Goal: Task Accomplishment & Management: Manage account settings

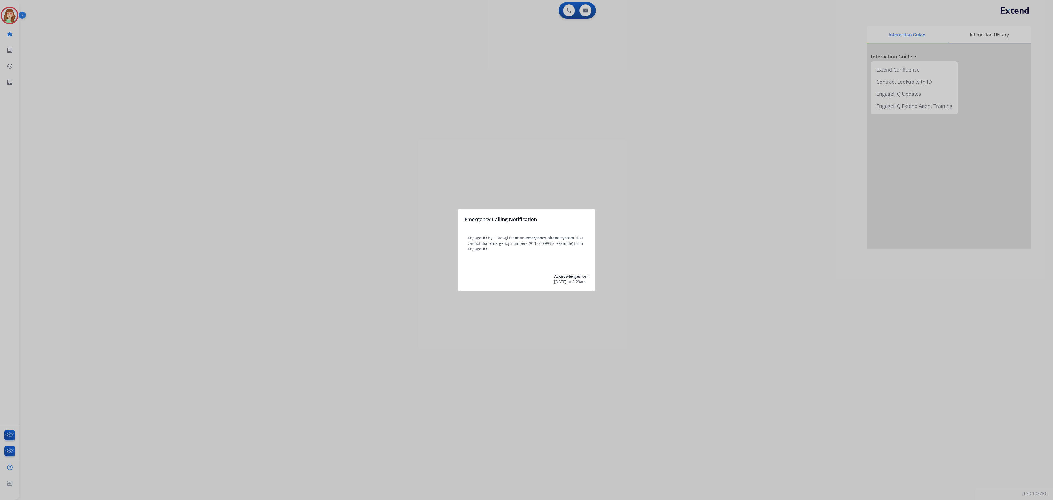
click at [120, 91] on div at bounding box center [526, 250] width 1053 height 500
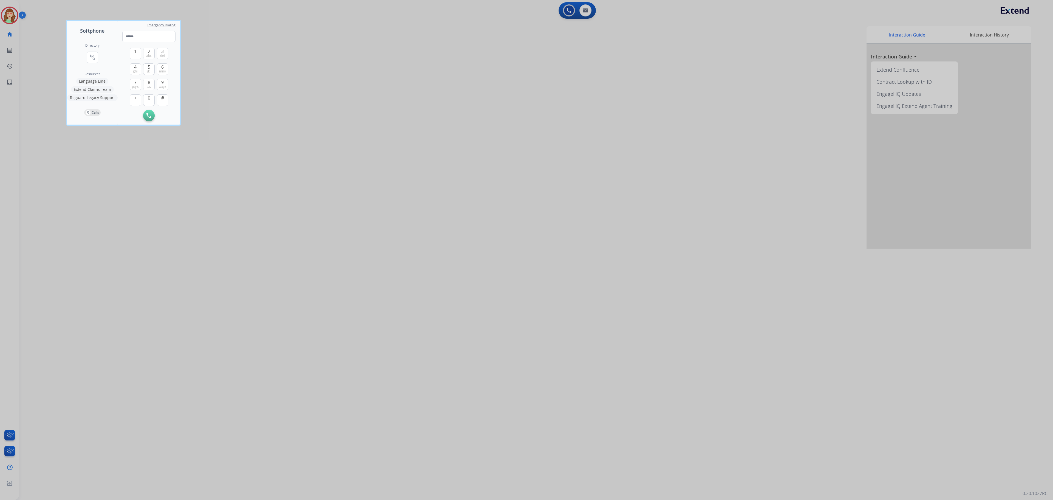
click at [9, 17] on div at bounding box center [526, 250] width 1053 height 500
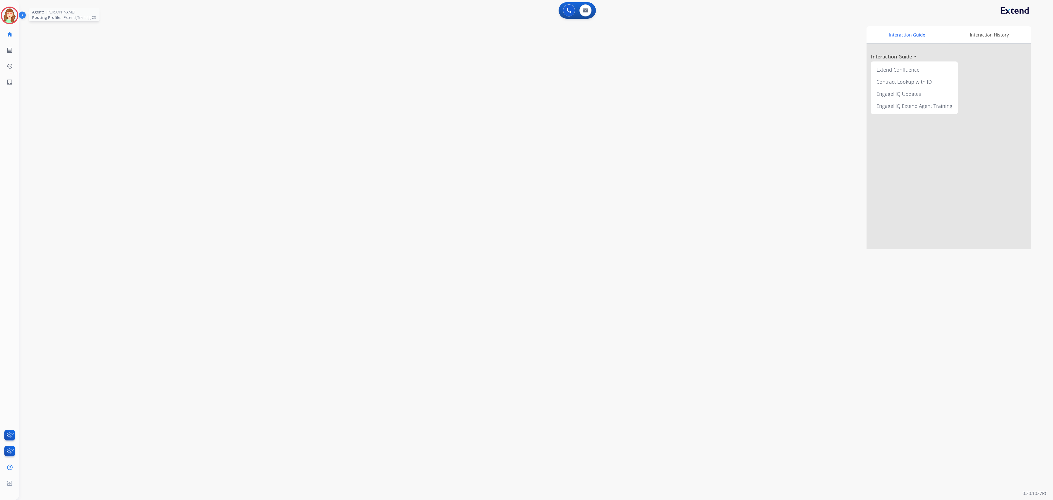
drag, startPoint x: 7, startPoint y: 11, endPoint x: 31, endPoint y: 11, distance: 24.7
click at [7, 11] on img at bounding box center [9, 15] width 15 height 15
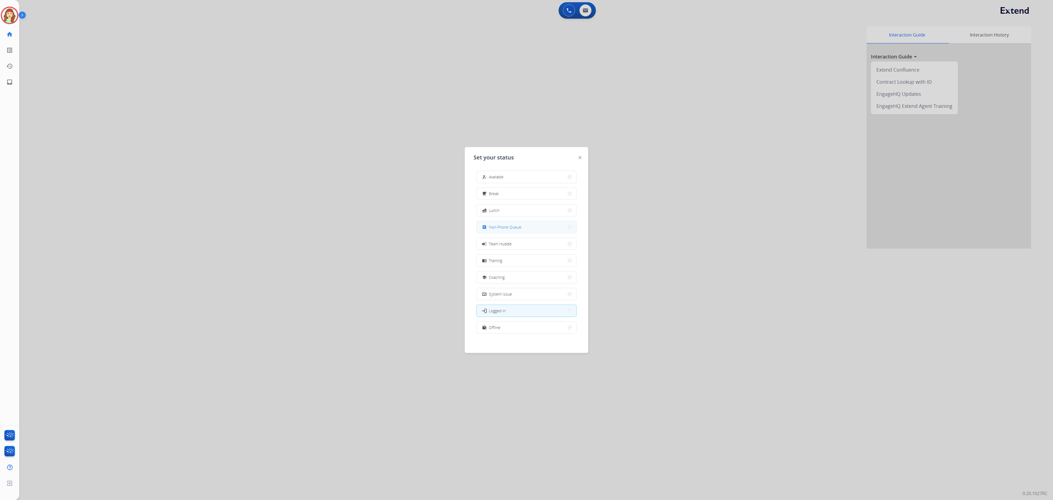
click at [522, 227] on button "assignment Non-Phone Queue" at bounding box center [527, 227] width 100 height 12
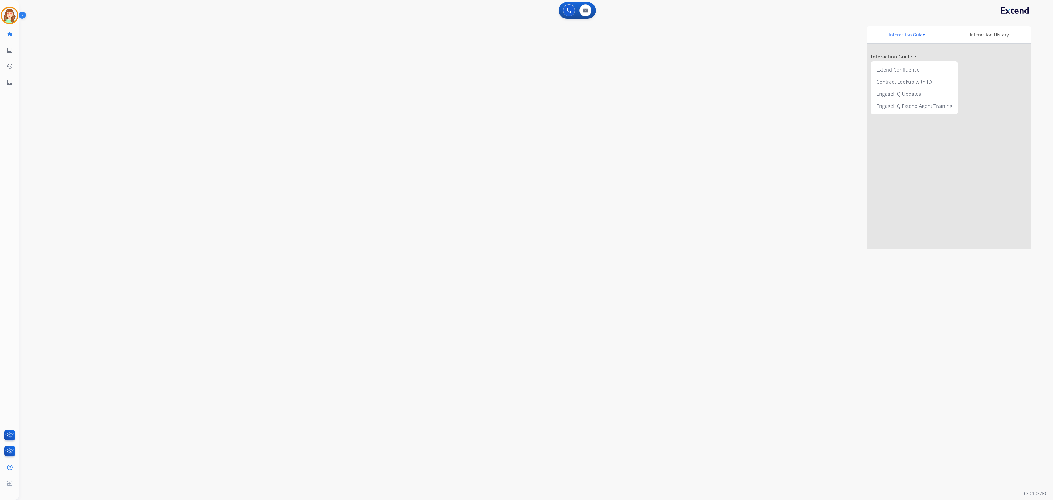
drag, startPoint x: 710, startPoint y: 167, endPoint x: 856, endPoint y: 75, distance: 172.8
click at [710, 167] on div "Interaction Guide Interaction History Interaction Guide arrow_drop_up Extend Co…" at bounding box center [622, 137] width 818 height 222
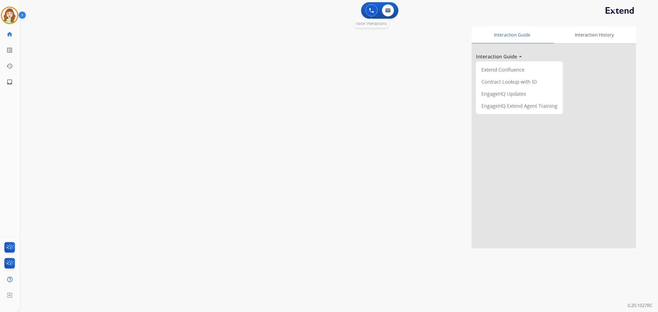
click at [378, 15] on div "0 Voice Interactions" at bounding box center [371, 10] width 16 height 12
click at [387, 10] on img at bounding box center [387, 10] width 5 height 4
select select "**********"
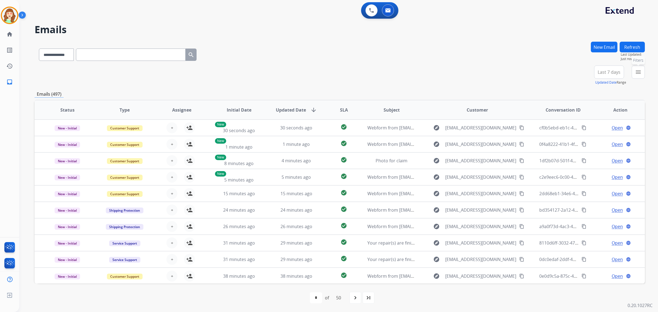
click at [639, 72] on mat-icon "menu" at bounding box center [638, 72] width 7 height 7
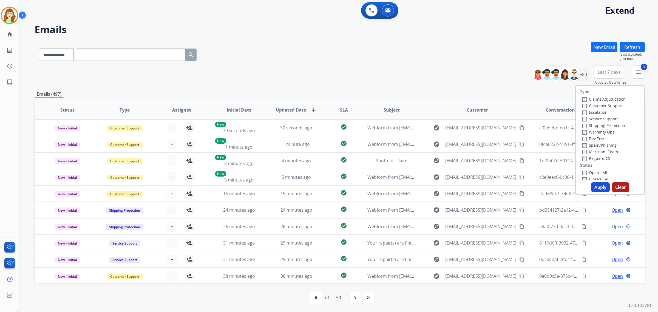
click at [595, 188] on button "Apply" at bounding box center [600, 187] width 19 height 10
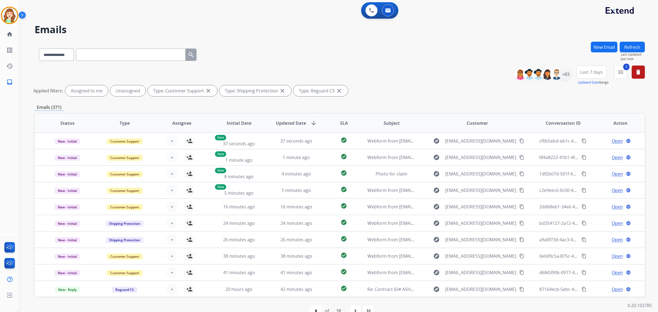
drag, startPoint x: 587, startPoint y: 73, endPoint x: 581, endPoint y: 120, distance: 47.3
click at [586, 73] on span "Last 7 days" at bounding box center [591, 72] width 23 height 2
click at [583, 138] on div "Last 90 days" at bounding box center [590, 139] width 30 height 8
click at [568, 75] on div "+83" at bounding box center [565, 74] width 13 height 13
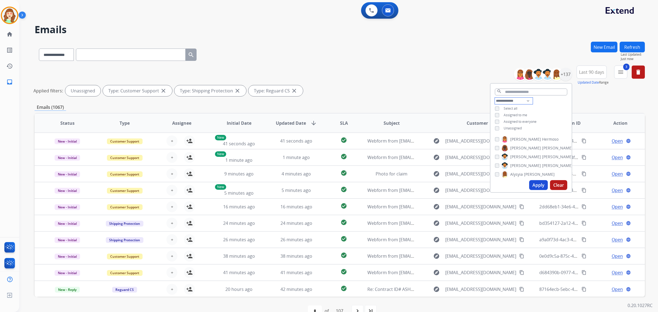
drag, startPoint x: 505, startPoint y: 98, endPoint x: 507, endPoint y: 103, distance: 5.4
click at [505, 99] on select "**********" at bounding box center [514, 101] width 38 height 7
select select "**********"
click at [495, 98] on select "**********" at bounding box center [514, 101] width 38 height 7
click at [495, 118] on div "**********" at bounding box center [531, 112] width 81 height 29
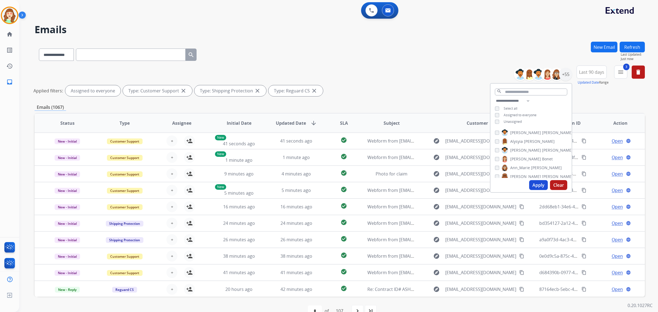
click at [532, 183] on button "Apply" at bounding box center [538, 185] width 19 height 10
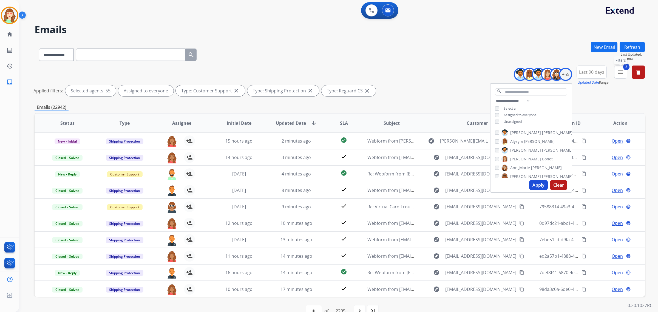
click at [622, 70] on mat-icon "menu" at bounding box center [621, 72] width 7 height 7
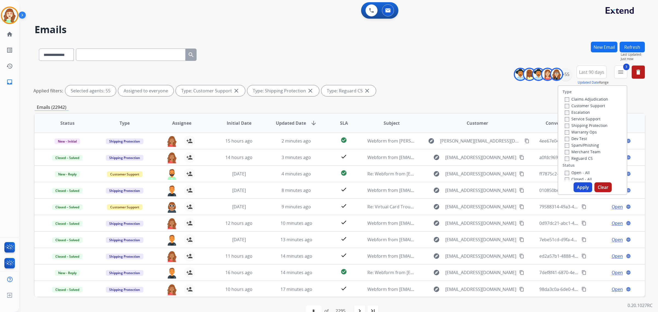
scroll to position [34, 0]
click at [582, 186] on button "Apply" at bounding box center [583, 187] width 19 height 10
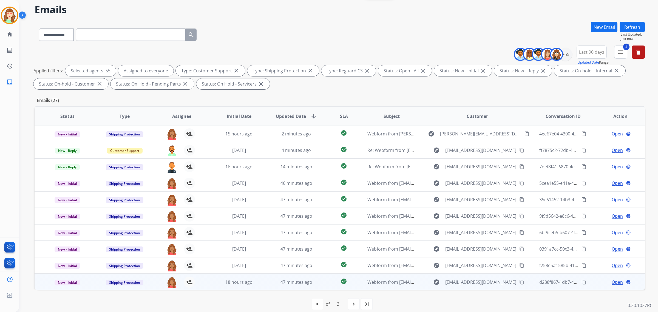
scroll to position [26, 0]
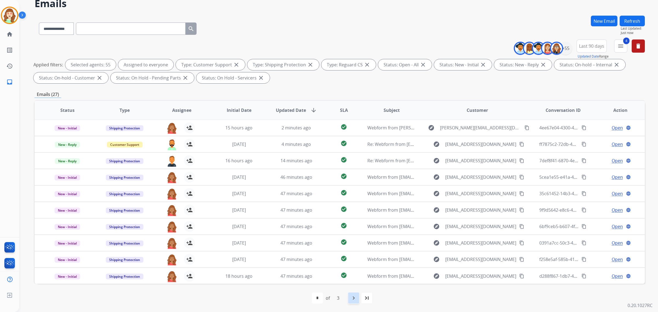
click at [355, 298] on mat-icon "navigate_next" at bounding box center [353, 298] width 7 height 7
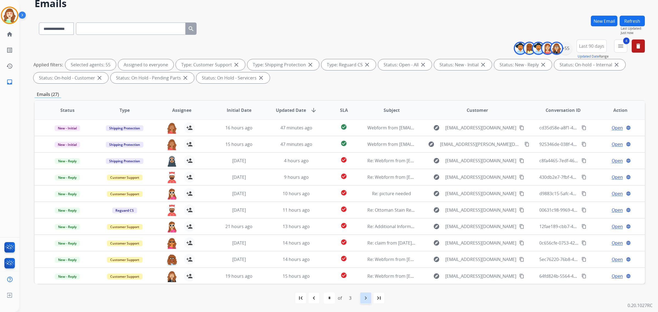
click at [368, 296] on mat-icon "navigate_next" at bounding box center [366, 298] width 7 height 7
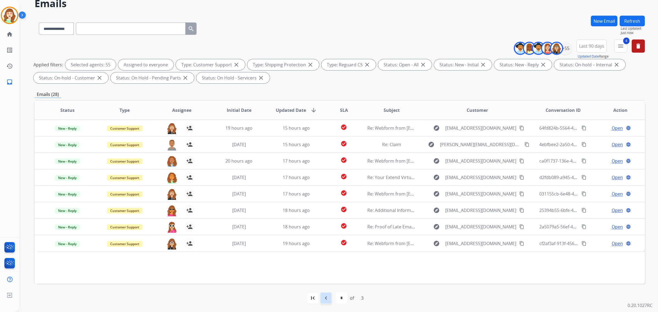
click at [328, 298] on mat-icon "navigate_before" at bounding box center [326, 298] width 7 height 7
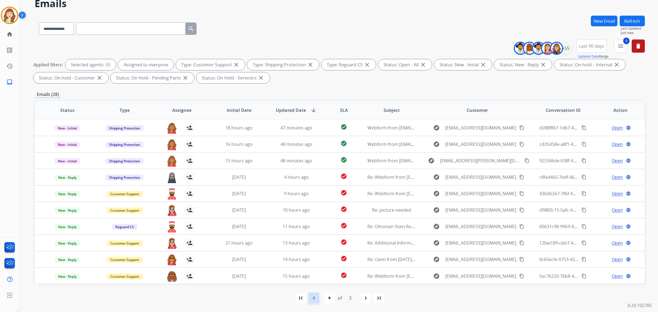
click at [310, 302] on div "navigate_before" at bounding box center [314, 298] width 12 height 12
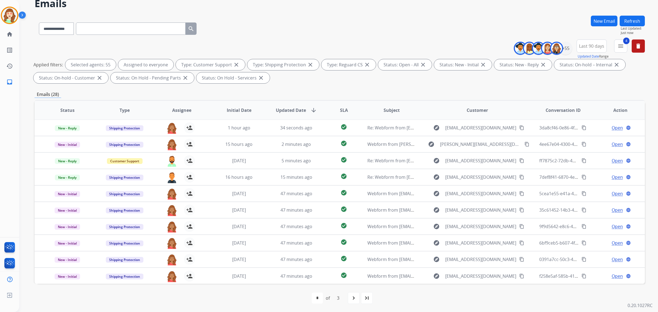
click at [355, 297] on mat-icon "navigate_next" at bounding box center [353, 298] width 7 height 7
select select "*"
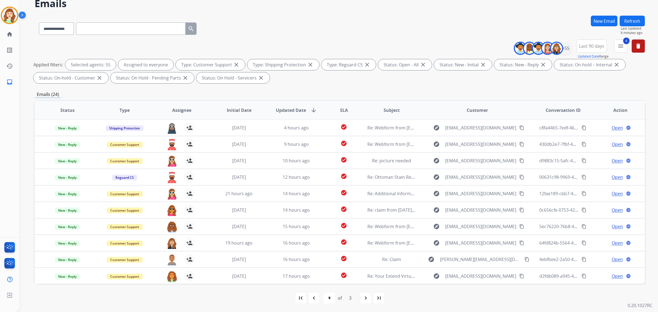
click at [367, 295] on mat-icon "navigate_next" at bounding box center [366, 298] width 7 height 7
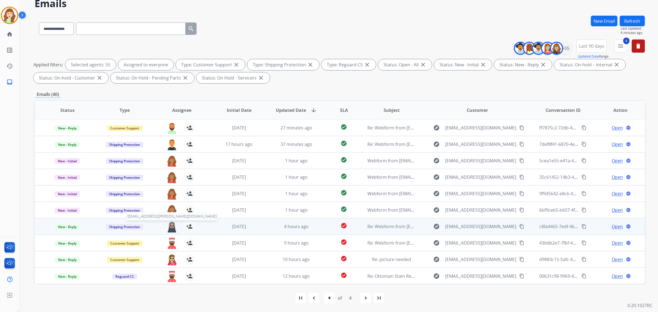
click at [171, 225] on img at bounding box center [171, 227] width 11 height 12
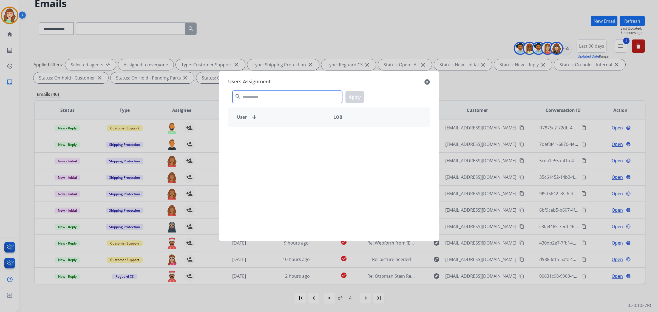
drag, startPoint x: 270, startPoint y: 98, endPoint x: 265, endPoint y: 97, distance: 4.4
click at [269, 98] on input "text" at bounding box center [288, 97] width 110 height 12
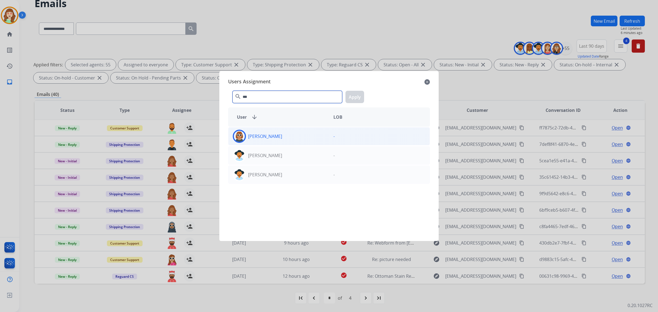
type input "***"
click at [283, 131] on div "[PERSON_NAME]" at bounding box center [278, 136] width 101 height 13
click at [354, 96] on button "Apply" at bounding box center [355, 97] width 19 height 12
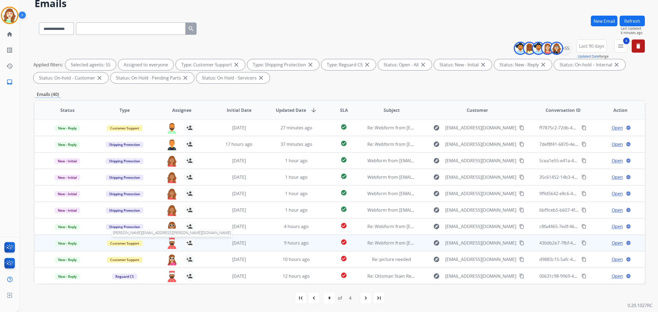
click at [171, 243] on img at bounding box center [171, 243] width 11 height 12
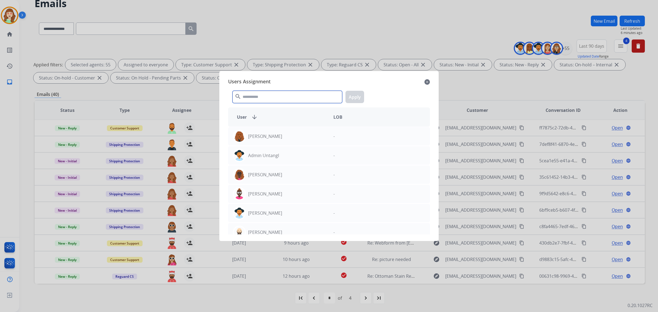
drag, startPoint x: 264, startPoint y: 98, endPoint x: 276, endPoint y: 75, distance: 25.5
click at [265, 97] on input "text" at bounding box center [288, 97] width 110 height 12
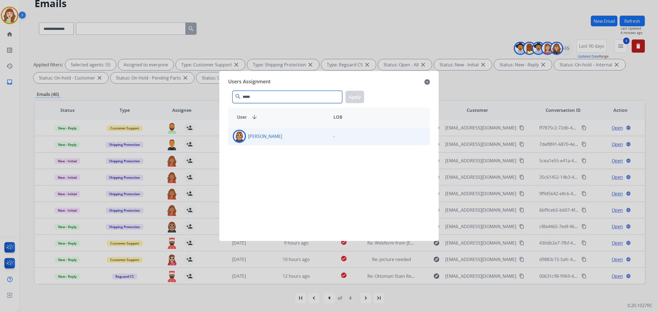
type input "*****"
click at [291, 137] on div "[PERSON_NAME]" at bounding box center [278, 136] width 101 height 13
click at [356, 96] on button "Apply" at bounding box center [355, 97] width 19 height 12
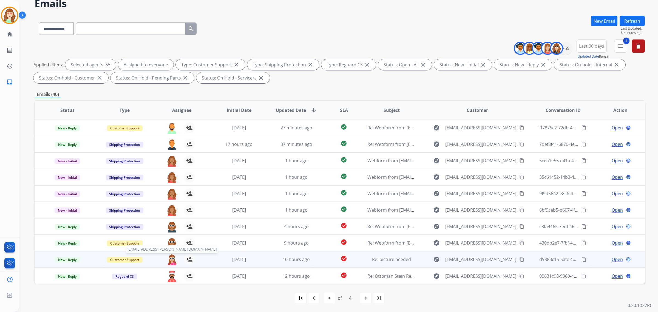
click at [171, 259] on img at bounding box center [171, 260] width 11 height 12
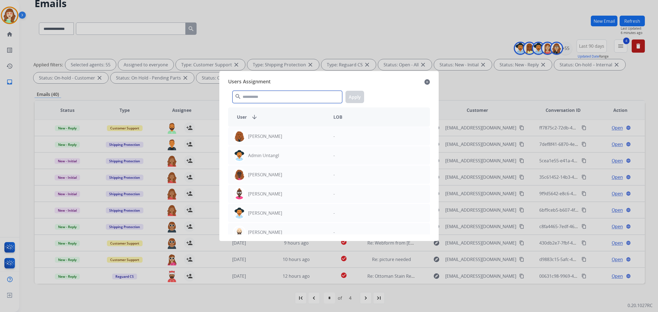
click at [265, 101] on input "text" at bounding box center [288, 97] width 110 height 12
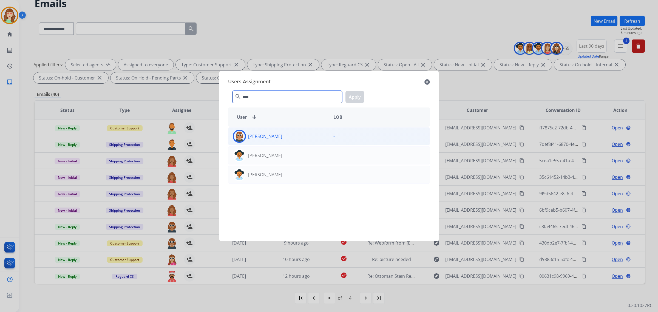
type input "****"
drag, startPoint x: 317, startPoint y: 135, endPoint x: 358, endPoint y: 105, distance: 50.8
click at [326, 130] on div "[PERSON_NAME]" at bounding box center [278, 136] width 101 height 13
drag, startPoint x: 356, startPoint y: 97, endPoint x: 178, endPoint y: 223, distance: 218.8
click at [356, 96] on button "Apply" at bounding box center [355, 97] width 19 height 12
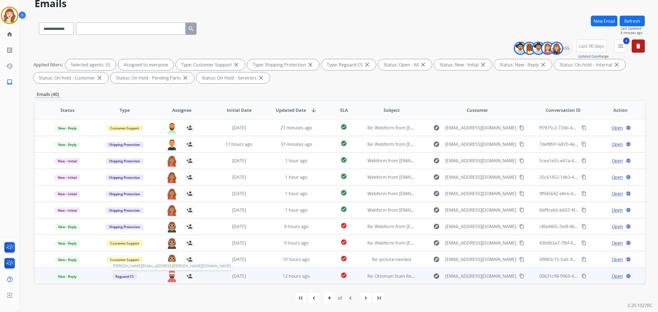
click at [166, 278] on img at bounding box center [171, 277] width 11 height 12
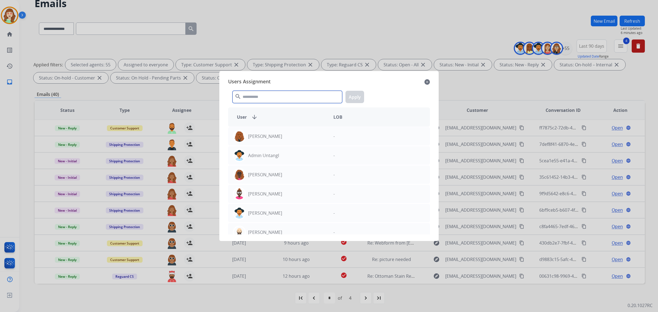
click at [248, 98] on input "text" at bounding box center [288, 97] width 110 height 12
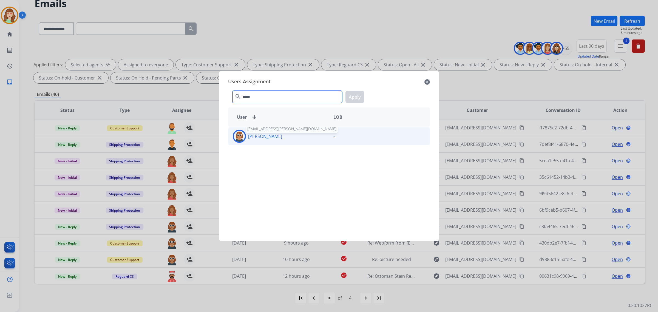
type input "*****"
click at [277, 131] on div "Valencia Williams valencia.williams@eccogroupusa.com" at bounding box center [278, 136] width 101 height 13
click at [357, 95] on button "Apply" at bounding box center [355, 97] width 19 height 12
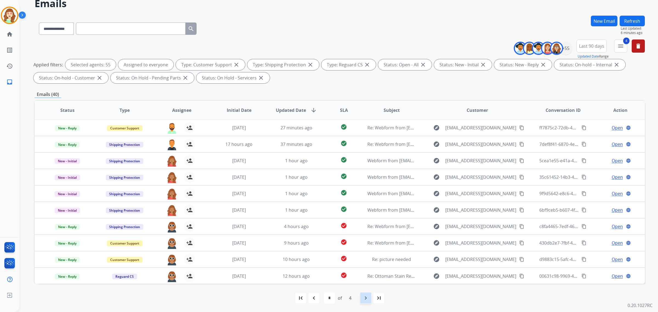
click at [364, 298] on mat-icon "navigate_next" at bounding box center [366, 298] width 7 height 7
select select "*"
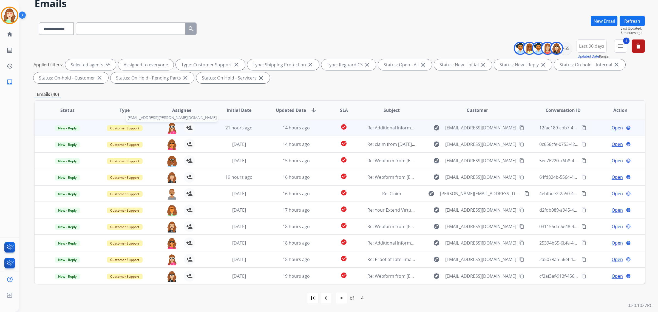
click at [168, 126] on img at bounding box center [171, 128] width 11 height 12
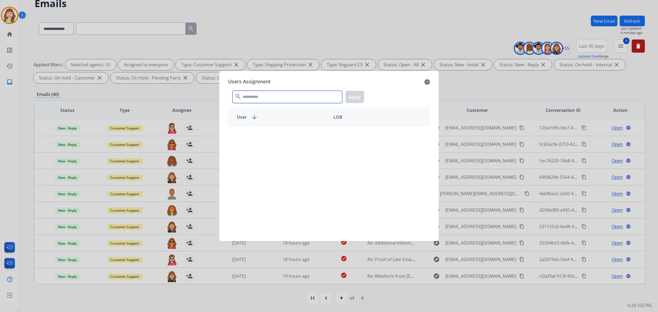
click at [269, 100] on input "text" at bounding box center [288, 97] width 110 height 12
type input "***"
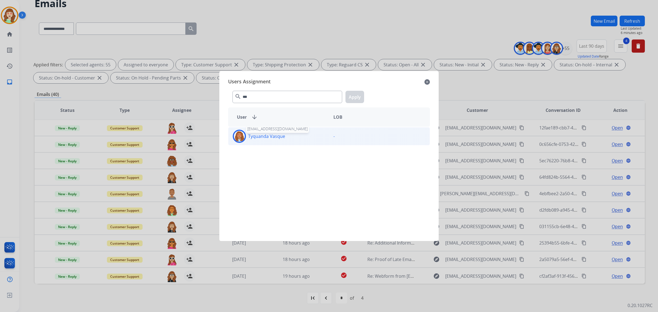
click at [282, 139] on p "Tyquanda Vasque" at bounding box center [266, 136] width 37 height 7
click at [353, 93] on button "Apply" at bounding box center [355, 97] width 19 height 12
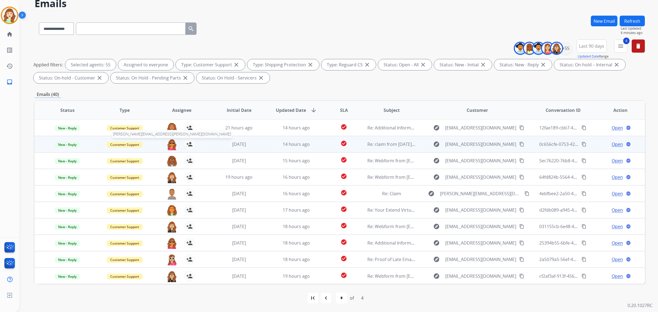
click at [171, 143] on img at bounding box center [171, 145] width 11 height 12
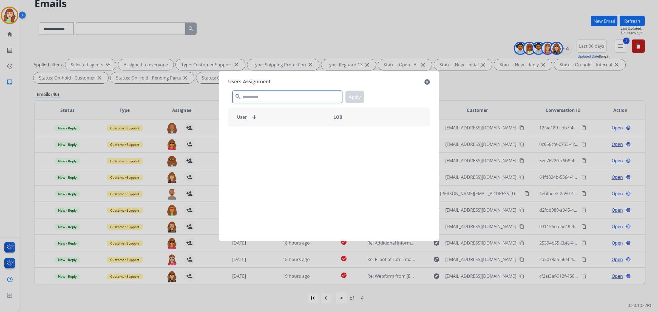
click at [258, 95] on input "text" at bounding box center [288, 97] width 110 height 12
type input "***"
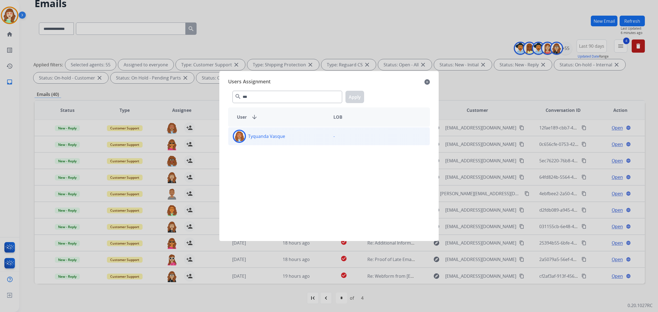
click at [297, 132] on div "Tyquanda Vasque" at bounding box center [278, 136] width 101 height 13
click at [354, 95] on button "Apply" at bounding box center [355, 97] width 19 height 12
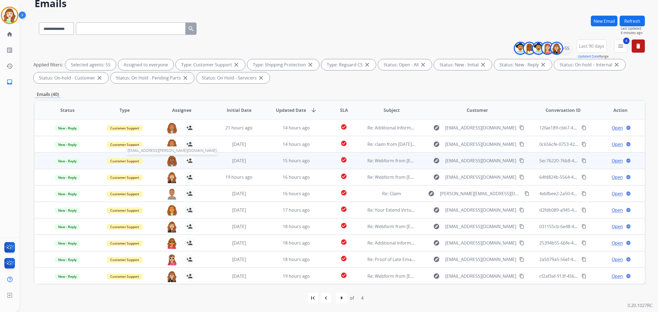
click at [171, 161] on img at bounding box center [171, 161] width 11 height 12
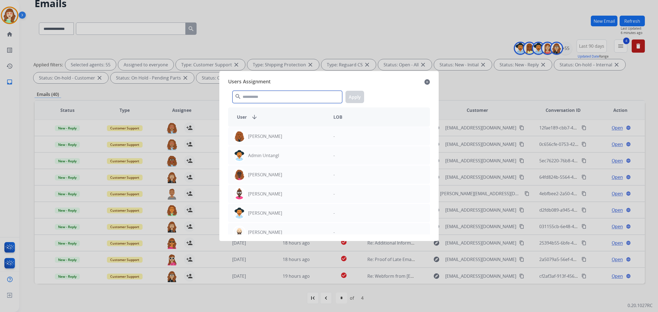
click at [244, 87] on div "search Apply" at bounding box center [329, 95] width 202 height 19
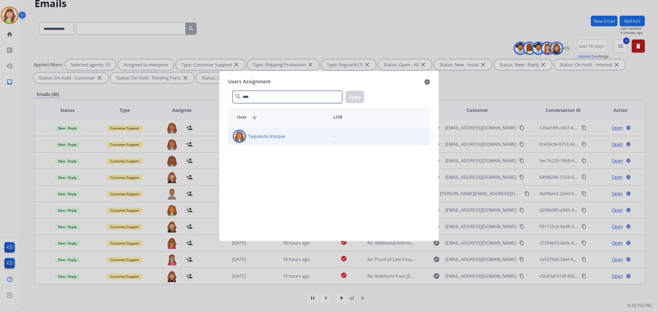
type input "****"
click at [308, 136] on div "Tyquanda Vasque" at bounding box center [278, 136] width 101 height 13
click at [358, 95] on button "Apply" at bounding box center [355, 97] width 19 height 12
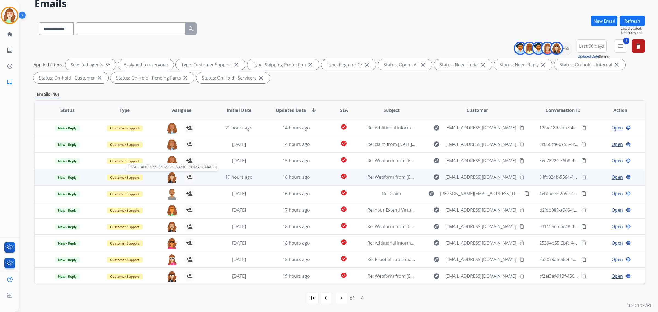
click at [169, 179] on img at bounding box center [171, 178] width 11 height 12
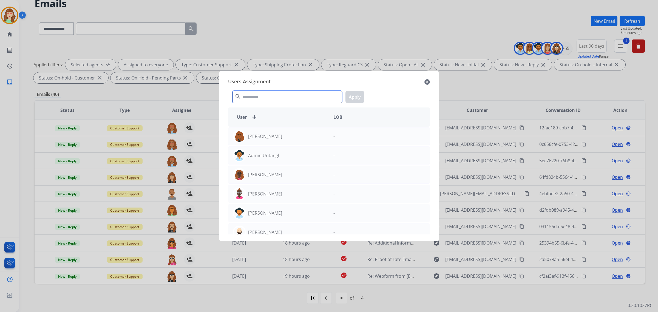
click at [277, 96] on input "text" at bounding box center [288, 97] width 110 height 12
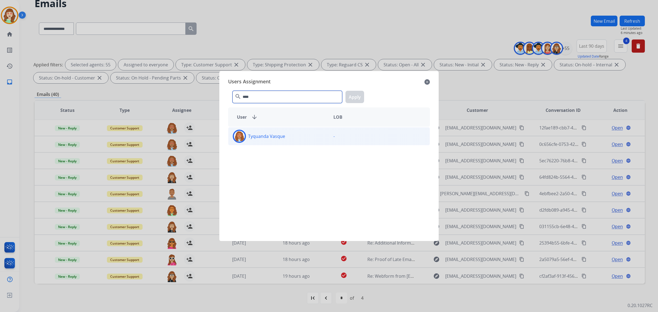
type input "****"
drag, startPoint x: 285, startPoint y: 136, endPoint x: 353, endPoint y: 110, distance: 72.1
click at [285, 136] on div "Tyquanda Vasque" at bounding box center [278, 136] width 101 height 13
click at [354, 93] on button "Apply" at bounding box center [355, 97] width 19 height 12
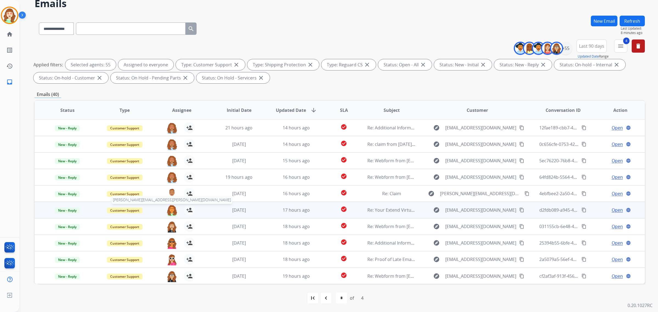
click at [170, 210] on img at bounding box center [171, 211] width 11 height 12
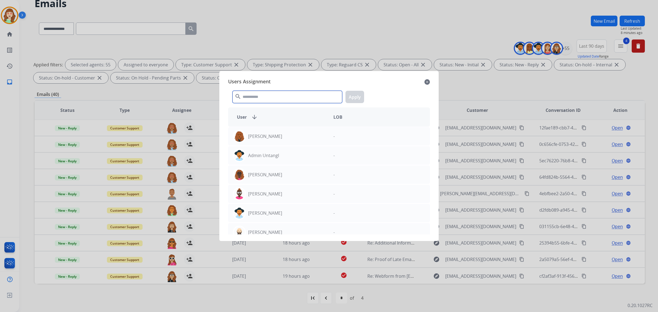
click at [253, 98] on input "text" at bounding box center [288, 97] width 110 height 12
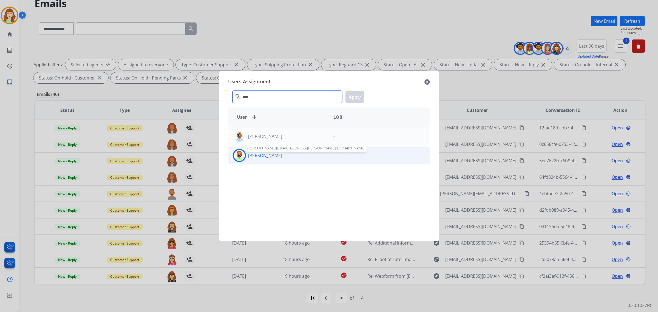
type input "****"
click at [272, 158] on p "[PERSON_NAME]" at bounding box center [265, 155] width 34 height 7
click at [353, 97] on button "Apply" at bounding box center [355, 97] width 19 height 12
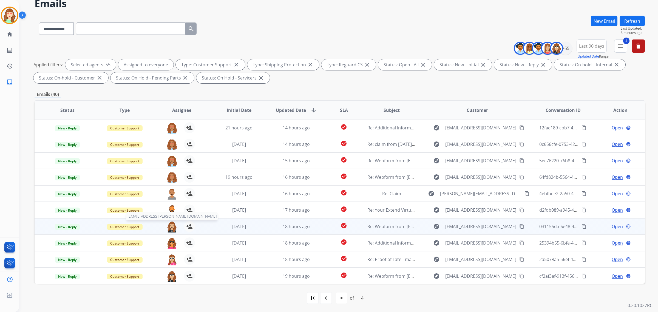
click at [171, 227] on img at bounding box center [171, 227] width 11 height 12
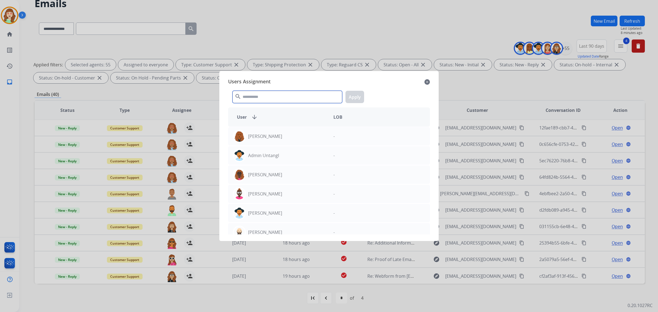
drag, startPoint x: 262, startPoint y: 96, endPoint x: 229, endPoint y: 58, distance: 50.5
click at [262, 96] on input "text" at bounding box center [288, 97] width 110 height 12
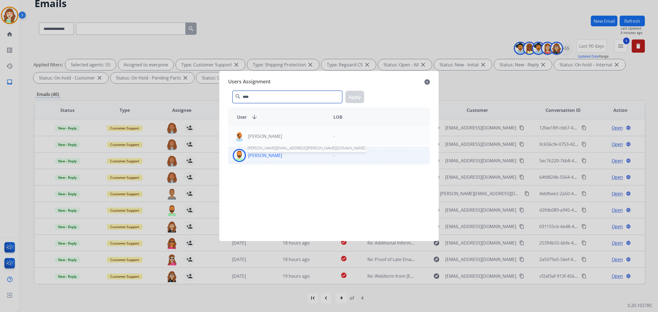
type input "****"
drag, startPoint x: 266, startPoint y: 158, endPoint x: 366, endPoint y: 109, distance: 111.8
click at [267, 158] on p "[PERSON_NAME]" at bounding box center [265, 155] width 34 height 7
click at [356, 99] on button "Apply" at bounding box center [355, 97] width 19 height 12
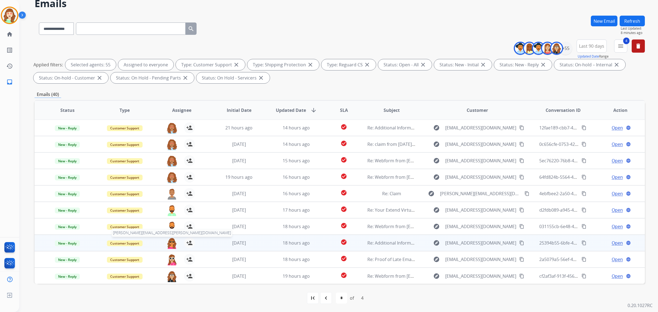
click at [171, 245] on img at bounding box center [171, 243] width 11 height 12
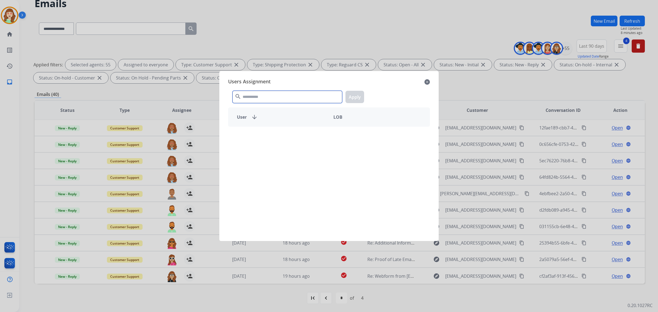
drag, startPoint x: 266, startPoint y: 100, endPoint x: 270, endPoint y: 90, distance: 10.4
click at [270, 90] on div "search Apply" at bounding box center [329, 95] width 202 height 19
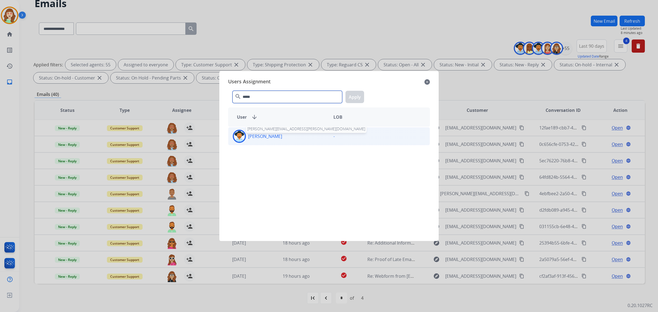
type input "*****"
click at [273, 138] on p "[PERSON_NAME]" at bounding box center [265, 136] width 34 height 7
drag, startPoint x: 350, startPoint y: 97, endPoint x: 250, endPoint y: 91, distance: 100.5
click at [350, 97] on button "Apply" at bounding box center [355, 97] width 19 height 12
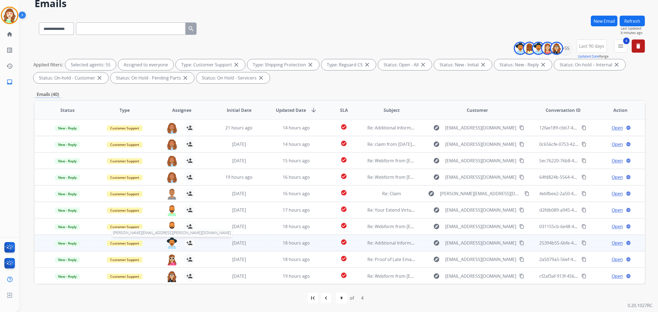
click at [170, 244] on img at bounding box center [171, 243] width 11 height 12
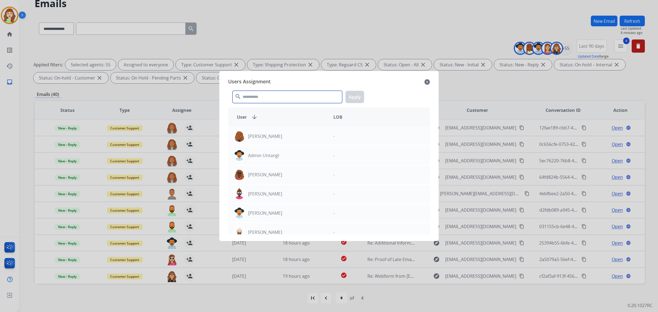
click at [287, 94] on input "text" at bounding box center [288, 97] width 110 height 12
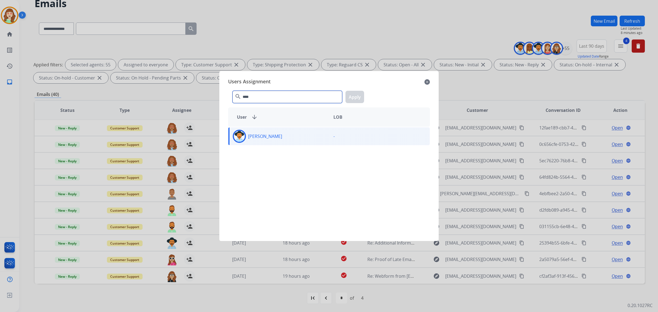
type input "****"
click at [298, 141] on div "[PERSON_NAME]" at bounding box center [278, 136] width 101 height 13
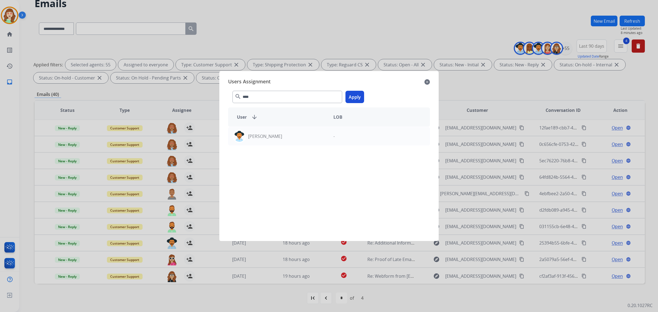
click at [354, 99] on button "Apply" at bounding box center [355, 97] width 19 height 12
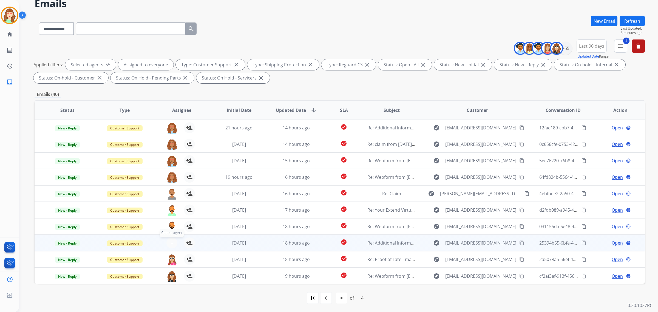
click at [171, 244] on span "+" at bounding box center [172, 243] width 2 height 7
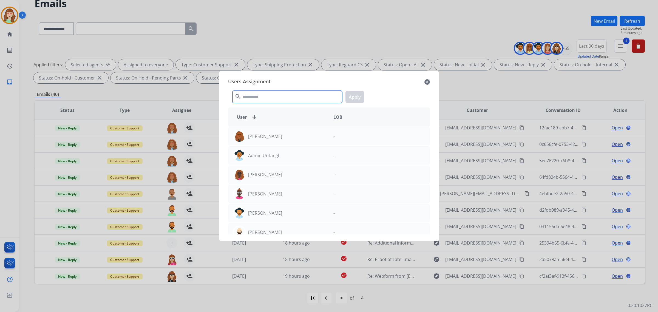
drag, startPoint x: 292, startPoint y: 97, endPoint x: 259, endPoint y: 35, distance: 69.7
click at [285, 86] on div "Users Assignment close search Apply User arrow_downward LOB [PERSON_NAME] - Adm…" at bounding box center [329, 155] width 211 height 161
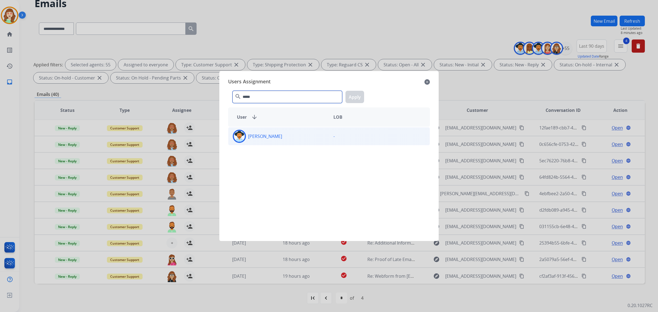
type input "*****"
drag, startPoint x: 306, startPoint y: 135, endPoint x: 332, endPoint y: 120, distance: 29.6
click at [311, 132] on div "[PERSON_NAME]" at bounding box center [278, 136] width 101 height 13
drag, startPoint x: 359, startPoint y: 97, endPoint x: 340, endPoint y: 106, distance: 21.1
click at [352, 99] on button "Apply" at bounding box center [355, 97] width 19 height 12
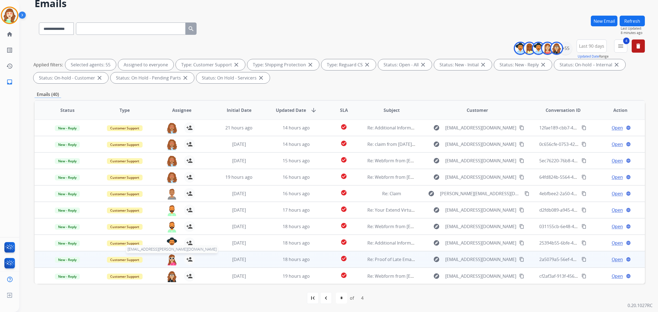
click at [170, 261] on img at bounding box center [171, 260] width 11 height 12
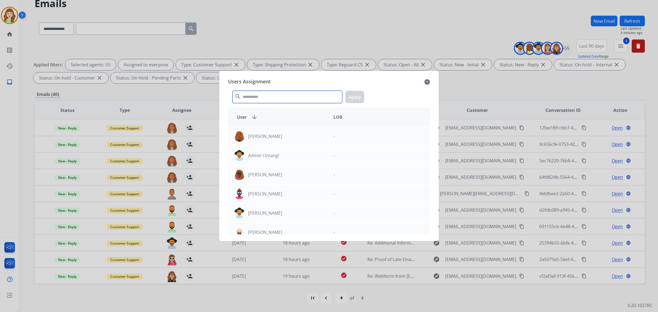
drag, startPoint x: 259, startPoint y: 100, endPoint x: 253, endPoint y: 95, distance: 7.2
click at [261, 99] on input "text" at bounding box center [288, 97] width 110 height 12
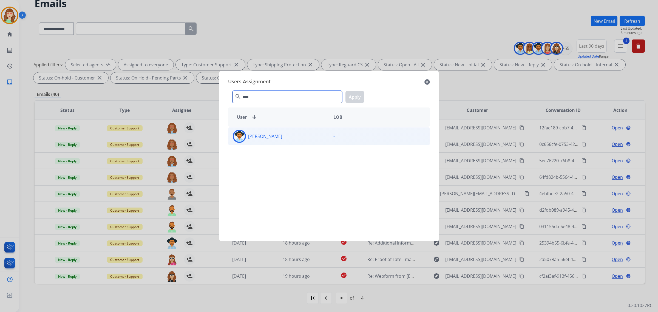
type input "****"
click at [282, 140] on div "[PERSON_NAME]" at bounding box center [278, 136] width 101 height 13
drag, startPoint x: 356, startPoint y: 95, endPoint x: 304, endPoint y: 107, distance: 53.2
click at [355, 95] on button "Apply" at bounding box center [355, 97] width 19 height 12
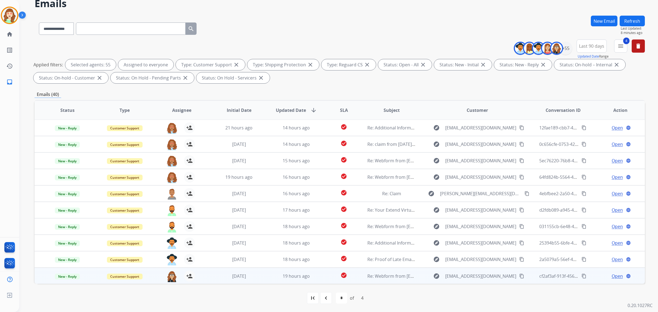
click at [165, 279] on div "ana.lopez@eccogroupusa.com person_add Assign to Me" at bounding box center [177, 276] width 57 height 16
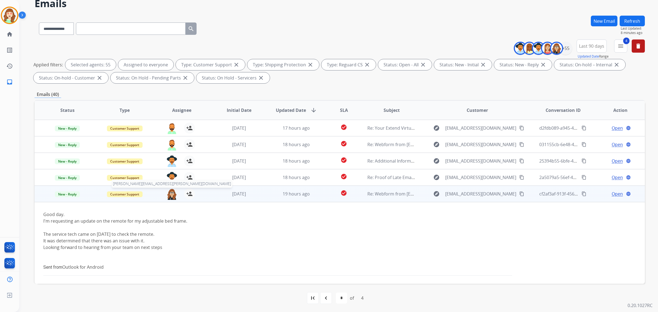
click at [169, 280] on td "Good day. I'm requesting an update on the remote for my adjustable bed frame. T…" at bounding box center [283, 244] width 496 height 84
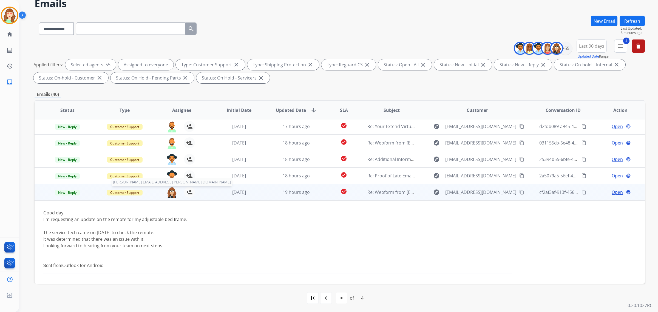
click at [170, 191] on img at bounding box center [171, 193] width 11 height 12
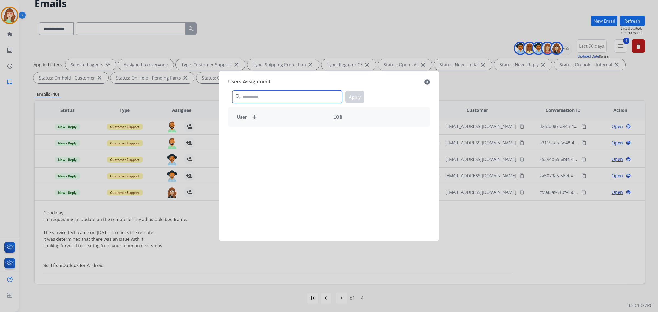
click at [304, 94] on input "text" at bounding box center [288, 97] width 110 height 12
type input "****"
drag, startPoint x: 299, startPoint y: 144, endPoint x: 350, endPoint y: 121, distance: 55.5
click at [302, 142] on div "Tammy Davidson -" at bounding box center [329, 136] width 202 height 18
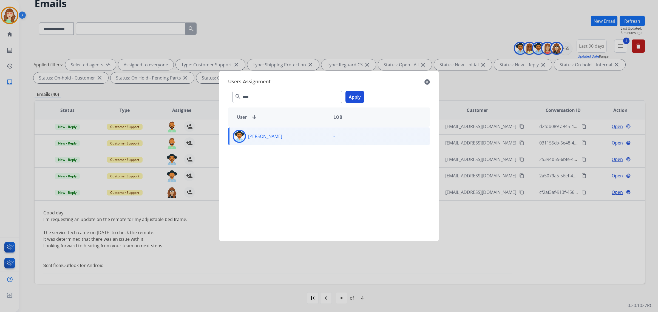
click at [354, 96] on button "Apply" at bounding box center [355, 97] width 19 height 12
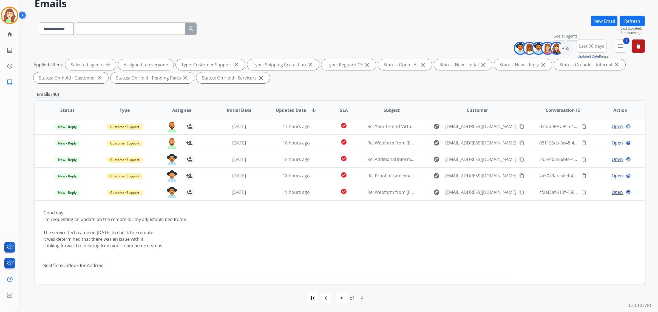
click at [571, 51] on div "+55 See all agents" at bounding box center [545, 48] width 54 height 13
click at [566, 48] on div "+55" at bounding box center [565, 48] width 13 height 13
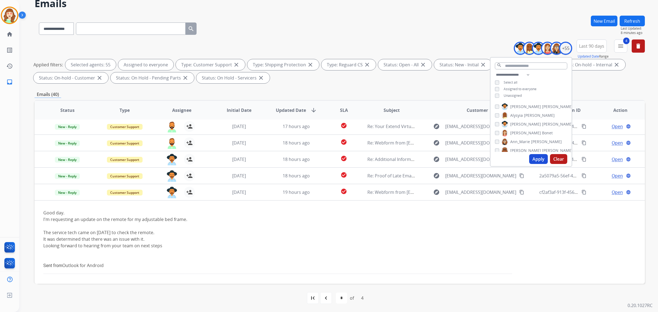
click at [536, 156] on button "Apply" at bounding box center [538, 159] width 19 height 10
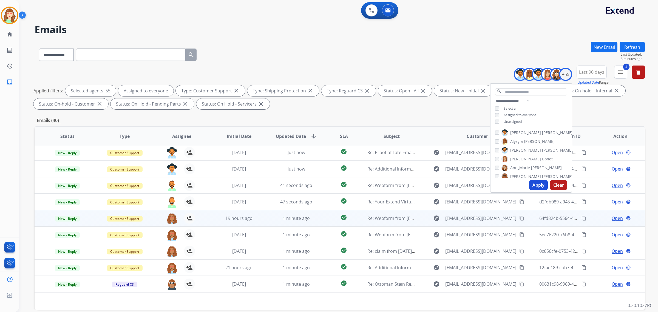
scroll to position [26, 0]
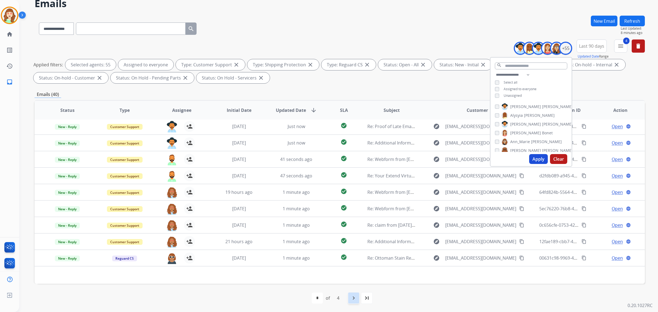
click at [356, 298] on mat-icon "navigate_next" at bounding box center [353, 298] width 7 height 7
select select "*"
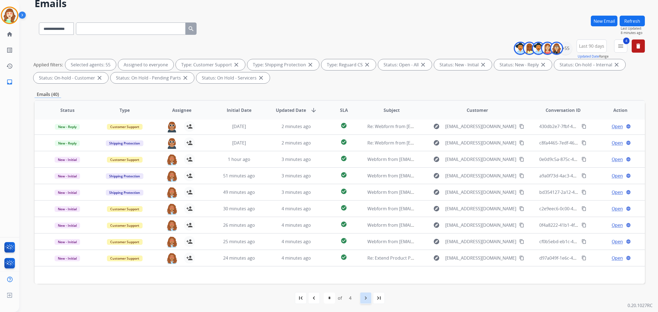
click at [363, 293] on div "navigate_next" at bounding box center [366, 298] width 12 height 12
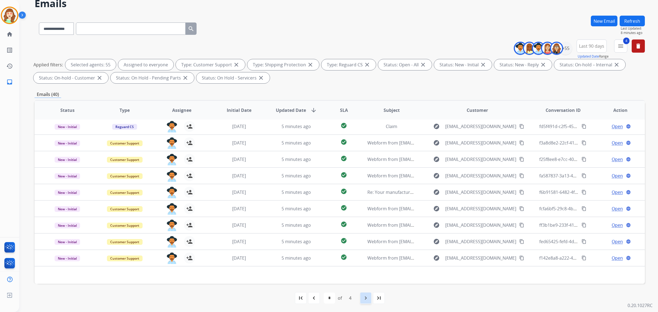
click at [365, 294] on div "navigate_next" at bounding box center [366, 298] width 12 height 12
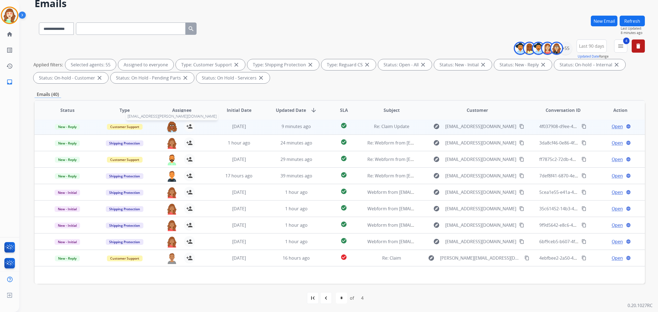
click at [170, 125] on img at bounding box center [171, 127] width 11 height 12
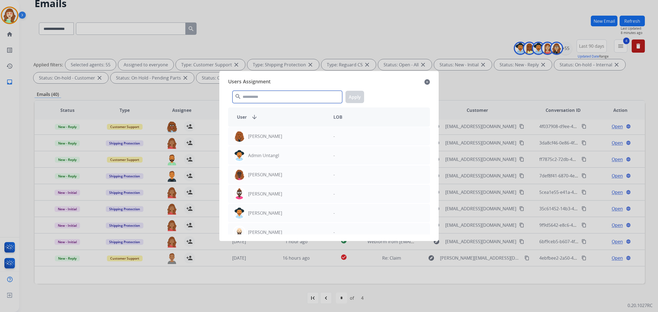
drag, startPoint x: 273, startPoint y: 98, endPoint x: 251, endPoint y: 88, distance: 23.8
click at [274, 97] on input "text" at bounding box center [288, 97] width 110 height 12
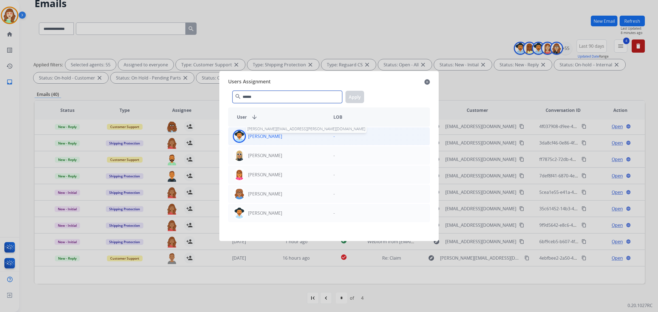
type input "******"
drag, startPoint x: 274, startPoint y: 137, endPoint x: 328, endPoint y: 121, distance: 56.6
click at [273, 137] on p "[PERSON_NAME]" at bounding box center [265, 136] width 34 height 7
drag, startPoint x: 360, startPoint y: 96, endPoint x: 230, endPoint y: 114, distance: 131.2
click at [359, 96] on button "Apply" at bounding box center [355, 97] width 19 height 12
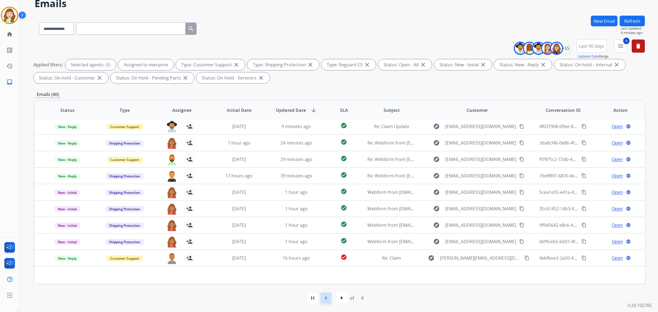
click at [325, 300] on mat-icon "navigate_before" at bounding box center [326, 298] width 7 height 7
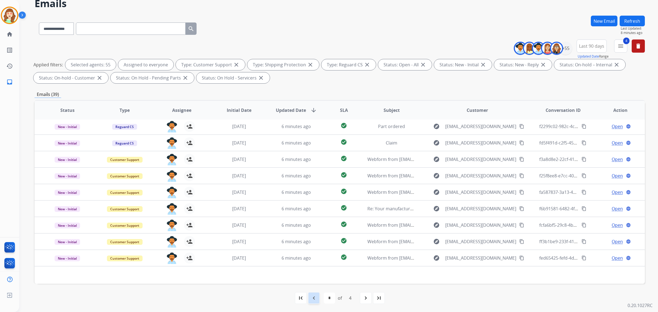
click at [313, 299] on mat-icon "navigate_before" at bounding box center [314, 298] width 7 height 7
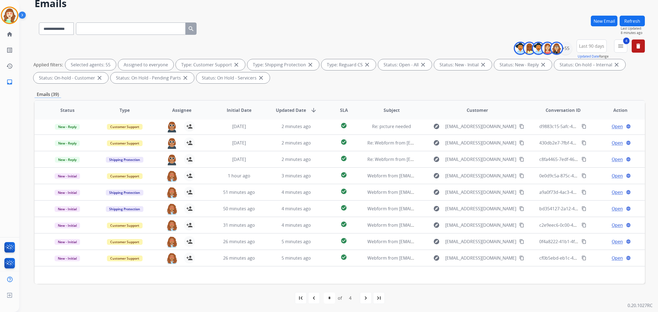
click at [314, 299] on mat-icon "navigate_before" at bounding box center [314, 298] width 7 height 7
select select "*"
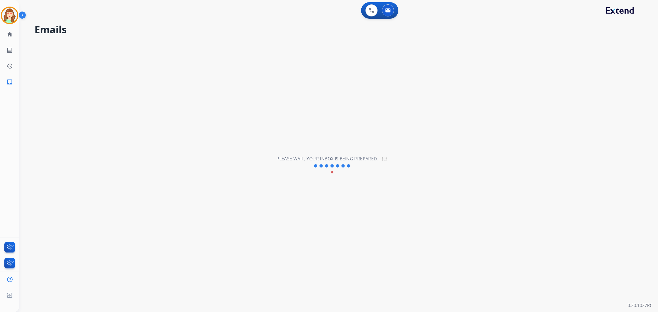
scroll to position [0, 0]
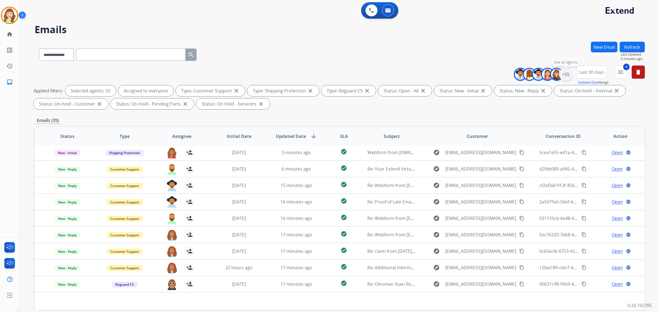
click at [565, 75] on div "+55" at bounding box center [565, 74] width 13 height 13
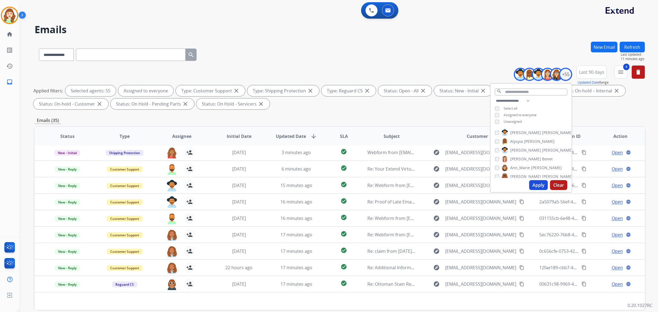
click at [561, 184] on button "Clear" at bounding box center [558, 185] width 17 height 10
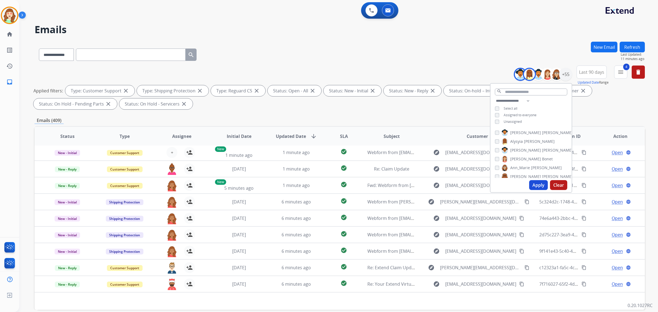
drag, startPoint x: 535, startPoint y: 183, endPoint x: 546, endPoint y: 182, distance: 11.3
click at [536, 183] on button "Apply" at bounding box center [538, 185] width 19 height 10
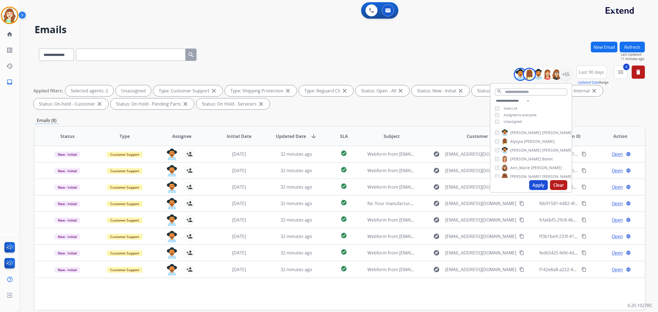
click at [538, 186] on button "Apply" at bounding box center [538, 185] width 19 height 10
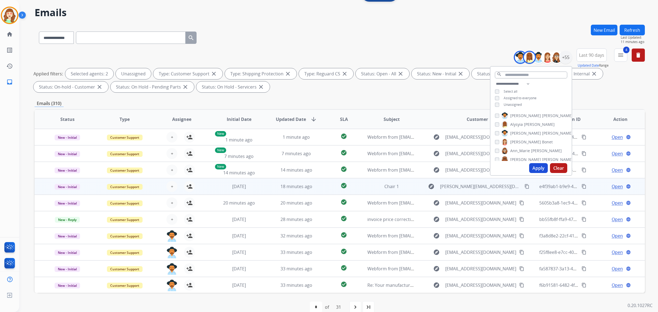
scroll to position [26, 0]
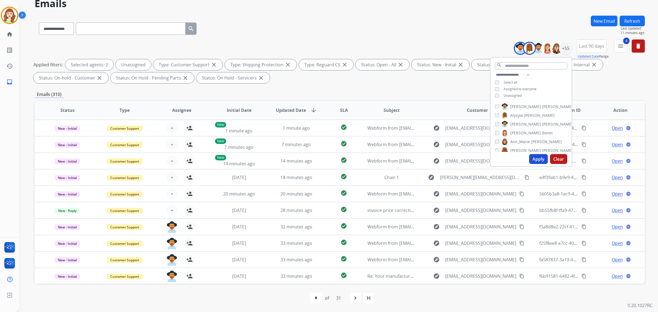
click at [343, 107] on span "SLA" at bounding box center [344, 110] width 8 height 7
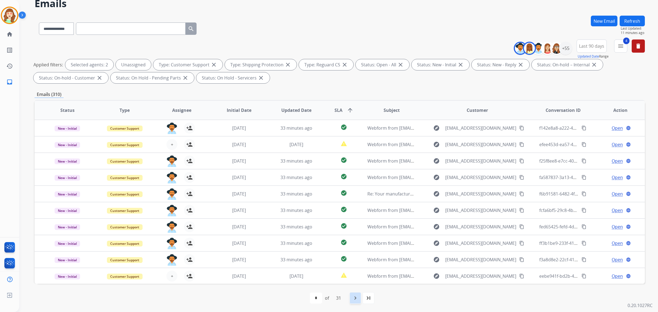
click at [354, 299] on mat-icon "navigate_next" at bounding box center [355, 298] width 7 height 7
click at [369, 299] on mat-icon "navigate_next" at bounding box center [367, 298] width 7 height 7
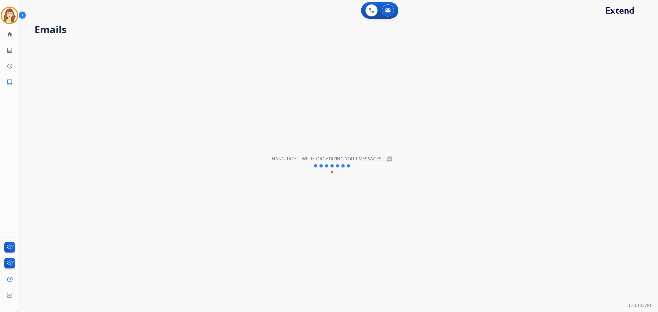
scroll to position [0, 0]
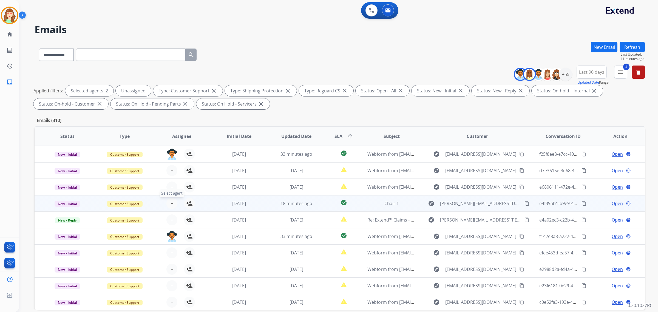
click at [169, 204] on button "+ Select agent" at bounding box center [171, 203] width 11 height 11
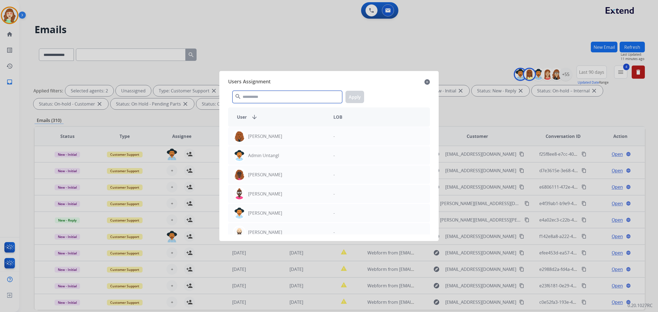
click at [296, 95] on input "text" at bounding box center [288, 97] width 110 height 12
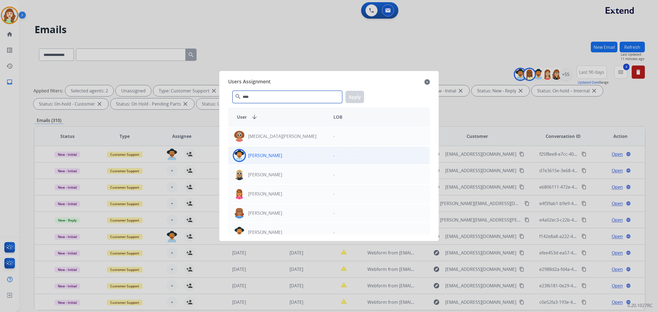
type input "****"
click at [301, 153] on div "[PERSON_NAME]" at bounding box center [278, 155] width 101 height 13
click at [349, 98] on button "Apply" at bounding box center [355, 97] width 19 height 12
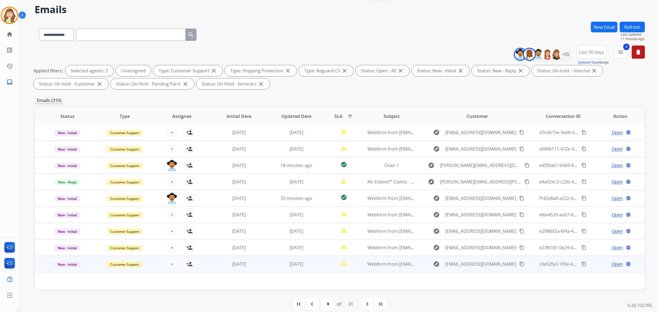
scroll to position [26, 0]
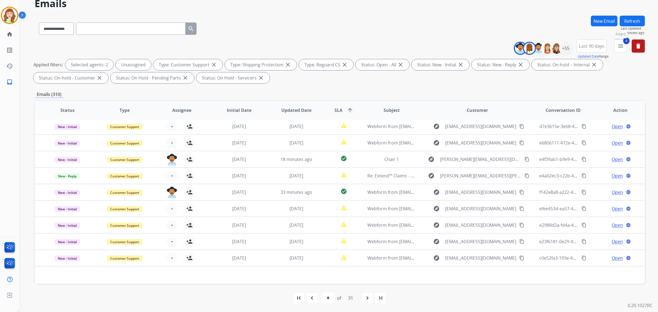
drag, startPoint x: 622, startPoint y: 47, endPoint x: 615, endPoint y: 50, distance: 8.0
click at [619, 49] on mat-icon "menu" at bounding box center [621, 46] width 7 height 7
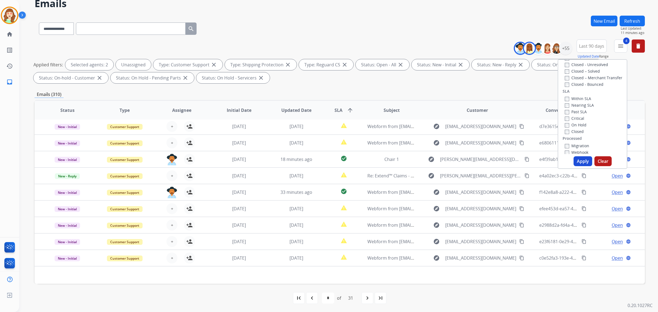
scroll to position [136, 0]
click at [585, 164] on button "Apply" at bounding box center [583, 161] width 19 height 10
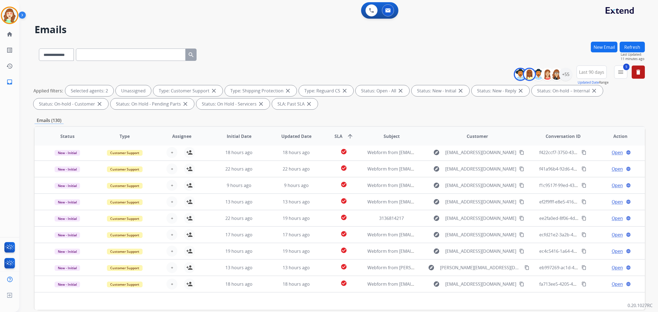
click at [347, 135] on mat-icon "arrow_upward" at bounding box center [350, 136] width 7 height 7
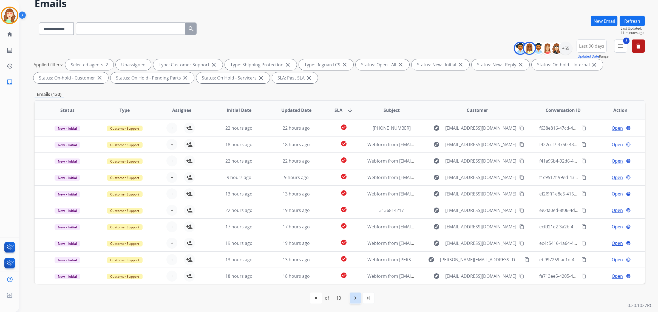
click at [353, 299] on mat-icon "navigate_next" at bounding box center [355, 298] width 7 height 7
select select "*"
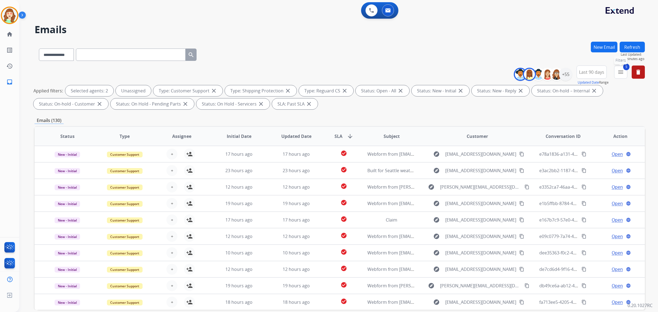
click at [621, 72] on mat-icon "menu" at bounding box center [621, 72] width 7 height 7
click at [579, 186] on button "Apply" at bounding box center [583, 187] width 19 height 10
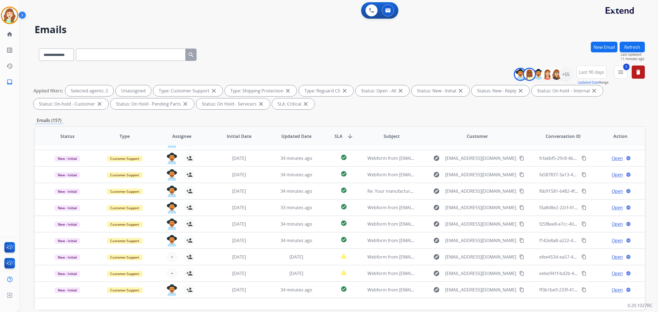
scroll to position [18, 0]
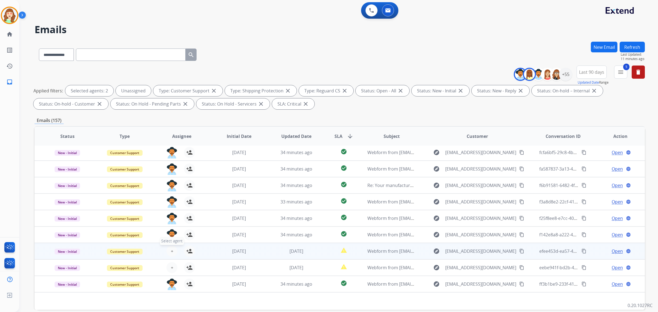
click at [171, 249] on span "+" at bounding box center [172, 251] width 2 height 7
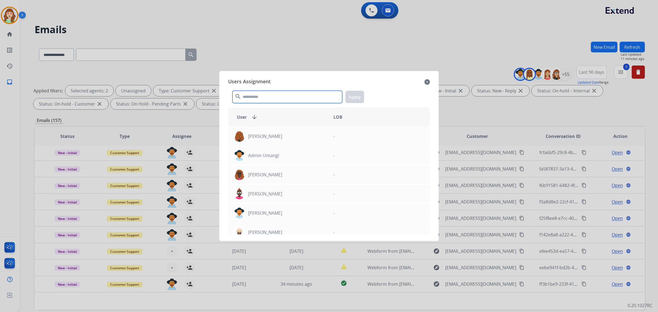
click at [289, 97] on input "text" at bounding box center [288, 97] width 110 height 12
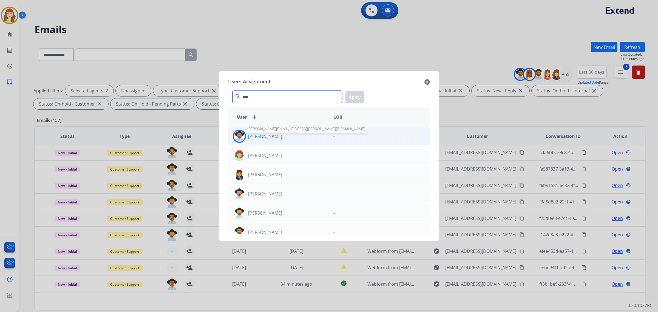
type input "****"
click at [273, 133] on p "[PERSON_NAME]" at bounding box center [265, 136] width 34 height 7
drag, startPoint x: 353, startPoint y: 96, endPoint x: 227, endPoint y: 228, distance: 181.9
click at [352, 95] on button "Apply" at bounding box center [355, 97] width 19 height 12
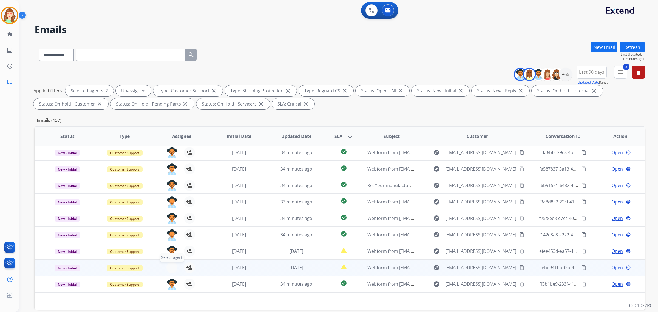
click at [174, 267] on button "+ Select agent" at bounding box center [171, 267] width 11 height 11
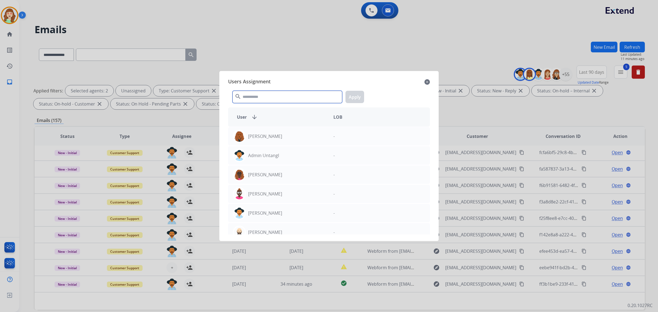
drag, startPoint x: 299, startPoint y: 95, endPoint x: 312, endPoint y: 64, distance: 33.2
click at [298, 89] on div "search Apply" at bounding box center [329, 95] width 202 height 19
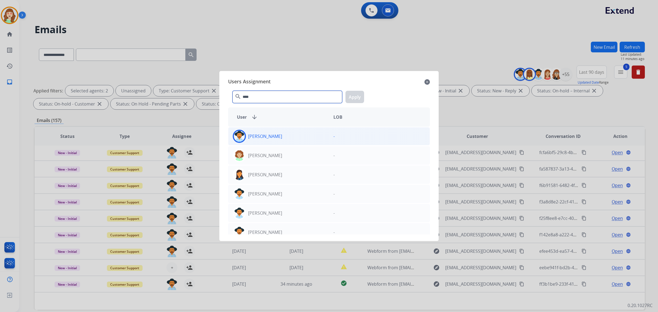
type input "****"
click at [296, 137] on div "[PERSON_NAME]" at bounding box center [278, 136] width 101 height 13
click at [352, 96] on button "Apply" at bounding box center [355, 97] width 19 height 12
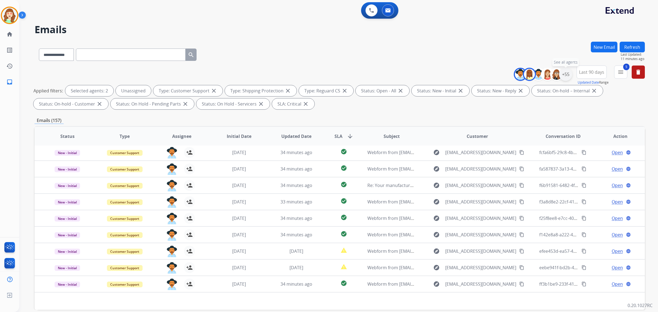
click at [568, 75] on div "+55" at bounding box center [565, 74] width 13 height 13
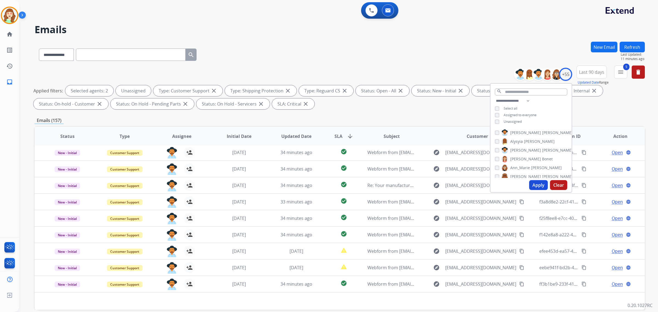
click at [544, 184] on button "Apply" at bounding box center [538, 185] width 19 height 10
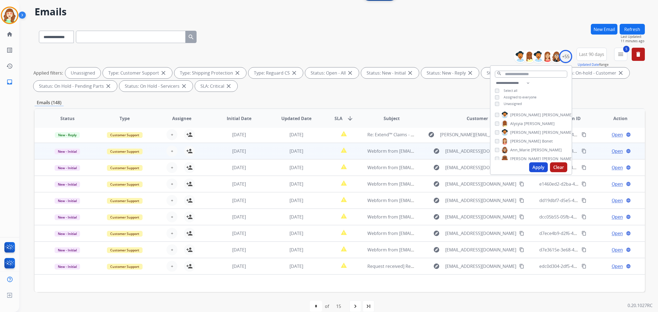
scroll to position [26, 0]
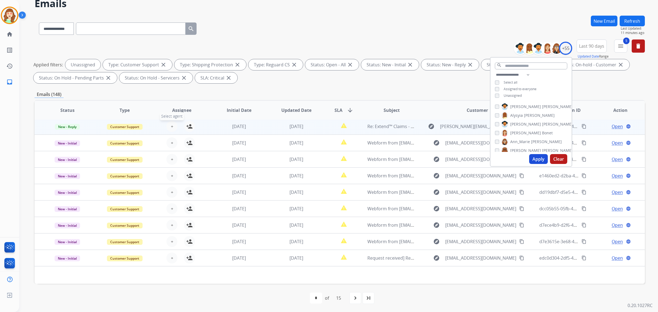
click at [171, 125] on span "+" at bounding box center [172, 126] width 2 height 7
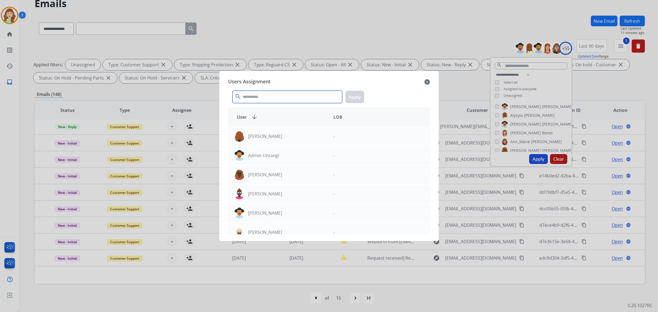
drag, startPoint x: 258, startPoint y: 93, endPoint x: 244, endPoint y: 76, distance: 22.2
click at [262, 90] on div "search Apply" at bounding box center [329, 95] width 202 height 19
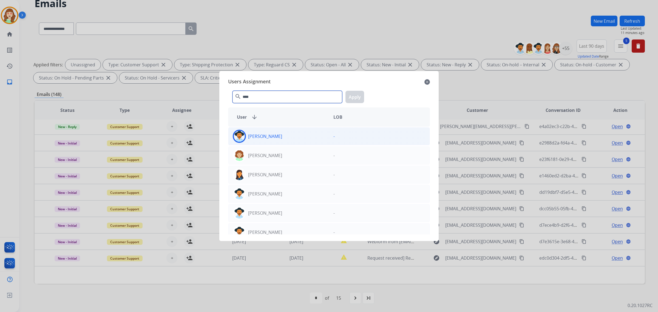
type input "****"
drag, startPoint x: 286, startPoint y: 136, endPoint x: 362, endPoint y: 107, distance: 81.7
click at [288, 135] on div "[PERSON_NAME]" at bounding box center [278, 136] width 101 height 13
drag, startPoint x: 356, startPoint y: 94, endPoint x: 281, endPoint y: 108, distance: 76.7
click at [355, 94] on button "Apply" at bounding box center [355, 97] width 19 height 12
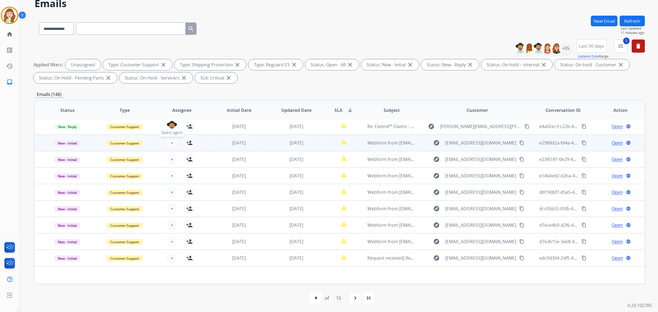
click at [172, 143] on button "+ Select agent" at bounding box center [171, 142] width 11 height 11
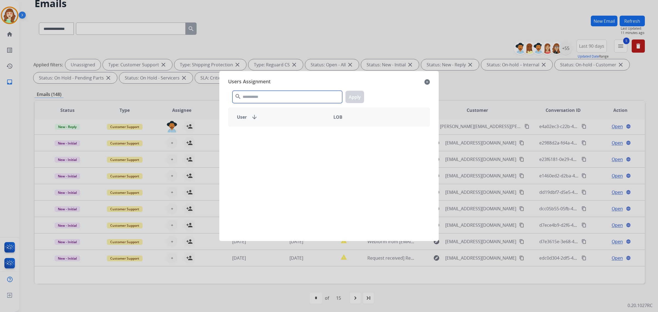
click at [261, 98] on input "text" at bounding box center [288, 97] width 110 height 12
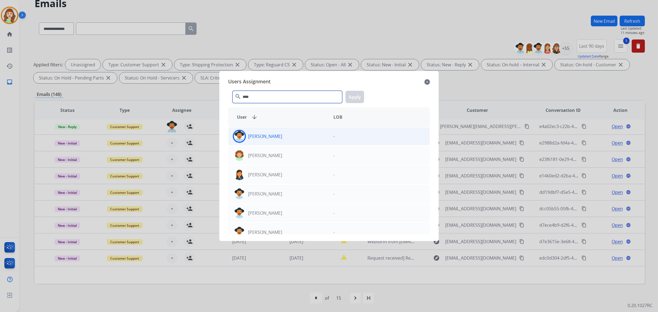
type input "****"
click at [284, 133] on div "[PERSON_NAME]" at bounding box center [278, 136] width 101 height 13
click at [357, 91] on button "Apply" at bounding box center [355, 97] width 19 height 12
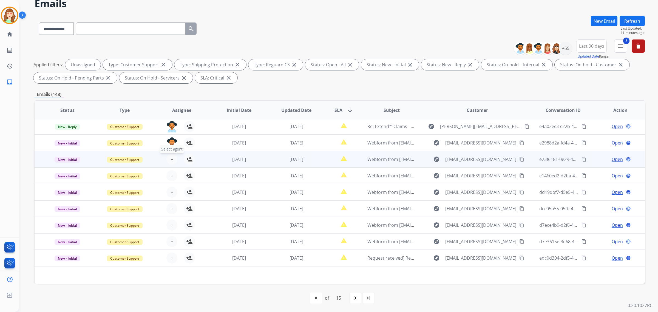
click at [173, 155] on button "+ Select agent" at bounding box center [171, 159] width 11 height 11
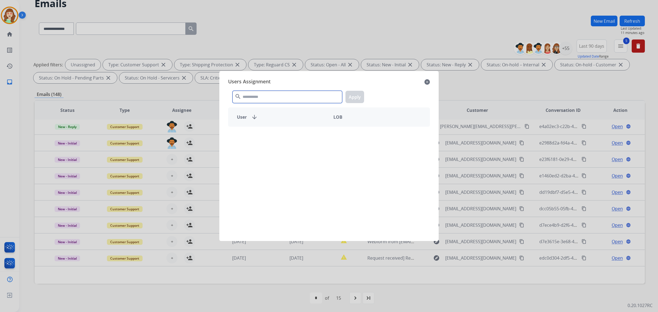
click at [261, 98] on input "text" at bounding box center [288, 97] width 110 height 12
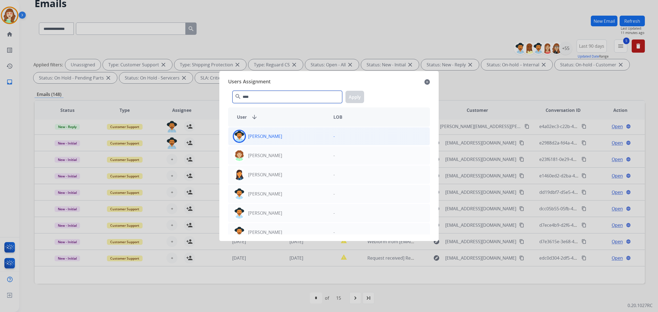
type input "****"
drag, startPoint x: 299, startPoint y: 140, endPoint x: 350, endPoint y: 99, distance: 64.8
click at [301, 138] on div "[PERSON_NAME]" at bounding box center [278, 136] width 101 height 13
click at [348, 91] on button "Apply" at bounding box center [355, 97] width 19 height 12
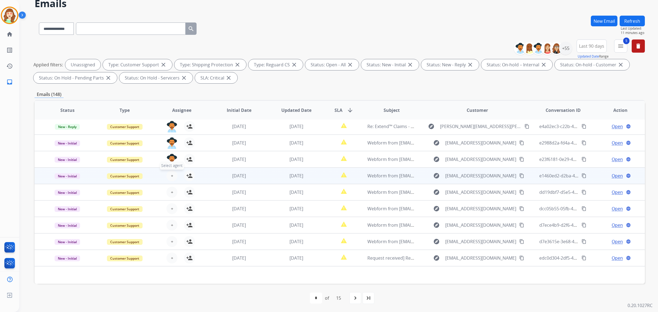
click at [174, 175] on button "+ Select agent" at bounding box center [171, 175] width 11 height 11
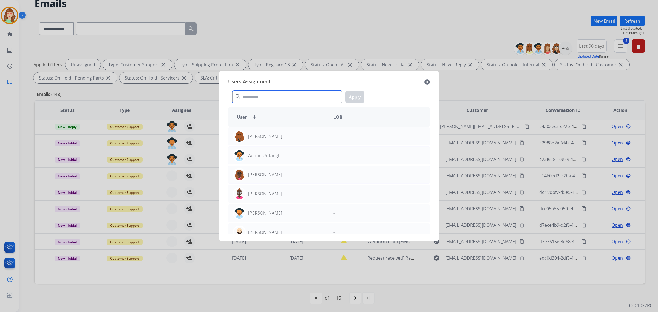
drag, startPoint x: 245, startPoint y: 97, endPoint x: 249, endPoint y: 96, distance: 3.6
click at [249, 96] on input "text" at bounding box center [288, 97] width 110 height 12
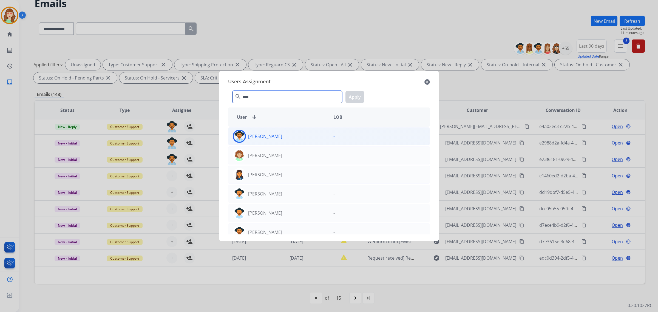
type input "****"
drag, startPoint x: 286, startPoint y: 137, endPoint x: 309, endPoint y: 130, distance: 23.9
click at [287, 136] on div "[PERSON_NAME]" at bounding box center [278, 136] width 101 height 13
click at [357, 95] on button "Apply" at bounding box center [355, 97] width 19 height 12
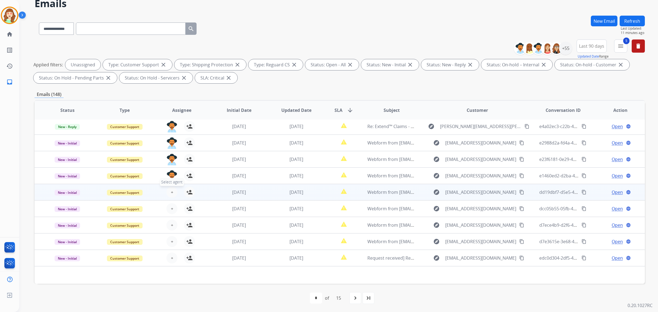
click at [171, 189] on span "+" at bounding box center [172, 192] width 2 height 7
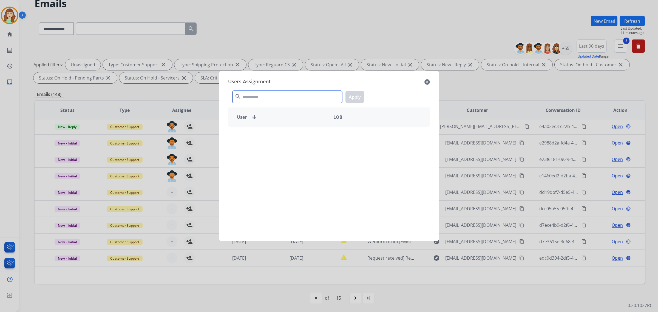
click at [279, 97] on input "text" at bounding box center [288, 97] width 110 height 12
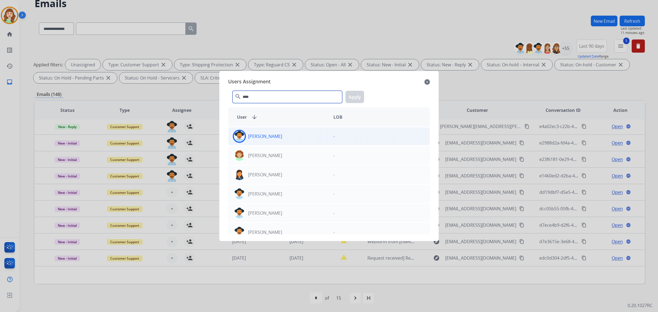
type input "****"
click at [294, 135] on div "[PERSON_NAME]" at bounding box center [278, 136] width 101 height 13
drag, startPoint x: 360, startPoint y: 97, endPoint x: 197, endPoint y: 184, distance: 184.3
click at [357, 98] on button "Apply" at bounding box center [355, 97] width 19 height 12
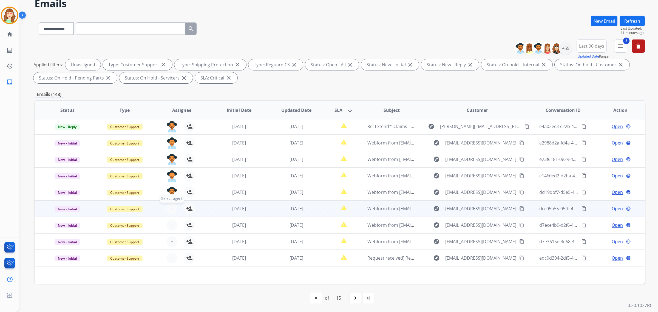
click at [169, 205] on button "+ Select agent" at bounding box center [171, 208] width 11 height 11
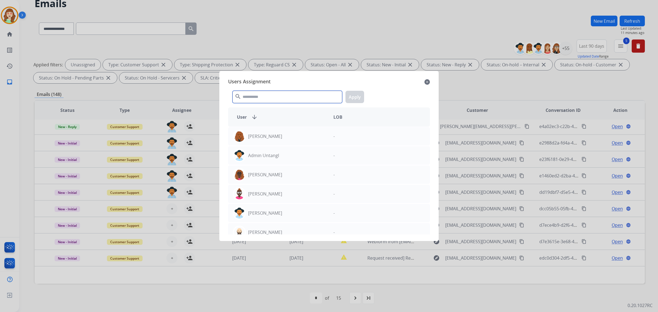
click at [270, 92] on input "text" at bounding box center [288, 97] width 110 height 12
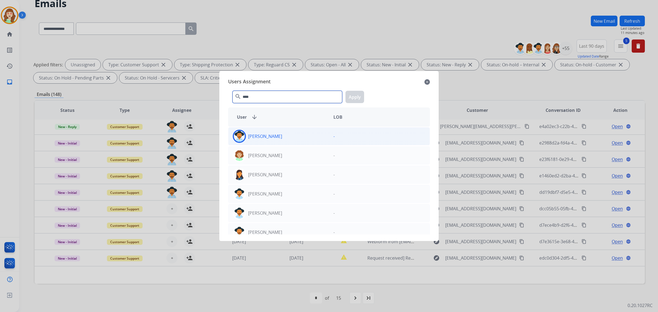
type input "****"
click at [287, 137] on div "[PERSON_NAME]" at bounding box center [278, 136] width 101 height 13
click at [358, 96] on button "Apply" at bounding box center [355, 97] width 19 height 12
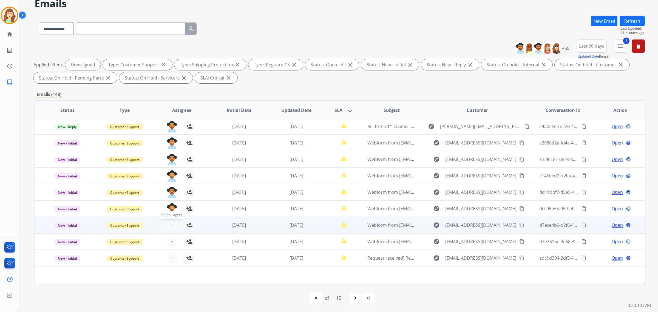
click at [171, 223] on span "+" at bounding box center [172, 225] width 2 height 7
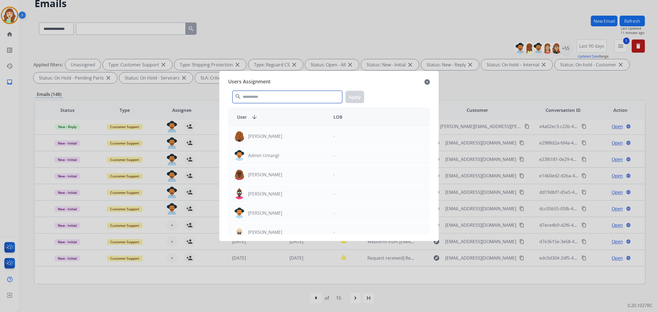
drag, startPoint x: 258, startPoint y: 95, endPoint x: 269, endPoint y: 78, distance: 21.0
click at [257, 95] on input "text" at bounding box center [288, 97] width 110 height 12
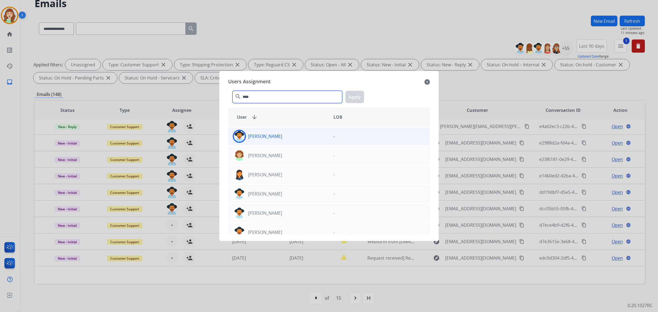
type input "****"
click at [320, 134] on div "[PERSON_NAME]" at bounding box center [278, 136] width 101 height 13
drag, startPoint x: 355, startPoint y: 95, endPoint x: 215, endPoint y: 186, distance: 167.3
click at [355, 95] on button "Apply" at bounding box center [355, 97] width 19 height 12
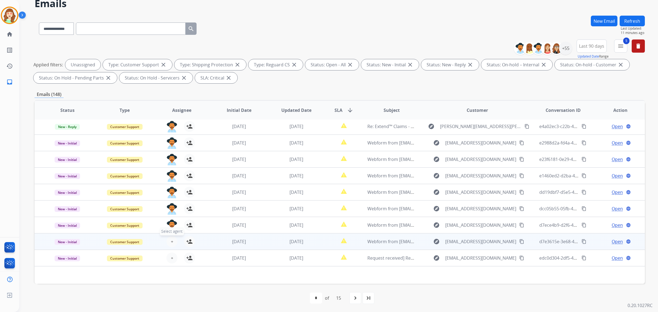
click at [171, 240] on span "+" at bounding box center [172, 241] width 2 height 7
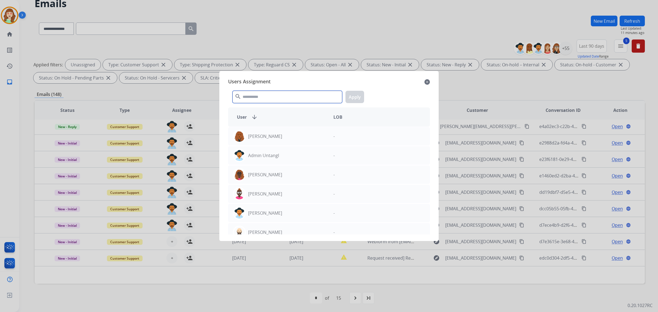
drag, startPoint x: 287, startPoint y: 95, endPoint x: 288, endPoint y: 92, distance: 3.2
click at [287, 95] on input "text" at bounding box center [288, 97] width 110 height 12
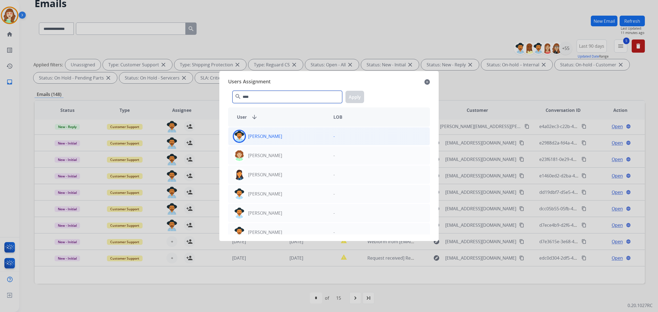
type input "****"
click at [289, 134] on div "[PERSON_NAME]" at bounding box center [278, 136] width 101 height 13
drag, startPoint x: 359, startPoint y: 94, endPoint x: 348, endPoint y: 101, distance: 13.8
click at [360, 94] on button "Apply" at bounding box center [355, 97] width 19 height 12
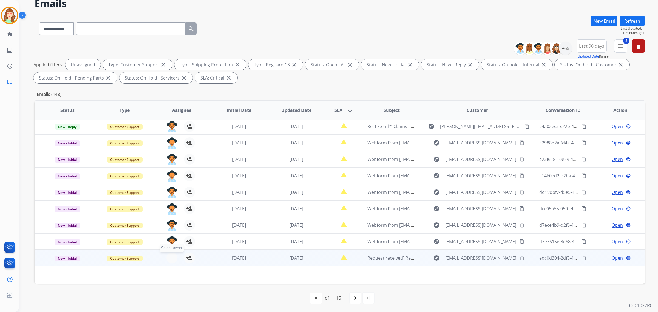
click at [171, 258] on span "+" at bounding box center [172, 258] width 2 height 7
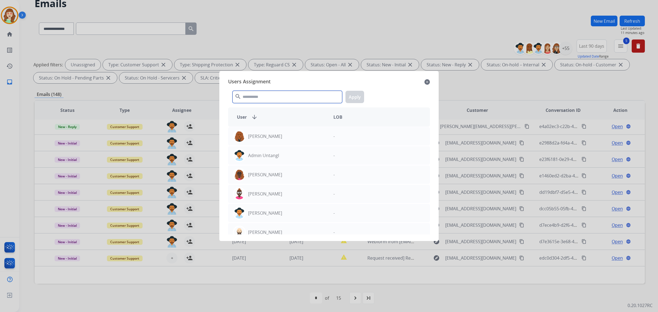
drag, startPoint x: 291, startPoint y: 99, endPoint x: 288, endPoint y: 97, distance: 2.9
click at [289, 98] on input "text" at bounding box center [288, 97] width 110 height 12
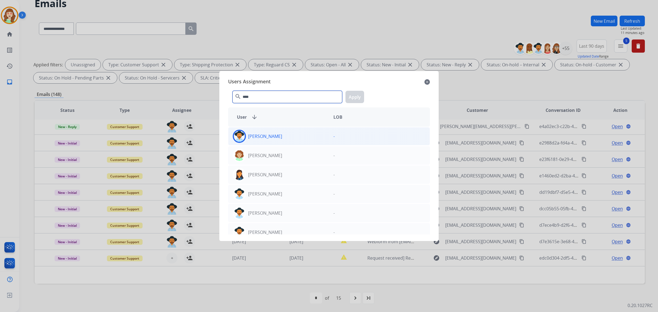
type input "****"
click at [287, 134] on div "[PERSON_NAME]" at bounding box center [278, 136] width 101 height 13
click at [350, 95] on button "Apply" at bounding box center [355, 97] width 19 height 12
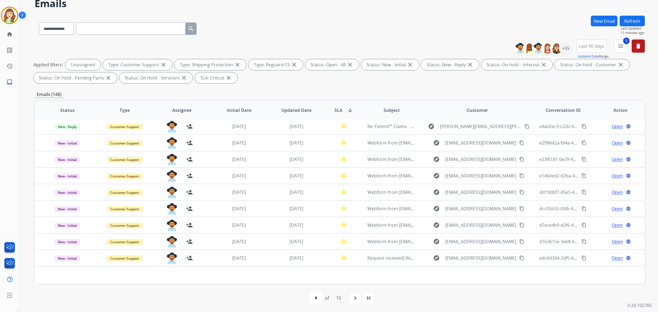
drag, startPoint x: 356, startPoint y: 297, endPoint x: 358, endPoint y: 295, distance: 2.9
click at [356, 296] on mat-icon "navigate_next" at bounding box center [355, 298] width 7 height 7
select select "*"
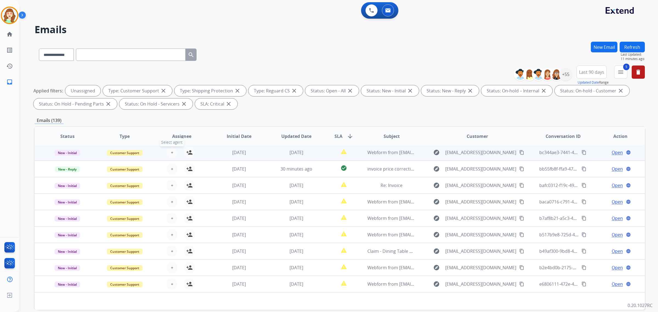
click at [168, 152] on button "+ Select agent" at bounding box center [171, 152] width 11 height 11
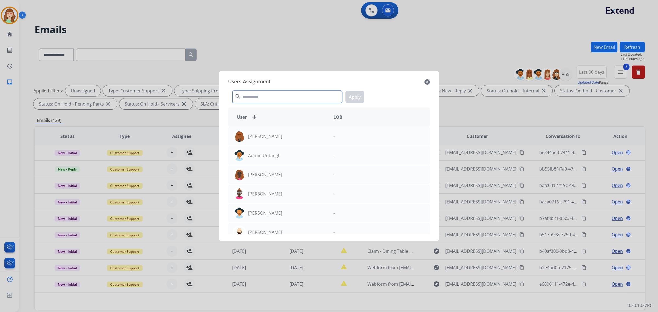
click at [309, 94] on input "text" at bounding box center [288, 97] width 110 height 12
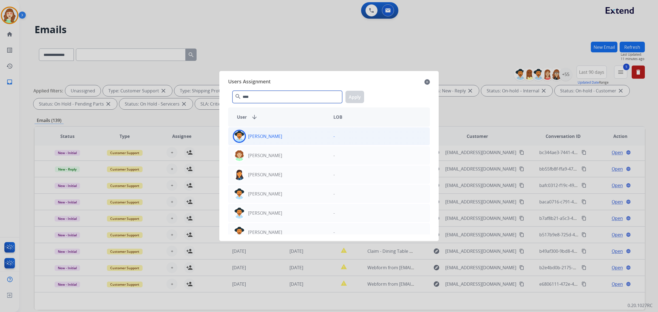
type input "****"
drag, startPoint x: 297, startPoint y: 135, endPoint x: 344, endPoint y: 102, distance: 58.0
click at [299, 134] on div "[PERSON_NAME]" at bounding box center [278, 136] width 101 height 13
drag, startPoint x: 355, startPoint y: 95, endPoint x: 229, endPoint y: 135, distance: 132.1
click at [354, 95] on button "Apply" at bounding box center [355, 97] width 19 height 12
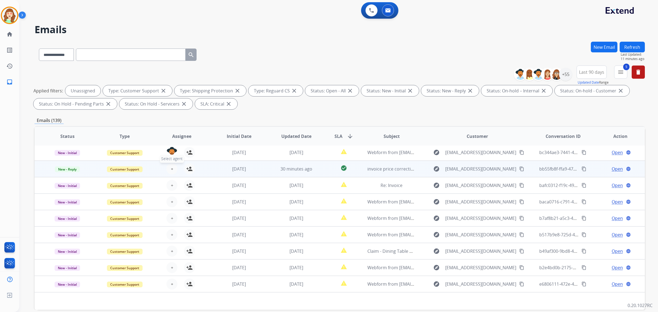
click at [169, 169] on button "+ Select agent" at bounding box center [171, 168] width 11 height 11
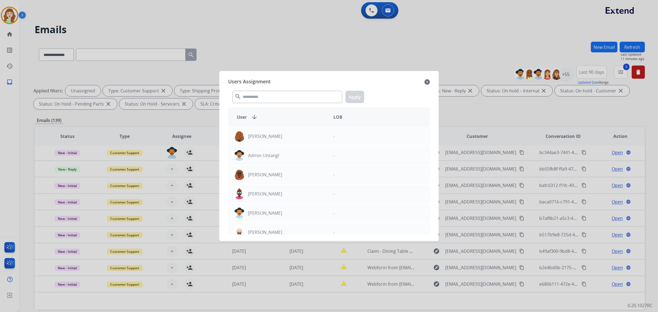
click at [425, 81] on mat-icon "close" at bounding box center [426, 82] width 5 height 7
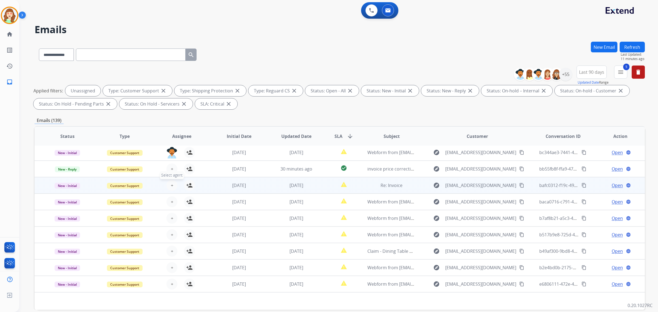
click at [171, 185] on span "+" at bounding box center [172, 185] width 2 height 7
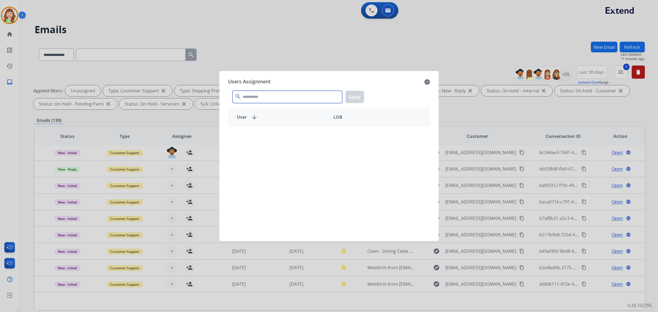
drag, startPoint x: 289, startPoint y: 98, endPoint x: 304, endPoint y: 47, distance: 52.6
click at [291, 92] on input "text" at bounding box center [288, 97] width 110 height 12
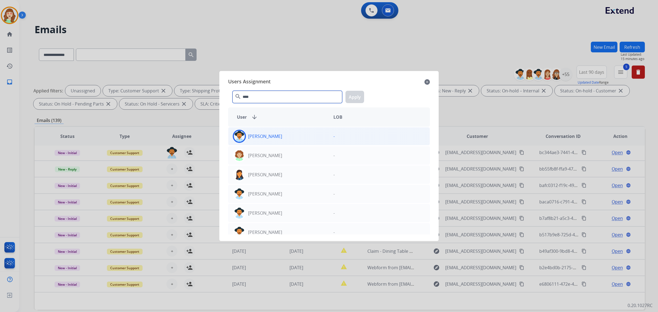
type input "****"
drag, startPoint x: 288, startPoint y: 137, endPoint x: 291, endPoint y: 137, distance: 3.3
click at [288, 137] on div "[PERSON_NAME]" at bounding box center [278, 136] width 101 height 13
click at [355, 96] on button "Apply" at bounding box center [355, 97] width 19 height 12
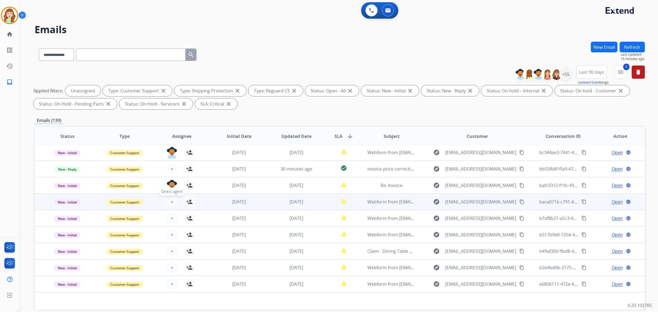
click at [171, 202] on span "+" at bounding box center [172, 202] width 2 height 7
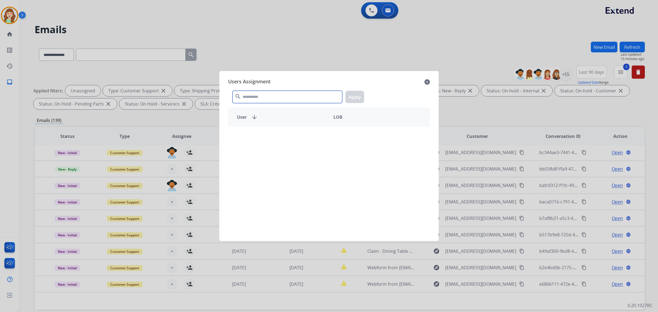
drag, startPoint x: 277, startPoint y: 101, endPoint x: 275, endPoint y: 98, distance: 3.5
click at [277, 100] on input "text" at bounding box center [288, 97] width 110 height 12
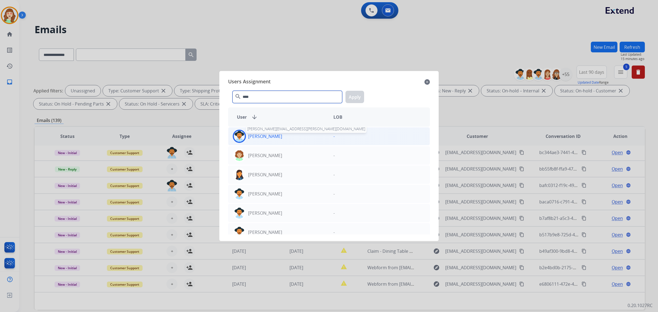
type input "****"
drag, startPoint x: 268, startPoint y: 137, endPoint x: 368, endPoint y: 99, distance: 107.0
click at [269, 137] on p "[PERSON_NAME]" at bounding box center [265, 136] width 34 height 7
click at [357, 96] on button "Apply" at bounding box center [355, 97] width 19 height 12
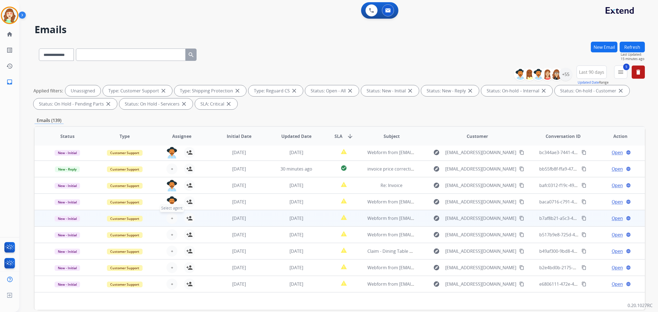
click at [171, 218] on span "+" at bounding box center [172, 218] width 2 height 7
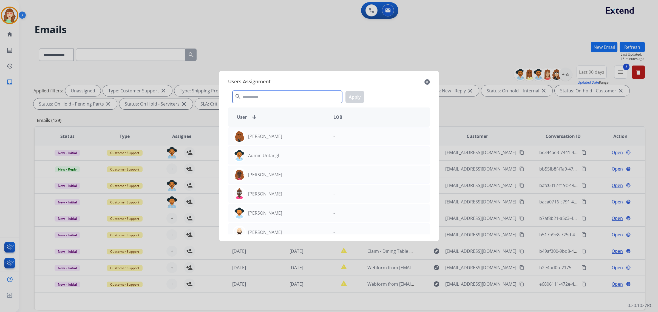
drag, startPoint x: 271, startPoint y: 97, endPoint x: 282, endPoint y: 77, distance: 22.0
click at [276, 94] on input "text" at bounding box center [288, 97] width 110 height 12
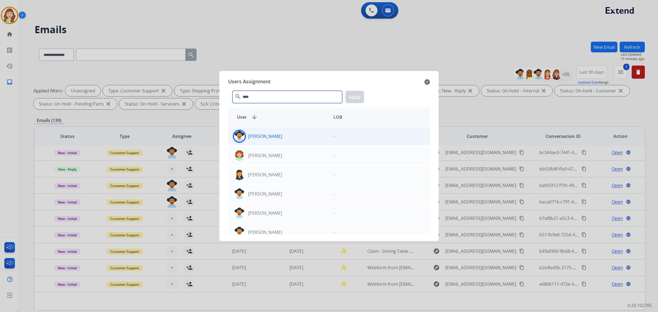
type input "****"
click at [291, 138] on div "[PERSON_NAME]" at bounding box center [278, 136] width 101 height 13
drag, startPoint x: 361, startPoint y: 97, endPoint x: 224, endPoint y: 158, distance: 149.9
click at [360, 97] on button "Apply" at bounding box center [355, 97] width 19 height 12
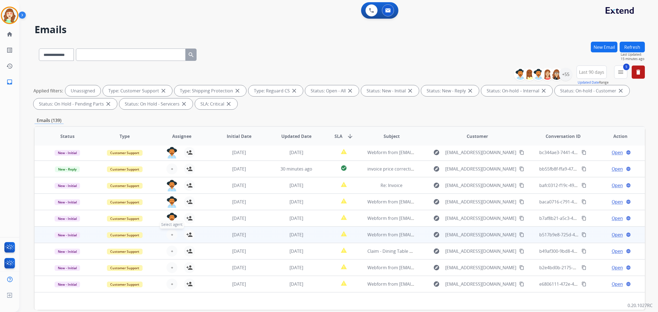
click at [172, 238] on button "+ Select agent" at bounding box center [171, 234] width 11 height 11
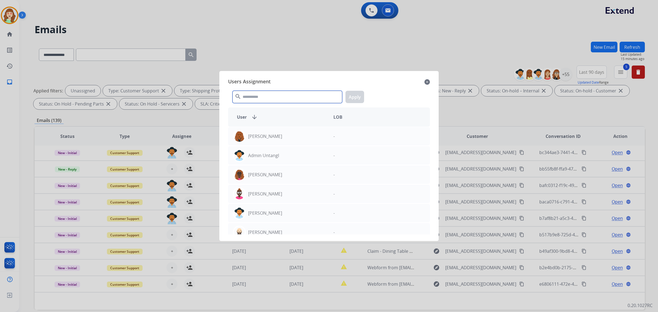
click at [261, 100] on input "text" at bounding box center [288, 97] width 110 height 12
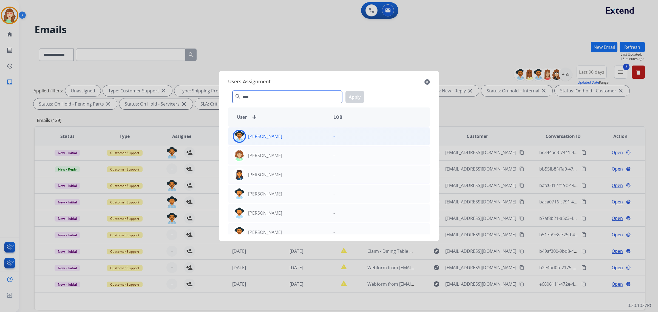
type input "****"
click at [292, 133] on div "[PERSON_NAME]" at bounding box center [278, 136] width 101 height 13
drag, startPoint x: 357, startPoint y: 97, endPoint x: 322, endPoint y: 112, distance: 38.6
click at [352, 98] on button "Apply" at bounding box center [355, 97] width 19 height 12
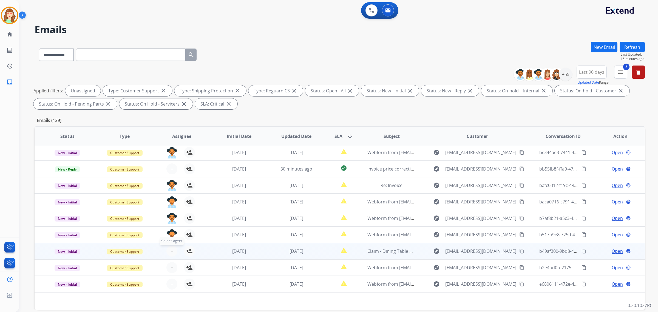
click at [171, 250] on span "+" at bounding box center [172, 251] width 2 height 7
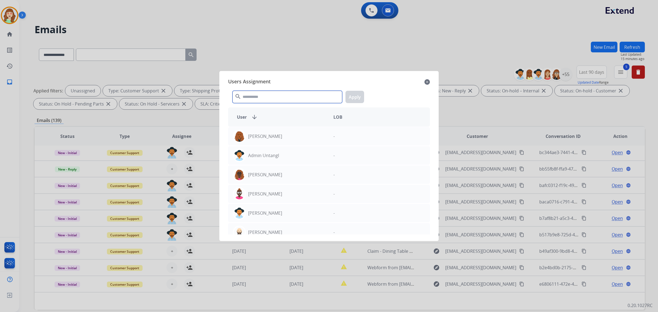
drag, startPoint x: 290, startPoint y: 95, endPoint x: 306, endPoint y: 68, distance: 31.7
click at [296, 89] on div "search Apply" at bounding box center [329, 95] width 202 height 19
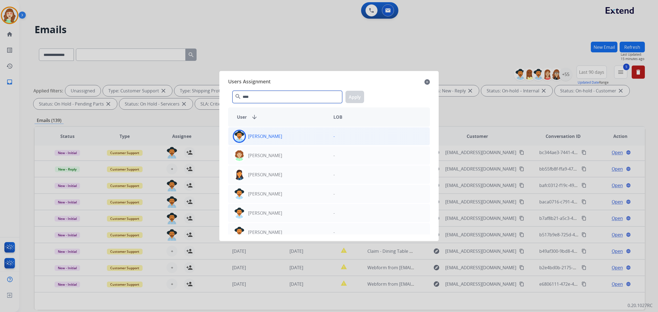
type input "****"
click at [280, 135] on div "[PERSON_NAME]" at bounding box center [278, 136] width 101 height 13
drag, startPoint x: 358, startPoint y: 94, endPoint x: 355, endPoint y: 95, distance: 2.8
click at [356, 94] on button "Apply" at bounding box center [355, 97] width 19 height 12
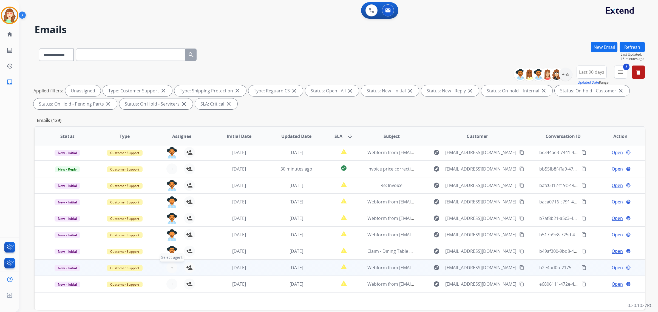
click at [171, 267] on span "+" at bounding box center [172, 267] width 2 height 7
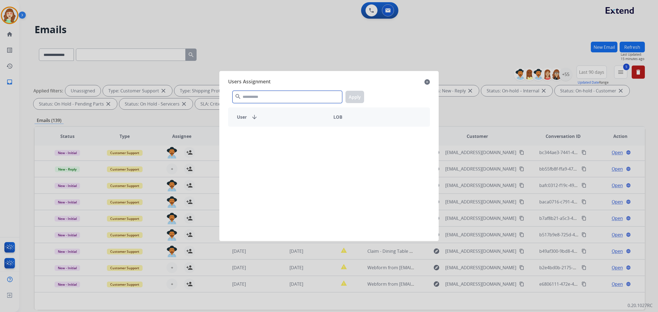
click at [284, 99] on input "text" at bounding box center [288, 97] width 110 height 12
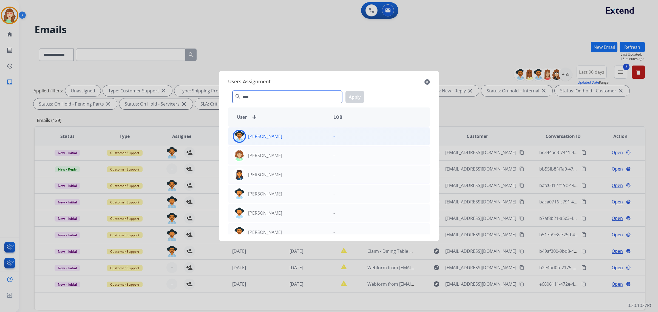
type input "****"
click at [287, 138] on div "[PERSON_NAME]" at bounding box center [278, 136] width 101 height 13
click at [361, 95] on button "Apply" at bounding box center [355, 97] width 19 height 12
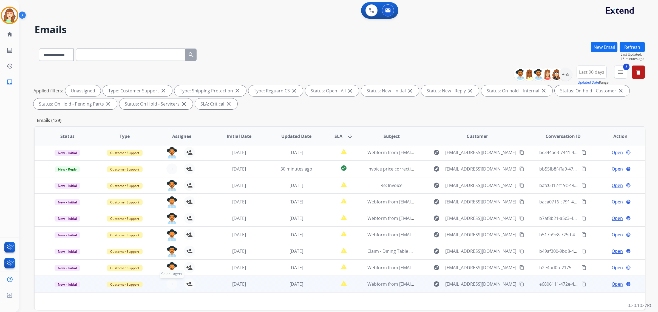
click at [171, 284] on span "+" at bounding box center [172, 284] width 2 height 7
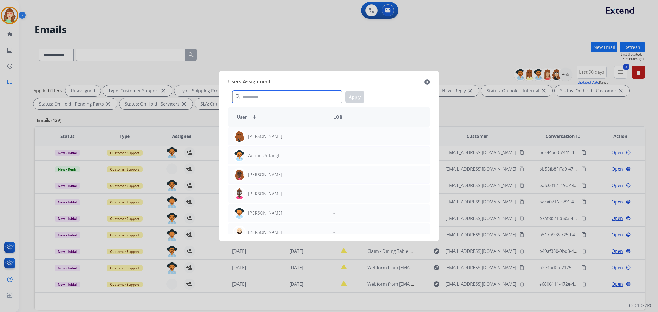
click at [303, 96] on input "text" at bounding box center [288, 97] width 110 height 12
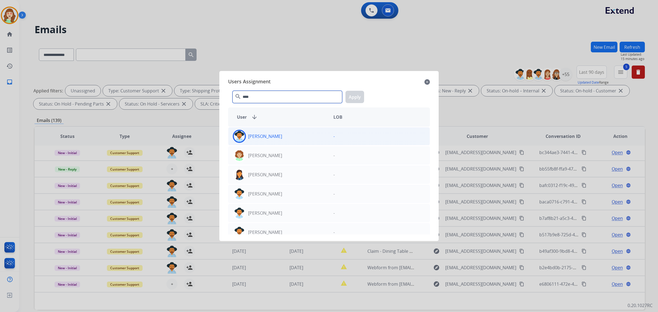
type input "****"
click at [319, 137] on div "[PERSON_NAME]" at bounding box center [278, 136] width 101 height 13
click at [353, 97] on button "Apply" at bounding box center [355, 97] width 19 height 12
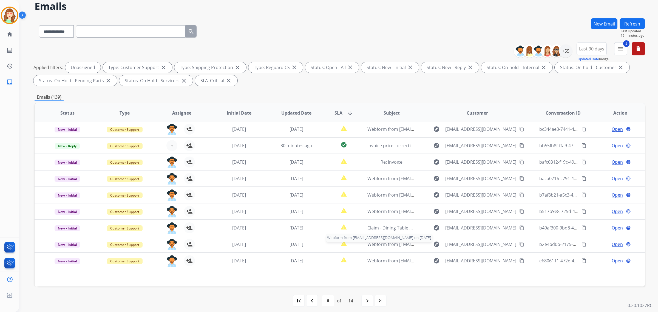
scroll to position [26, 0]
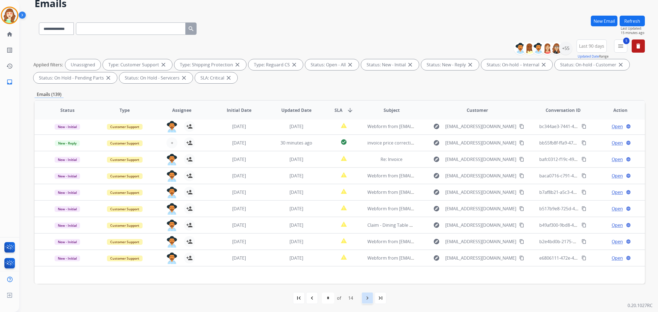
click at [371, 296] on mat-icon "navigate_next" at bounding box center [367, 298] width 7 height 7
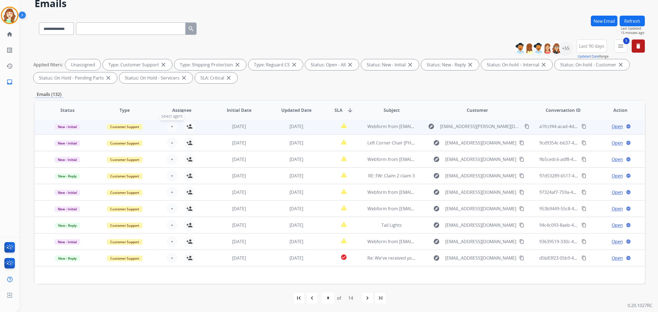
click at [173, 126] on button "+ Select agent" at bounding box center [171, 126] width 11 height 11
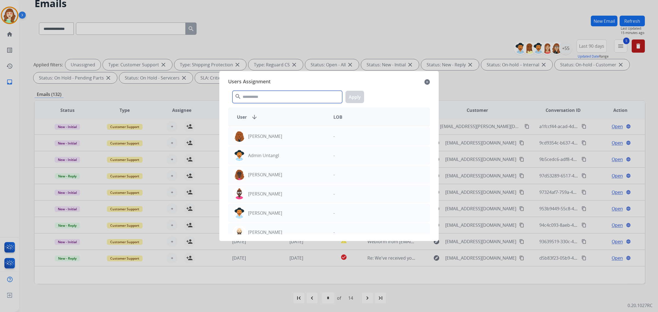
click at [302, 92] on input "text" at bounding box center [288, 97] width 110 height 12
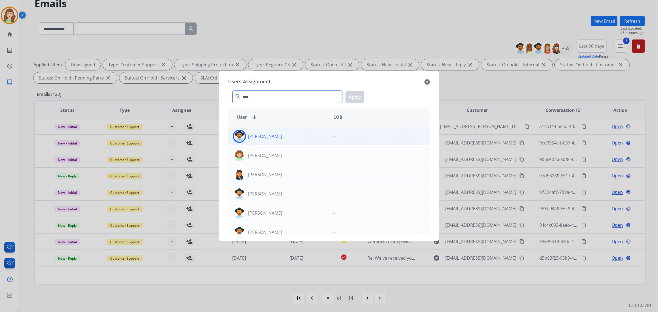
type input "****"
click at [292, 132] on div "[PERSON_NAME]" at bounding box center [278, 136] width 101 height 13
drag, startPoint x: 358, startPoint y: 98, endPoint x: 185, endPoint y: 141, distance: 178.0
click at [357, 98] on button "Apply" at bounding box center [355, 97] width 19 height 12
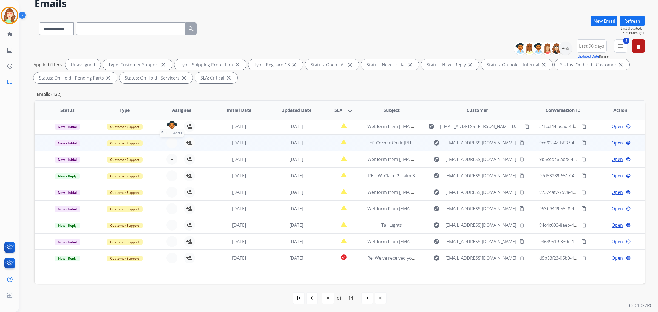
click at [172, 140] on span "+" at bounding box center [172, 143] width 2 height 7
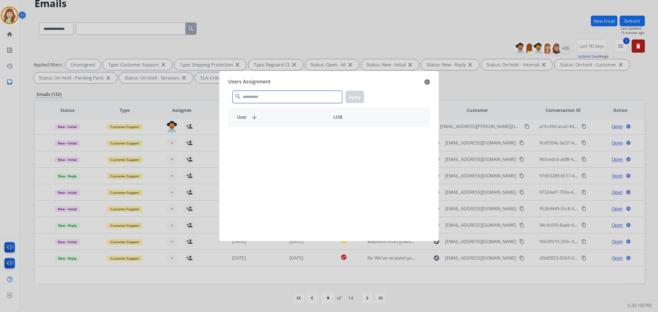
click at [284, 97] on input "text" at bounding box center [288, 97] width 110 height 12
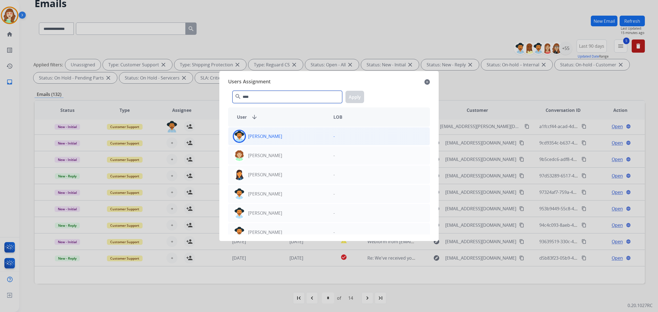
type input "****"
click at [291, 139] on div "[PERSON_NAME]" at bounding box center [278, 136] width 101 height 13
drag, startPoint x: 359, startPoint y: 95, endPoint x: 222, endPoint y: 144, distance: 145.5
click at [358, 95] on button "Apply" at bounding box center [355, 97] width 19 height 12
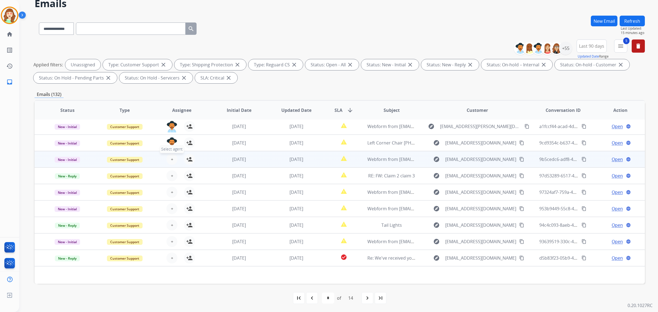
click at [169, 161] on button "+ Select agent" at bounding box center [171, 159] width 11 height 11
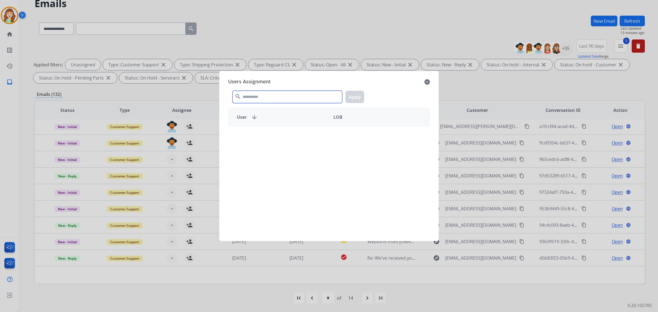
click at [279, 101] on input "text" at bounding box center [288, 97] width 110 height 12
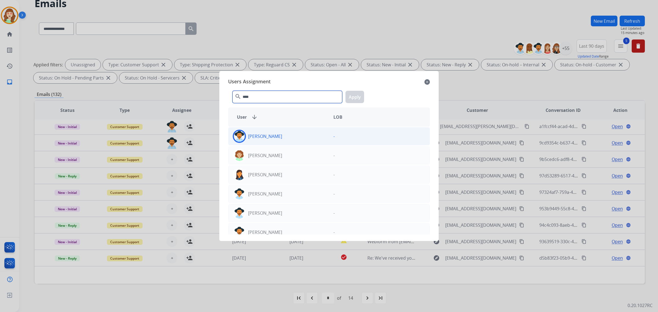
type input "****"
click at [267, 141] on div "[PERSON_NAME]" at bounding box center [278, 136] width 101 height 13
click at [356, 93] on button "Apply" at bounding box center [355, 97] width 19 height 12
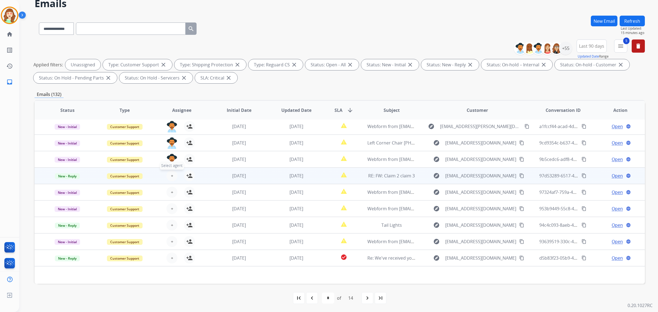
click at [171, 176] on span "+" at bounding box center [172, 175] width 2 height 7
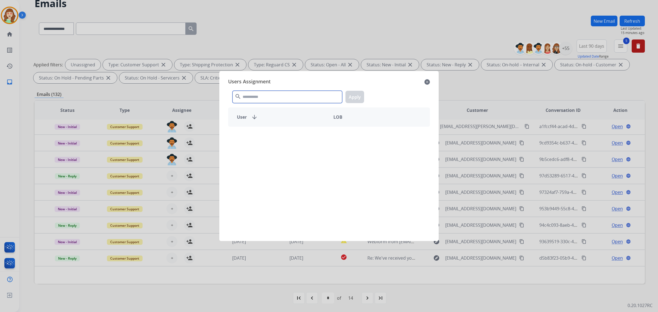
click at [287, 94] on input "text" at bounding box center [288, 97] width 110 height 12
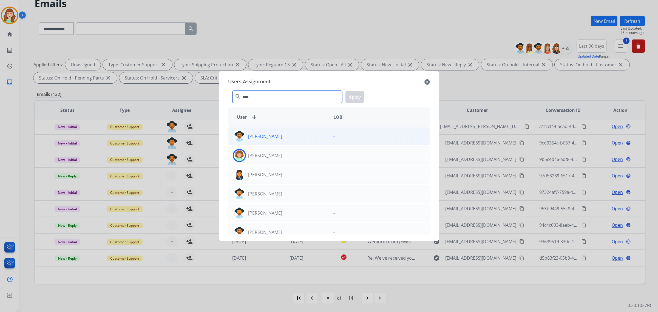
type input "****"
drag, startPoint x: 281, startPoint y: 134, endPoint x: 382, endPoint y: 106, distance: 105.1
click at [282, 134] on div "[PERSON_NAME]" at bounding box center [278, 136] width 101 height 13
click at [354, 91] on button "Apply" at bounding box center [355, 97] width 19 height 12
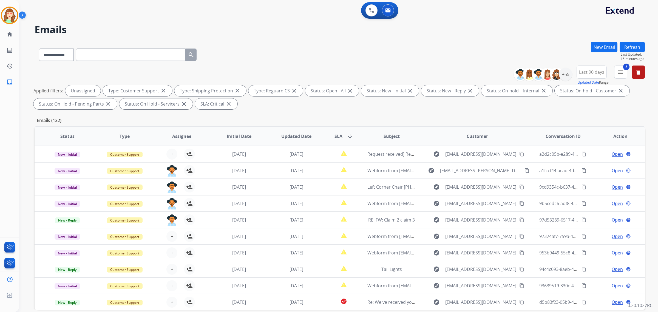
select select "**********"
select select "*"
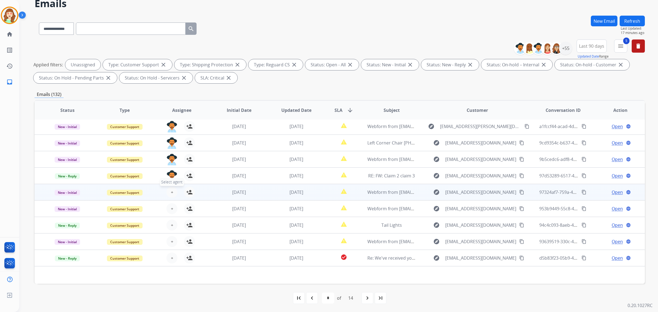
click at [171, 189] on span "+" at bounding box center [172, 192] width 2 height 7
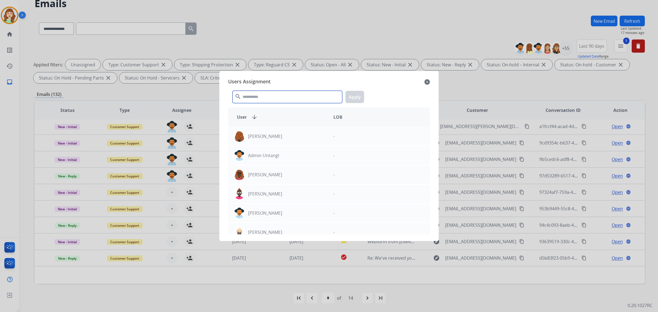
drag, startPoint x: 285, startPoint y: 97, endPoint x: 284, endPoint y: 92, distance: 4.7
click at [286, 96] on input "text" at bounding box center [288, 97] width 110 height 12
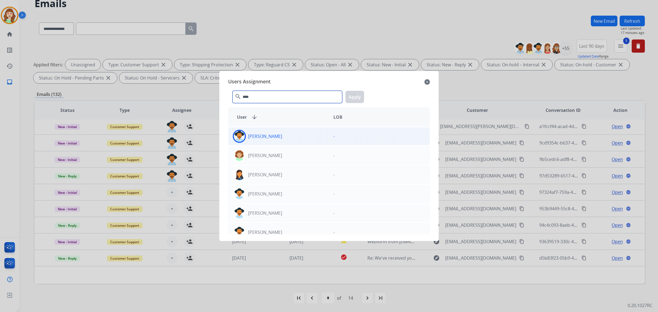
type input "****"
drag, startPoint x: 274, startPoint y: 135, endPoint x: 405, endPoint y: 112, distance: 133.0
click at [276, 135] on p "[PERSON_NAME]" at bounding box center [265, 136] width 34 height 7
click at [356, 94] on button "Apply" at bounding box center [355, 97] width 19 height 12
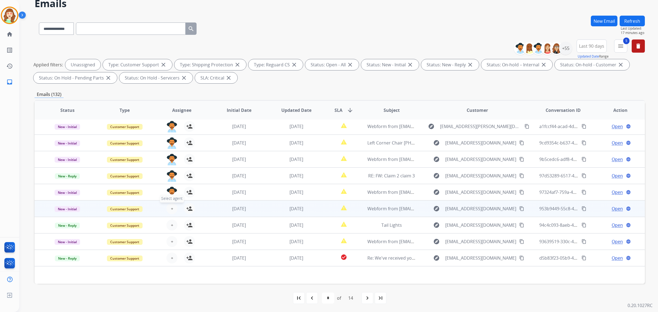
click at [172, 209] on span "+" at bounding box center [172, 208] width 2 height 7
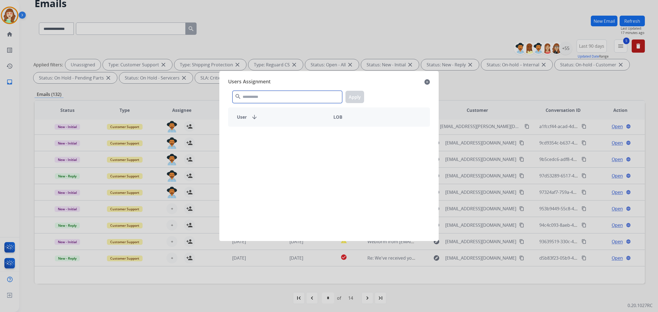
click at [306, 95] on input "text" at bounding box center [288, 97] width 110 height 12
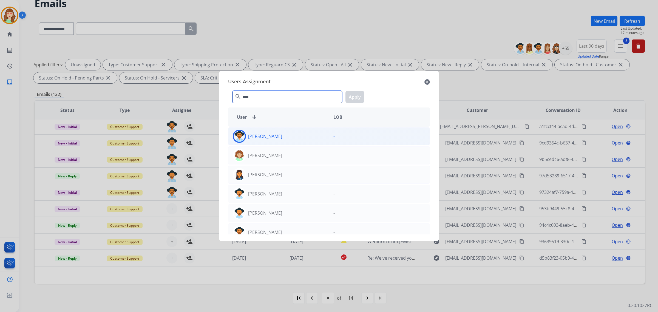
type input "****"
click at [302, 140] on div "[PERSON_NAME]" at bounding box center [278, 136] width 101 height 13
drag, startPoint x: 355, startPoint y: 97, endPoint x: 305, endPoint y: 122, distance: 56.3
click at [355, 97] on button "Apply" at bounding box center [355, 97] width 19 height 12
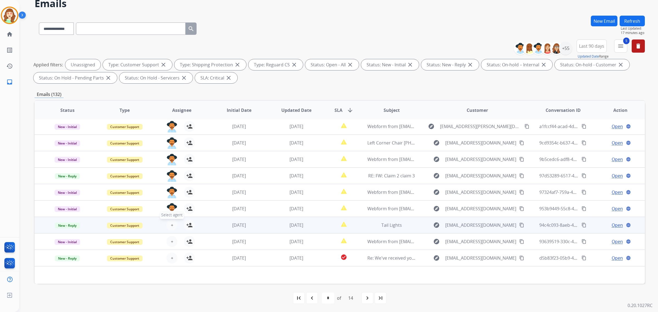
click at [172, 223] on button "+ Select agent" at bounding box center [171, 225] width 11 height 11
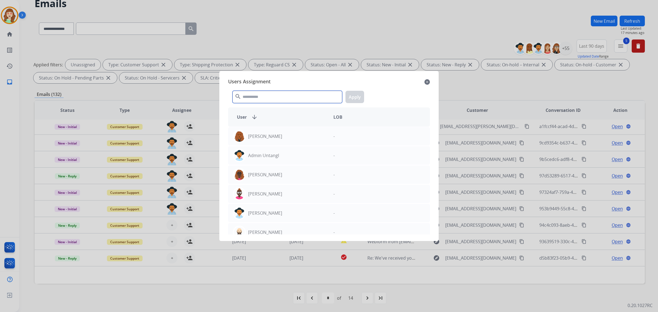
drag, startPoint x: 280, startPoint y: 100, endPoint x: 268, endPoint y: 46, distance: 55.7
click at [279, 86] on div "Users Assignment close search Apply User arrow_downward LOB [PERSON_NAME] - Adm…" at bounding box center [329, 155] width 211 height 161
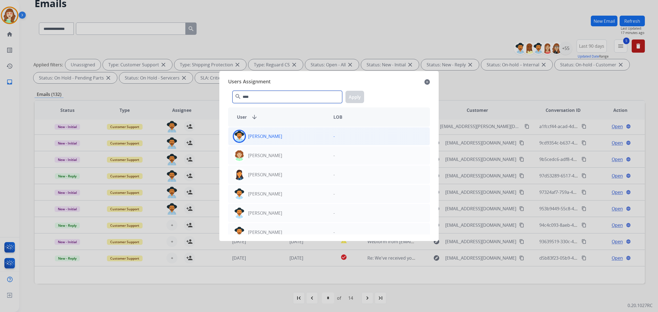
type input "****"
click at [311, 134] on div "[PERSON_NAME]" at bounding box center [278, 136] width 101 height 13
drag, startPoint x: 360, startPoint y: 95, endPoint x: 227, endPoint y: 140, distance: 140.3
click at [359, 97] on button "Apply" at bounding box center [355, 97] width 19 height 12
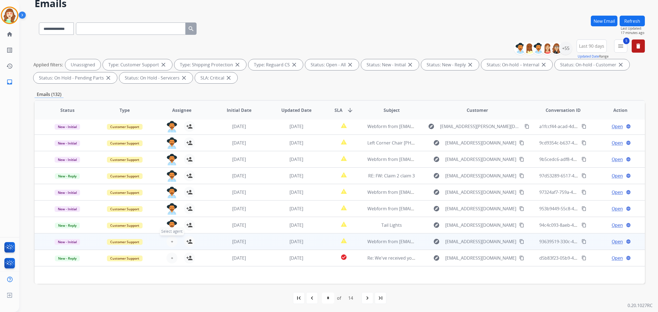
click at [168, 240] on button "+ Select agent" at bounding box center [171, 241] width 11 height 11
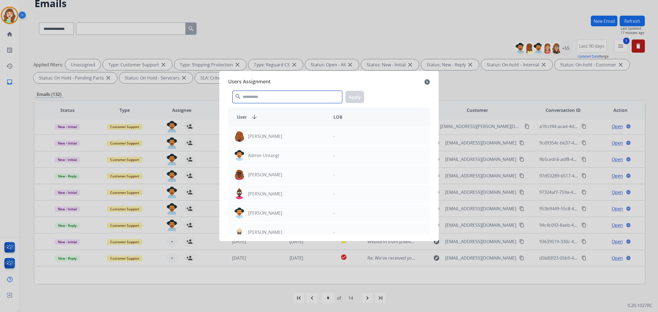
click at [263, 97] on input "text" at bounding box center [288, 97] width 110 height 12
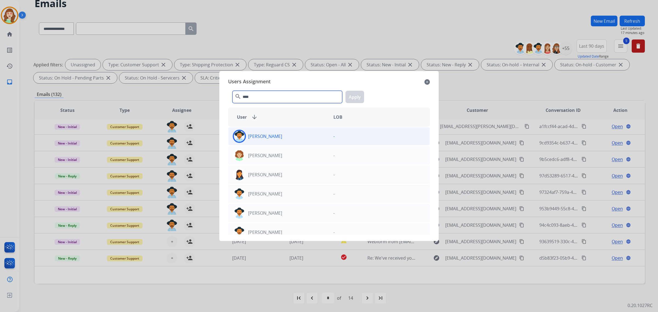
type input "****"
click at [284, 139] on div "[PERSON_NAME]" at bounding box center [278, 136] width 101 height 13
click at [352, 99] on button "Apply" at bounding box center [355, 97] width 19 height 12
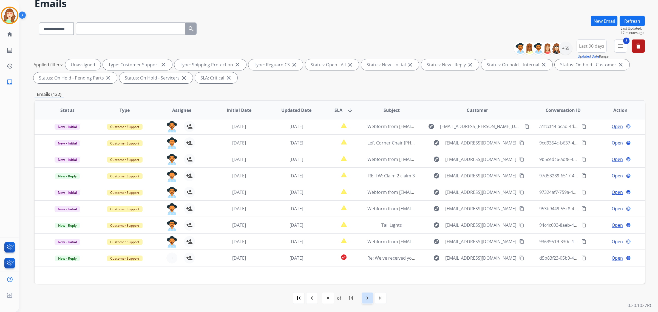
click at [370, 298] on mat-icon "navigate_next" at bounding box center [367, 298] width 7 height 7
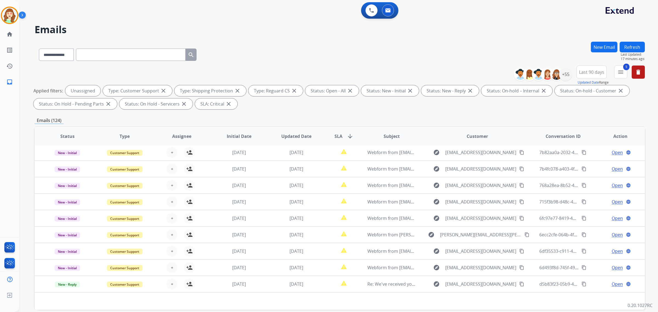
scroll to position [26, 0]
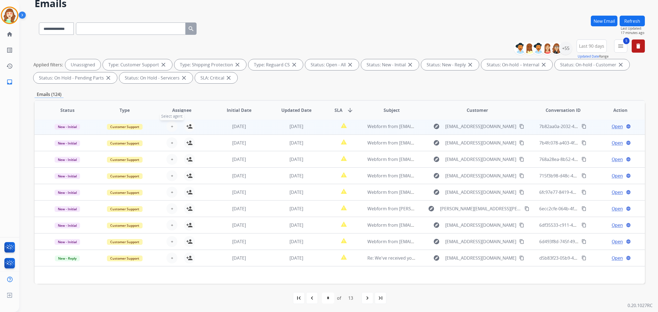
click at [171, 126] on span "+" at bounding box center [172, 126] width 2 height 7
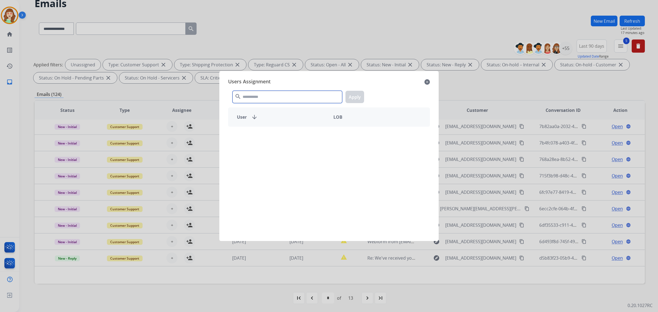
drag, startPoint x: 290, startPoint y: 97, endPoint x: 293, endPoint y: 97, distance: 3.0
click at [293, 97] on input "text" at bounding box center [288, 97] width 110 height 12
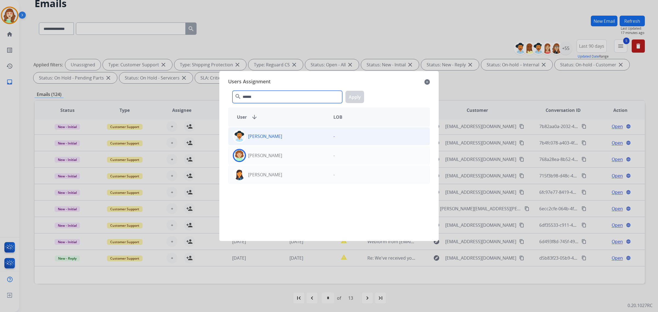
type input "******"
drag, startPoint x: 281, startPoint y: 135, endPoint x: 295, endPoint y: 136, distance: 13.8
click at [281, 135] on div "[PERSON_NAME]" at bounding box center [278, 136] width 101 height 13
click at [349, 95] on button "Apply" at bounding box center [355, 97] width 19 height 12
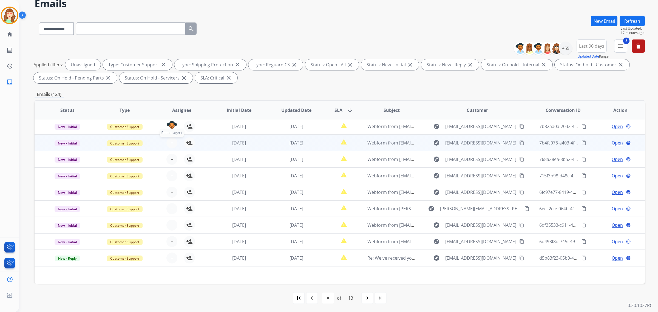
click at [169, 144] on button "+ Select agent" at bounding box center [171, 142] width 11 height 11
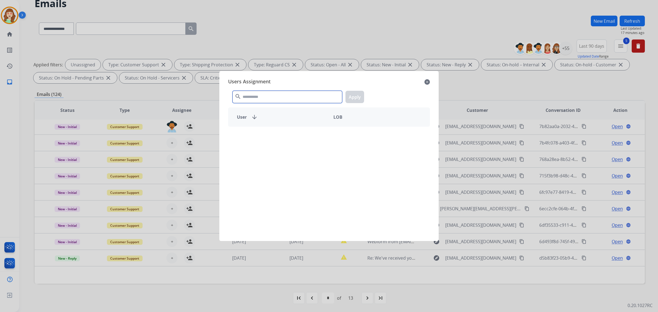
click at [288, 98] on input "text" at bounding box center [288, 97] width 110 height 12
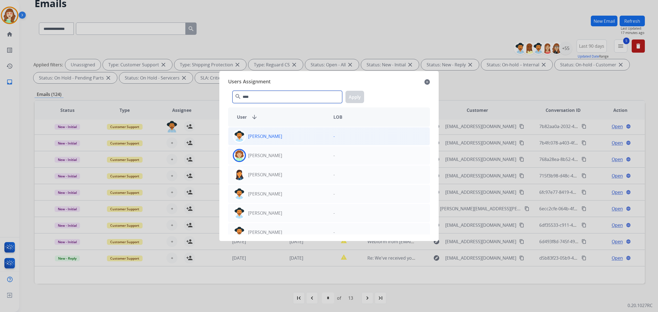
type input "****"
click at [305, 140] on div "[PERSON_NAME]" at bounding box center [278, 136] width 101 height 13
click at [361, 94] on button "Apply" at bounding box center [355, 97] width 19 height 12
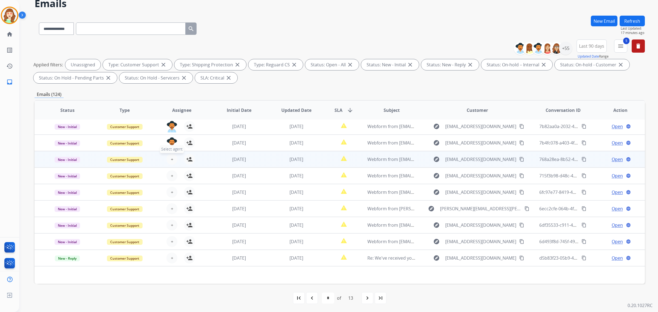
click at [172, 158] on button "+ Select agent" at bounding box center [171, 159] width 11 height 11
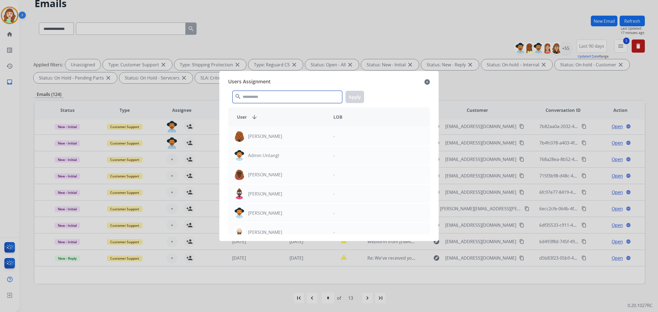
click at [290, 101] on input "text" at bounding box center [288, 97] width 110 height 12
type input "*****"
click at [313, 135] on div "[PERSON_NAME]" at bounding box center [278, 136] width 101 height 13
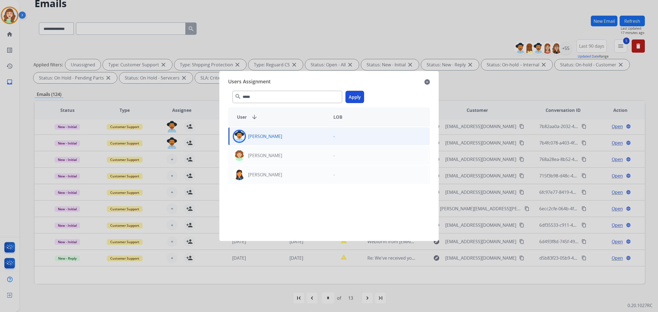
click at [351, 94] on button "Apply" at bounding box center [355, 97] width 19 height 12
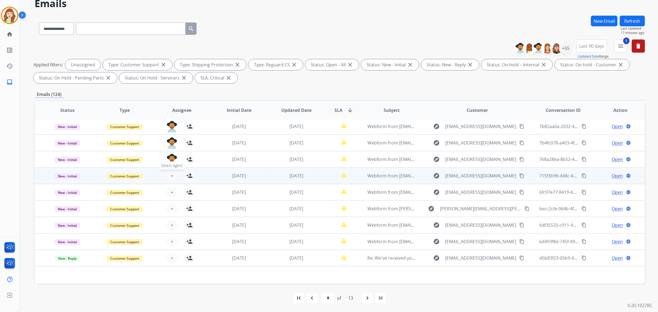
click at [169, 176] on button "+ Select agent" at bounding box center [171, 175] width 11 height 11
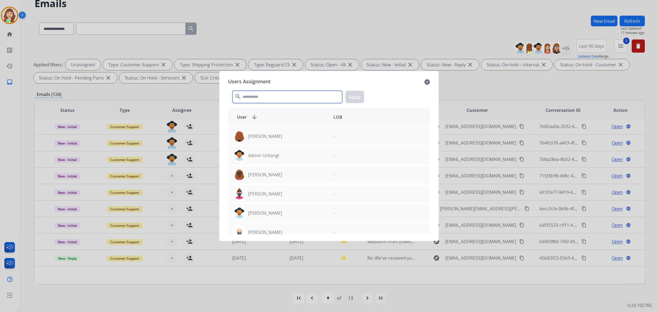
click at [279, 98] on input "text" at bounding box center [288, 97] width 110 height 12
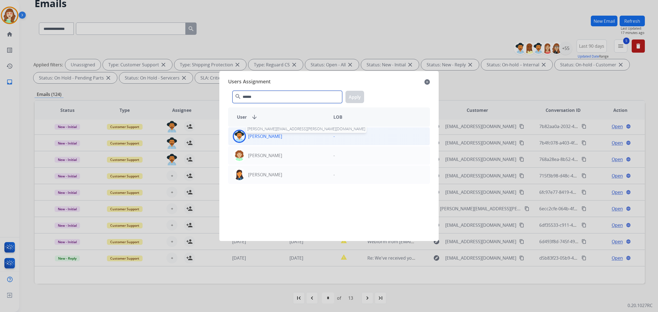
type input "******"
click at [274, 135] on p "[PERSON_NAME]" at bounding box center [265, 136] width 34 height 7
drag, startPoint x: 351, startPoint y: 94, endPoint x: 327, endPoint y: 94, distance: 24.7
click at [352, 94] on button "Apply" at bounding box center [355, 97] width 19 height 12
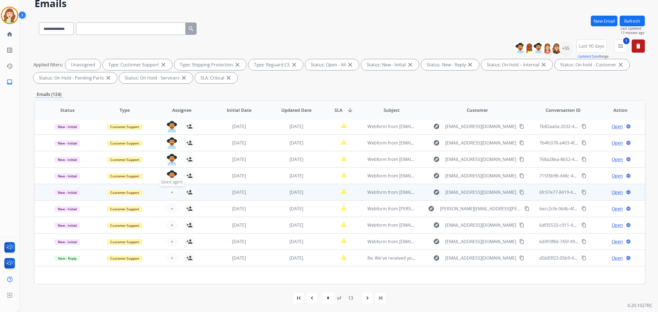
click at [171, 191] on span "+" at bounding box center [172, 192] width 2 height 7
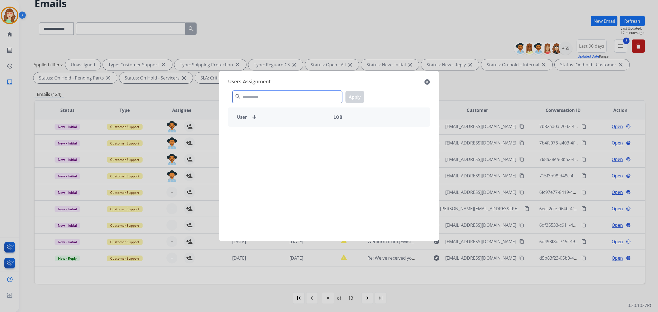
click at [299, 96] on input "text" at bounding box center [288, 97] width 110 height 12
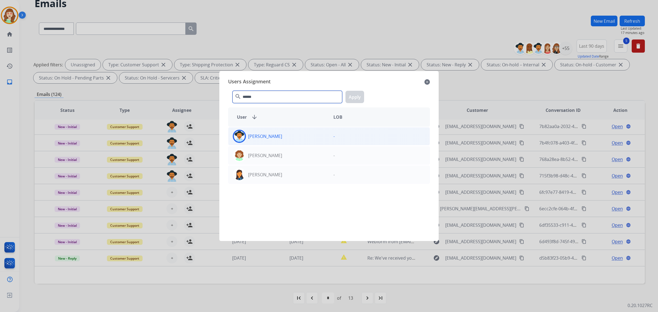
type input "******"
click at [322, 139] on div "[PERSON_NAME]" at bounding box center [278, 136] width 101 height 13
click at [356, 94] on button "Apply" at bounding box center [355, 97] width 19 height 12
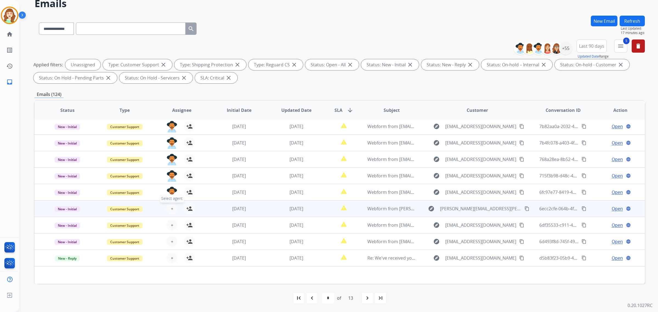
click at [169, 208] on button "+ Select agent" at bounding box center [171, 208] width 11 height 11
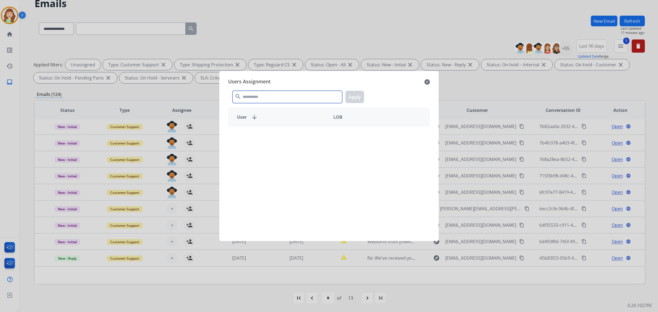
drag, startPoint x: 255, startPoint y: 98, endPoint x: 299, endPoint y: 92, distance: 44.5
click at [268, 94] on input "text" at bounding box center [288, 97] width 110 height 12
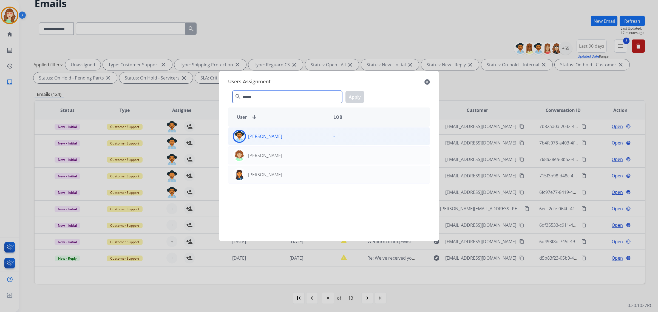
type input "******"
click at [298, 137] on div "[PERSON_NAME]" at bounding box center [278, 136] width 101 height 13
drag, startPoint x: 355, startPoint y: 95, endPoint x: 264, endPoint y: 116, distance: 93.9
click at [356, 95] on button "Apply" at bounding box center [355, 97] width 19 height 12
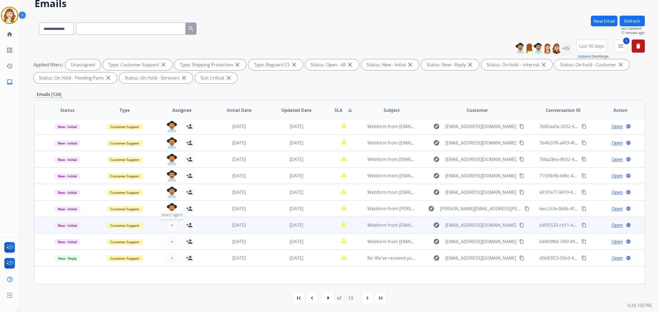
click at [171, 225] on span "+" at bounding box center [172, 225] width 2 height 7
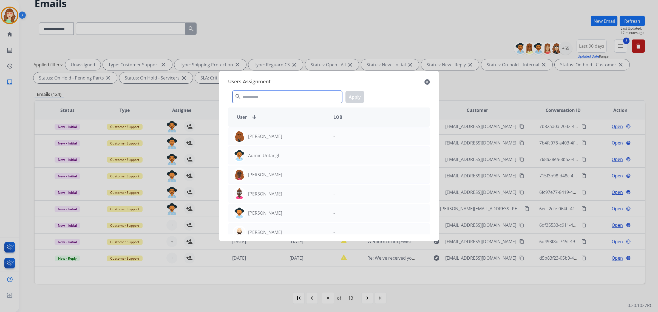
drag, startPoint x: 268, startPoint y: 99, endPoint x: 273, endPoint y: 89, distance: 11.3
click at [268, 99] on input "text" at bounding box center [288, 97] width 110 height 12
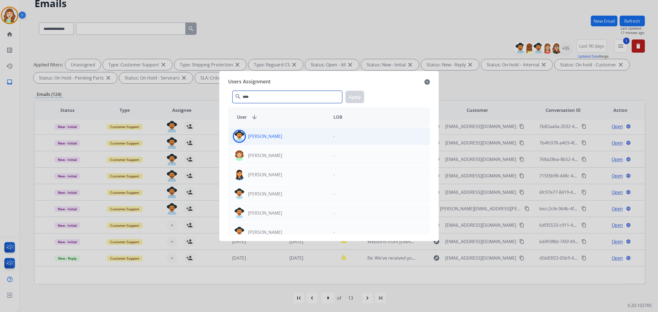
type input "****"
click at [292, 138] on div "[PERSON_NAME]" at bounding box center [278, 136] width 101 height 13
click at [352, 98] on button "Apply" at bounding box center [355, 97] width 19 height 12
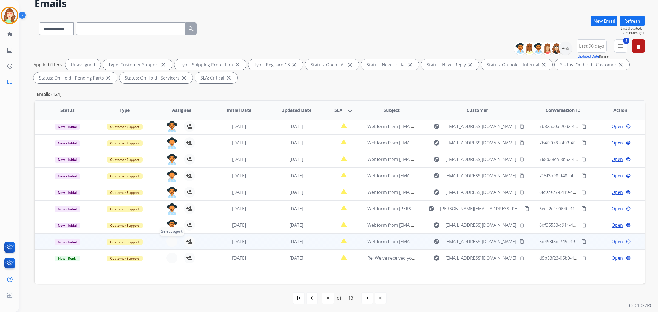
click at [171, 244] on span "+" at bounding box center [172, 241] width 2 height 7
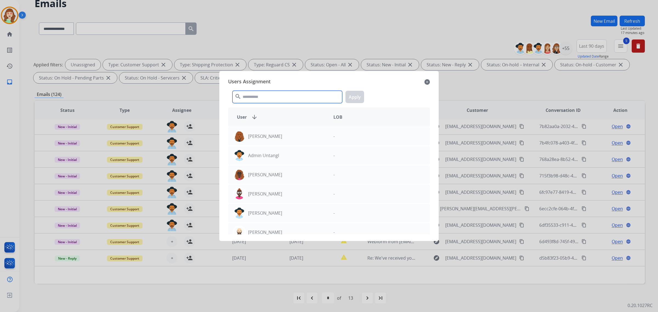
click at [272, 100] on input "text" at bounding box center [288, 97] width 110 height 12
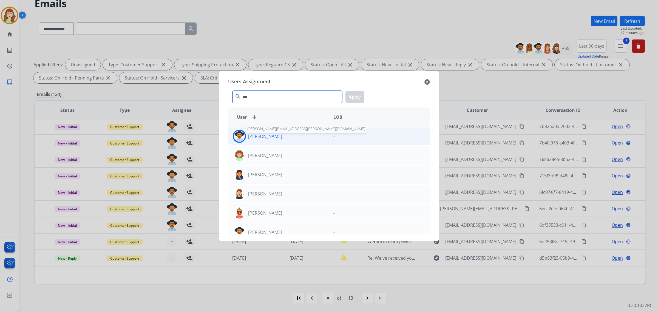
type input "***"
drag, startPoint x: 270, startPoint y: 136, endPoint x: 369, endPoint y: 104, distance: 104.8
click at [271, 136] on p "[PERSON_NAME]" at bounding box center [265, 136] width 34 height 7
click at [355, 95] on button "Apply" at bounding box center [355, 97] width 19 height 12
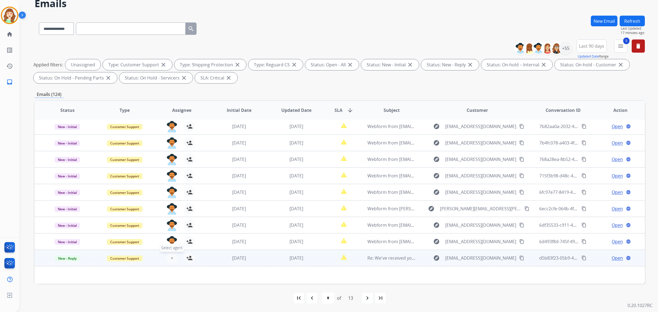
click at [172, 259] on span "+" at bounding box center [172, 258] width 2 height 7
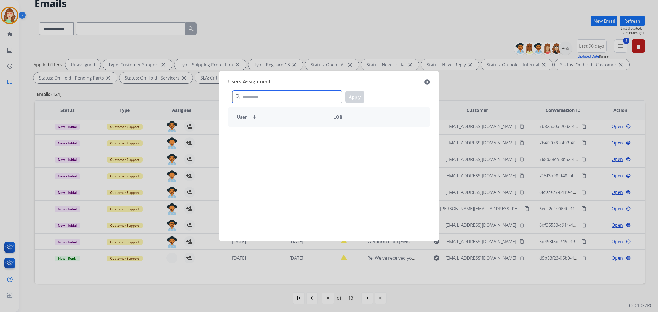
click at [286, 97] on input "text" at bounding box center [288, 97] width 110 height 12
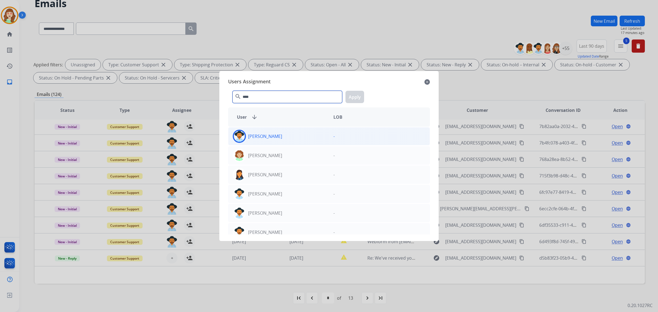
type input "****"
click at [312, 138] on div "[PERSON_NAME]" at bounding box center [278, 136] width 101 height 13
drag, startPoint x: 355, startPoint y: 97, endPoint x: 359, endPoint y: 209, distance: 112.0
click at [354, 97] on button "Apply" at bounding box center [355, 97] width 19 height 12
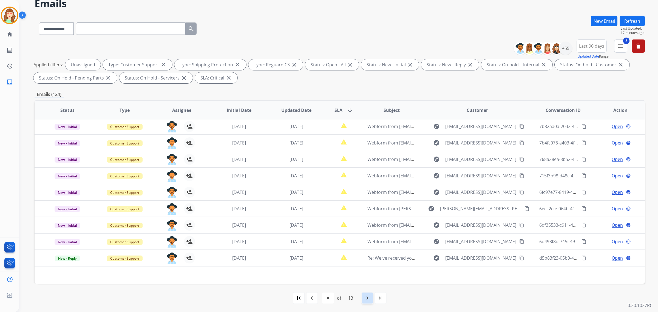
click at [367, 298] on mat-icon "navigate_next" at bounding box center [367, 298] width 7 height 7
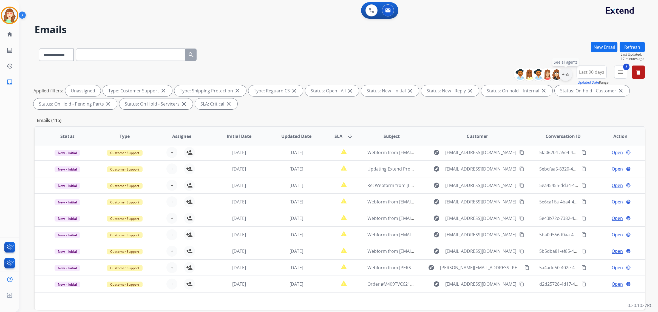
click at [563, 73] on div "+55" at bounding box center [565, 74] width 13 height 13
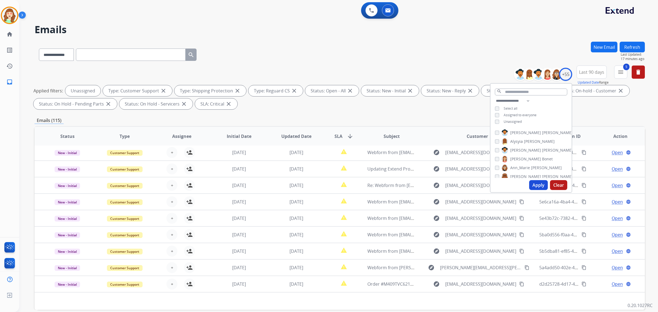
click at [536, 185] on button "Apply" at bounding box center [538, 185] width 19 height 10
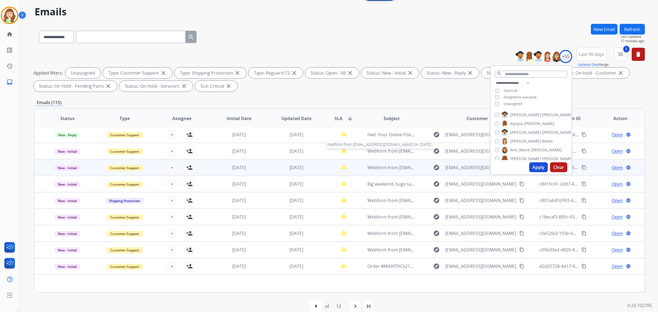
scroll to position [26, 0]
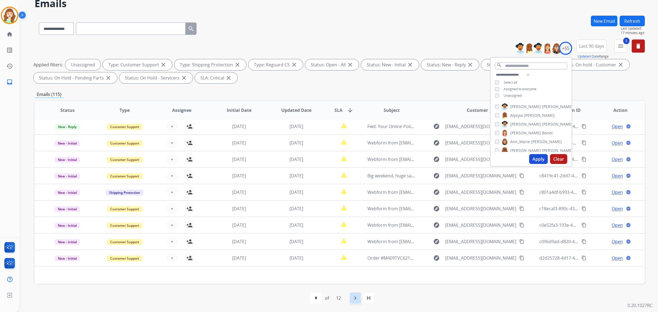
click at [358, 295] on mat-icon "navigate_next" at bounding box center [355, 298] width 7 height 7
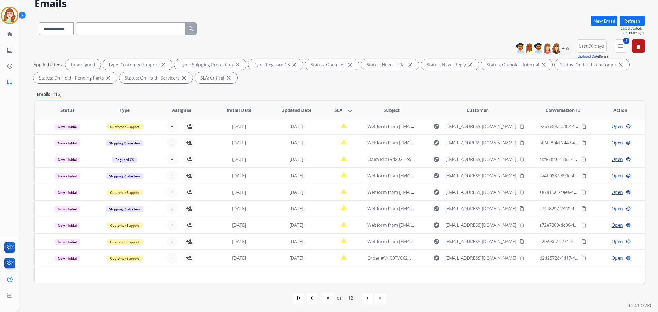
drag, startPoint x: 367, startPoint y: 296, endPoint x: 367, endPoint y: 289, distance: 7.1
click at [368, 293] on div "navigate_next" at bounding box center [367, 298] width 12 height 12
select select "*"
click at [364, 302] on div "navigate_next" at bounding box center [367, 298] width 12 height 12
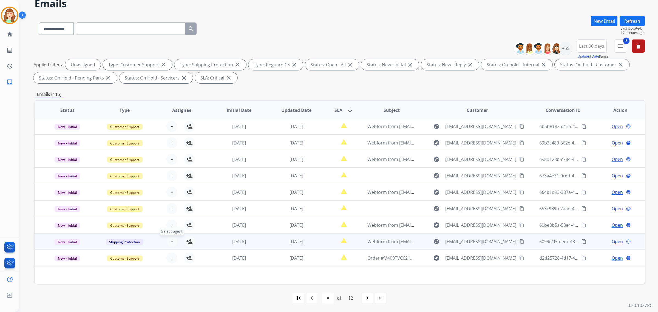
click at [171, 241] on span "+" at bounding box center [172, 241] width 2 height 7
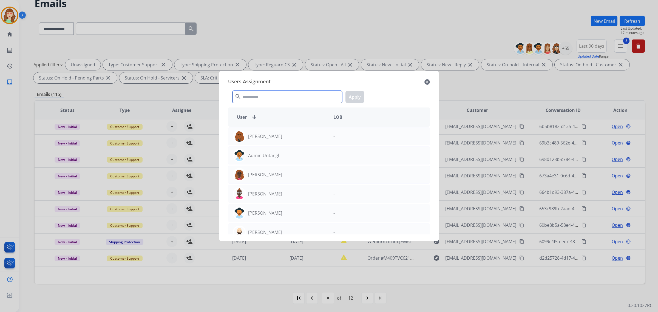
click at [282, 92] on input "text" at bounding box center [288, 97] width 110 height 12
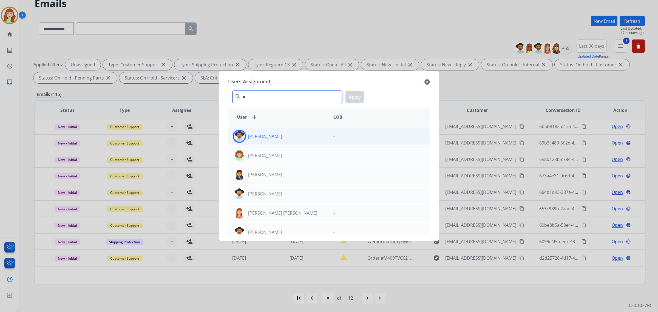
type input "**"
click at [281, 132] on div "[PERSON_NAME]" at bounding box center [278, 136] width 101 height 13
click at [351, 94] on button "Apply" at bounding box center [355, 97] width 19 height 12
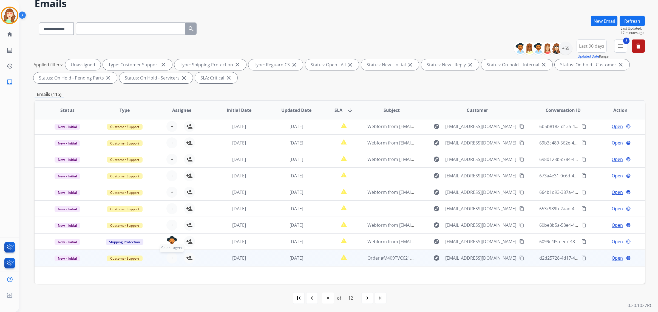
click at [171, 257] on span "+" at bounding box center [172, 258] width 2 height 7
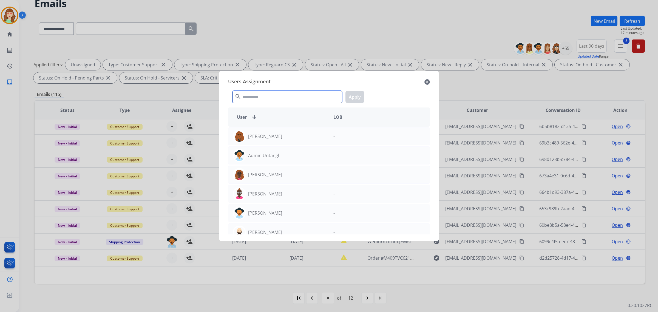
drag, startPoint x: 306, startPoint y: 100, endPoint x: 354, endPoint y: 36, distance: 79.6
click at [307, 95] on input "text" at bounding box center [288, 97] width 110 height 12
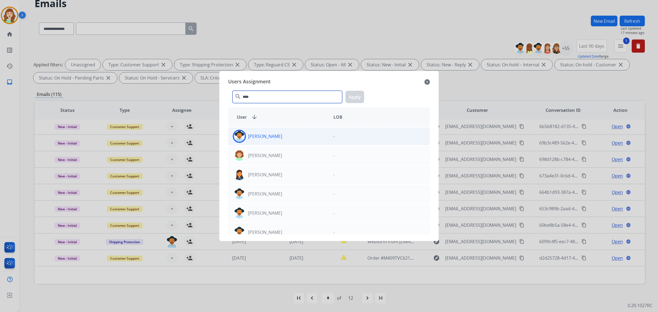
type input "****"
drag, startPoint x: 291, startPoint y: 139, endPoint x: 351, endPoint y: 106, distance: 68.5
click at [291, 139] on div "[PERSON_NAME]" at bounding box center [278, 136] width 101 height 13
drag, startPoint x: 351, startPoint y: 96, endPoint x: 202, endPoint y: 237, distance: 205.2
click at [351, 96] on button "Apply" at bounding box center [355, 97] width 19 height 12
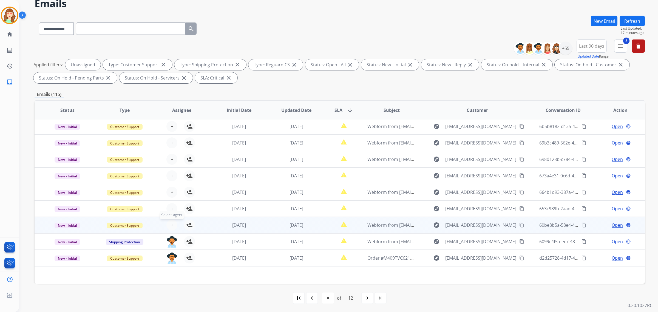
click at [170, 221] on button "+ Select agent" at bounding box center [171, 225] width 11 height 11
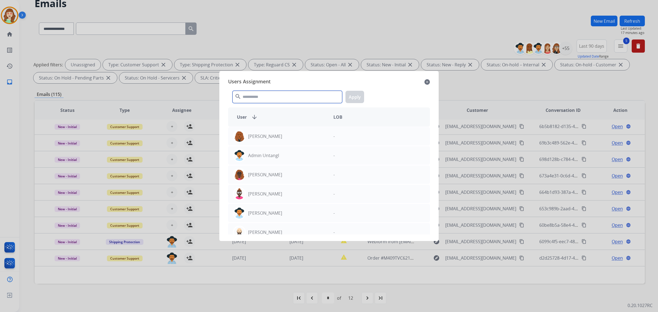
click at [284, 96] on input "text" at bounding box center [288, 97] width 110 height 12
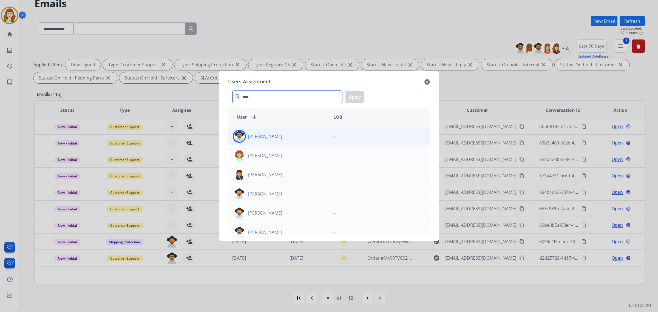
type input "****"
click at [306, 139] on div "[PERSON_NAME]" at bounding box center [278, 136] width 101 height 13
drag, startPoint x: 358, startPoint y: 93, endPoint x: 355, endPoint y: 93, distance: 3.6
click at [356, 93] on button "Apply" at bounding box center [355, 97] width 19 height 12
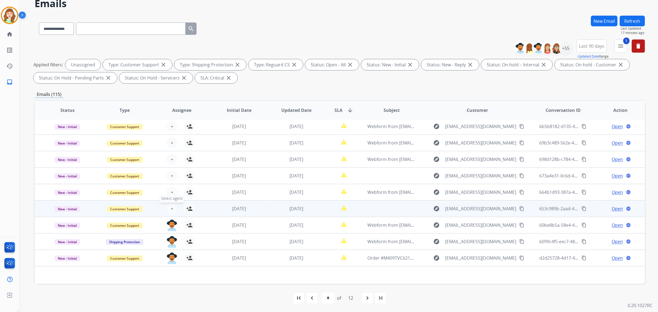
click at [171, 205] on span "+" at bounding box center [172, 208] width 2 height 7
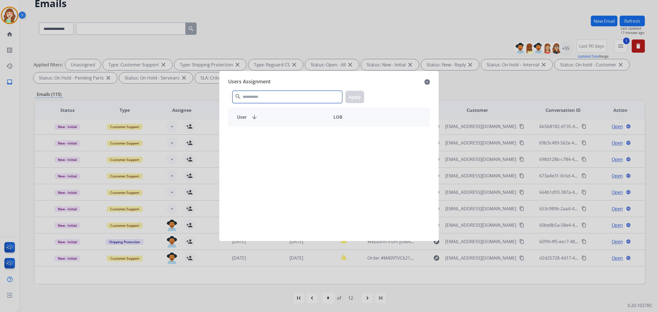
click at [313, 95] on input "text" at bounding box center [288, 97] width 110 height 12
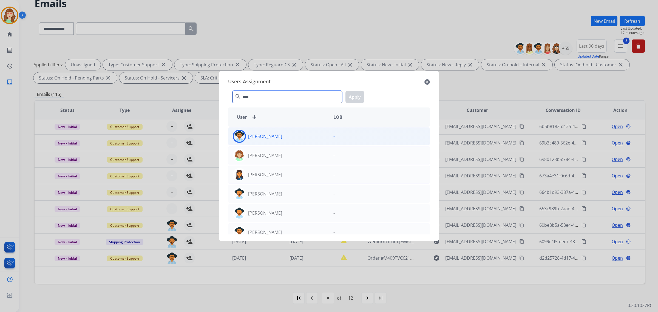
type input "****"
click at [330, 140] on div "-" at bounding box center [379, 136] width 101 height 13
drag, startPoint x: 355, startPoint y: 97, endPoint x: 316, endPoint y: 106, distance: 40.6
click at [355, 97] on button "Apply" at bounding box center [355, 97] width 19 height 12
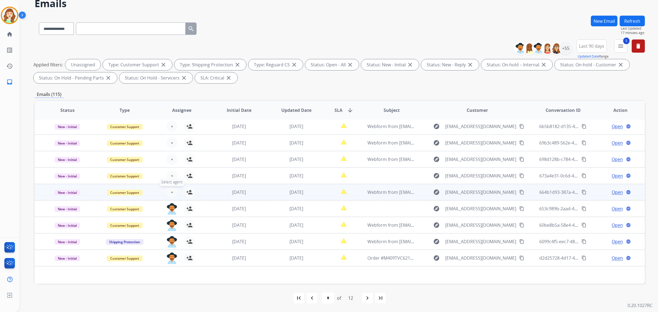
click at [173, 191] on button "+ Select agent" at bounding box center [171, 192] width 11 height 11
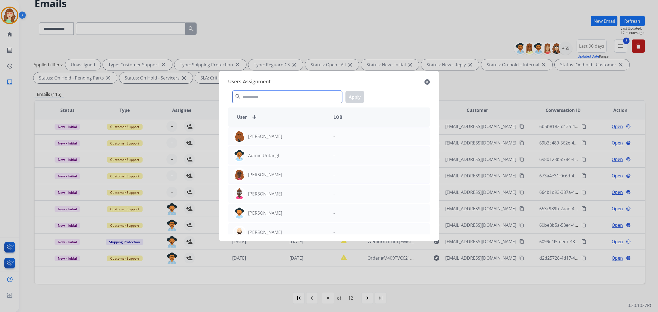
drag, startPoint x: 276, startPoint y: 96, endPoint x: 287, endPoint y: 64, distance: 33.4
click at [281, 86] on div "search Apply" at bounding box center [329, 95] width 202 height 19
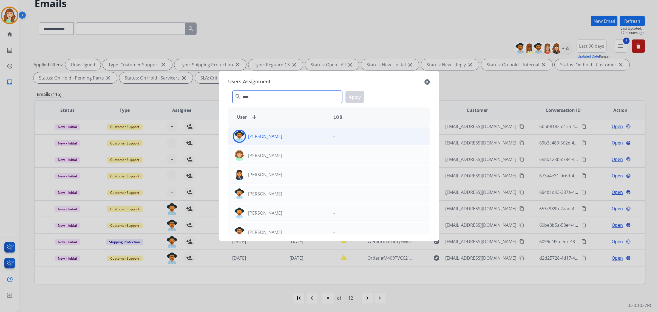
type input "****"
click at [301, 134] on div "[PERSON_NAME]" at bounding box center [278, 136] width 101 height 13
click at [359, 95] on button "Apply" at bounding box center [355, 97] width 19 height 12
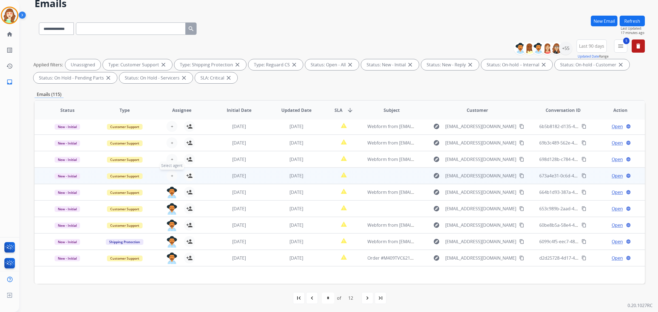
click at [172, 175] on span "+" at bounding box center [172, 175] width 2 height 7
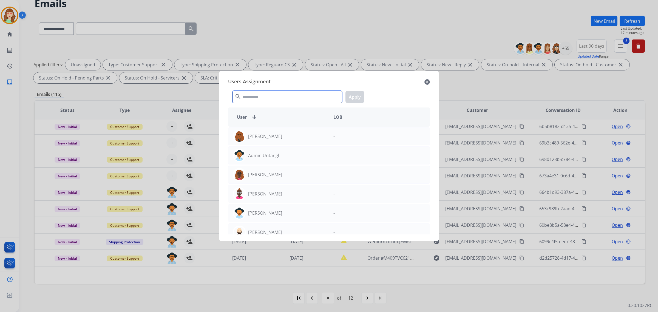
click at [315, 91] on input "text" at bounding box center [288, 97] width 110 height 12
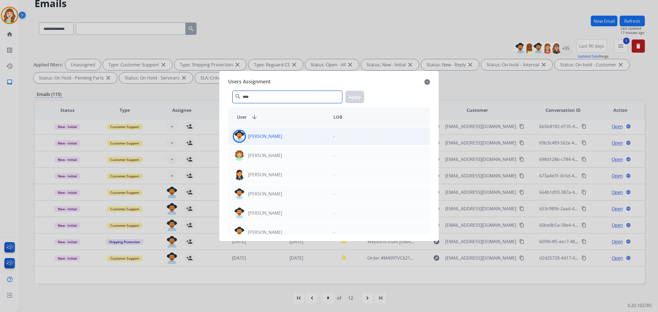
type input "****"
click at [313, 139] on div "[PERSON_NAME]" at bounding box center [278, 136] width 101 height 13
click at [354, 95] on button "Apply" at bounding box center [355, 97] width 19 height 12
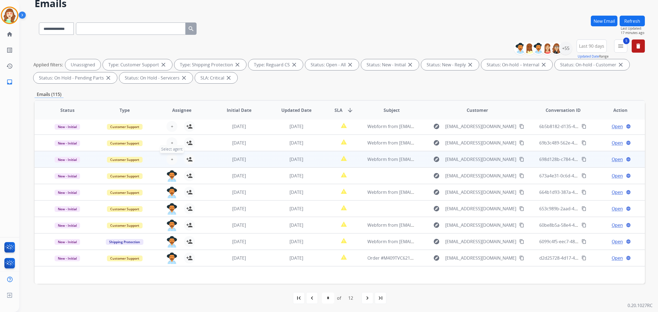
click at [171, 160] on span "+" at bounding box center [172, 159] width 2 height 7
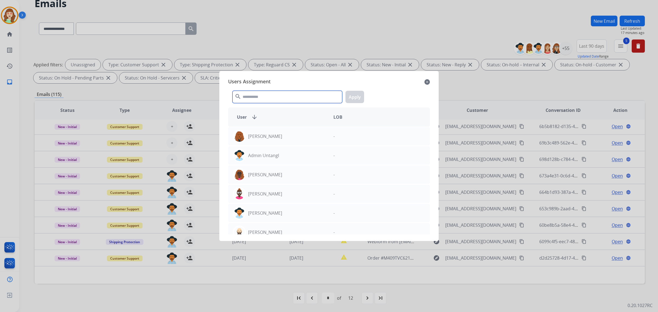
drag, startPoint x: 288, startPoint y: 97, endPoint x: 294, endPoint y: 73, distance: 25.1
click at [293, 94] on input "text" at bounding box center [288, 97] width 110 height 12
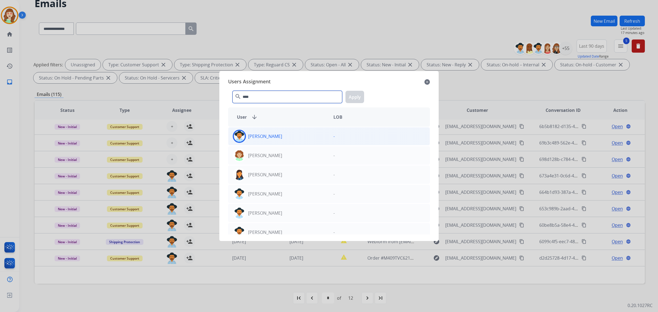
type input "****"
click at [281, 137] on div "[PERSON_NAME]" at bounding box center [278, 136] width 101 height 13
click at [354, 95] on button "Apply" at bounding box center [355, 97] width 19 height 12
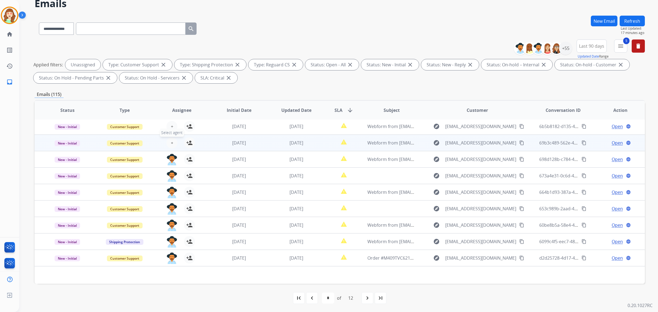
click at [172, 140] on span "+" at bounding box center [172, 143] width 2 height 7
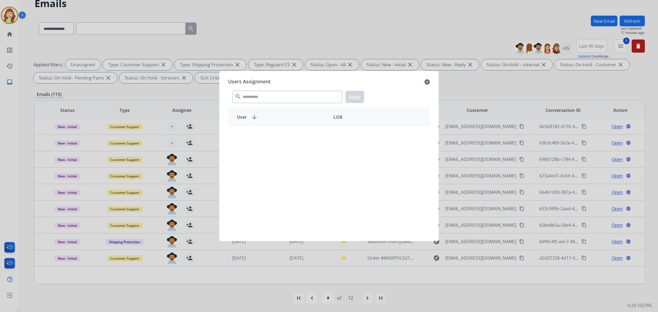
click at [304, 89] on div "search Apply" at bounding box center [329, 95] width 202 height 19
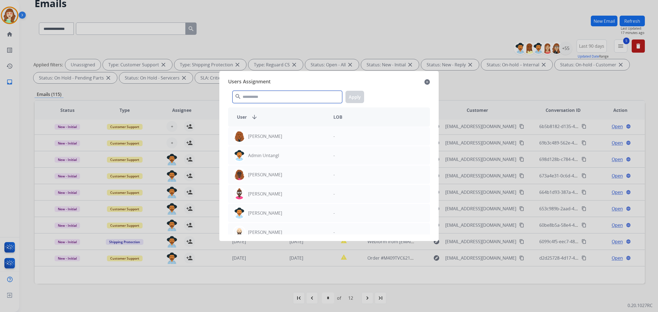
drag, startPoint x: 301, startPoint y: 98, endPoint x: 300, endPoint y: 91, distance: 6.9
click at [303, 95] on input "text" at bounding box center [288, 97] width 110 height 12
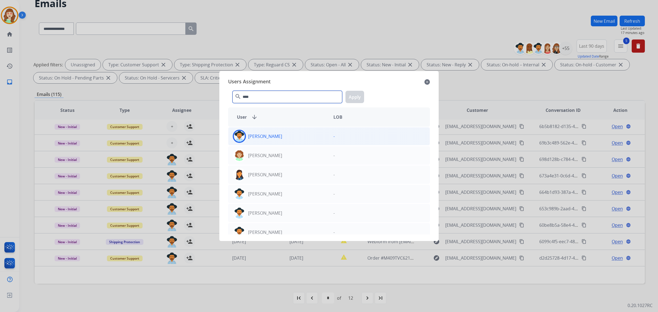
type input "****"
drag, startPoint x: 306, startPoint y: 136, endPoint x: 340, endPoint y: 121, distance: 37.8
click at [308, 136] on div "[PERSON_NAME]" at bounding box center [278, 136] width 101 height 13
drag, startPoint x: 353, startPoint y: 95, endPoint x: 404, endPoint y: 112, distance: 53.6
click at [353, 95] on button "Apply" at bounding box center [355, 97] width 19 height 12
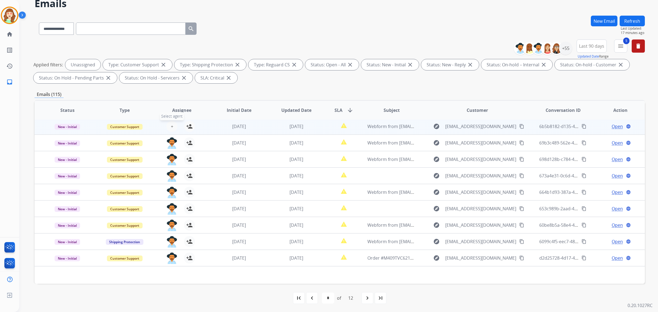
click at [171, 121] on button "+ Select agent" at bounding box center [171, 126] width 11 height 11
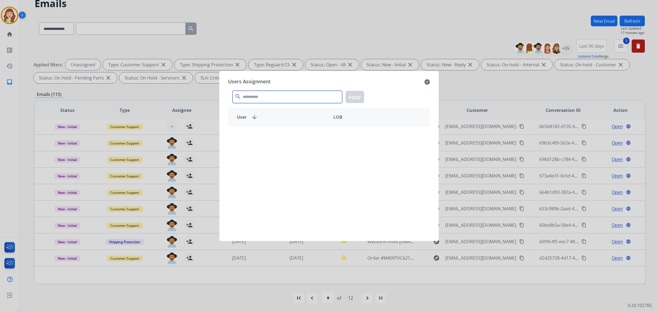
drag, startPoint x: 261, startPoint y: 97, endPoint x: 260, endPoint y: 93, distance: 3.3
click at [264, 96] on input "text" at bounding box center [288, 97] width 110 height 12
type input "*"
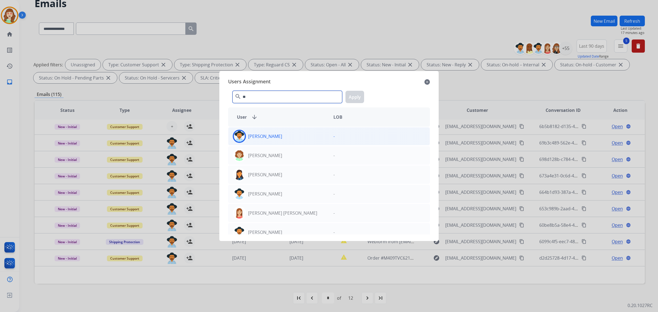
type input "**"
click at [272, 140] on div "[PERSON_NAME]" at bounding box center [278, 136] width 101 height 13
click at [361, 97] on button "Apply" at bounding box center [355, 97] width 19 height 12
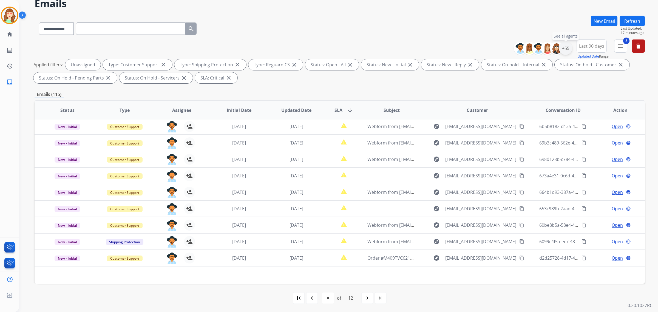
click at [564, 44] on div "+55" at bounding box center [565, 48] width 13 height 13
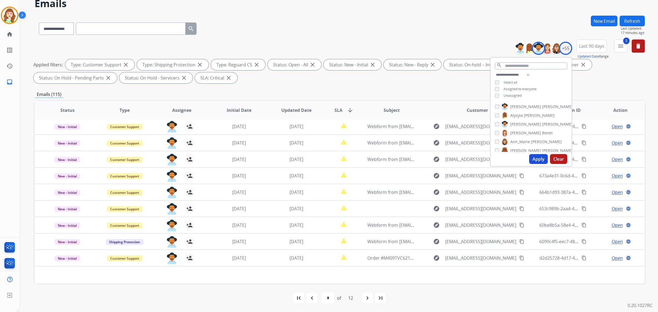
click at [539, 158] on button "Apply" at bounding box center [538, 159] width 19 height 10
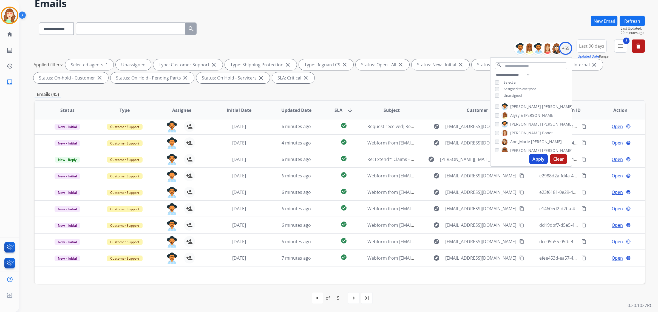
click at [534, 158] on button "Apply" at bounding box center [538, 159] width 19 height 10
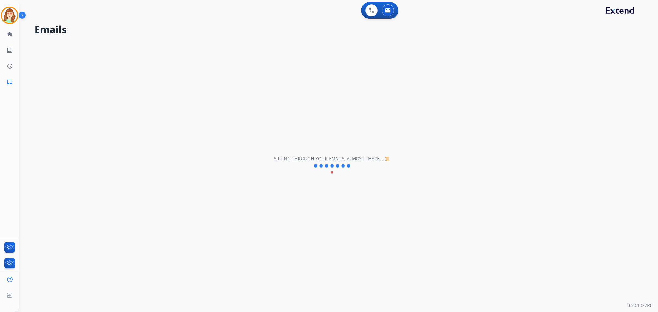
scroll to position [0, 0]
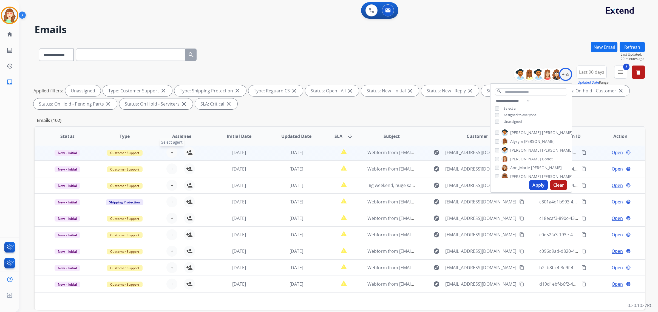
click at [172, 149] on button "+ Select agent" at bounding box center [171, 152] width 11 height 11
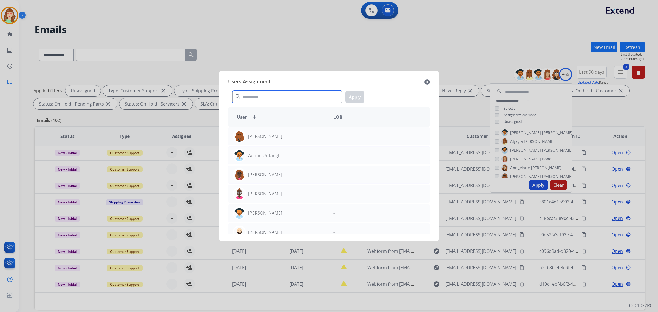
drag, startPoint x: 265, startPoint y: 97, endPoint x: 251, endPoint y: 87, distance: 16.9
click at [264, 97] on input "text" at bounding box center [288, 97] width 110 height 12
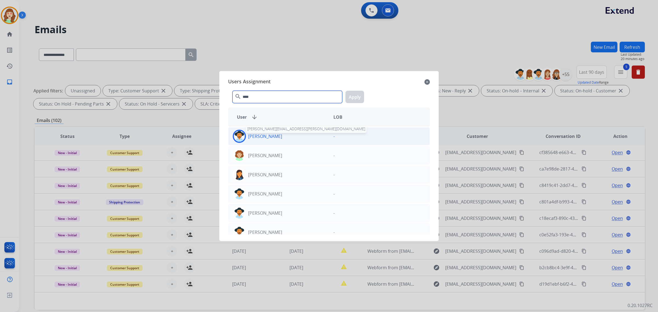
type input "****"
click at [270, 139] on p "[PERSON_NAME]" at bounding box center [265, 136] width 34 height 7
click at [355, 98] on button "Apply" at bounding box center [355, 97] width 19 height 12
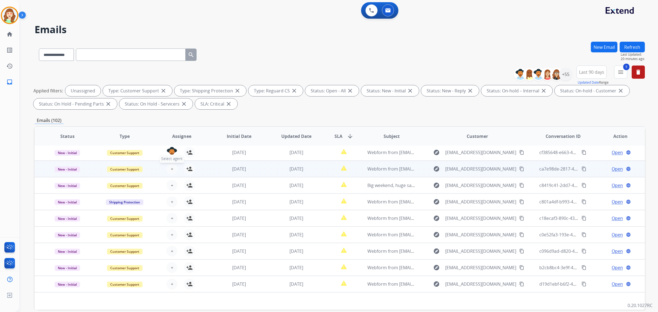
click at [171, 164] on button "+ Select agent" at bounding box center [171, 168] width 11 height 11
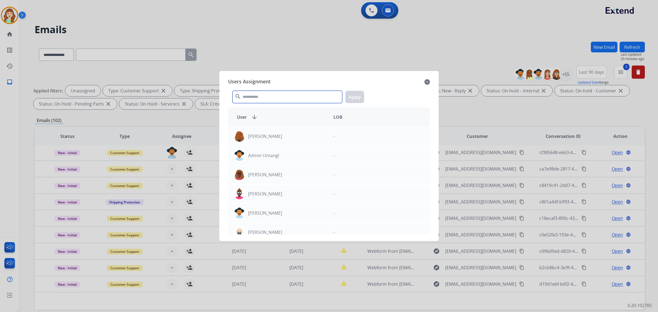
click at [256, 95] on input "text" at bounding box center [288, 97] width 110 height 12
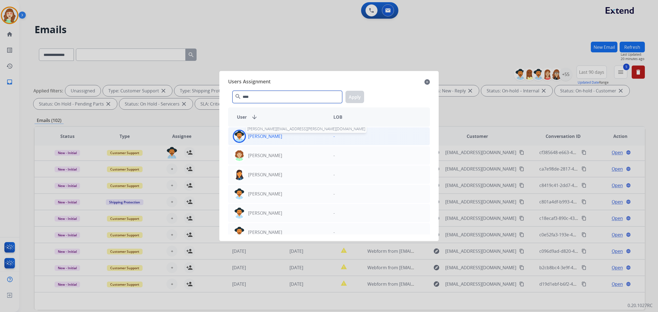
type input "****"
click at [266, 139] on p "[PERSON_NAME]" at bounding box center [265, 136] width 34 height 7
click at [357, 99] on button "Apply" at bounding box center [355, 97] width 19 height 12
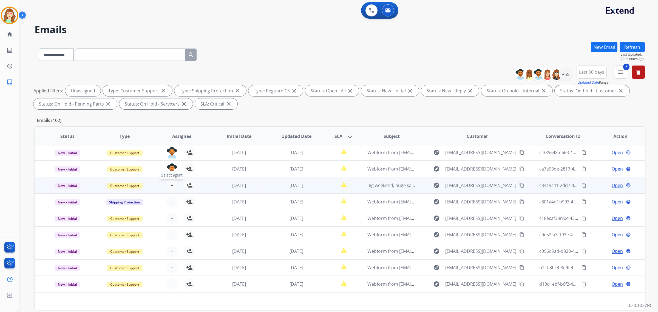
click at [172, 184] on button "+ Select agent" at bounding box center [171, 185] width 11 height 11
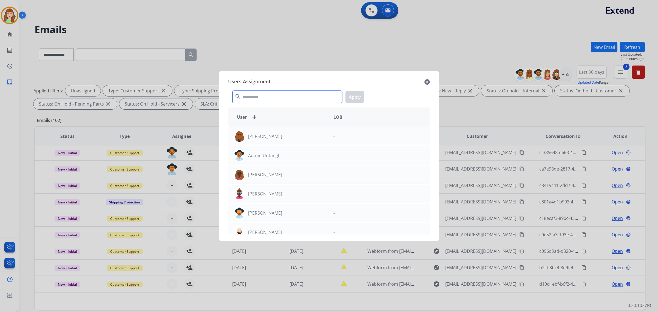
click at [284, 102] on input "text" at bounding box center [288, 97] width 110 height 12
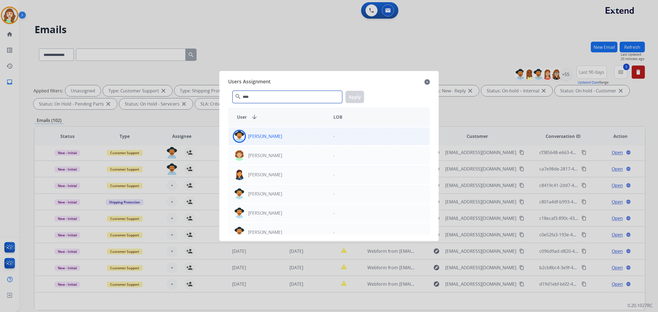
type input "****"
click at [282, 137] on div "[PERSON_NAME]" at bounding box center [278, 136] width 101 height 13
drag, startPoint x: 357, startPoint y: 95, endPoint x: 191, endPoint y: 155, distance: 176.2
click at [356, 95] on button "Apply" at bounding box center [355, 97] width 19 height 12
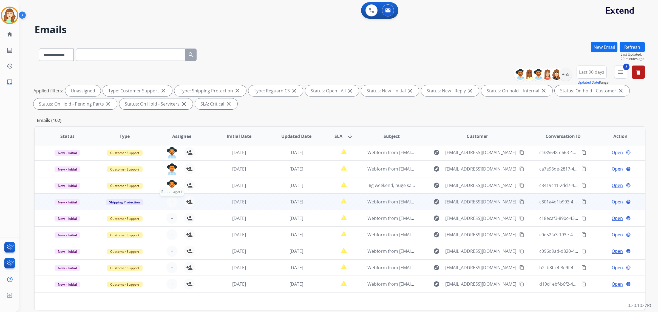
click at [171, 200] on span "+" at bounding box center [172, 202] width 2 height 7
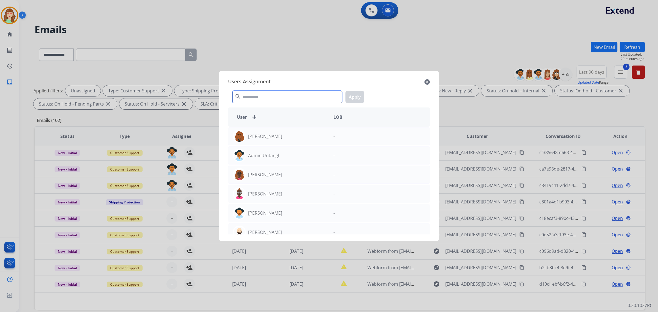
click at [316, 92] on input "text" at bounding box center [288, 97] width 110 height 12
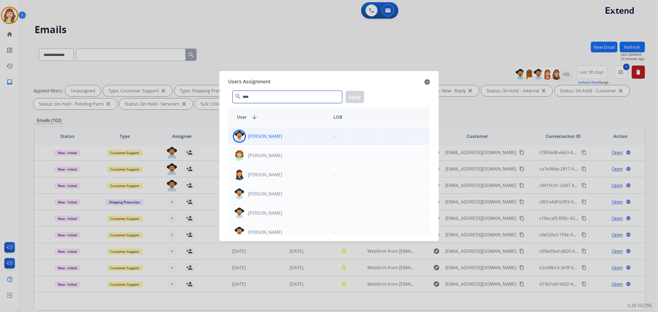
type input "****"
drag, startPoint x: 310, startPoint y: 139, endPoint x: 363, endPoint y: 103, distance: 63.4
click at [312, 137] on div "[PERSON_NAME]" at bounding box center [278, 136] width 101 height 13
drag, startPoint x: 361, startPoint y: 98, endPoint x: 250, endPoint y: 153, distance: 123.5
click at [357, 99] on button "Apply" at bounding box center [355, 97] width 19 height 12
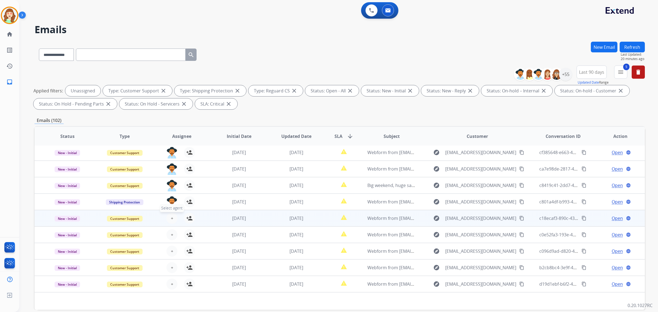
click at [171, 218] on span "+" at bounding box center [172, 218] width 2 height 7
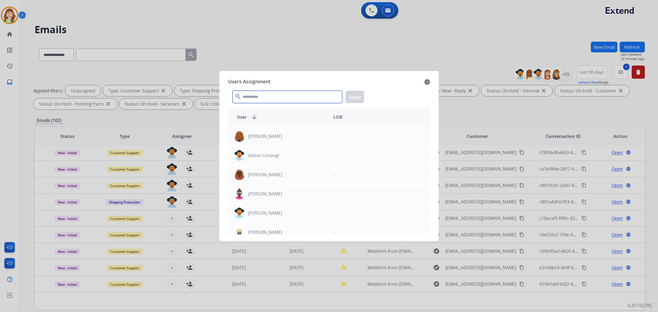
click at [286, 96] on input "text" at bounding box center [288, 97] width 110 height 12
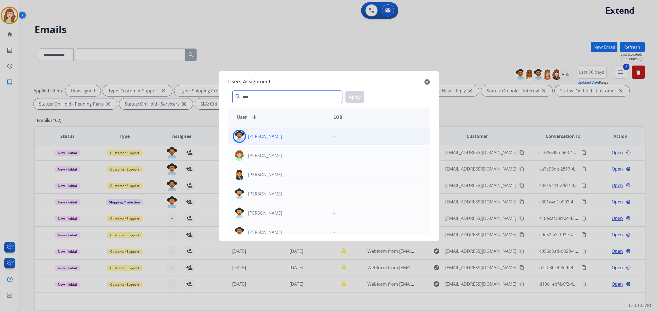
type input "****"
drag, startPoint x: 271, startPoint y: 136, endPoint x: 355, endPoint y: 111, distance: 88.1
click at [271, 136] on p "[PERSON_NAME]" at bounding box center [265, 136] width 34 height 7
drag, startPoint x: 355, startPoint y: 96, endPoint x: 217, endPoint y: 188, distance: 166.0
click at [355, 96] on button "Apply" at bounding box center [355, 97] width 19 height 12
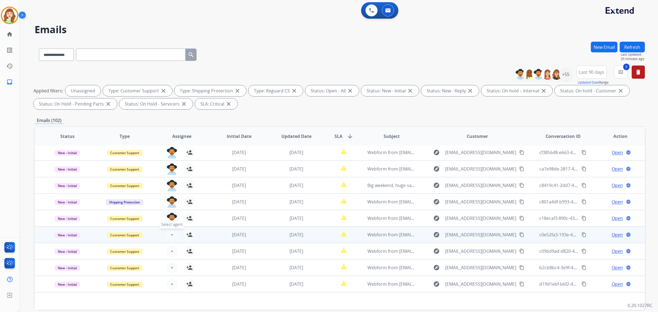
click at [171, 229] on button "+ Select agent" at bounding box center [171, 234] width 11 height 11
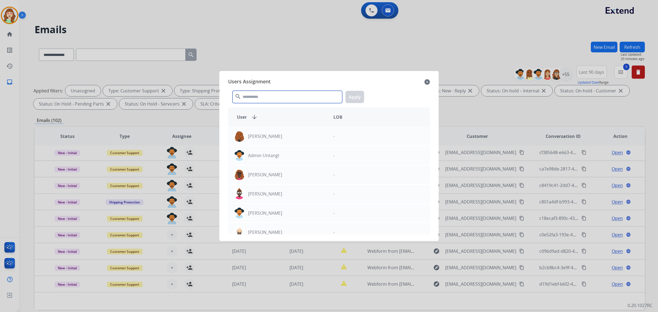
click at [259, 95] on input "text" at bounding box center [288, 97] width 110 height 12
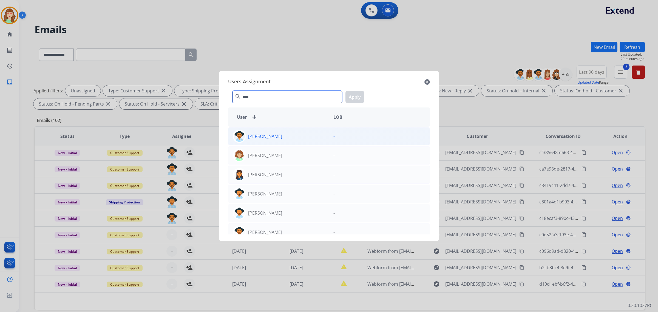
type input "****"
drag, startPoint x: 290, startPoint y: 135, endPoint x: 337, endPoint y: 117, distance: 51.1
click at [289, 135] on div "[PERSON_NAME]" at bounding box center [278, 136] width 101 height 13
drag, startPoint x: 355, startPoint y: 95, endPoint x: 14, endPoint y: 230, distance: 366.7
click at [348, 97] on button "Apply" at bounding box center [355, 97] width 19 height 12
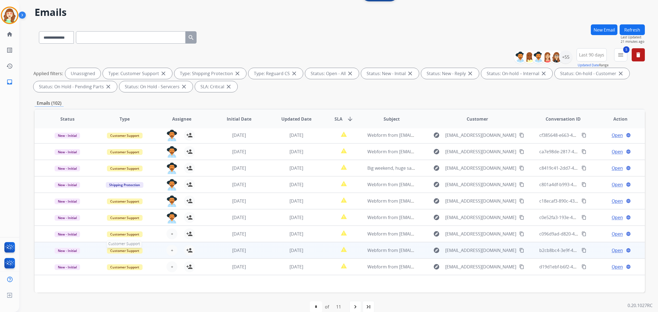
scroll to position [26, 0]
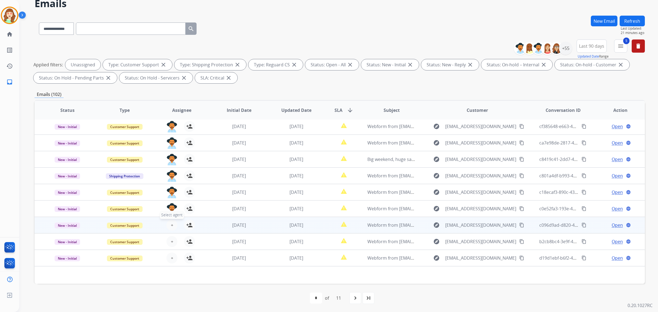
click at [171, 224] on span "+" at bounding box center [172, 225] width 2 height 7
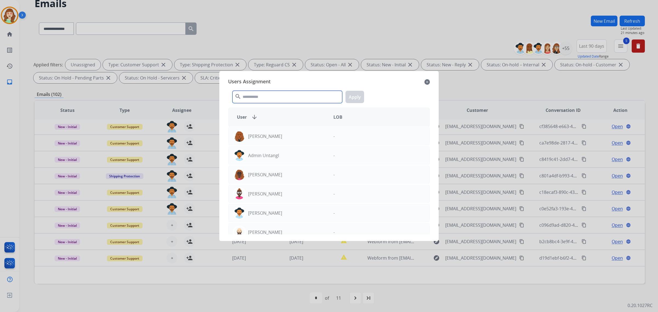
click at [305, 94] on input "text" at bounding box center [288, 97] width 110 height 12
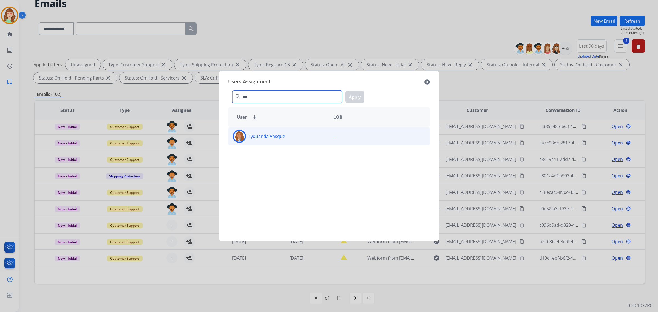
type input "***"
click at [295, 136] on div "Tyquanda Vasque" at bounding box center [278, 136] width 101 height 13
click at [353, 94] on button "Apply" at bounding box center [355, 97] width 19 height 12
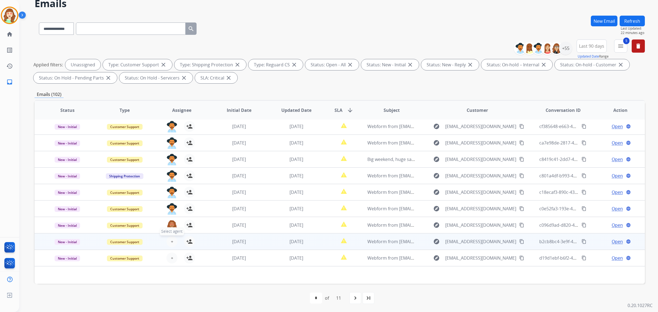
click at [171, 239] on span "+" at bounding box center [172, 241] width 2 height 7
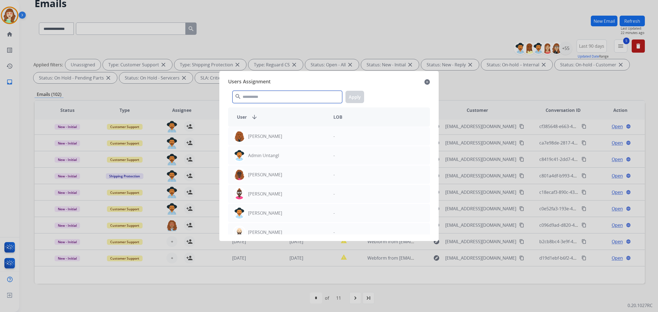
click at [278, 94] on input "text" at bounding box center [288, 97] width 110 height 12
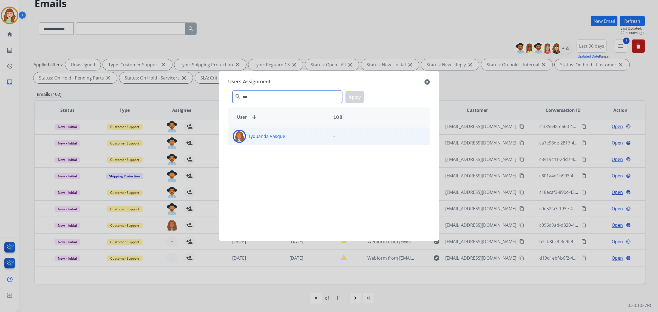
type input "***"
click at [295, 137] on div "Tyquanda Vasque" at bounding box center [278, 136] width 101 height 13
drag, startPoint x: 357, startPoint y: 95, endPoint x: 208, endPoint y: 189, distance: 175.7
click at [356, 95] on button "Apply" at bounding box center [355, 97] width 19 height 12
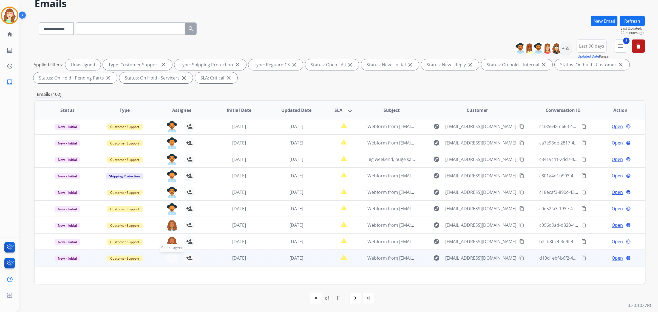
click at [173, 257] on button "+ Select agent" at bounding box center [171, 258] width 11 height 11
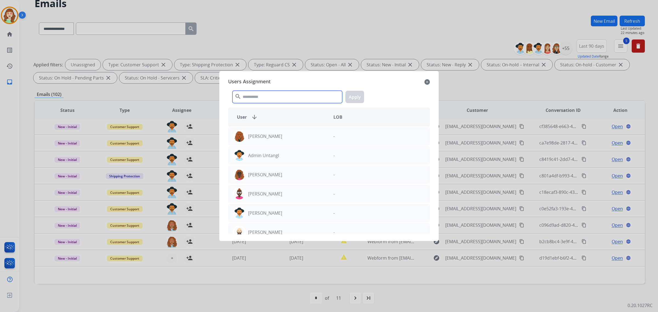
click at [276, 91] on input "text" at bounding box center [288, 97] width 110 height 12
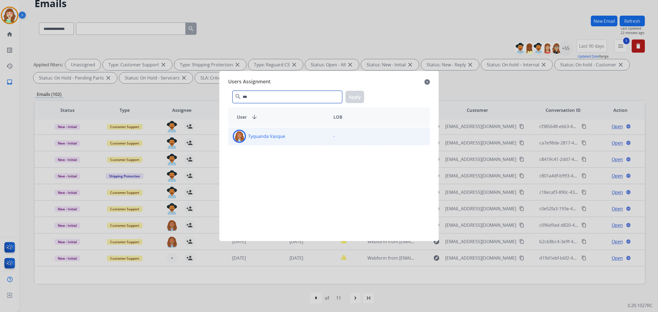
type input "***"
click at [287, 135] on div "Tyquanda Vasque" at bounding box center [278, 136] width 101 height 13
drag, startPoint x: 360, startPoint y: 92, endPoint x: 355, endPoint y: 157, distance: 64.8
click at [359, 92] on button "Apply" at bounding box center [355, 97] width 19 height 12
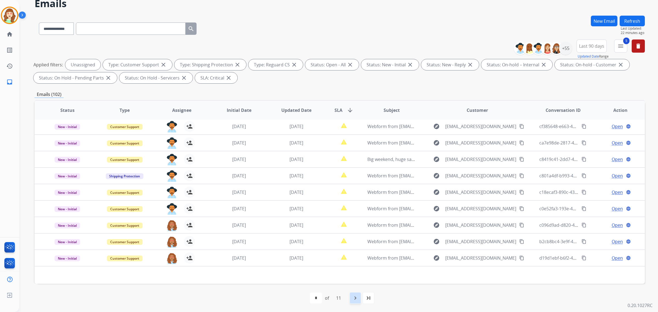
click at [359, 298] on mat-icon "navigate_next" at bounding box center [355, 298] width 7 height 7
select select "*"
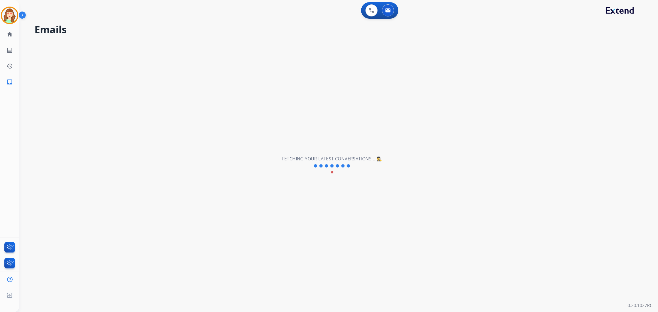
scroll to position [0, 0]
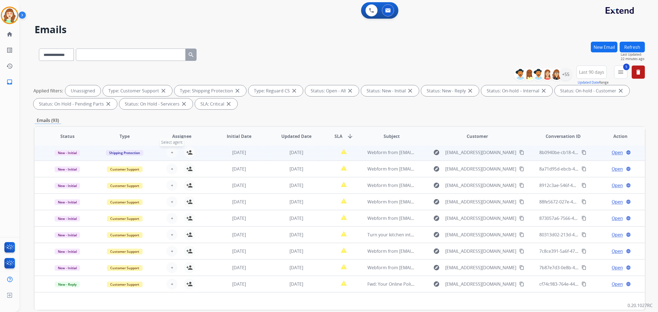
click at [172, 150] on span "+" at bounding box center [172, 152] width 2 height 7
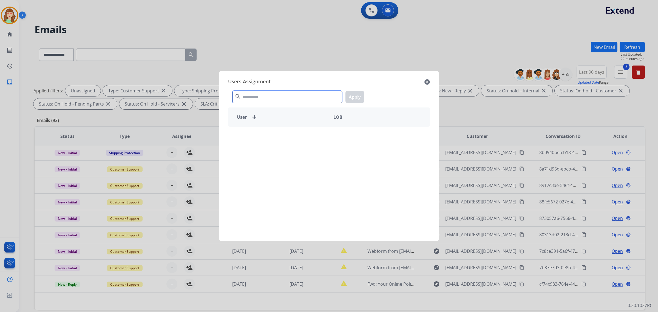
click at [279, 97] on input "text" at bounding box center [288, 97] width 110 height 12
type input "***"
click at [302, 134] on div "Tyquanda Vasque" at bounding box center [278, 136] width 101 height 13
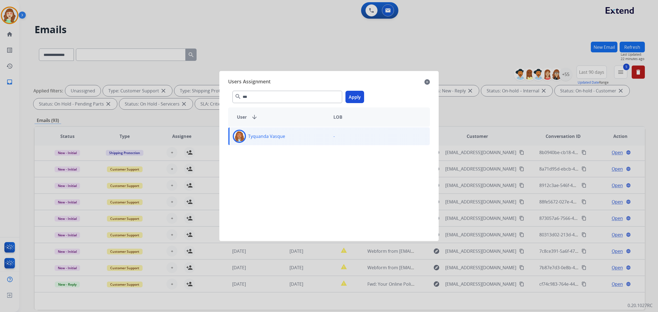
click at [352, 95] on button "Apply" at bounding box center [355, 97] width 19 height 12
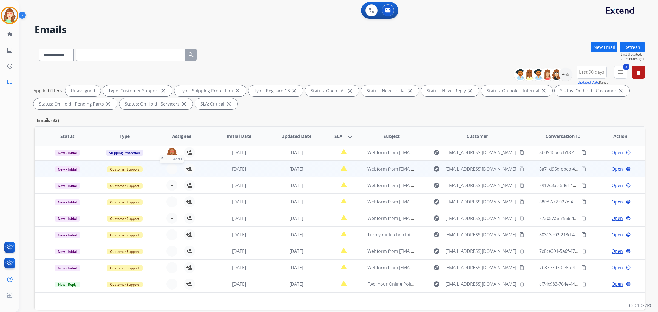
click at [168, 169] on button "+ Select agent" at bounding box center [171, 168] width 11 height 11
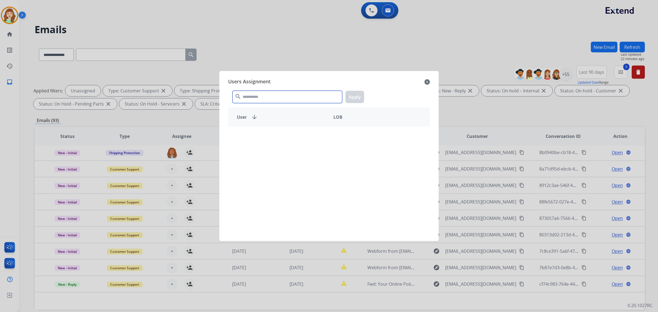
click at [259, 94] on input "text" at bounding box center [288, 97] width 110 height 12
type input "***"
click at [290, 136] on div "Tyquanda Vasque" at bounding box center [278, 136] width 101 height 13
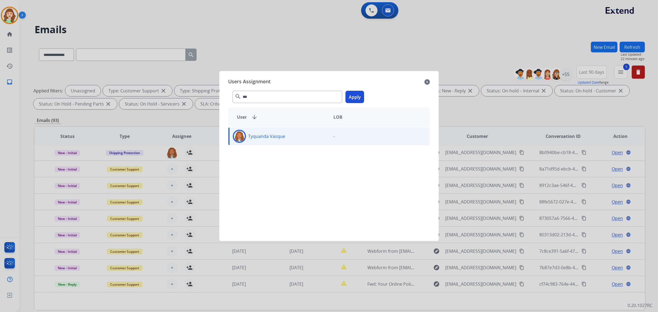
drag, startPoint x: 350, startPoint y: 99, endPoint x: 322, endPoint y: 109, distance: 29.7
click at [342, 101] on div "*** search Apply" at bounding box center [329, 95] width 202 height 19
click at [361, 95] on button "Apply" at bounding box center [355, 97] width 19 height 12
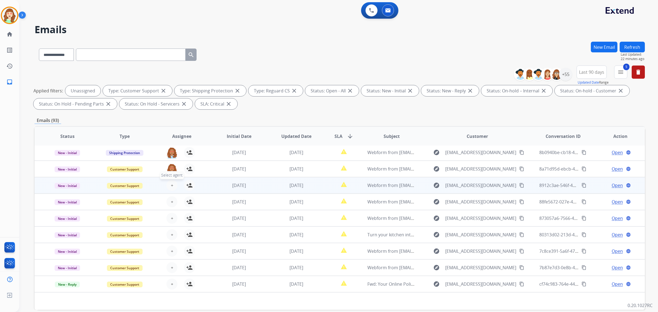
click at [169, 183] on button "+ Select agent" at bounding box center [171, 185] width 11 height 11
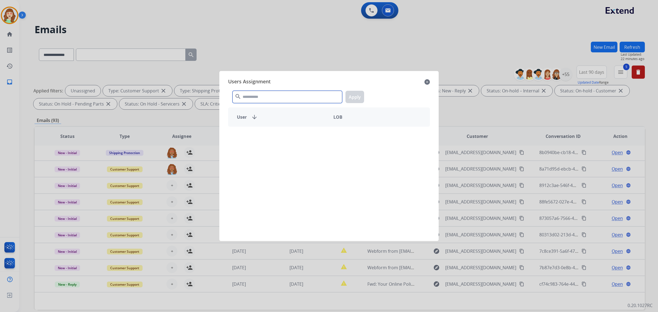
click at [279, 97] on input "text" at bounding box center [288, 97] width 110 height 12
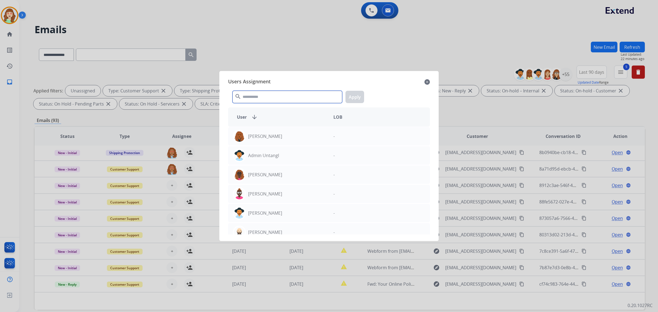
type input "*"
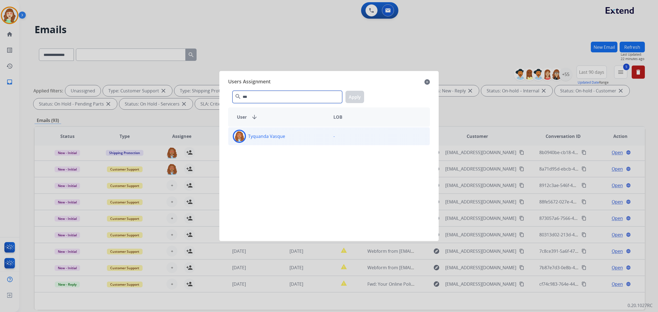
type input "***"
drag, startPoint x: 287, startPoint y: 134, endPoint x: 312, endPoint y: 133, distance: 25.5
click at [290, 134] on div "Tyquanda Vasque" at bounding box center [278, 136] width 101 height 13
click at [349, 94] on button "Apply" at bounding box center [355, 97] width 19 height 12
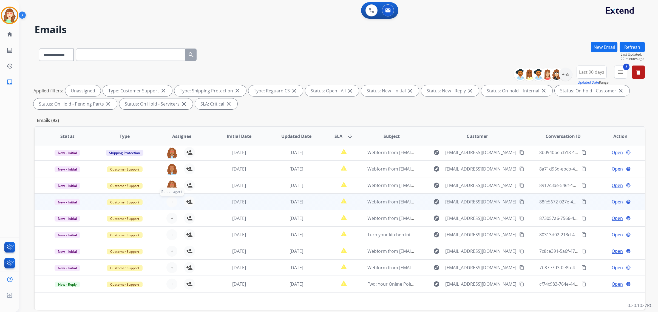
click at [172, 200] on span "+" at bounding box center [172, 202] width 2 height 7
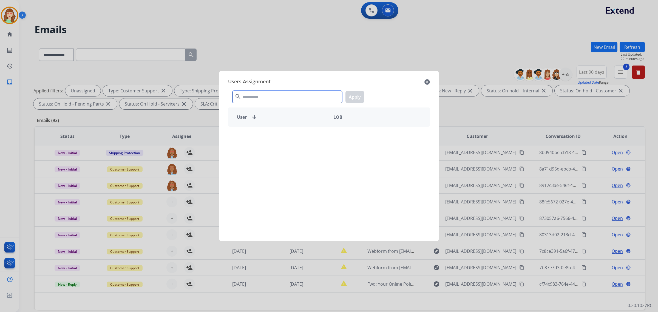
click at [274, 99] on input "text" at bounding box center [288, 97] width 110 height 12
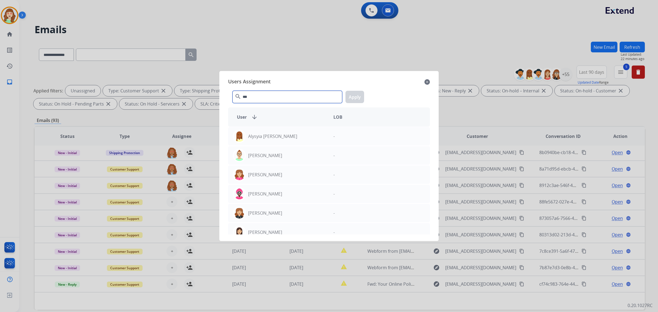
type input "***"
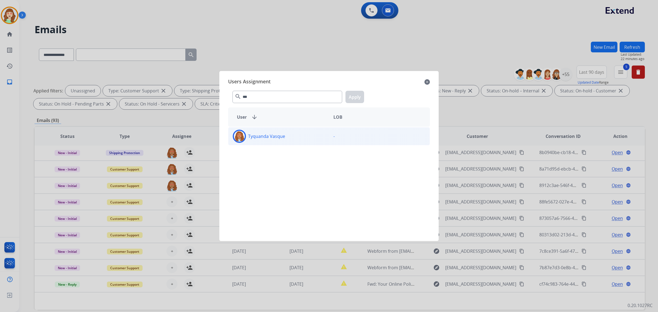
click at [292, 137] on div "Tyquanda Vasque" at bounding box center [278, 136] width 101 height 13
click at [351, 98] on button "Apply" at bounding box center [355, 97] width 19 height 12
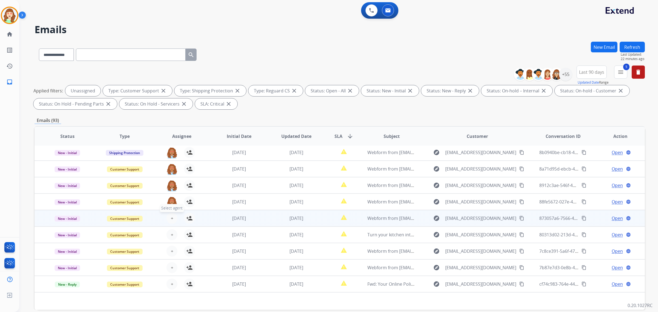
click at [168, 219] on button "+ Select agent" at bounding box center [171, 218] width 11 height 11
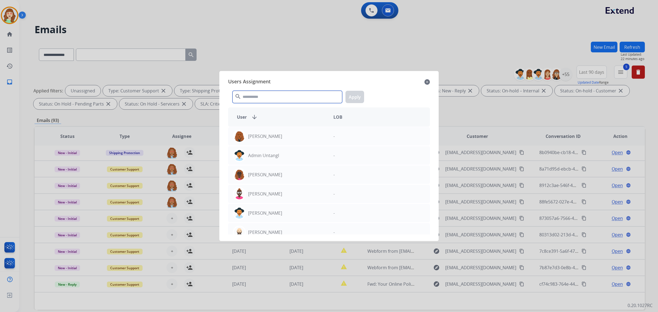
click at [283, 99] on input "text" at bounding box center [288, 97] width 110 height 12
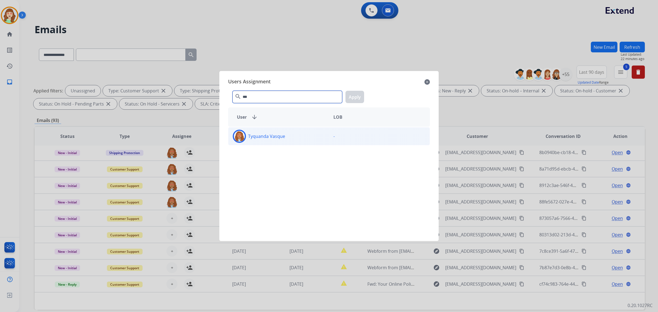
type input "***"
click at [300, 135] on div "Tyquanda Vasque" at bounding box center [278, 136] width 101 height 13
drag, startPoint x: 354, startPoint y: 99, endPoint x: 350, endPoint y: 100, distance: 4.7
click at [353, 99] on button "Apply" at bounding box center [355, 97] width 19 height 12
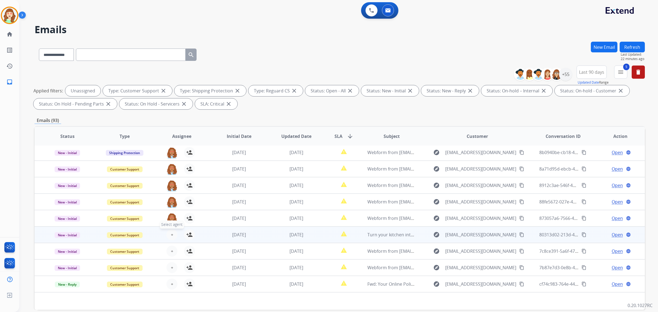
click at [171, 234] on span "+" at bounding box center [172, 234] width 2 height 7
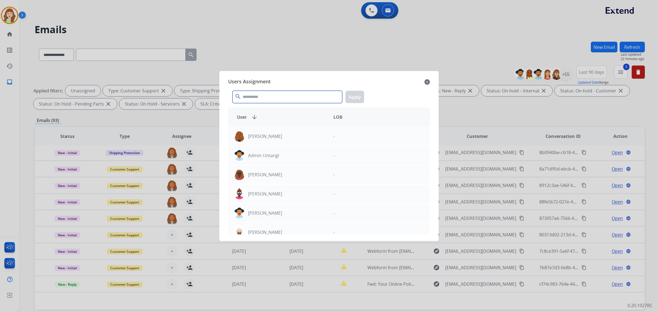
click at [281, 99] on input "text" at bounding box center [288, 97] width 110 height 12
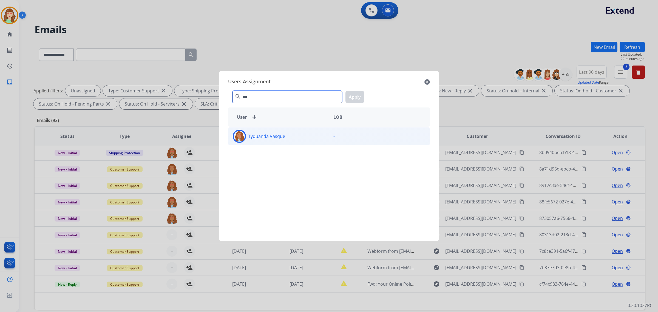
type input "***"
click at [288, 134] on div "Tyquanda Vasque" at bounding box center [278, 136] width 101 height 13
click at [358, 97] on button "Apply" at bounding box center [355, 97] width 19 height 12
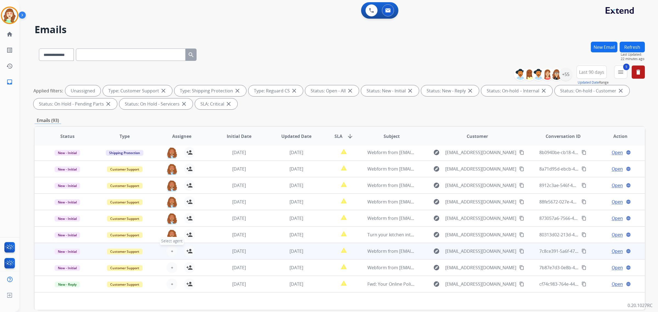
click at [171, 250] on span "+" at bounding box center [172, 251] width 2 height 7
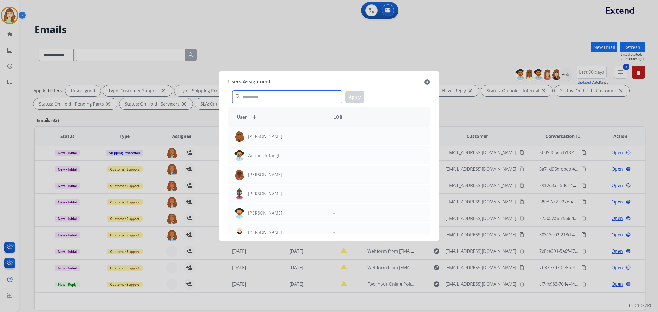
click at [285, 98] on input "text" at bounding box center [288, 97] width 110 height 12
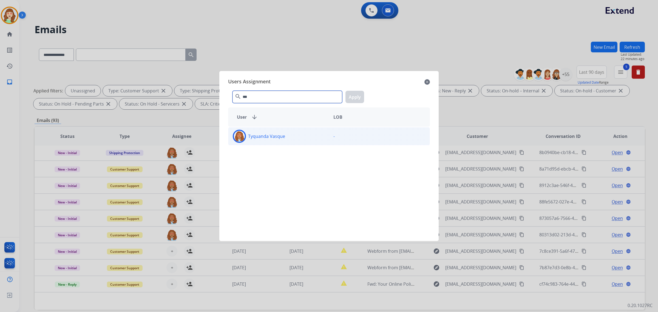
type input "***"
click at [299, 141] on div "Tyquanda Vasque" at bounding box center [278, 136] width 101 height 13
drag, startPoint x: 361, startPoint y: 98, endPoint x: 200, endPoint y: 203, distance: 192.4
click at [360, 99] on button "Apply" at bounding box center [355, 97] width 19 height 12
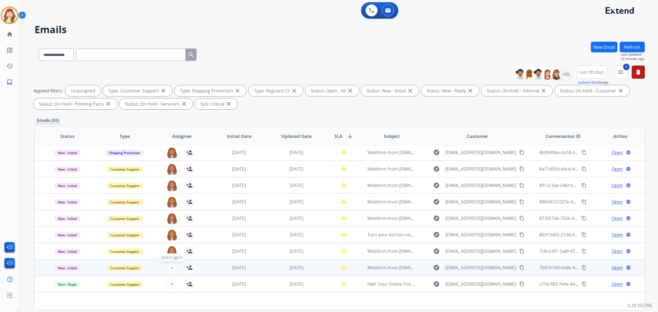
click at [171, 266] on span "+" at bounding box center [172, 267] width 2 height 7
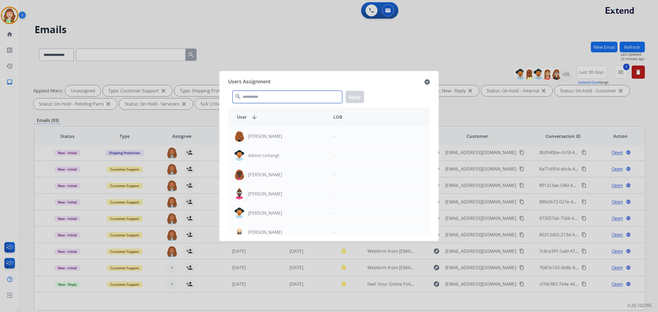
click at [278, 101] on input "text" at bounding box center [288, 97] width 110 height 12
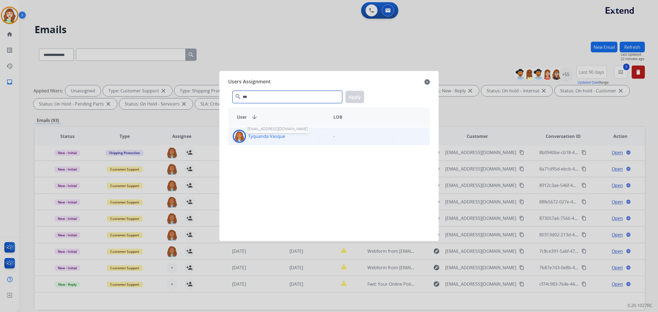
type input "***"
drag, startPoint x: 284, startPoint y: 137, endPoint x: 356, endPoint y: 111, distance: 76.5
click at [286, 137] on div "Tyquanda Vasque [EMAIL_ADDRESS][DOMAIN_NAME]" at bounding box center [278, 136] width 101 height 13
drag, startPoint x: 350, startPoint y: 94, endPoint x: 346, endPoint y: 98, distance: 5.8
click at [349, 95] on button "Apply" at bounding box center [355, 97] width 19 height 12
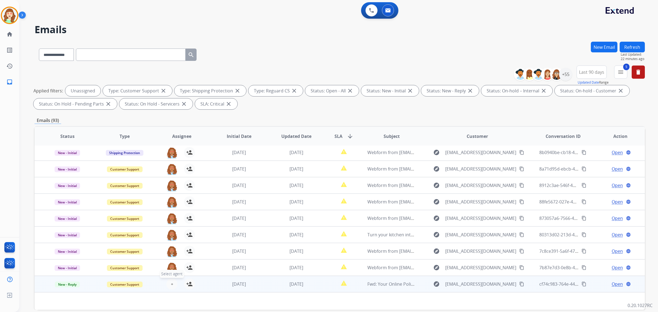
click at [169, 282] on button "+ Select agent" at bounding box center [171, 284] width 11 height 11
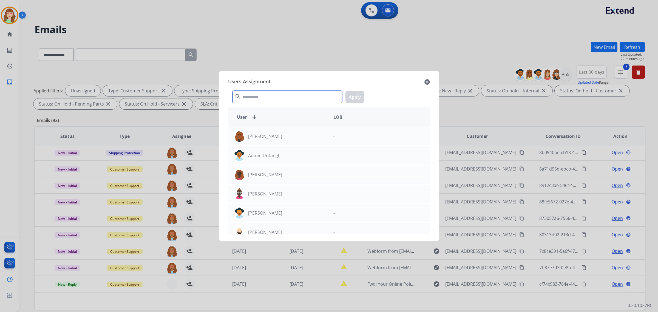
click at [270, 101] on input "text" at bounding box center [288, 97] width 110 height 12
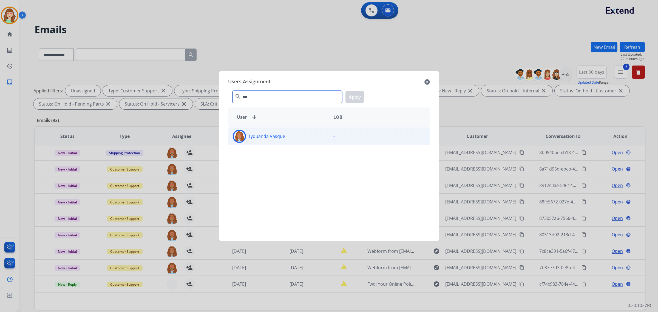
type input "***"
drag, startPoint x: 297, startPoint y: 135, endPoint x: 344, endPoint y: 110, distance: 52.9
click at [298, 134] on div "Tyquanda Vasque" at bounding box center [278, 136] width 101 height 13
click at [367, 92] on div "*** search Apply" at bounding box center [329, 95] width 202 height 19
click at [355, 100] on button "Apply" at bounding box center [355, 97] width 19 height 12
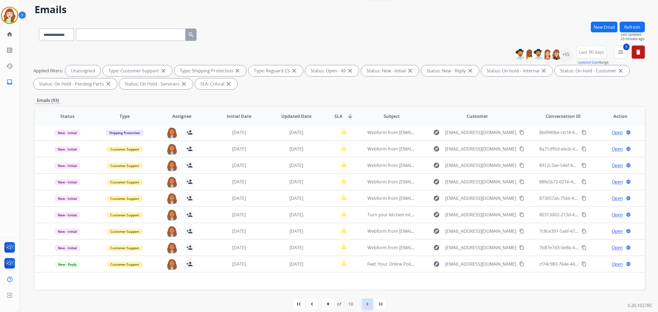
scroll to position [26, 0]
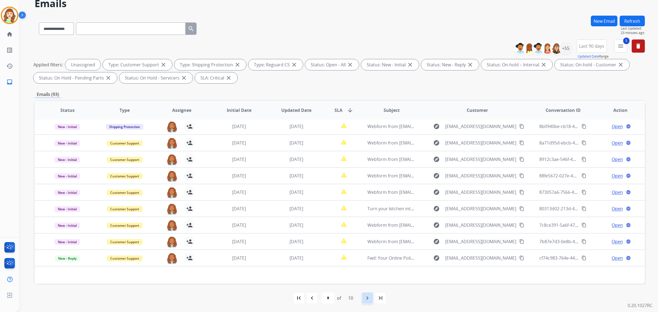
click at [372, 295] on div "navigate_next" at bounding box center [367, 298] width 12 height 12
select select "*"
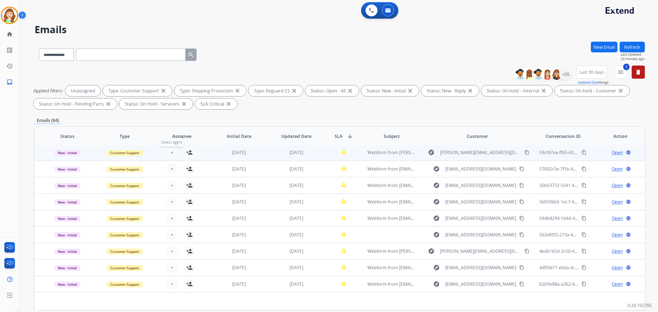
click at [171, 150] on span "+" at bounding box center [172, 152] width 2 height 7
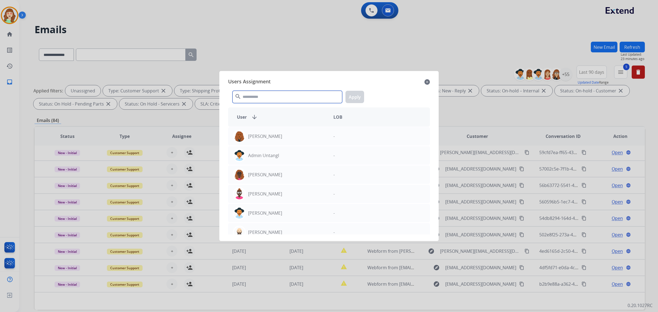
click at [266, 98] on input "text" at bounding box center [288, 97] width 110 height 12
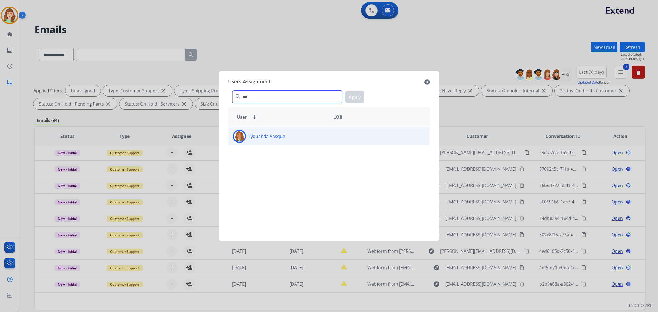
type input "***"
click at [291, 140] on div "Tyquanda Vasque" at bounding box center [278, 136] width 101 height 13
click at [357, 96] on button "Apply" at bounding box center [355, 97] width 19 height 12
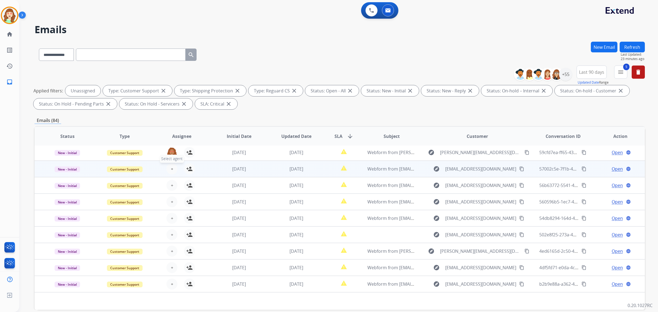
click at [171, 171] on span "+" at bounding box center [172, 169] width 2 height 7
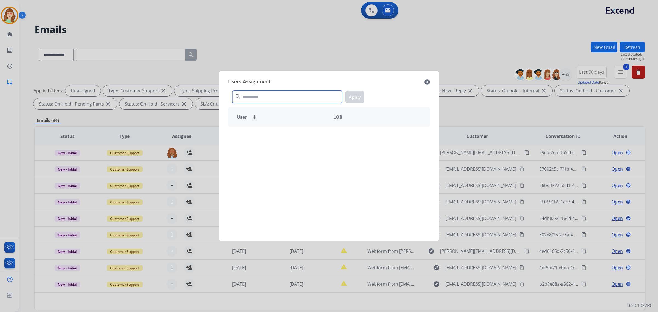
click at [293, 99] on input "text" at bounding box center [288, 97] width 110 height 12
type input "***"
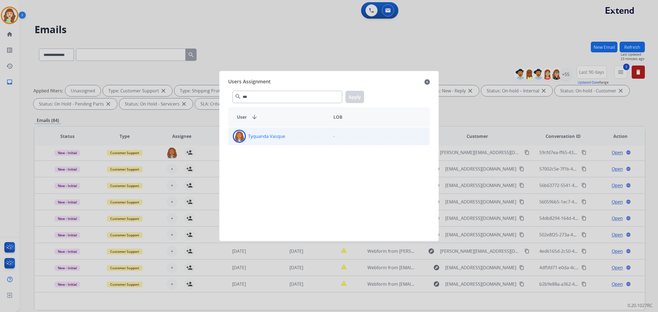
click at [302, 136] on div "Tyquanda Vasque" at bounding box center [278, 136] width 101 height 13
drag, startPoint x: 356, startPoint y: 95, endPoint x: 349, endPoint y: 97, distance: 7.9
click at [355, 95] on button "Apply" at bounding box center [355, 97] width 19 height 12
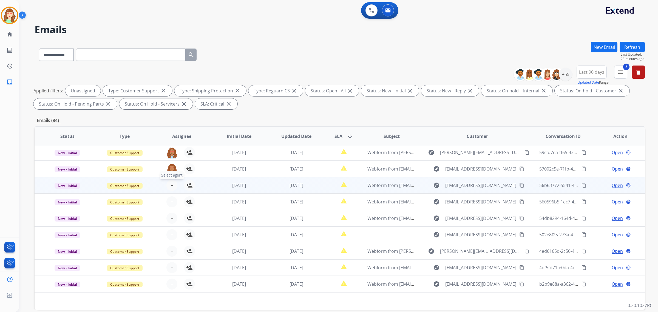
click at [172, 184] on span "+" at bounding box center [172, 185] width 2 height 7
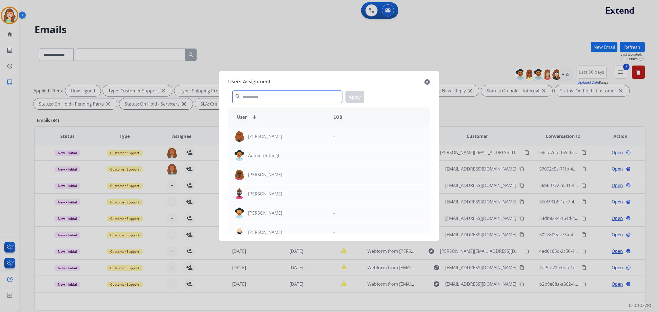
click at [271, 96] on input "text" at bounding box center [288, 97] width 110 height 12
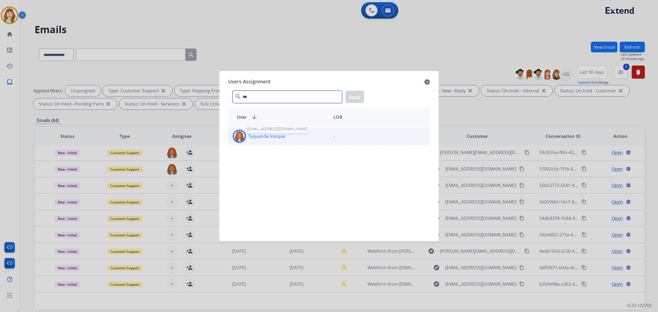
type input "***"
click at [282, 138] on p "Tyquanda Vasque" at bounding box center [266, 136] width 37 height 7
drag, startPoint x: 359, startPoint y: 93, endPoint x: 220, endPoint y: 149, distance: 150.5
click at [357, 95] on button "Apply" at bounding box center [355, 97] width 19 height 12
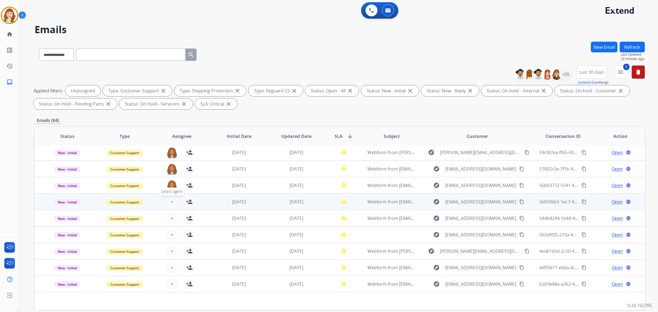
click at [172, 200] on span "+" at bounding box center [172, 202] width 2 height 7
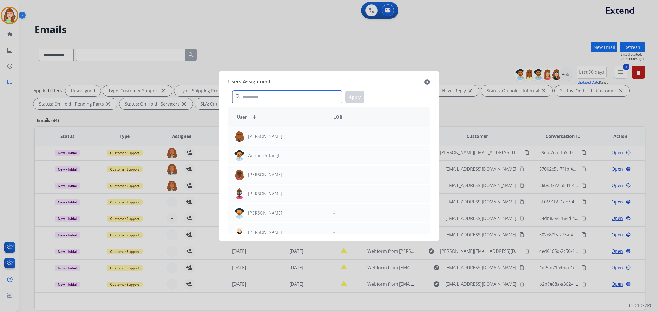
click at [270, 98] on input "text" at bounding box center [288, 97] width 110 height 12
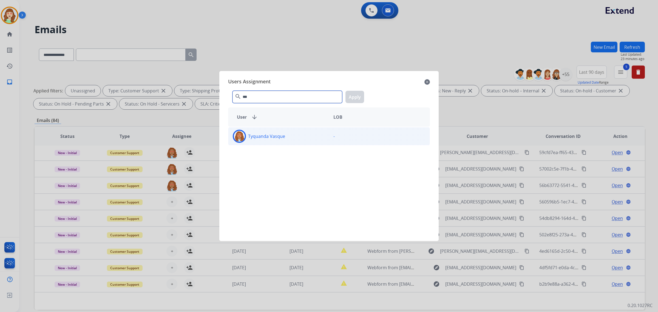
type input "***"
click at [298, 133] on div "Tyquanda Vasque" at bounding box center [278, 136] width 101 height 13
click at [354, 95] on button "Apply" at bounding box center [355, 97] width 19 height 12
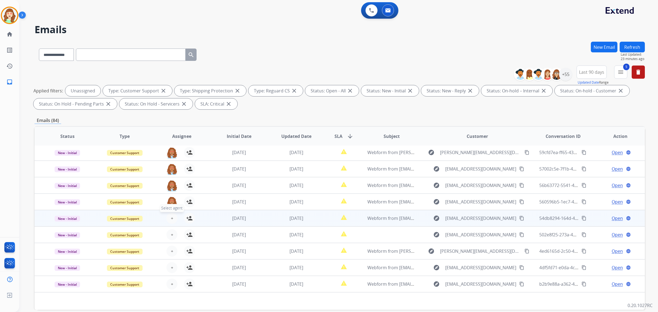
click at [171, 214] on button "+ Select agent" at bounding box center [171, 218] width 11 height 11
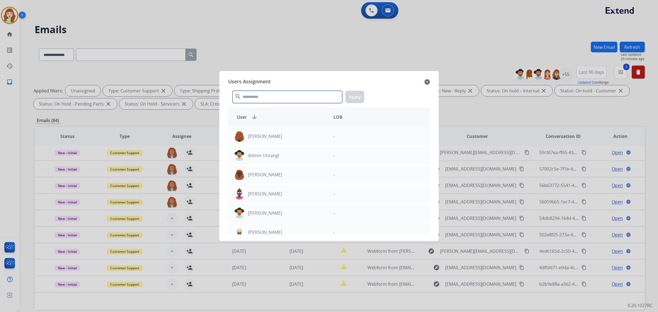
click at [280, 95] on input "text" at bounding box center [288, 97] width 110 height 12
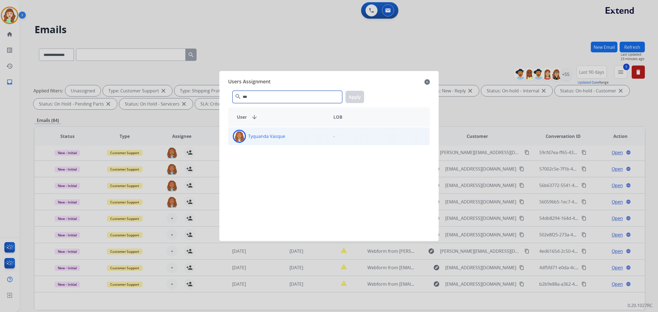
type input "***"
drag, startPoint x: 286, startPoint y: 136, endPoint x: 359, endPoint y: 108, distance: 77.8
click at [286, 136] on div "Tyquanda Vasque" at bounding box center [278, 136] width 101 height 13
drag, startPoint x: 359, startPoint y: 97, endPoint x: 197, endPoint y: 171, distance: 177.7
click at [356, 98] on button "Apply" at bounding box center [355, 97] width 19 height 12
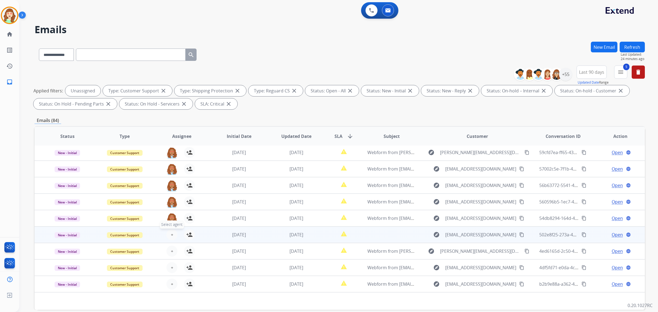
click at [175, 233] on button "+ Select agent" at bounding box center [171, 234] width 11 height 11
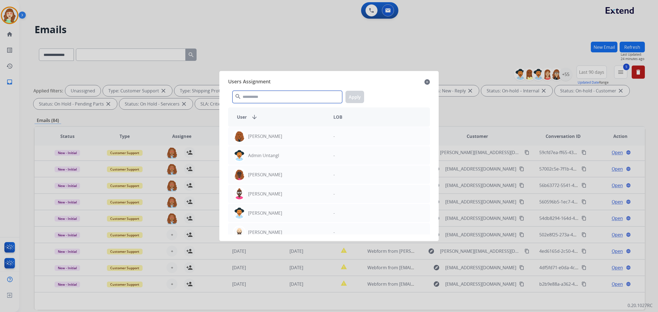
click at [256, 95] on input "text" at bounding box center [288, 97] width 110 height 12
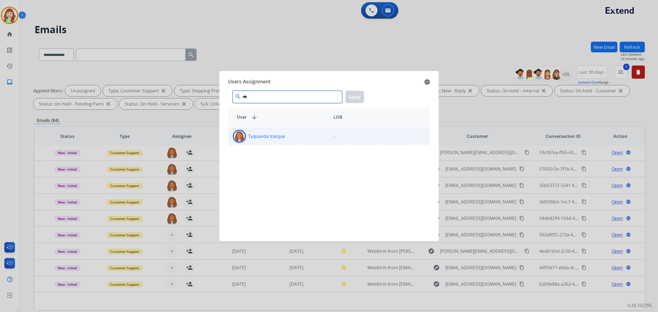
type input "***"
drag, startPoint x: 297, startPoint y: 136, endPoint x: 353, endPoint y: 110, distance: 61.8
click at [305, 132] on div "Tyquanda Vasque" at bounding box center [278, 136] width 101 height 13
click at [356, 90] on div "*** search Apply" at bounding box center [329, 95] width 202 height 19
drag, startPoint x: 354, startPoint y: 101, endPoint x: 325, endPoint y: 120, distance: 34.7
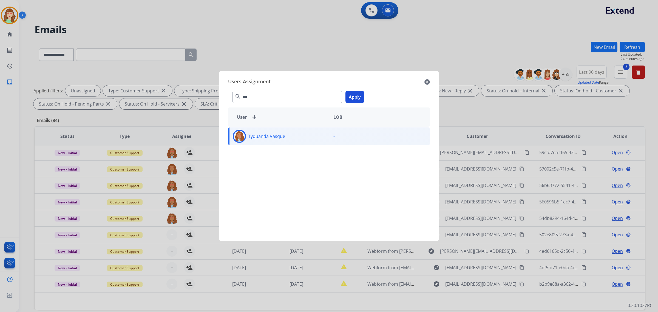
click at [354, 101] on button "Apply" at bounding box center [355, 97] width 19 height 12
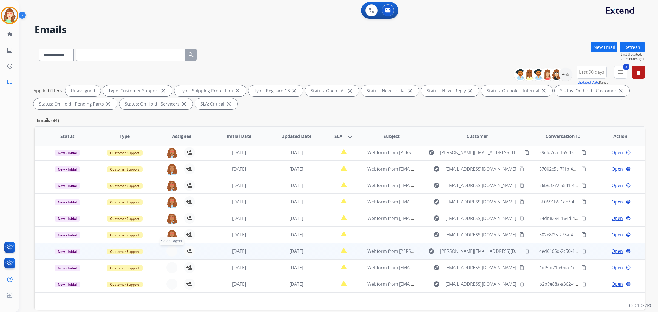
click at [171, 251] on span "+" at bounding box center [172, 251] width 2 height 7
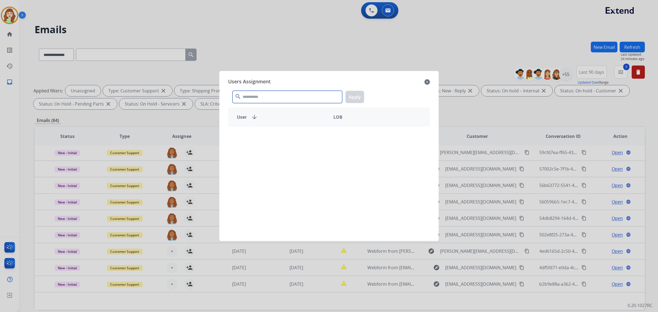
click at [273, 99] on input "text" at bounding box center [288, 97] width 110 height 12
type input "***"
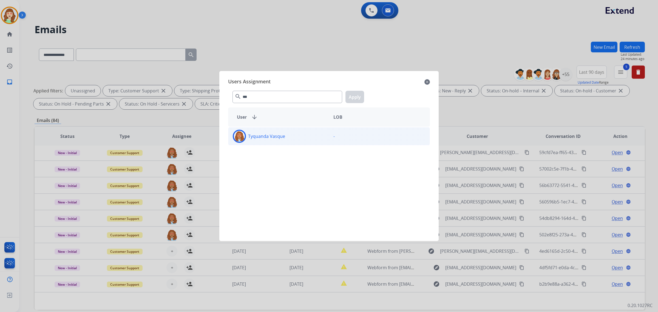
click at [290, 137] on div "Tyquanda Vasque" at bounding box center [278, 136] width 101 height 13
drag, startPoint x: 356, startPoint y: 93, endPoint x: 205, endPoint y: 200, distance: 185.6
click at [356, 95] on button "Apply" at bounding box center [355, 97] width 19 height 12
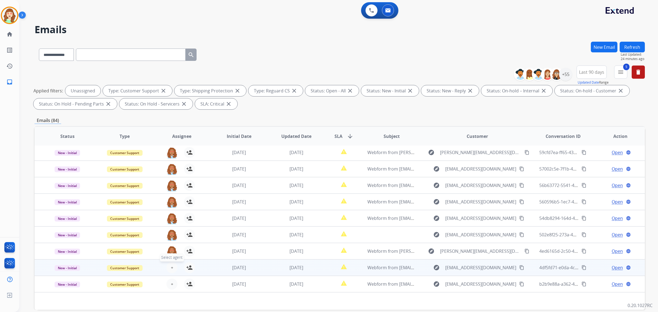
click at [172, 265] on button "+ Select agent" at bounding box center [171, 267] width 11 height 11
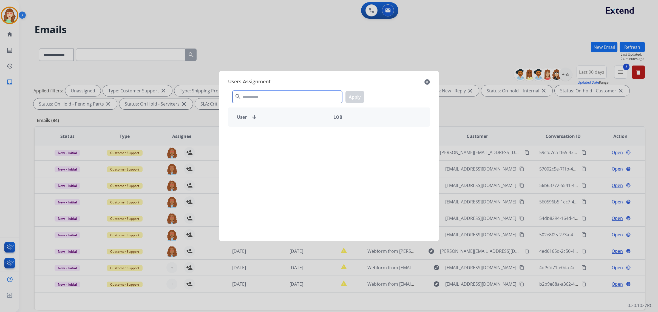
drag, startPoint x: 309, startPoint y: 94, endPoint x: 305, endPoint y: 95, distance: 4.8
click at [308, 95] on input "text" at bounding box center [288, 97] width 110 height 12
type input "***"
drag, startPoint x: 301, startPoint y: 137, endPoint x: 329, endPoint y: 127, distance: 29.9
click at [303, 137] on div "Tyquanda Vasque" at bounding box center [278, 136] width 101 height 13
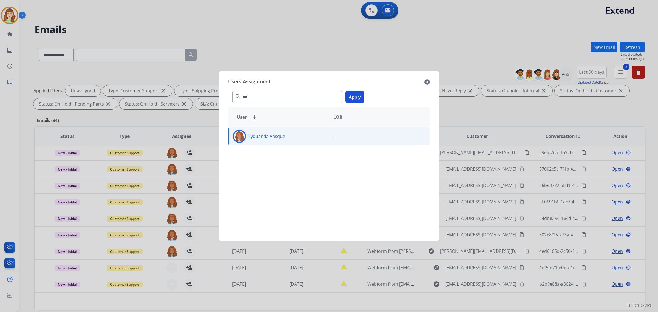
click at [353, 97] on button "Apply" at bounding box center [355, 97] width 19 height 12
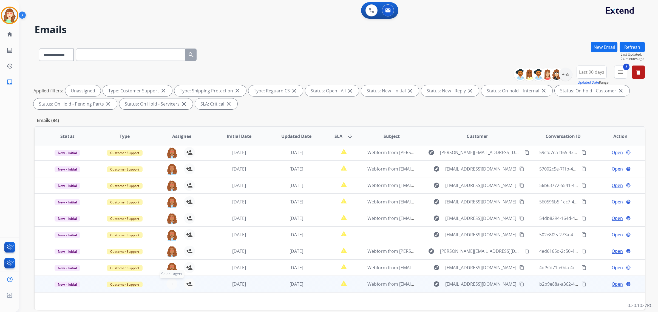
click at [171, 283] on span "+" at bounding box center [172, 284] width 2 height 7
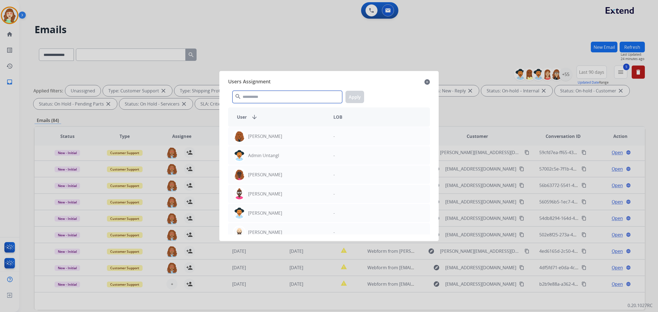
click at [267, 95] on input "text" at bounding box center [288, 97] width 110 height 12
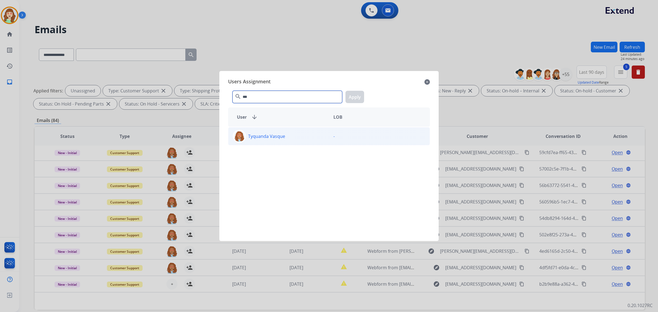
type input "***"
click at [285, 138] on div "Tyquanda Vasque" at bounding box center [278, 136] width 101 height 13
drag, startPoint x: 356, startPoint y: 95, endPoint x: 354, endPoint y: 111, distance: 15.8
click at [355, 95] on button "Apply" at bounding box center [355, 97] width 19 height 12
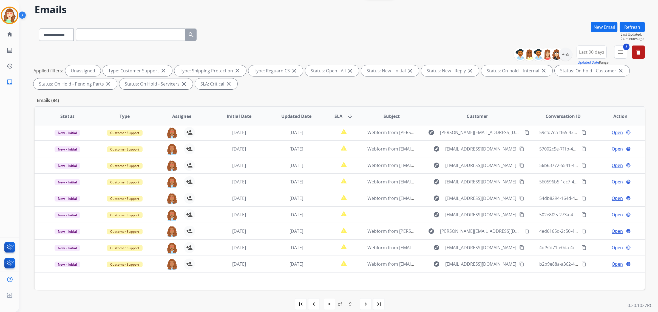
scroll to position [26, 0]
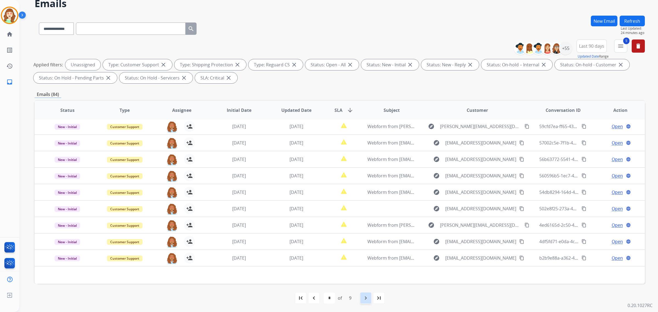
click at [366, 298] on mat-icon "navigate_next" at bounding box center [366, 298] width 7 height 7
select select "*"
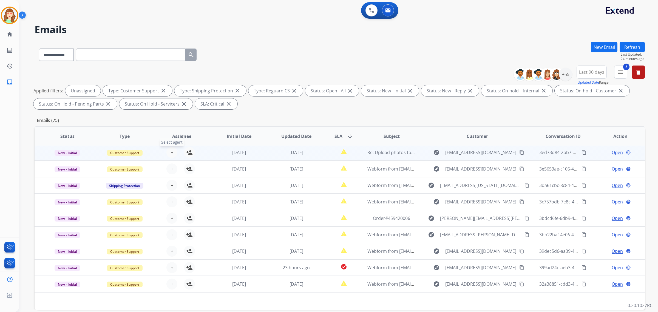
click at [174, 150] on button "+ Select agent" at bounding box center [171, 152] width 11 height 11
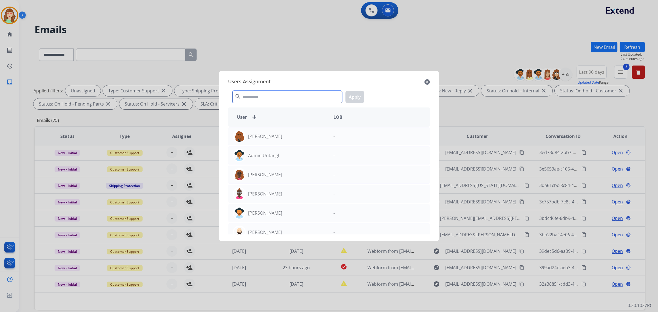
click at [293, 99] on input "text" at bounding box center [288, 97] width 110 height 12
type input "*"
click at [294, 98] on input "text" at bounding box center [288, 97] width 110 height 12
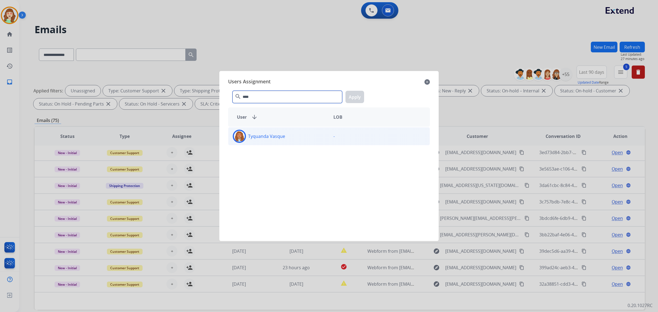
type input "****"
click at [298, 138] on div "Tyquanda Vasque" at bounding box center [278, 136] width 101 height 13
click at [351, 101] on button "Apply" at bounding box center [355, 97] width 19 height 12
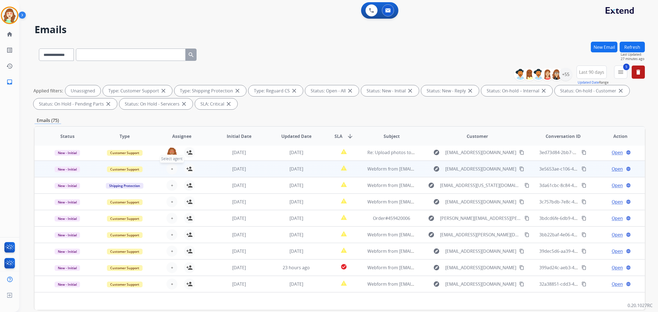
click at [172, 165] on button "+ Select agent" at bounding box center [171, 168] width 11 height 11
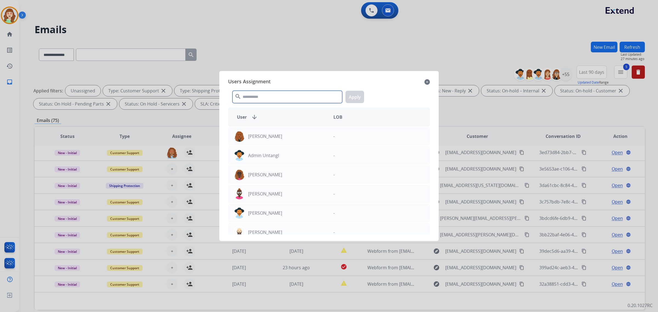
click at [272, 94] on input "text" at bounding box center [288, 97] width 110 height 12
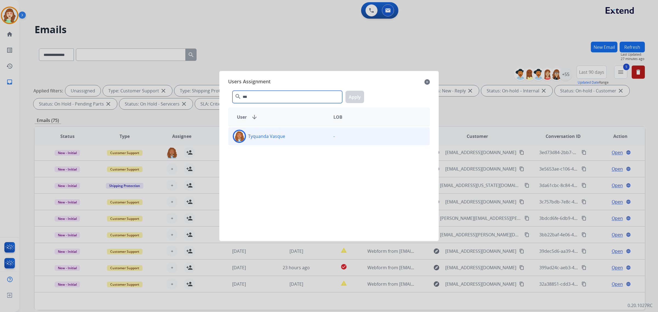
type input "***"
drag, startPoint x: 292, startPoint y: 137, endPoint x: 368, endPoint y: 115, distance: 79.5
click at [296, 135] on div "Tyquanda Vasque" at bounding box center [278, 136] width 101 height 13
click at [357, 96] on button "Apply" at bounding box center [355, 97] width 19 height 12
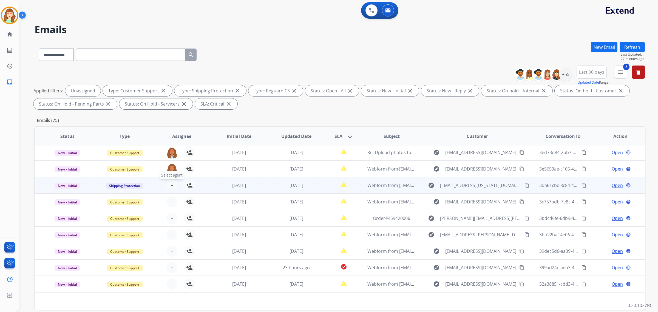
click at [172, 184] on span "+" at bounding box center [172, 185] width 2 height 7
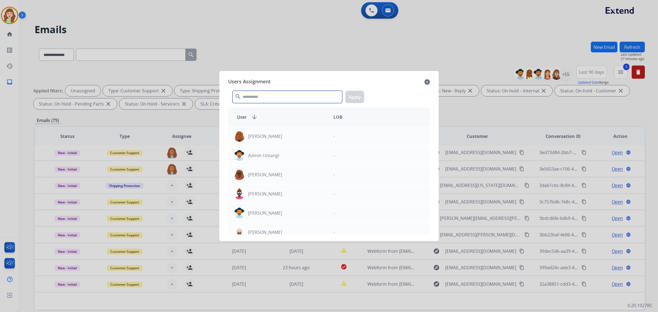
click at [269, 101] on input "text" at bounding box center [288, 97] width 110 height 12
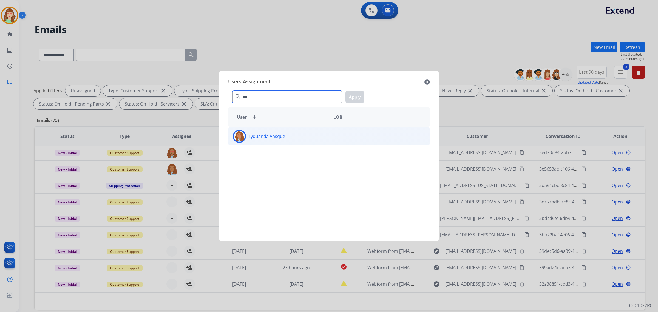
type input "***"
click at [287, 136] on div "Tyquanda Vasque" at bounding box center [278, 136] width 101 height 13
click at [354, 94] on button "Apply" at bounding box center [355, 97] width 19 height 12
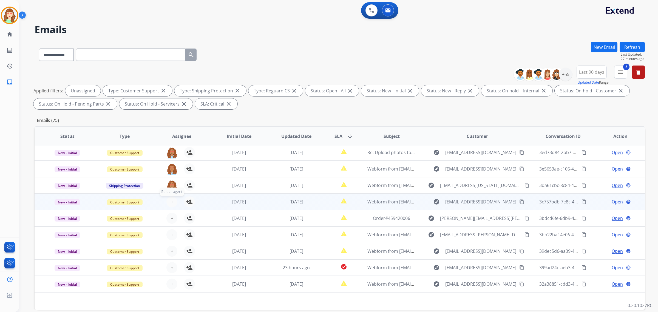
click at [171, 199] on span "+" at bounding box center [172, 202] width 2 height 7
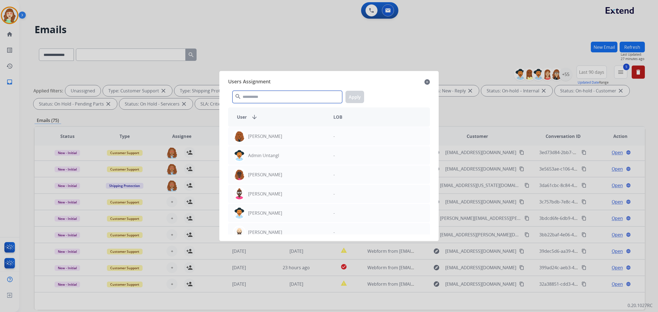
click at [265, 98] on input "text" at bounding box center [288, 97] width 110 height 12
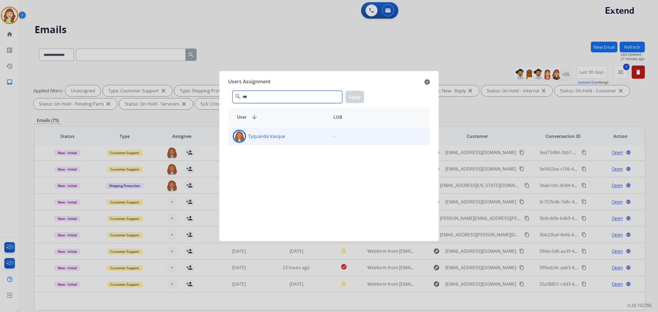
type input "***"
drag, startPoint x: 287, startPoint y: 139, endPoint x: 334, endPoint y: 115, distance: 52.5
click at [287, 139] on div "Tyquanda Vasque" at bounding box center [278, 136] width 101 height 13
click at [354, 96] on button "Apply" at bounding box center [355, 97] width 19 height 12
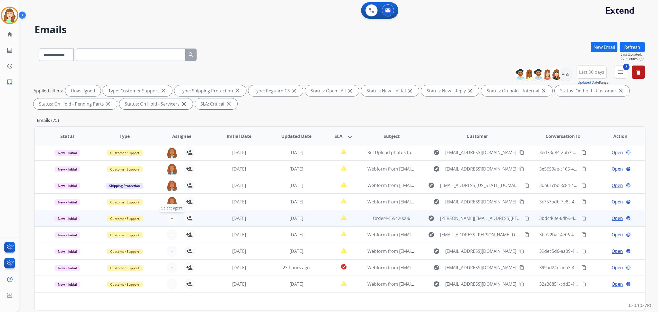
click at [171, 217] on span "+" at bounding box center [172, 218] width 2 height 7
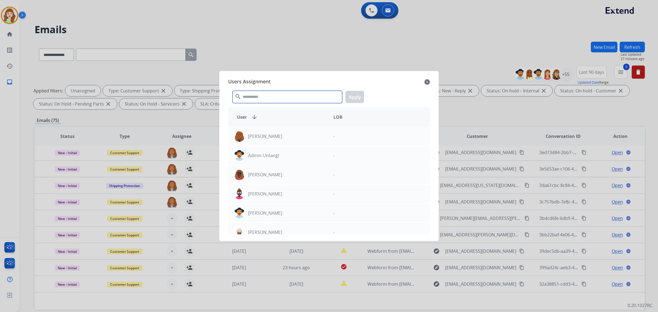
click at [284, 95] on input "text" at bounding box center [288, 97] width 110 height 12
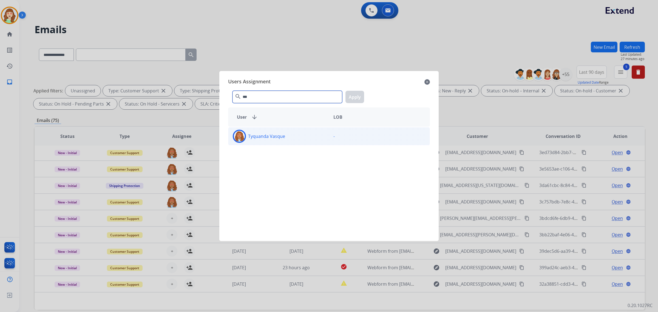
type input "***"
drag, startPoint x: 294, startPoint y: 141, endPoint x: 337, endPoint y: 119, distance: 47.8
click at [297, 139] on div "Tyquanda Vasque" at bounding box center [278, 136] width 101 height 13
click at [351, 95] on button "Apply" at bounding box center [355, 97] width 19 height 12
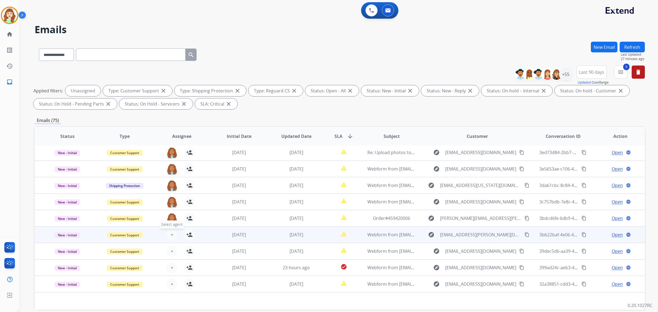
click at [172, 235] on button "+ Select agent" at bounding box center [171, 234] width 11 height 11
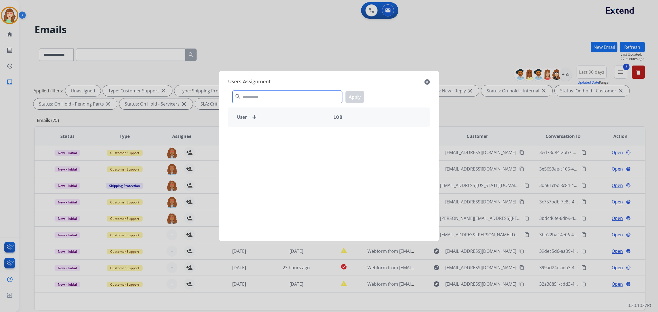
click at [284, 95] on input "text" at bounding box center [288, 97] width 110 height 12
type input "***"
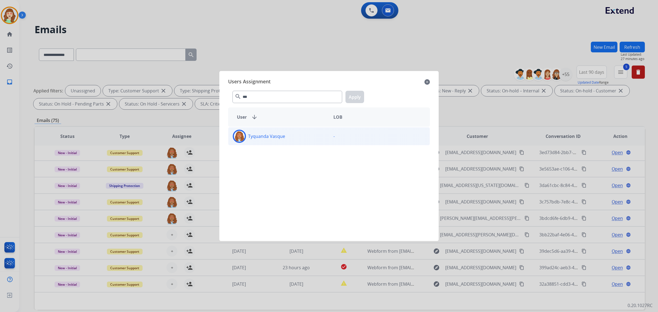
drag, startPoint x: 301, startPoint y: 135, endPoint x: 357, endPoint y: 116, distance: 59.5
click at [301, 135] on div "Tyquanda Vasque" at bounding box center [278, 136] width 101 height 13
click at [354, 94] on button "Apply" at bounding box center [355, 97] width 19 height 12
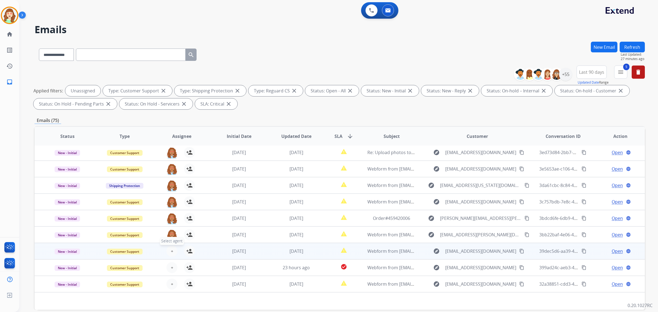
click at [172, 250] on span "+" at bounding box center [172, 251] width 2 height 7
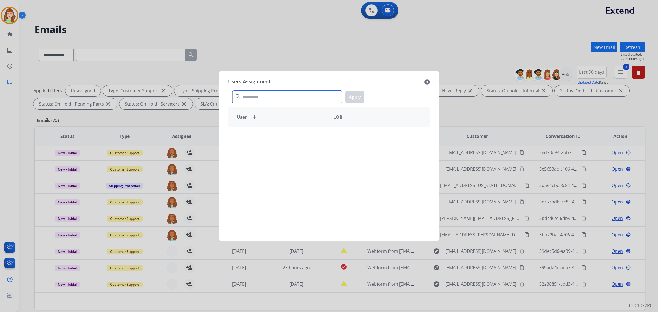
click at [291, 96] on input "text" at bounding box center [288, 97] width 110 height 12
type input "***"
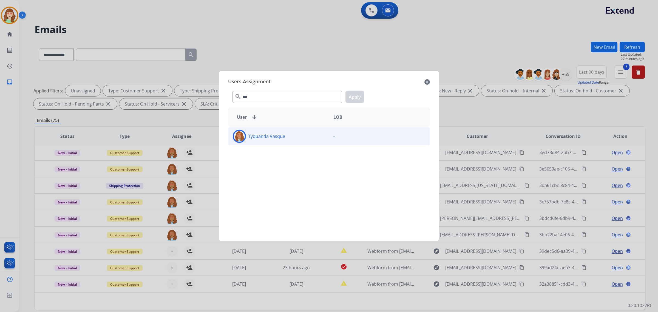
click at [299, 139] on div "Tyquanda Vasque" at bounding box center [278, 136] width 101 height 13
click at [371, 92] on div "*** search Apply" at bounding box center [329, 95] width 202 height 19
drag, startPoint x: 358, startPoint y: 95, endPoint x: 317, endPoint y: 92, distance: 41.2
click at [359, 94] on button "Apply" at bounding box center [355, 97] width 19 height 12
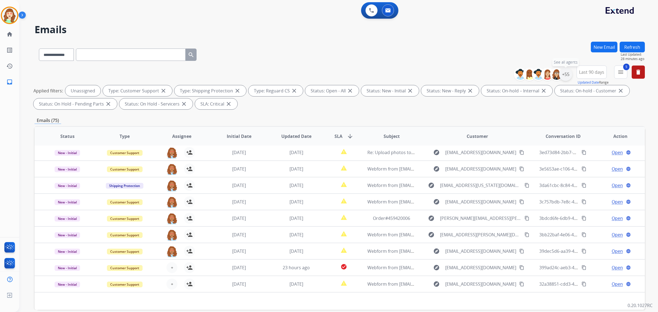
click at [568, 73] on div "+55" at bounding box center [565, 74] width 13 height 13
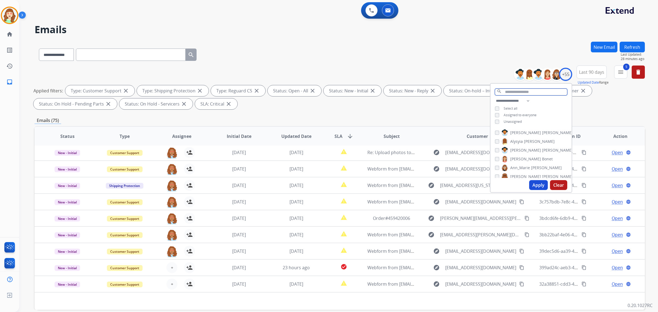
click at [524, 89] on input "text" at bounding box center [531, 92] width 72 height 7
type input "**"
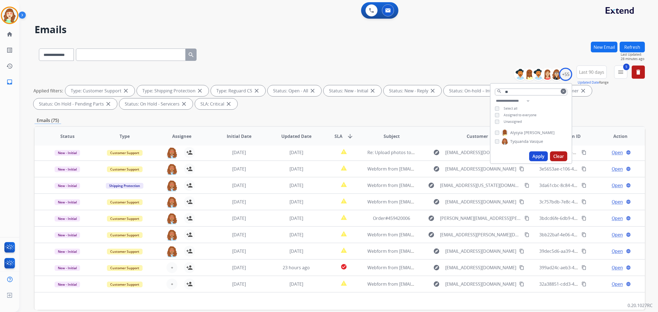
click at [534, 154] on button "Apply" at bounding box center [538, 156] width 19 height 10
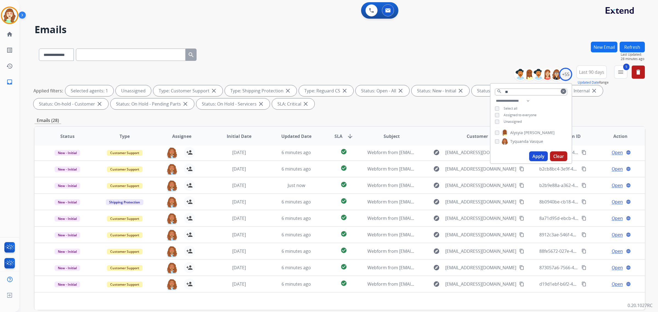
click at [543, 155] on button "Apply" at bounding box center [538, 156] width 19 height 10
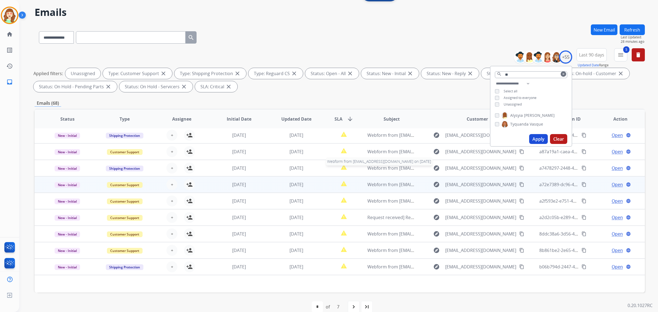
scroll to position [26, 0]
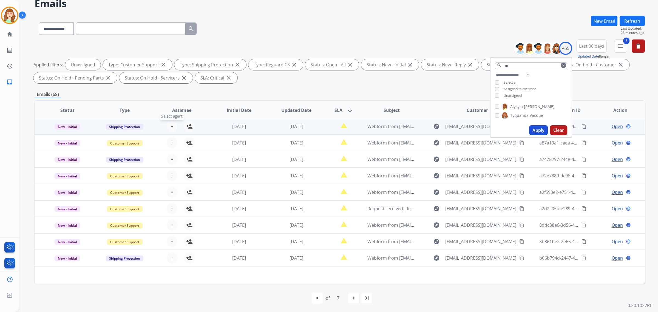
click at [167, 124] on button "+ Select agent" at bounding box center [171, 126] width 11 height 11
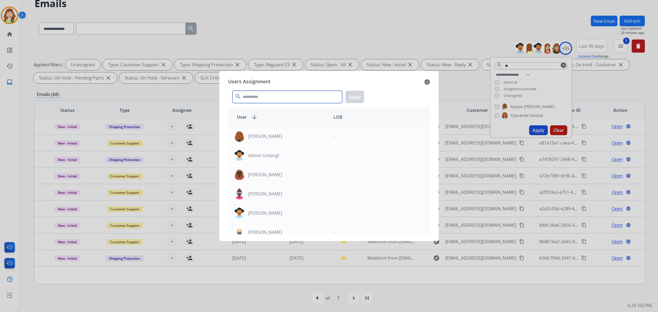
click at [282, 93] on input "text" at bounding box center [288, 97] width 110 height 12
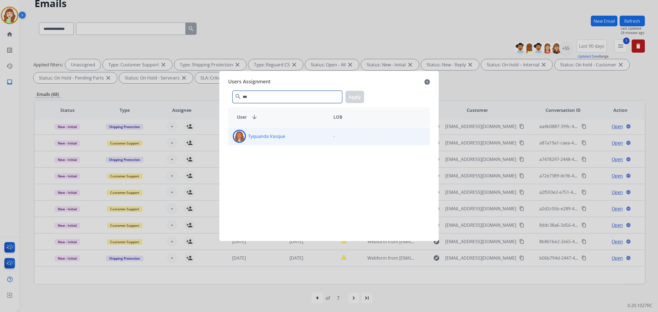
type input "***"
click at [304, 140] on div "Tyquanda Vasque" at bounding box center [278, 136] width 101 height 13
drag, startPoint x: 352, startPoint y: 92, endPoint x: 199, endPoint y: 149, distance: 163.4
click at [352, 92] on button "Apply" at bounding box center [355, 97] width 19 height 12
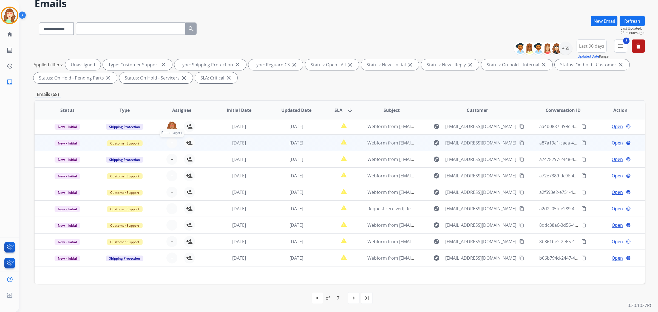
click at [172, 141] on span "+" at bounding box center [172, 143] width 2 height 7
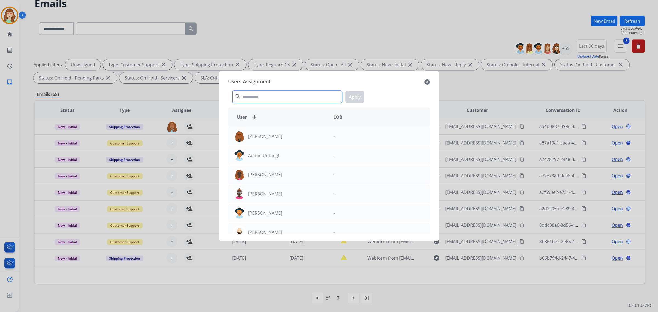
drag, startPoint x: 264, startPoint y: 96, endPoint x: 260, endPoint y: 96, distance: 4.1
click at [263, 96] on input "text" at bounding box center [288, 97] width 110 height 12
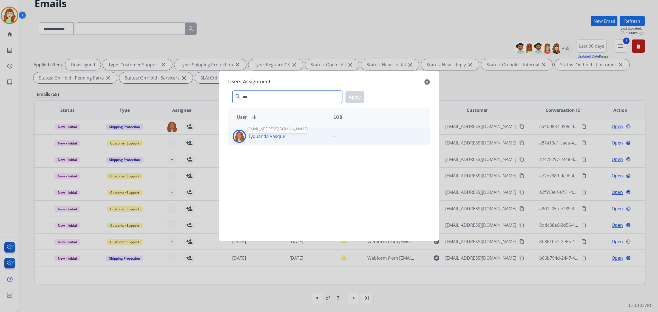
type input "***"
drag, startPoint x: 283, startPoint y: 136, endPoint x: 337, endPoint y: 115, distance: 58.7
click at [283, 136] on p "Tyquanda Vasque" at bounding box center [266, 136] width 37 height 7
click at [355, 95] on button "Apply" at bounding box center [355, 97] width 19 height 12
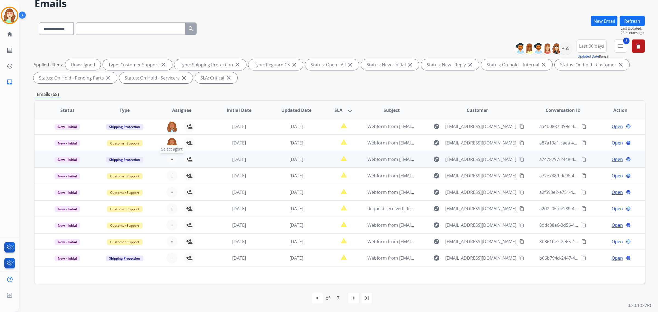
click at [172, 157] on button "+ Select agent" at bounding box center [171, 159] width 11 height 11
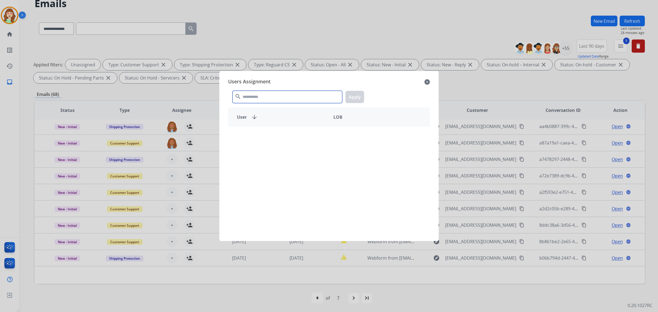
drag, startPoint x: 262, startPoint y: 96, endPoint x: 261, endPoint y: 99, distance: 3.0
click at [262, 97] on input "text" at bounding box center [288, 97] width 110 height 12
type input "***"
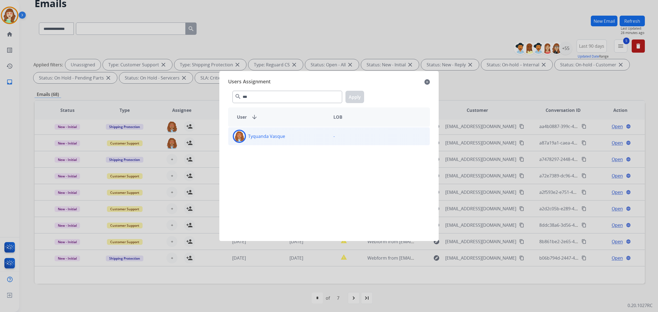
drag, startPoint x: 288, startPoint y: 136, endPoint x: 310, endPoint y: 128, distance: 23.3
click at [289, 134] on div "Tyquanda Vasque" at bounding box center [278, 136] width 101 height 13
click at [353, 94] on button "Apply" at bounding box center [355, 97] width 19 height 12
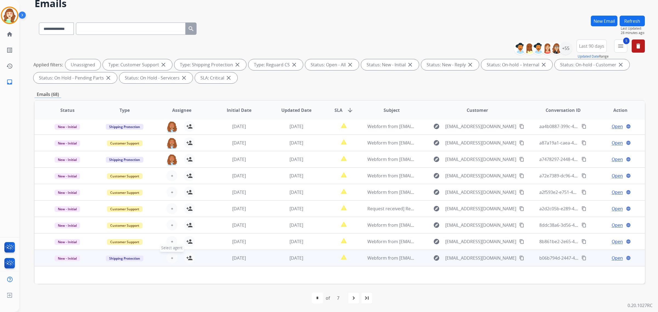
click at [171, 255] on span "+" at bounding box center [172, 258] width 2 height 7
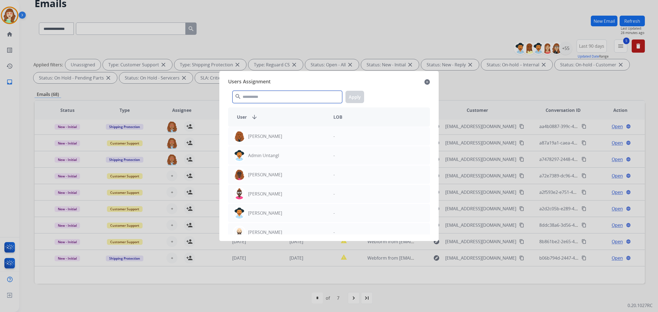
drag, startPoint x: 270, startPoint y: 97, endPoint x: 265, endPoint y: 97, distance: 4.9
click at [270, 96] on input "text" at bounding box center [288, 97] width 110 height 12
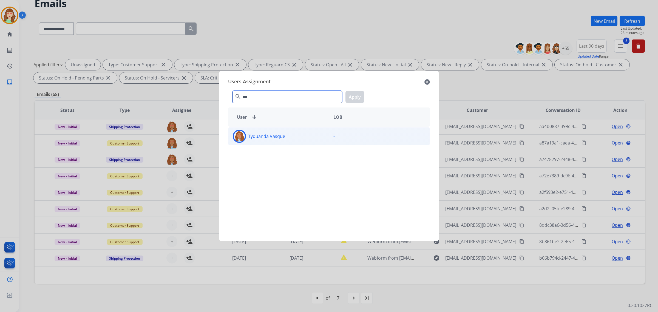
type input "***"
click at [282, 130] on div "Tyquanda Vasque" at bounding box center [278, 136] width 101 height 13
click at [350, 93] on button "Apply" at bounding box center [355, 97] width 19 height 12
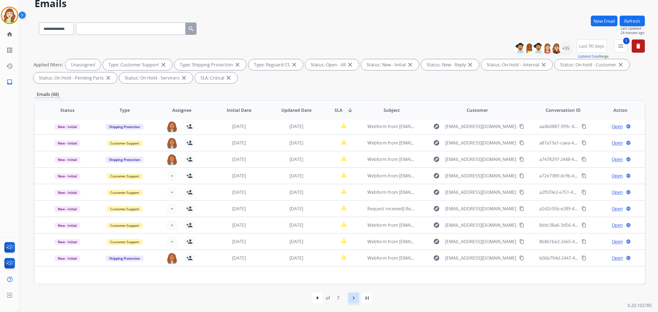
click at [354, 297] on mat-icon "navigate_next" at bounding box center [353, 298] width 7 height 7
select select "*"
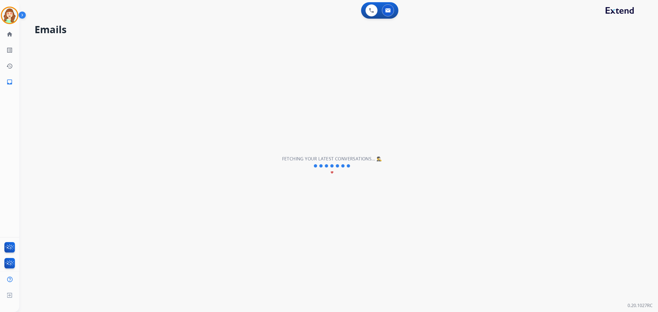
scroll to position [0, 0]
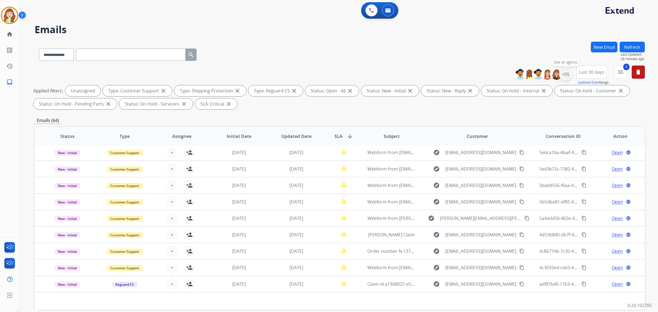
click at [562, 75] on div "+55" at bounding box center [565, 74] width 13 height 13
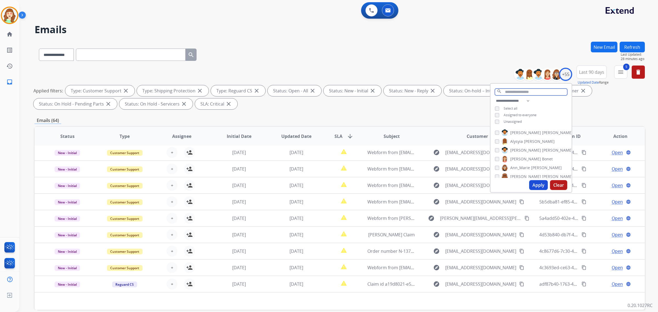
click at [528, 89] on input "text" at bounding box center [531, 92] width 72 height 7
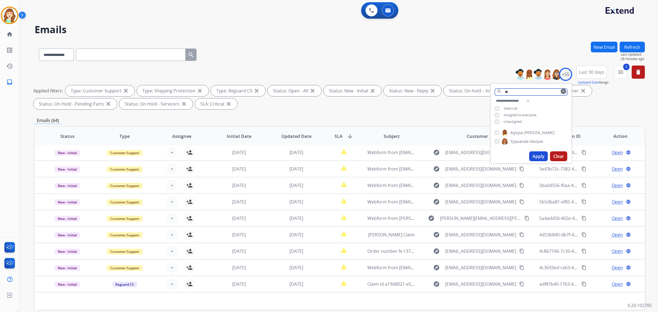
type input "**"
click at [498, 138] on div "Tyquanda Vasque" at bounding box center [519, 141] width 48 height 7
click at [493, 141] on div "Alysyia [PERSON_NAME] Vasque" at bounding box center [531, 138] width 81 height 22
click at [499, 140] on div "Tyquanda Vasque" at bounding box center [519, 141] width 48 height 7
click at [539, 154] on button "Apply" at bounding box center [538, 156] width 19 height 10
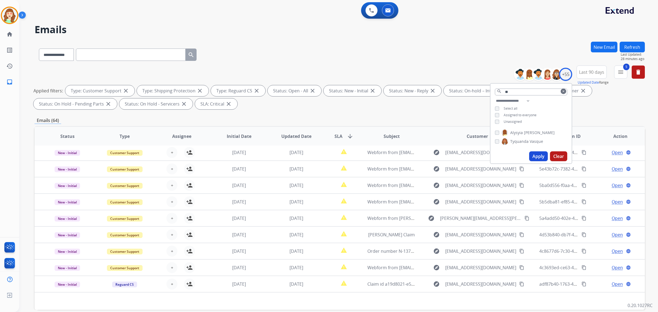
select select "*"
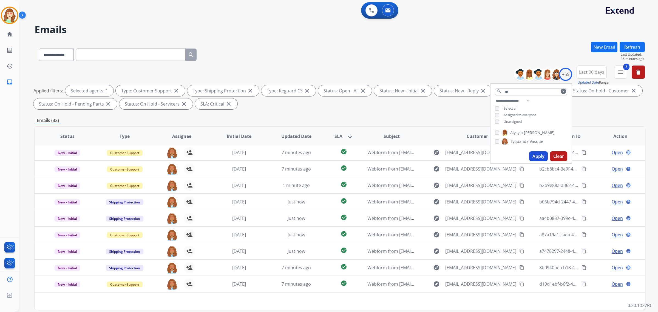
scroll to position [26, 0]
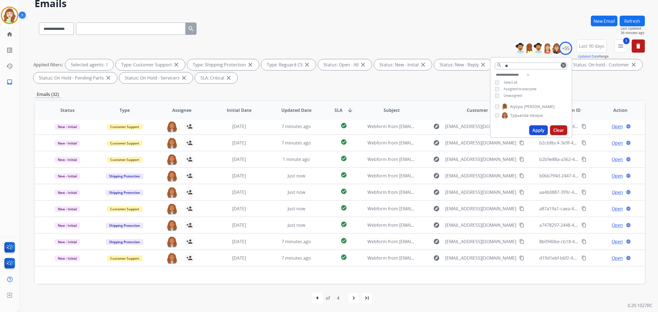
click at [557, 131] on button "Clear" at bounding box center [558, 130] width 17 height 10
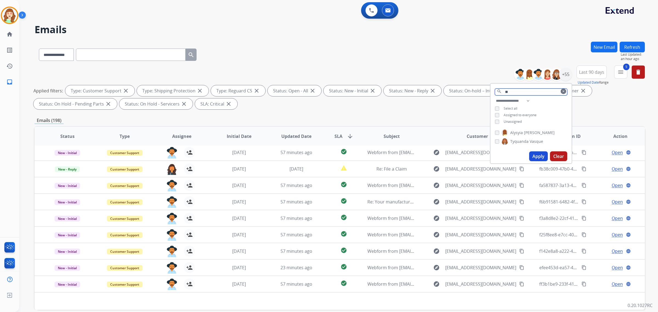
drag, startPoint x: 520, startPoint y: 88, endPoint x: 472, endPoint y: 85, distance: 48.1
click at [472, 85] on div "**********" at bounding box center [340, 89] width 610 height 46
click at [562, 74] on div "+55" at bounding box center [565, 74] width 13 height 13
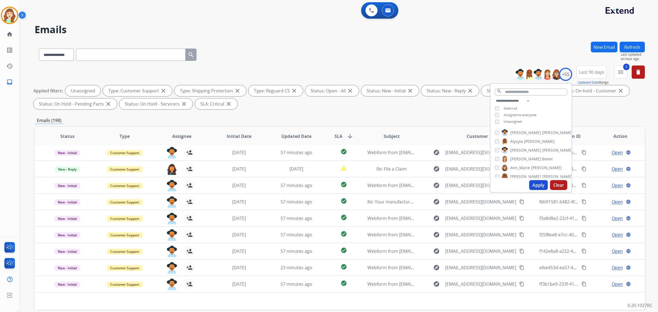
click at [533, 186] on button "Apply" at bounding box center [538, 185] width 19 height 10
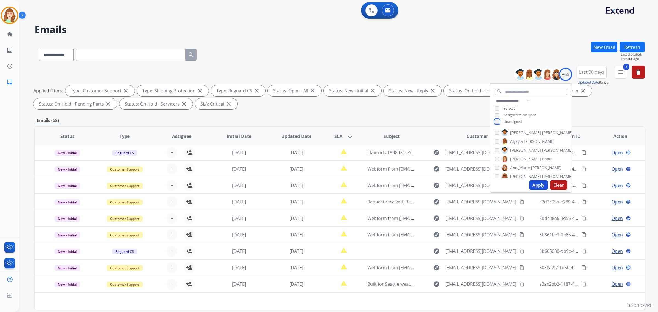
scroll to position [34, 0]
click at [537, 187] on button "Apply" at bounding box center [538, 185] width 19 height 10
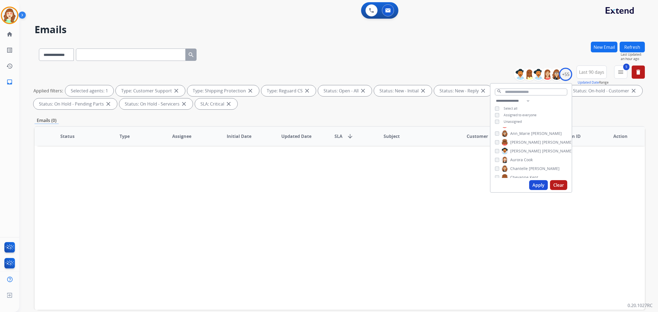
scroll to position [0, 0]
click at [536, 185] on button "Apply" at bounding box center [538, 185] width 19 height 10
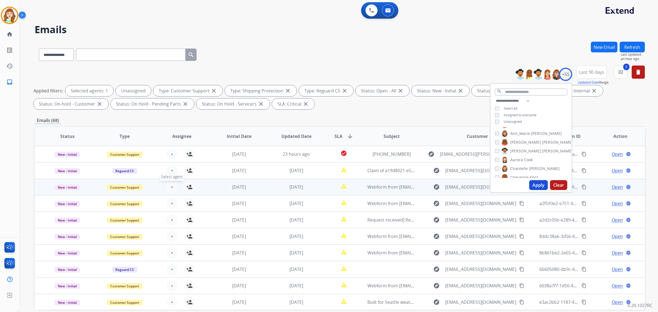
click at [171, 185] on span "+" at bounding box center [172, 187] width 2 height 7
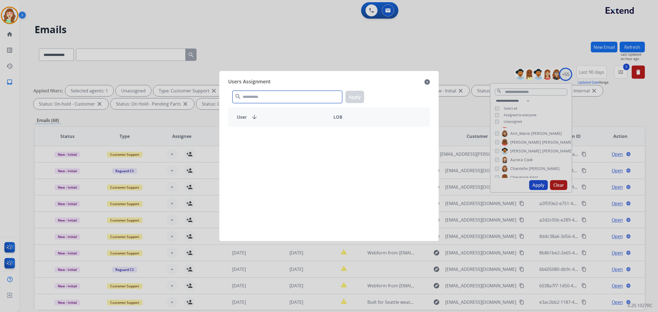
click at [290, 97] on input "text" at bounding box center [288, 97] width 110 height 12
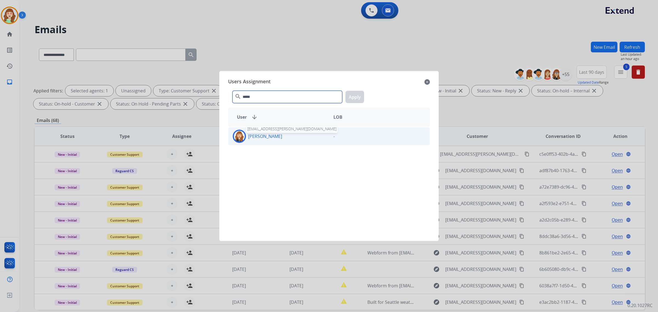
type input "*****"
drag, startPoint x: 272, startPoint y: 137, endPoint x: 366, endPoint y: 116, distance: 95.7
click at [274, 137] on p "[PERSON_NAME]" at bounding box center [265, 136] width 34 height 7
drag, startPoint x: 354, startPoint y: 96, endPoint x: 171, endPoint y: 198, distance: 210.0
click at [354, 96] on button "Apply" at bounding box center [355, 97] width 19 height 12
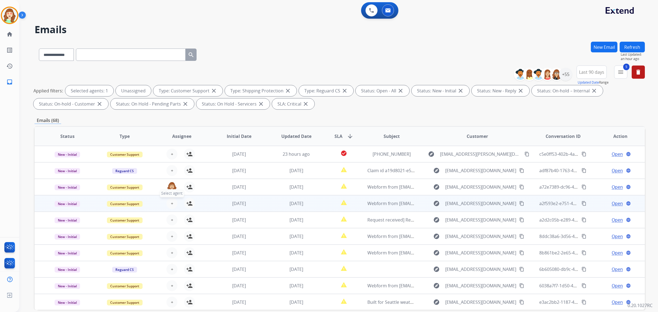
click at [171, 202] on span "+" at bounding box center [172, 203] width 2 height 7
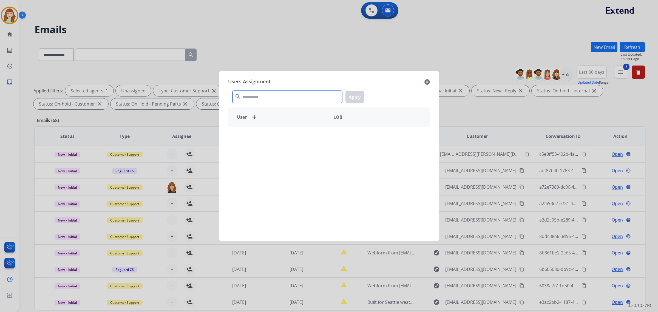
drag, startPoint x: 287, startPoint y: 98, endPoint x: 283, endPoint y: 94, distance: 5.8
click at [287, 98] on input "text" at bounding box center [288, 97] width 110 height 12
type input "****"
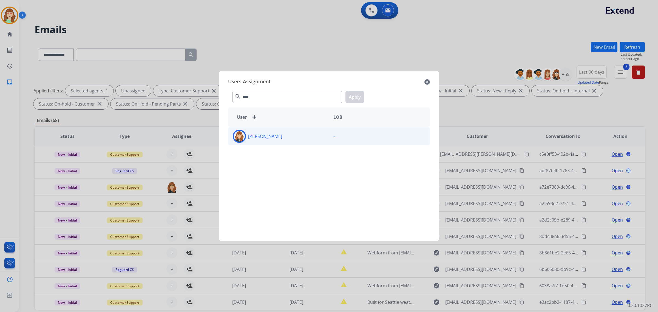
click at [287, 135] on div "[PERSON_NAME]" at bounding box center [278, 136] width 101 height 13
click at [355, 96] on button "Apply" at bounding box center [355, 97] width 19 height 12
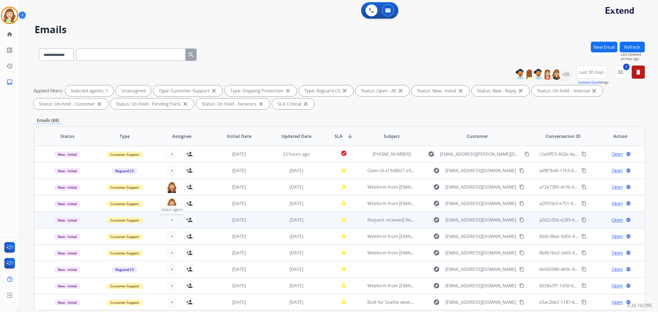
click at [169, 220] on button "+ Select agent" at bounding box center [171, 219] width 11 height 11
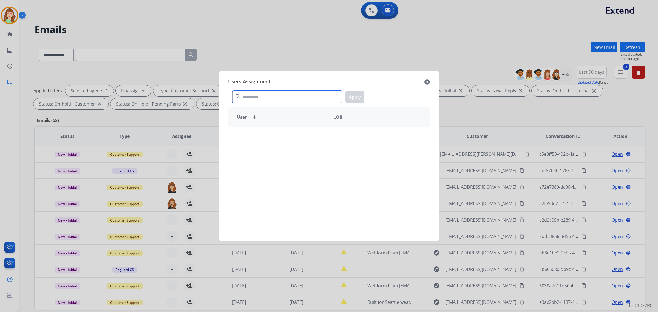
click at [259, 94] on input "text" at bounding box center [288, 97] width 110 height 12
type input "****"
click at [291, 133] on div "[PERSON_NAME]" at bounding box center [278, 136] width 101 height 13
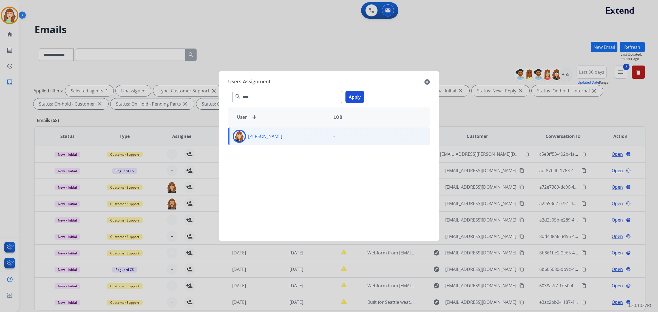
click at [359, 94] on button "Apply" at bounding box center [355, 97] width 19 height 12
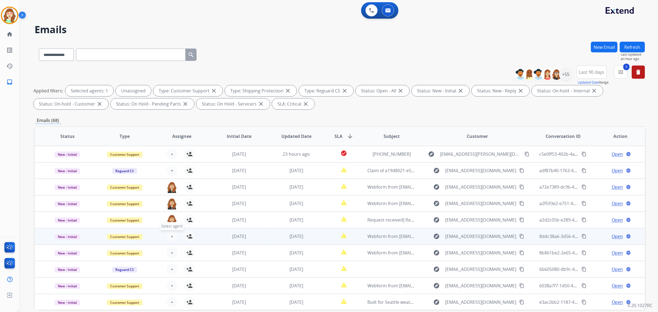
click at [169, 236] on button "+ Select agent" at bounding box center [171, 236] width 11 height 11
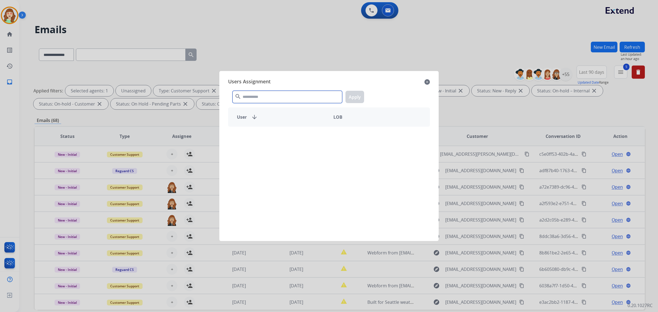
drag, startPoint x: 261, startPoint y: 95, endPoint x: 287, endPoint y: 58, distance: 44.8
click at [261, 90] on div "search Apply" at bounding box center [329, 95] width 202 height 19
type input "******"
click at [272, 141] on div "[PERSON_NAME]" at bounding box center [278, 136] width 101 height 13
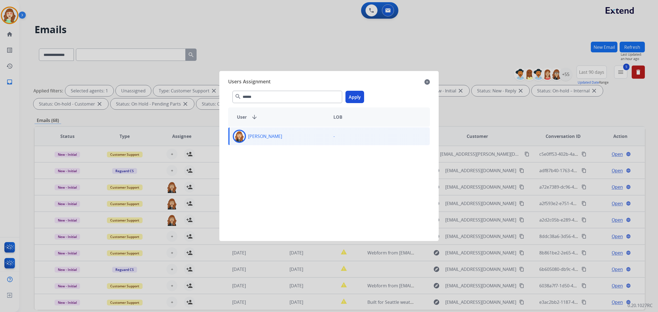
drag, startPoint x: 361, startPoint y: 98, endPoint x: 353, endPoint y: 104, distance: 9.6
click at [360, 98] on button "Apply" at bounding box center [355, 97] width 19 height 12
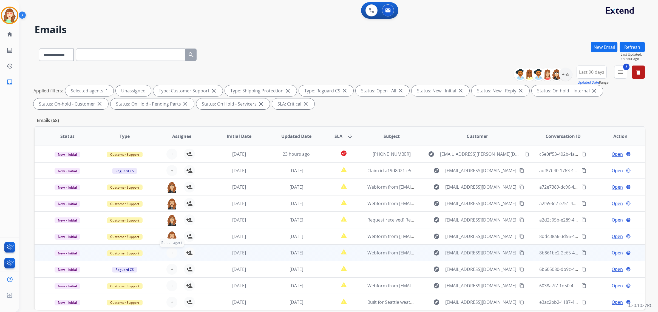
click at [168, 250] on button "+ Select agent" at bounding box center [171, 252] width 11 height 11
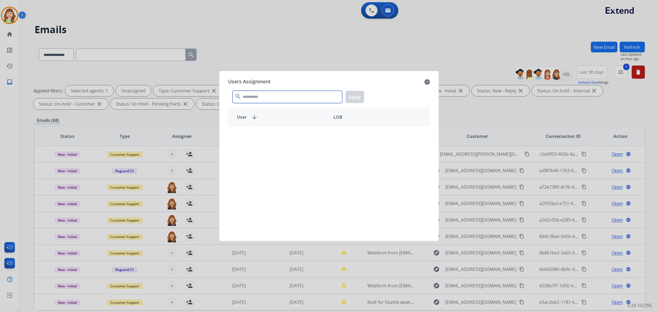
drag, startPoint x: 279, startPoint y: 98, endPoint x: 336, endPoint y: 72, distance: 63.1
click at [288, 87] on div "search Apply" at bounding box center [329, 95] width 202 height 19
type input "******"
drag, startPoint x: 293, startPoint y: 136, endPoint x: 377, endPoint y: 95, distance: 92.8
click at [293, 136] on div "[PERSON_NAME]" at bounding box center [278, 136] width 101 height 13
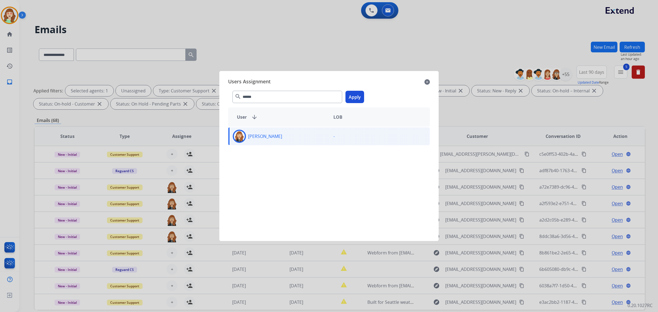
click at [355, 95] on button "Apply" at bounding box center [355, 97] width 19 height 12
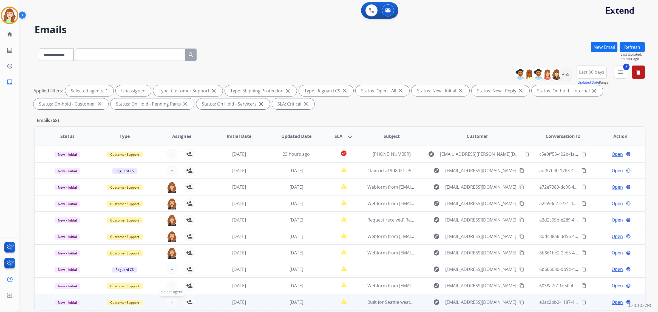
scroll to position [18, 0]
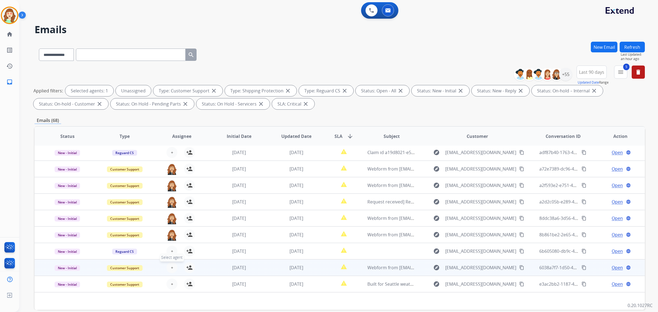
click at [171, 264] on span "+" at bounding box center [172, 267] width 2 height 7
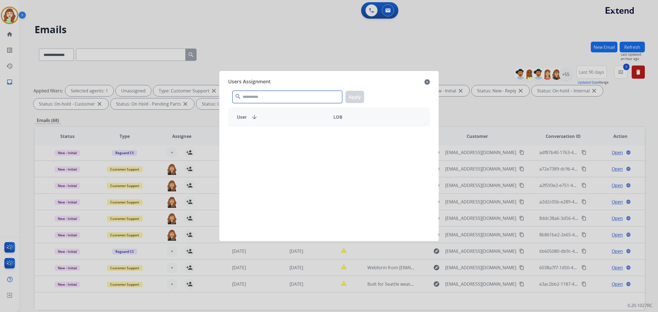
click at [251, 95] on input "text" at bounding box center [288, 97] width 110 height 12
type input "****"
click at [294, 138] on div "[PERSON_NAME]" at bounding box center [278, 136] width 101 height 13
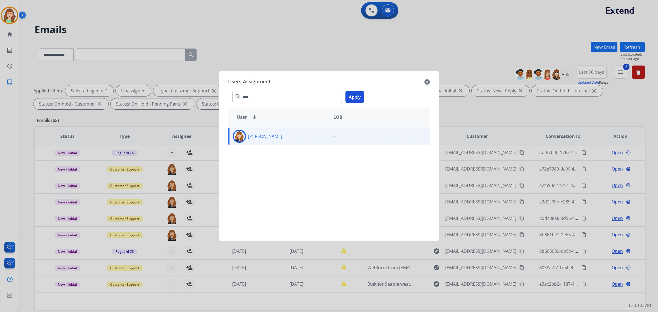
drag, startPoint x: 353, startPoint y: 96, endPoint x: 303, endPoint y: 134, distance: 62.3
click at [352, 96] on button "Apply" at bounding box center [355, 97] width 19 height 12
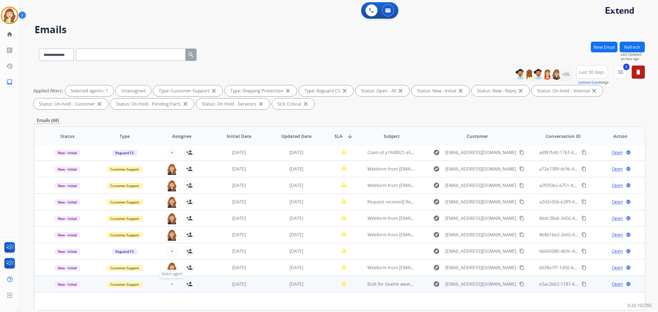
click at [171, 282] on span "+" at bounding box center [172, 284] width 2 height 7
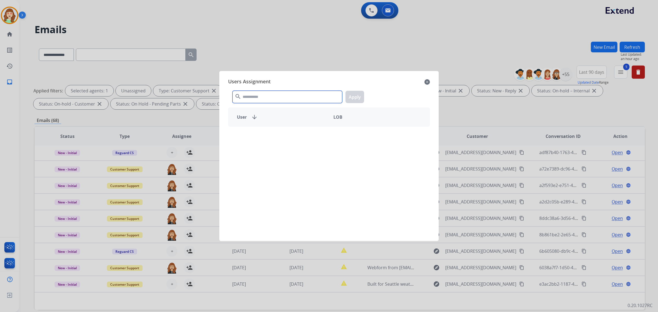
drag, startPoint x: 277, startPoint y: 99, endPoint x: 287, endPoint y: 71, distance: 30.0
click at [276, 99] on input "text" at bounding box center [288, 97] width 110 height 12
type input "*****"
click at [295, 136] on div "[PERSON_NAME]" at bounding box center [278, 136] width 101 height 13
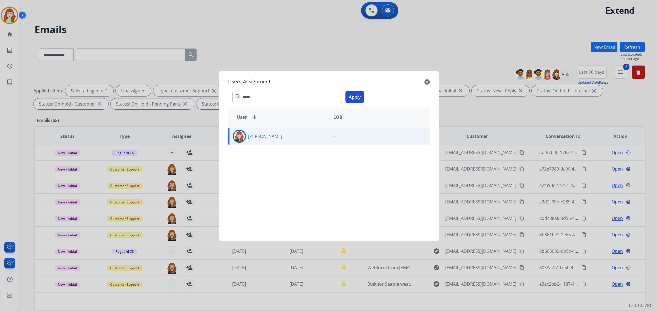
click at [356, 94] on button "Apply" at bounding box center [355, 97] width 19 height 12
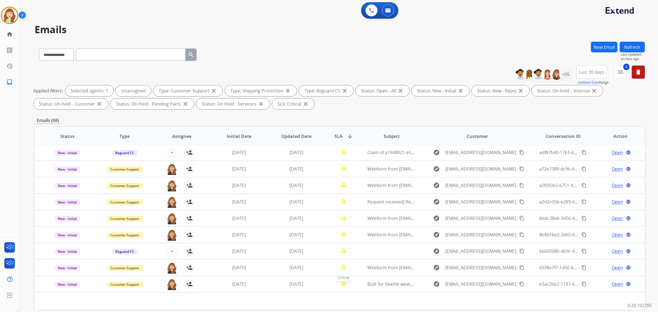
scroll to position [26, 0]
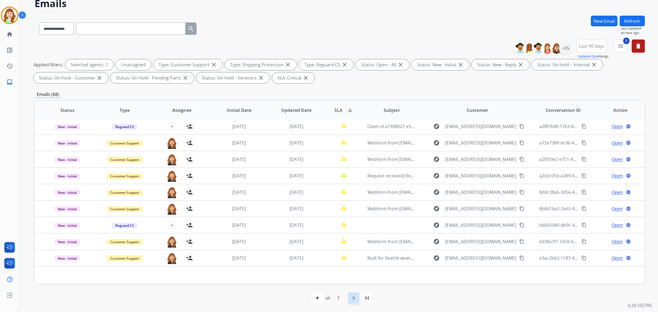
click at [353, 298] on mat-icon "navigate_next" at bounding box center [353, 298] width 7 height 7
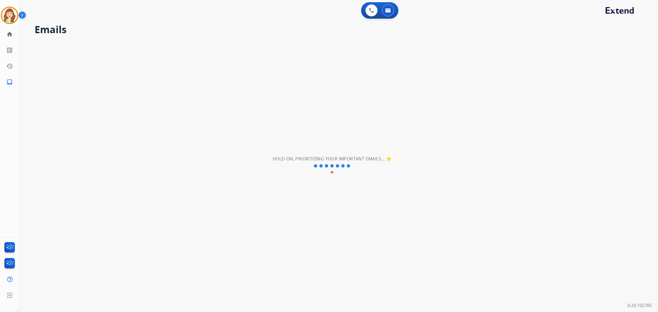
scroll to position [0, 0]
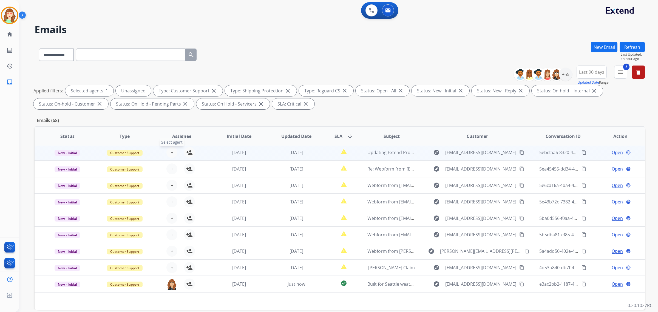
click at [173, 150] on button "+ Select agent" at bounding box center [171, 152] width 11 height 11
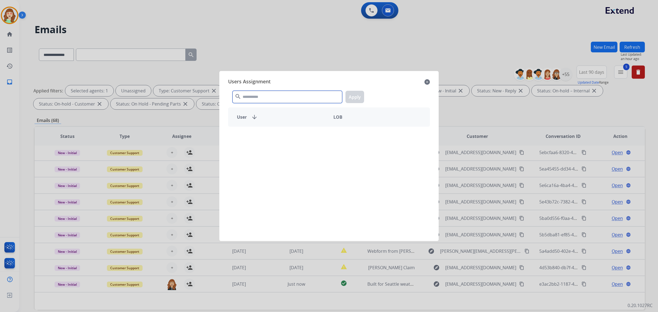
drag, startPoint x: 268, startPoint y: 96, endPoint x: 186, endPoint y: 81, distance: 83.5
click at [269, 90] on div "search Apply" at bounding box center [329, 95] width 202 height 19
type input "*****"
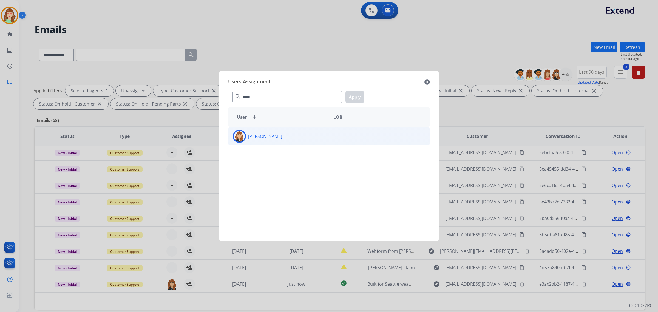
drag, startPoint x: 287, startPoint y: 141, endPoint x: 354, endPoint y: 101, distance: 78.3
click at [287, 141] on div "[PERSON_NAME]" at bounding box center [278, 136] width 101 height 13
click at [352, 95] on button "Apply" at bounding box center [355, 97] width 19 height 12
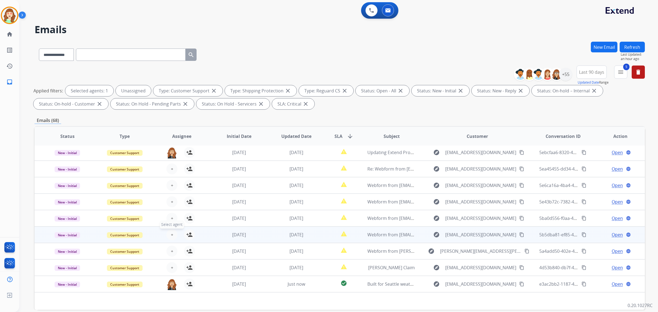
click at [171, 235] on span "+" at bounding box center [172, 234] width 2 height 7
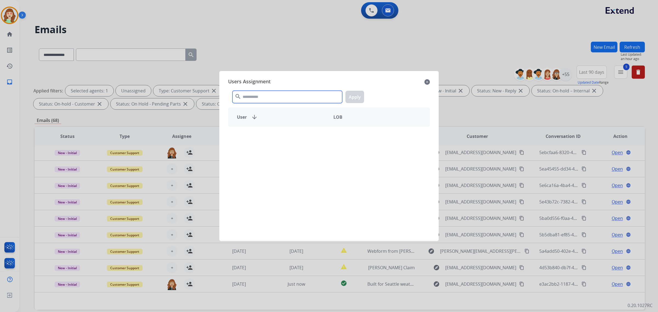
click at [283, 96] on input "text" at bounding box center [288, 97] width 110 height 12
type input "*****"
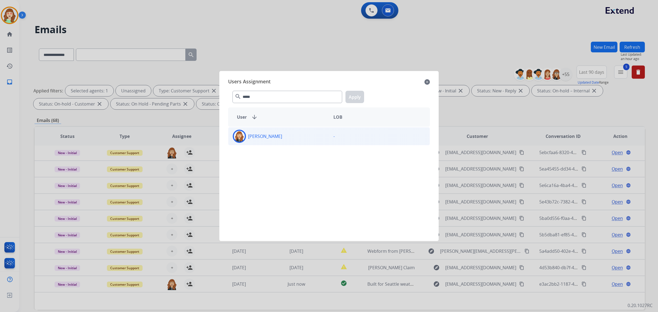
click at [307, 132] on div "[PERSON_NAME]" at bounding box center [278, 136] width 101 height 13
drag, startPoint x: 354, startPoint y: 96, endPoint x: 357, endPoint y: 96, distance: 3.3
click at [354, 96] on button "Apply" at bounding box center [355, 97] width 19 height 12
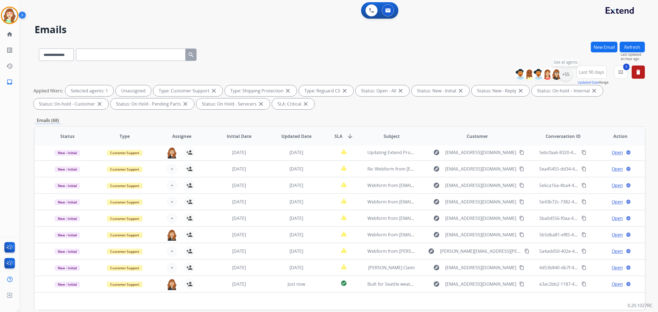
click at [567, 74] on div "+55" at bounding box center [565, 74] width 13 height 13
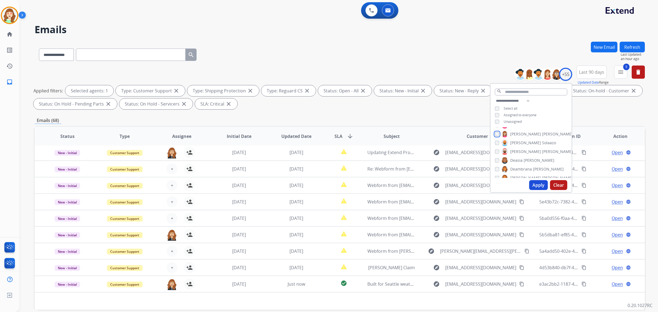
scroll to position [103, 0]
click at [534, 184] on button "Apply" at bounding box center [538, 185] width 19 height 10
select select "*"
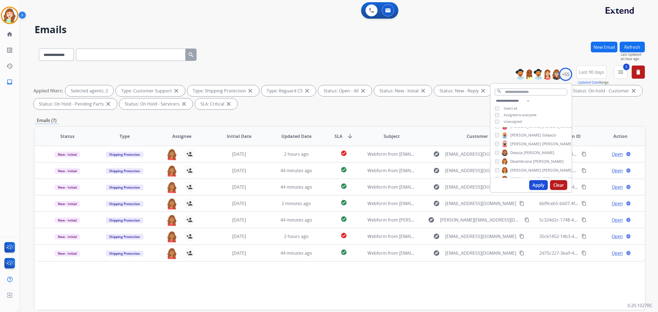
scroll to position [0, 0]
drag, startPoint x: 537, startPoint y: 184, endPoint x: 532, endPoint y: 182, distance: 5.8
click at [537, 184] on button "Apply" at bounding box center [538, 185] width 19 height 10
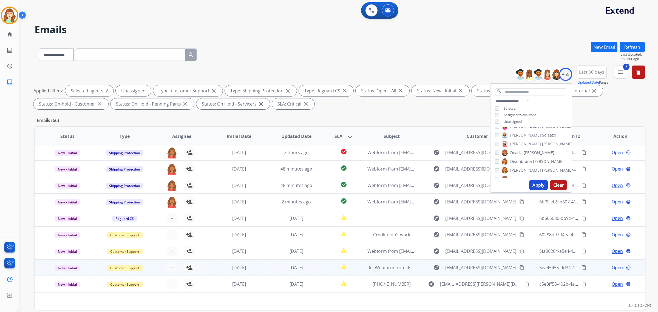
scroll to position [26, 0]
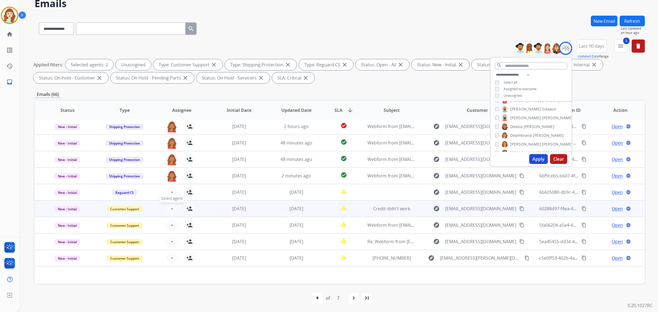
click at [169, 207] on button "+ Select agent" at bounding box center [171, 208] width 11 height 11
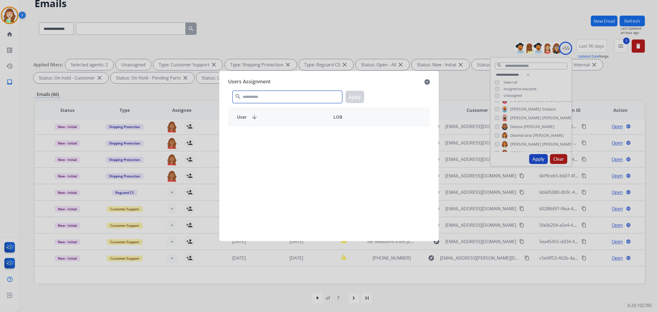
click at [263, 97] on input "text" at bounding box center [288, 97] width 110 height 12
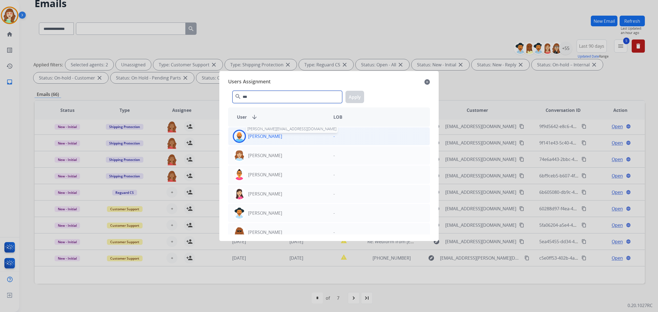
type input "***"
drag, startPoint x: 270, startPoint y: 137, endPoint x: 358, endPoint y: 97, distance: 97.0
click at [270, 138] on p "[PERSON_NAME]" at bounding box center [265, 136] width 34 height 7
click at [355, 97] on button "Apply" at bounding box center [355, 97] width 19 height 12
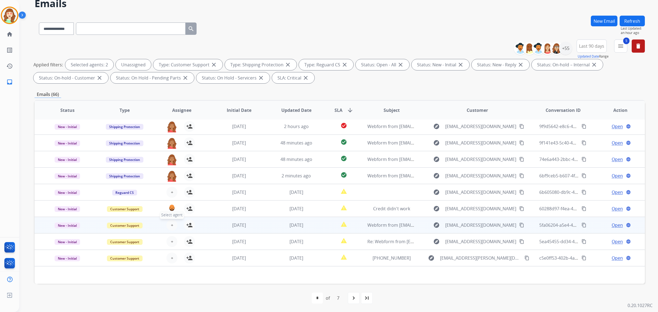
click at [169, 225] on button "+ Select agent" at bounding box center [171, 225] width 11 height 11
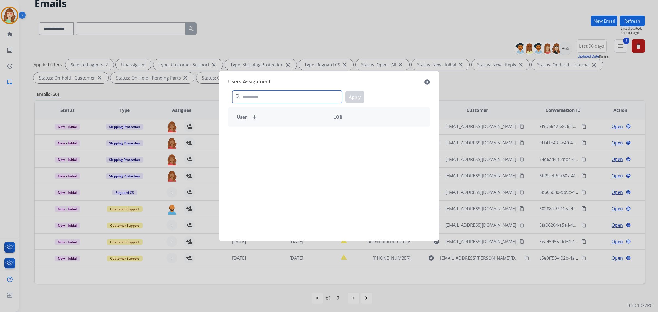
click at [266, 92] on input "text" at bounding box center [288, 97] width 110 height 12
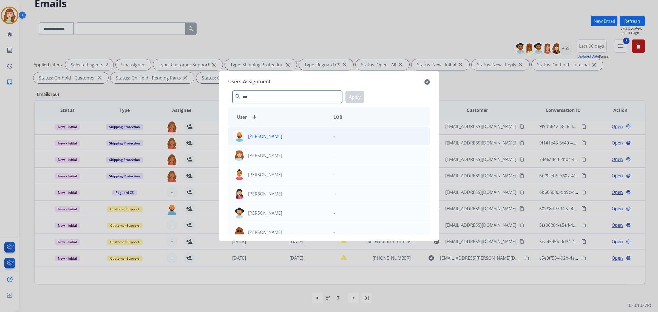
type input "***"
click at [281, 135] on div "[PERSON_NAME]" at bounding box center [278, 136] width 101 height 13
click at [358, 94] on button "Apply" at bounding box center [355, 97] width 19 height 12
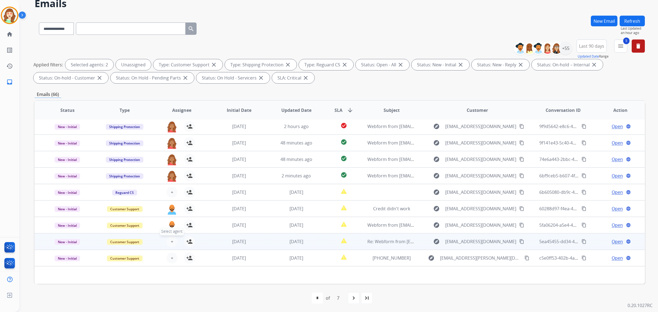
click at [172, 241] on span "+" at bounding box center [172, 241] width 2 height 7
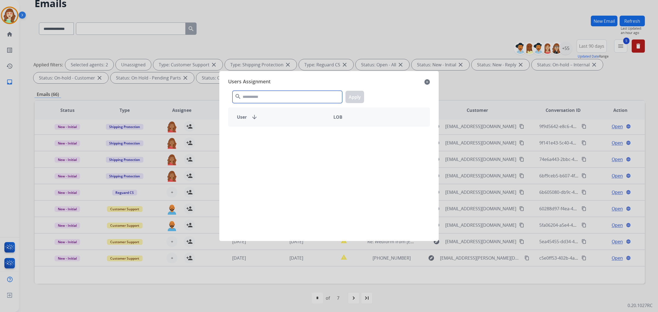
click at [262, 99] on input "text" at bounding box center [288, 97] width 110 height 12
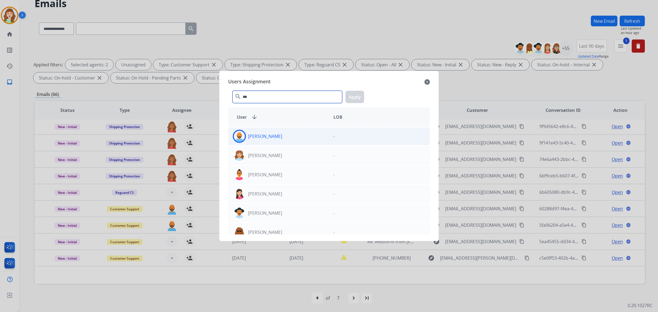
type input "***"
click at [275, 136] on div "[PERSON_NAME]" at bounding box center [278, 136] width 101 height 13
drag, startPoint x: 355, startPoint y: 99, endPoint x: 213, endPoint y: 235, distance: 197.2
click at [355, 98] on button "Apply" at bounding box center [355, 97] width 19 height 12
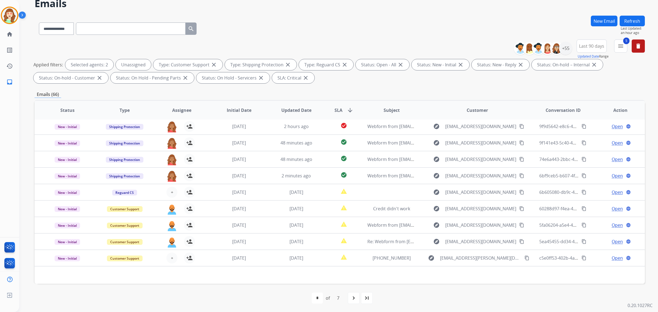
click at [171, 259] on span "+" at bounding box center [172, 258] width 2 height 7
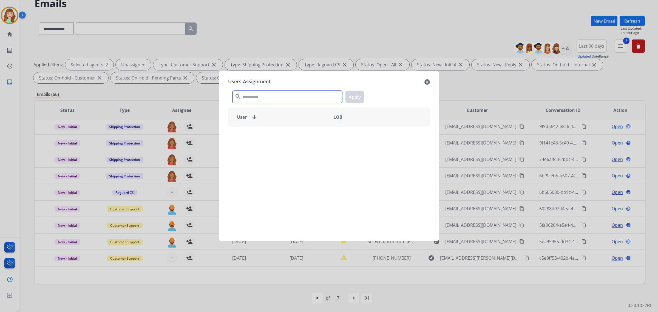
click at [254, 95] on input "text" at bounding box center [288, 97] width 110 height 12
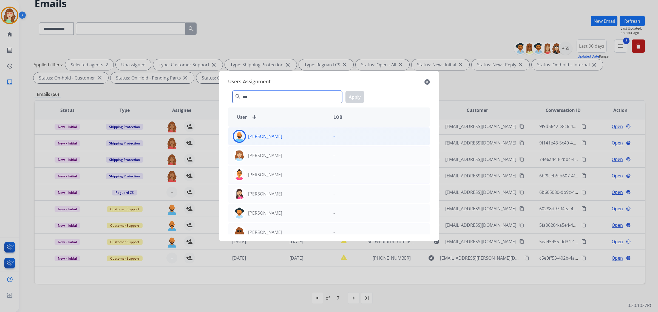
type input "***"
drag, startPoint x: 289, startPoint y: 135, endPoint x: 334, endPoint y: 115, distance: 49.1
click at [288, 135] on div "[PERSON_NAME]" at bounding box center [278, 136] width 101 height 13
drag, startPoint x: 356, startPoint y: 97, endPoint x: 349, endPoint y: 113, distance: 18.3
click at [355, 97] on button "Apply" at bounding box center [355, 97] width 19 height 12
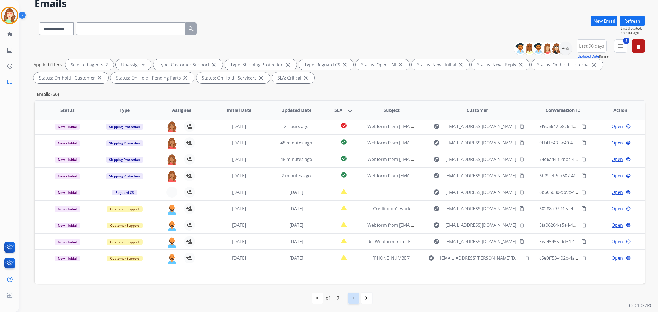
click at [352, 297] on mat-icon "navigate_next" at bounding box center [353, 298] width 7 height 7
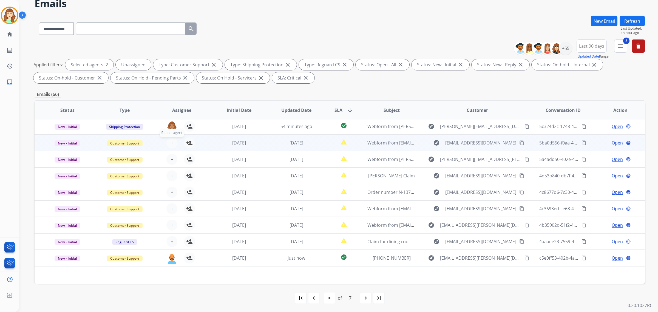
click at [171, 141] on span "+" at bounding box center [172, 143] width 2 height 7
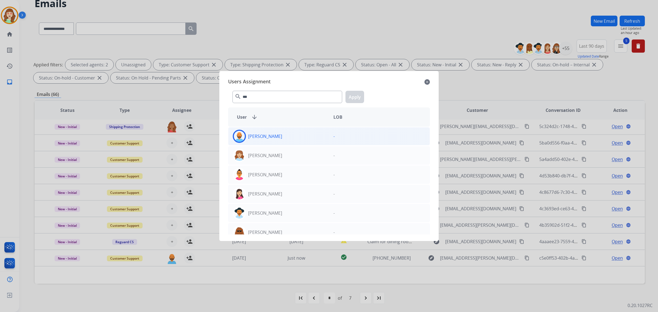
type input "***"
click at [281, 138] on div "[PERSON_NAME]" at bounding box center [278, 136] width 101 height 13
click at [353, 98] on button "Apply" at bounding box center [355, 97] width 19 height 12
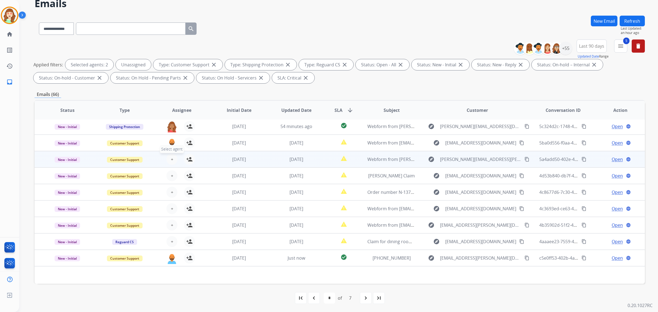
click at [171, 158] on span "+" at bounding box center [172, 159] width 2 height 7
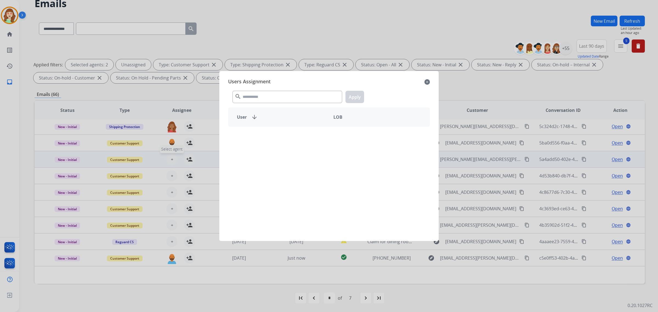
click at [261, 97] on input "text" at bounding box center [288, 97] width 110 height 12
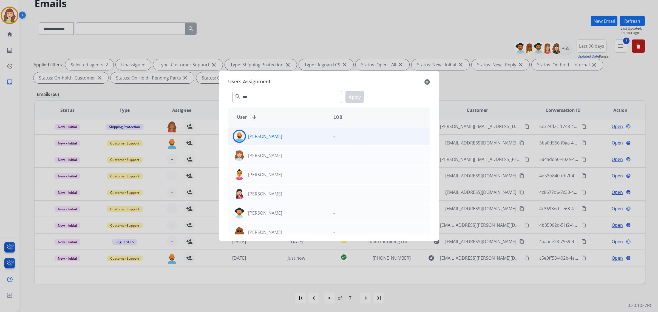
type input "***"
click at [293, 136] on div "[PERSON_NAME]" at bounding box center [278, 136] width 101 height 13
drag, startPoint x: 354, startPoint y: 96, endPoint x: 203, endPoint y: 176, distance: 170.5
click at [353, 95] on button "Apply" at bounding box center [355, 97] width 19 height 12
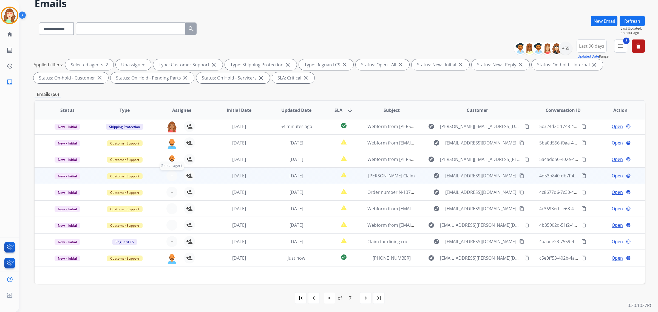
click at [173, 173] on button "+ Select agent" at bounding box center [171, 175] width 11 height 11
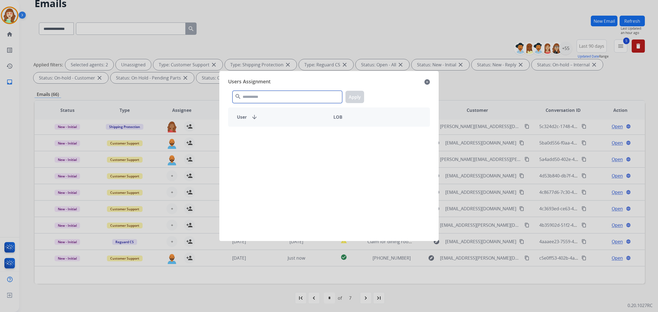
click at [259, 97] on input "text" at bounding box center [288, 97] width 110 height 12
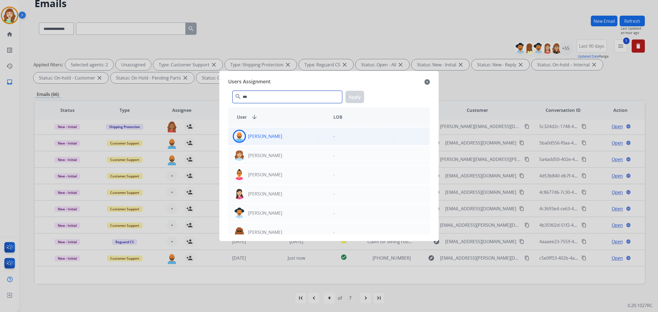
type input "***"
click at [288, 136] on div "[PERSON_NAME]" at bounding box center [278, 136] width 101 height 13
click at [357, 95] on button "Apply" at bounding box center [355, 97] width 19 height 12
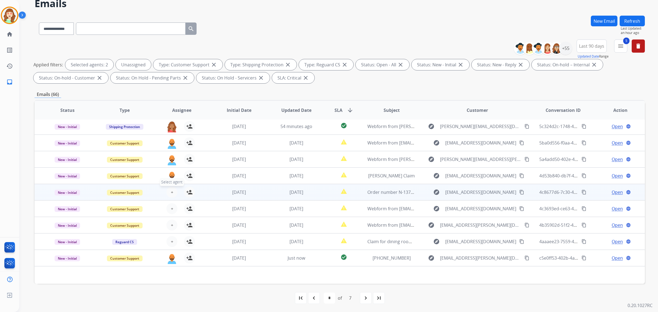
click at [171, 188] on button "+ Select agent" at bounding box center [171, 192] width 11 height 11
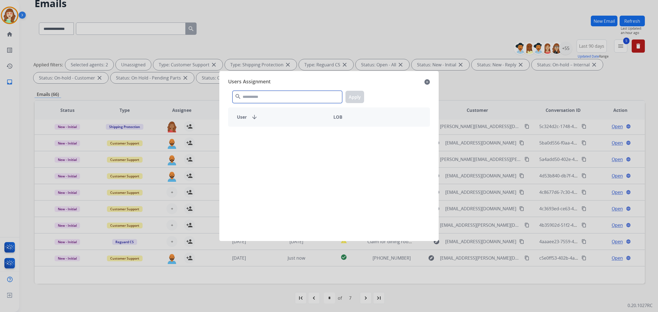
drag, startPoint x: 253, startPoint y: 95, endPoint x: 250, endPoint y: 95, distance: 3.1
click at [252, 95] on input "text" at bounding box center [288, 97] width 110 height 12
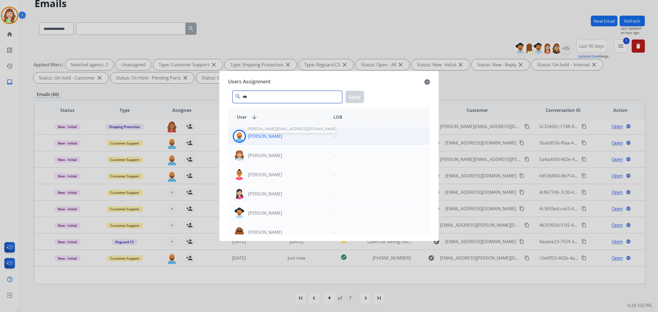
type input "***"
click at [261, 136] on p "[PERSON_NAME]" at bounding box center [265, 136] width 34 height 7
click at [355, 97] on button "Apply" at bounding box center [355, 97] width 19 height 12
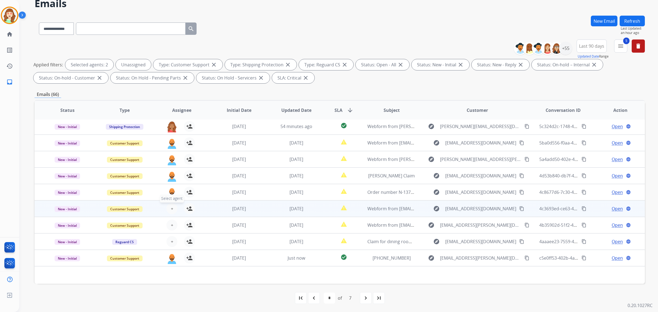
click at [171, 206] on span "+" at bounding box center [172, 208] width 2 height 7
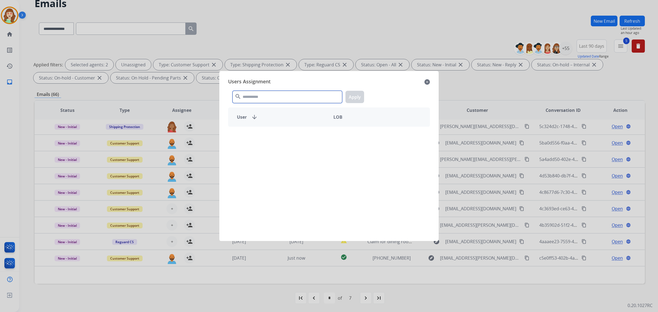
click at [246, 97] on input "text" at bounding box center [288, 97] width 110 height 12
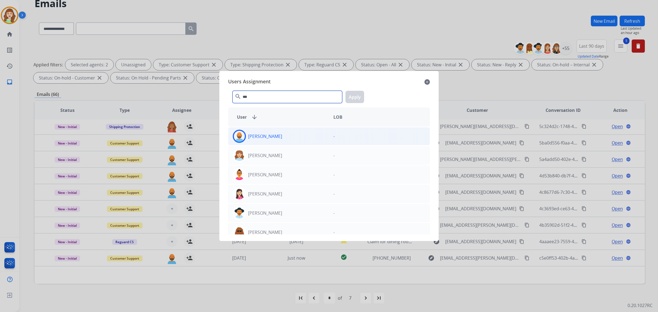
type input "***"
click at [278, 136] on div "[PERSON_NAME]" at bounding box center [278, 136] width 101 height 13
click at [364, 97] on div "*** search Apply" at bounding box center [329, 95] width 202 height 19
click at [356, 95] on button "Apply" at bounding box center [355, 97] width 19 height 12
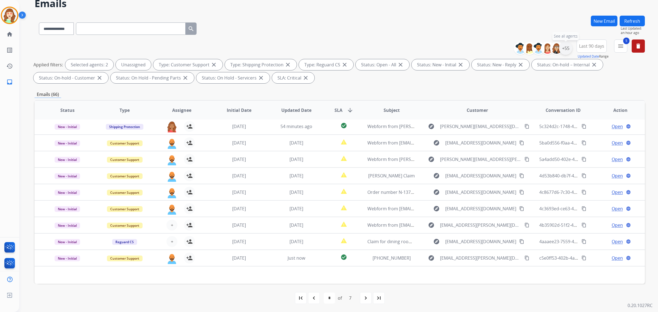
click at [566, 49] on div "+55" at bounding box center [565, 48] width 13 height 13
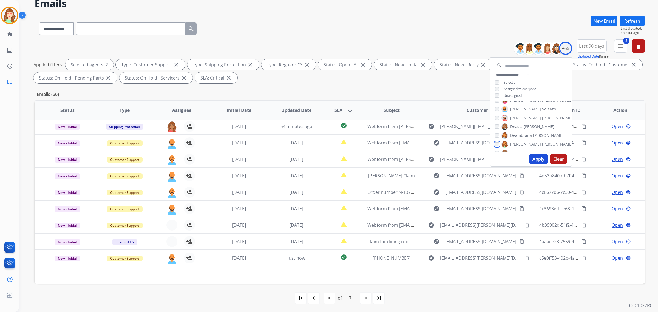
scroll to position [137, 0]
click at [534, 157] on button "Apply" at bounding box center [538, 159] width 19 height 10
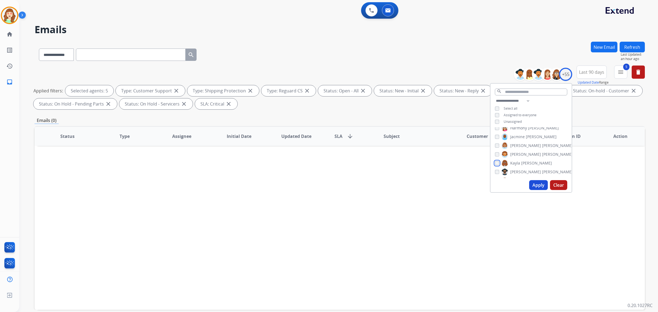
scroll to position [206, 0]
click at [540, 186] on button "Apply" at bounding box center [538, 185] width 19 height 10
drag, startPoint x: 540, startPoint y: 186, endPoint x: 454, endPoint y: 189, distance: 85.3
click at [540, 186] on button "Apply" at bounding box center [538, 185] width 19 height 10
click at [539, 186] on button "Apply" at bounding box center [538, 185] width 19 height 10
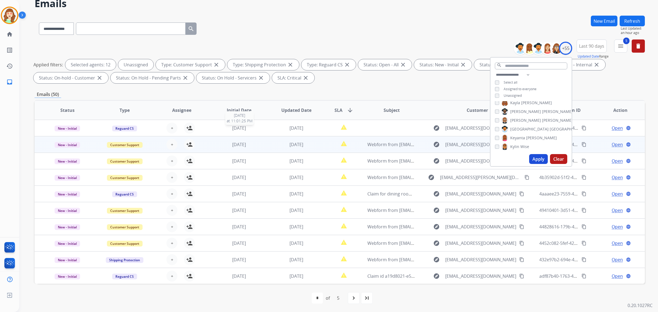
scroll to position [18, 0]
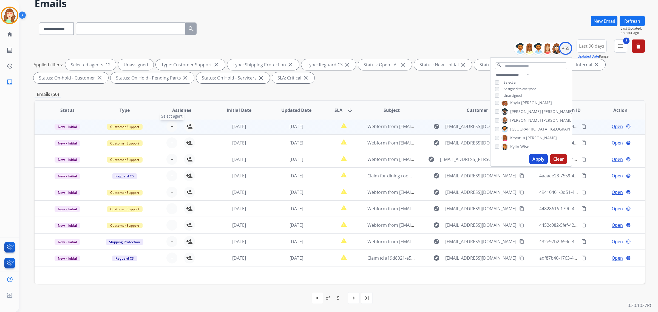
click at [168, 126] on button "+ Select agent" at bounding box center [171, 126] width 11 height 11
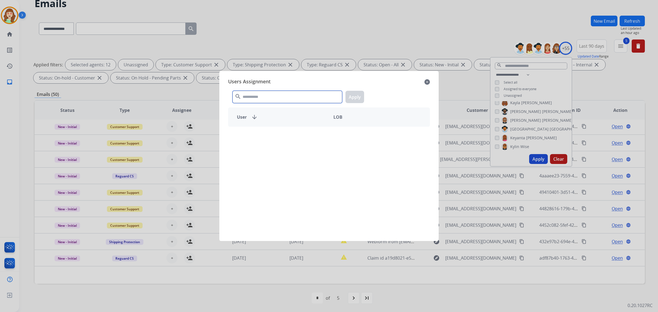
click at [259, 94] on input "text" at bounding box center [288, 97] width 110 height 12
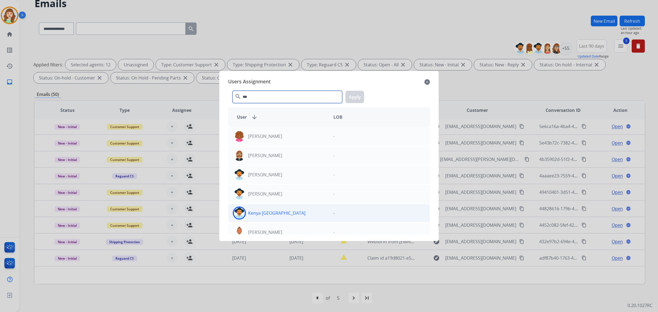
type input "***"
click at [290, 214] on div "Kenya [GEOGRAPHIC_DATA]" at bounding box center [278, 212] width 101 height 13
drag, startPoint x: 354, startPoint y: 95, endPoint x: 162, endPoint y: 148, distance: 199.0
click at [353, 96] on button "Apply" at bounding box center [355, 97] width 19 height 12
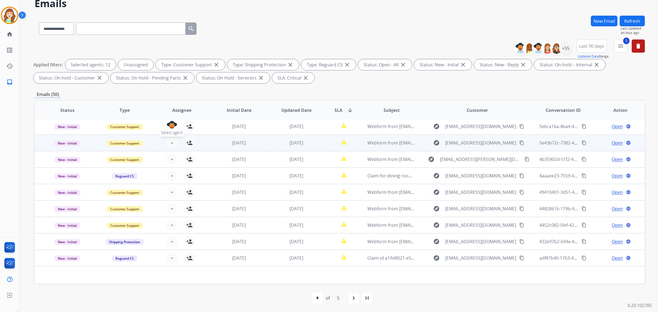
click at [171, 142] on span "+" at bounding box center [172, 143] width 2 height 7
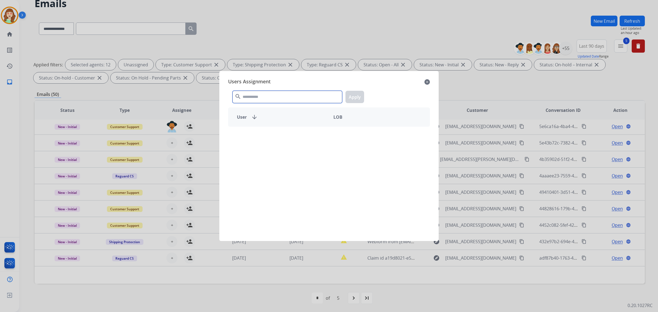
click at [291, 96] on input "text" at bounding box center [288, 97] width 110 height 12
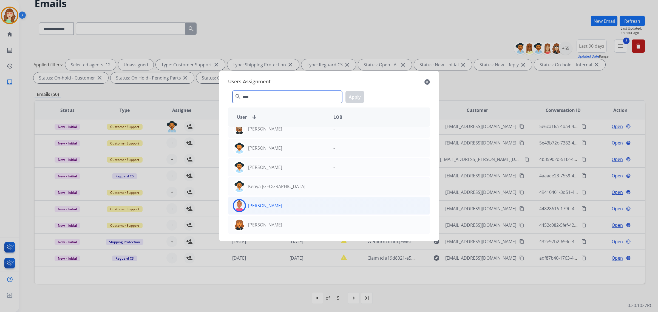
scroll to position [0, 0]
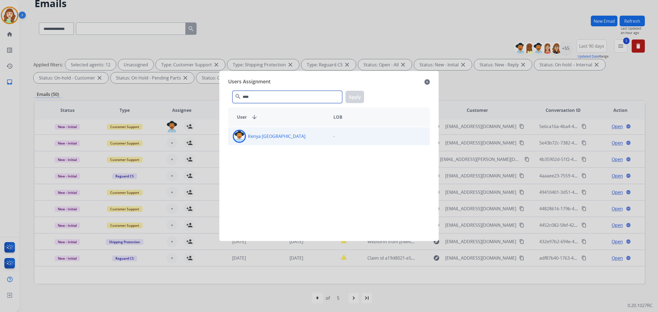
type input "****"
click at [280, 138] on div "Kenya [GEOGRAPHIC_DATA]" at bounding box center [278, 136] width 101 height 13
click at [358, 95] on button "Apply" at bounding box center [355, 97] width 19 height 12
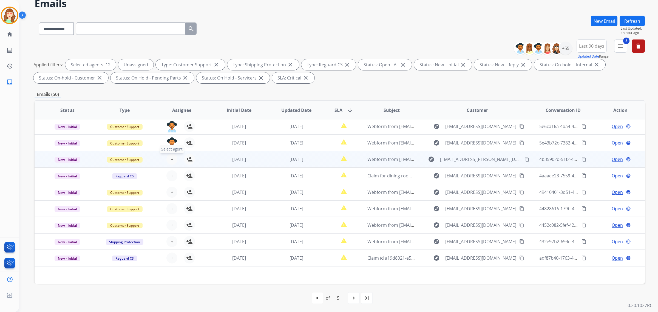
click at [172, 157] on span "+" at bounding box center [172, 159] width 2 height 7
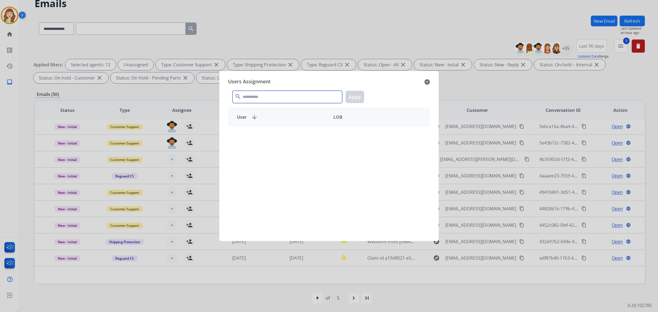
click at [276, 96] on input "text" at bounding box center [288, 97] width 110 height 12
type input "****"
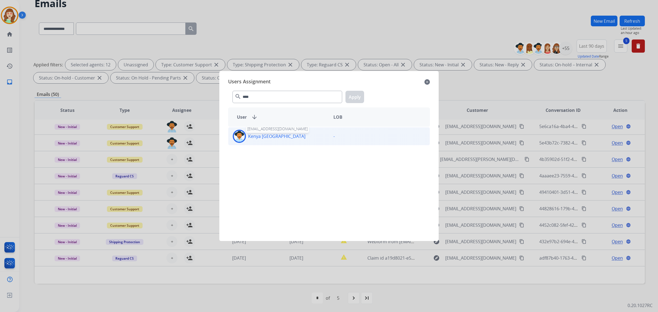
drag, startPoint x: 277, startPoint y: 137, endPoint x: 282, endPoint y: 137, distance: 5.5
click at [276, 137] on p "Kenya [GEOGRAPHIC_DATA]" at bounding box center [276, 136] width 57 height 7
click at [354, 97] on button "Apply" at bounding box center [355, 97] width 19 height 12
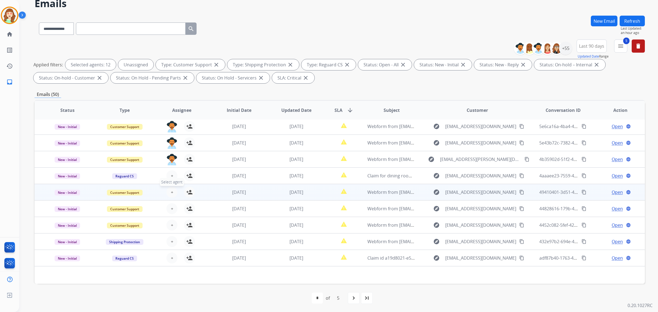
click at [170, 188] on button "+ Select agent" at bounding box center [171, 192] width 11 height 11
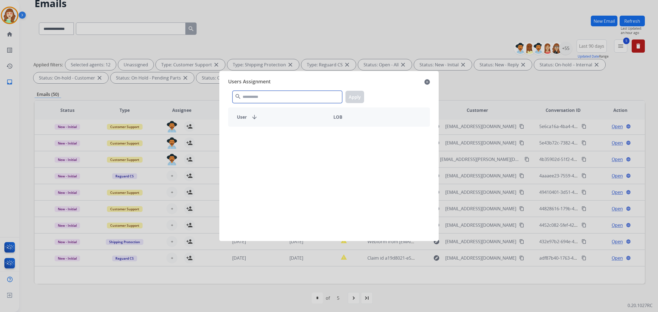
drag, startPoint x: 276, startPoint y: 98, endPoint x: 265, endPoint y: 95, distance: 10.5
click at [276, 98] on input "text" at bounding box center [288, 97] width 110 height 12
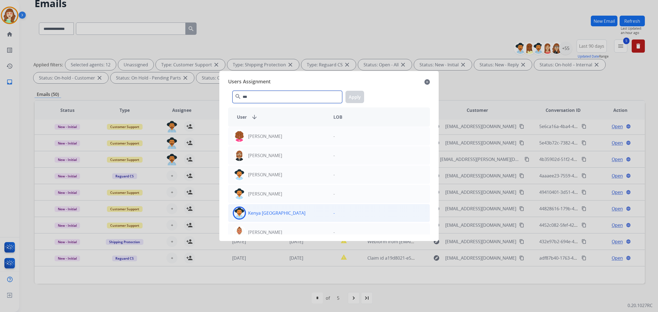
scroll to position [27, 0]
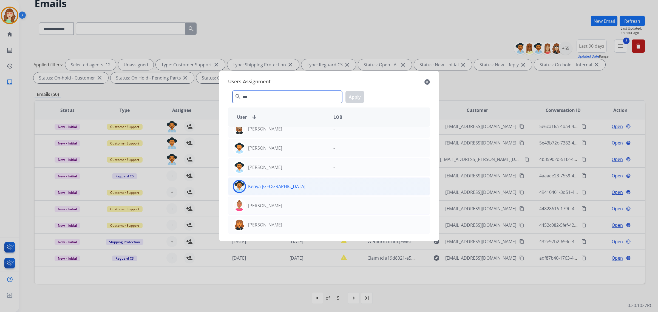
type input "***"
click at [285, 185] on div "Kenya [GEOGRAPHIC_DATA]" at bounding box center [278, 186] width 101 height 13
click at [355, 98] on button "Apply" at bounding box center [355, 97] width 19 height 12
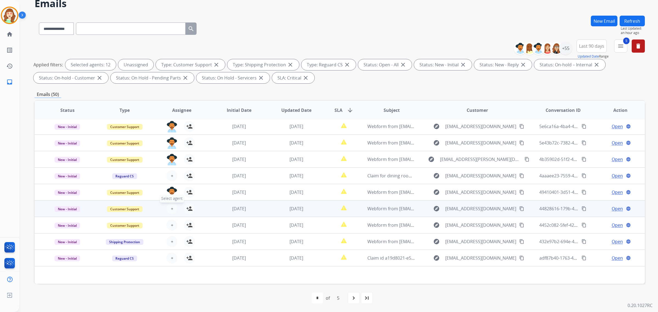
click at [172, 206] on span "+" at bounding box center [172, 208] width 2 height 7
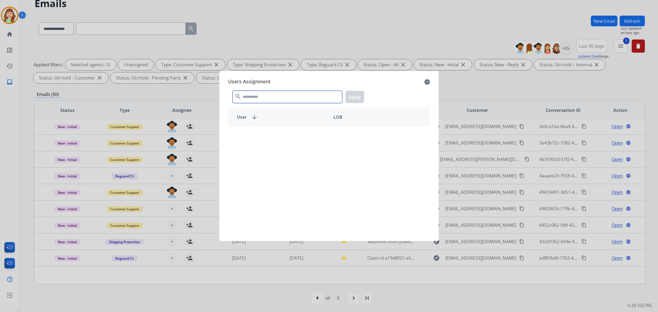
click at [274, 98] on input "text" at bounding box center [288, 97] width 110 height 12
type input "****"
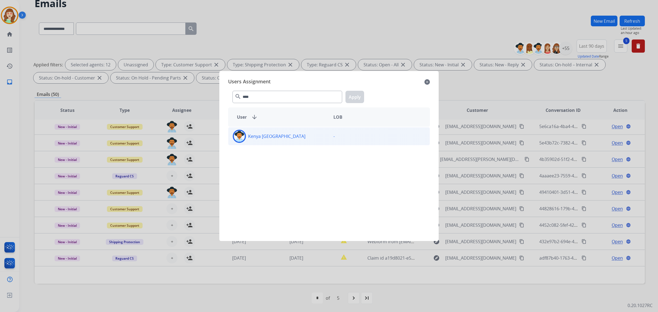
click at [284, 136] on div "Kenya [GEOGRAPHIC_DATA]" at bounding box center [278, 136] width 101 height 13
click at [355, 94] on button "Apply" at bounding box center [355, 97] width 19 height 12
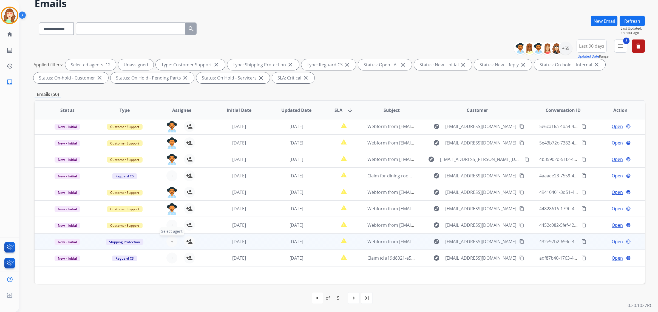
click at [171, 243] on span "+" at bounding box center [172, 241] width 2 height 7
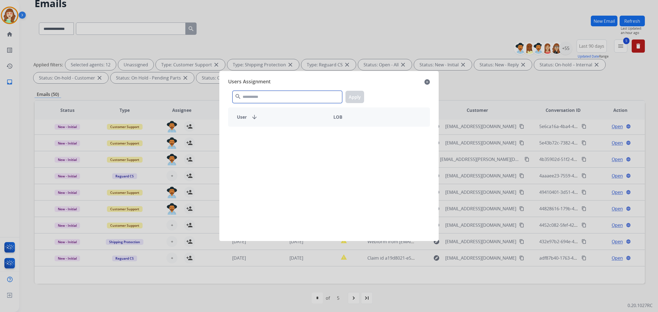
click at [295, 97] on input "text" at bounding box center [288, 97] width 110 height 12
type input "****"
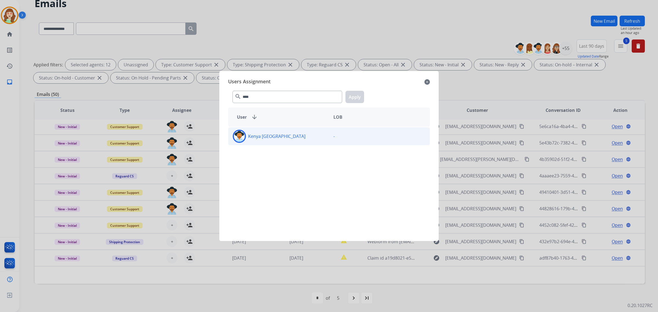
drag, startPoint x: 284, startPoint y: 136, endPoint x: 299, endPoint y: 135, distance: 15.1
click at [283, 136] on div "Kenya [GEOGRAPHIC_DATA]" at bounding box center [278, 136] width 101 height 13
drag, startPoint x: 356, startPoint y: 97, endPoint x: 169, endPoint y: 199, distance: 213.1
click at [355, 98] on button "Apply" at bounding box center [355, 97] width 19 height 12
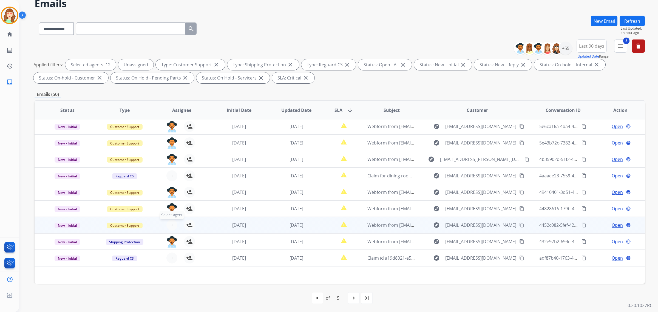
click at [171, 227] on span "+" at bounding box center [172, 225] width 2 height 7
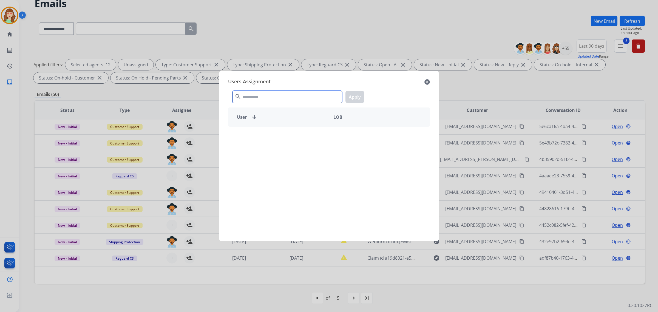
click at [283, 97] on input "text" at bounding box center [288, 97] width 110 height 12
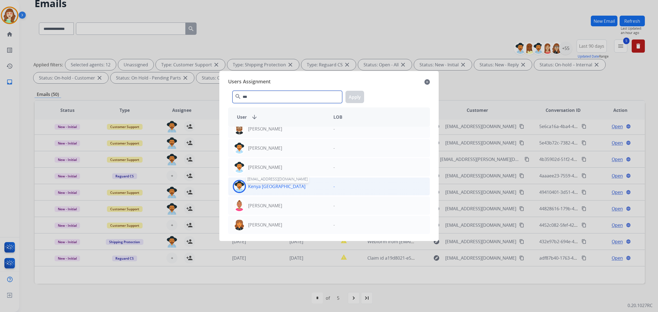
type input "***"
click at [276, 185] on p "Kenya [GEOGRAPHIC_DATA]" at bounding box center [276, 186] width 57 height 7
click at [353, 98] on button "Apply" at bounding box center [355, 97] width 19 height 12
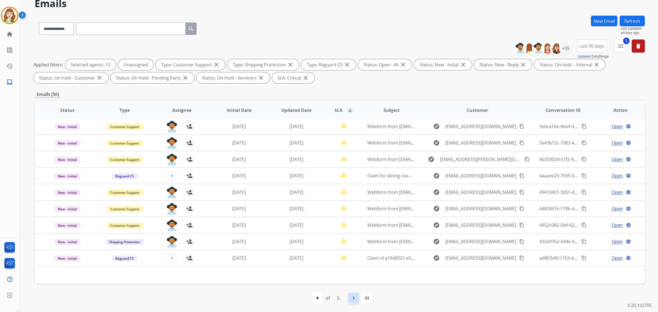
click at [353, 301] on mat-icon "navigate_next" at bounding box center [353, 298] width 7 height 7
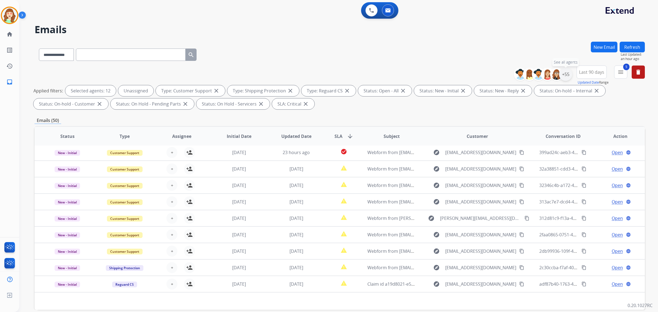
click at [564, 73] on div "+55" at bounding box center [565, 74] width 13 height 13
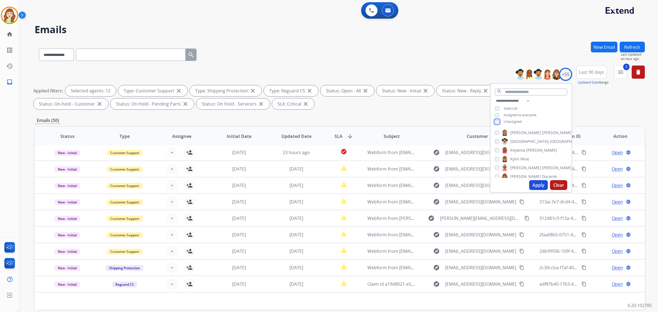
scroll to position [240, 0]
click at [534, 182] on button "Apply" at bounding box center [538, 185] width 19 height 10
select select "*"
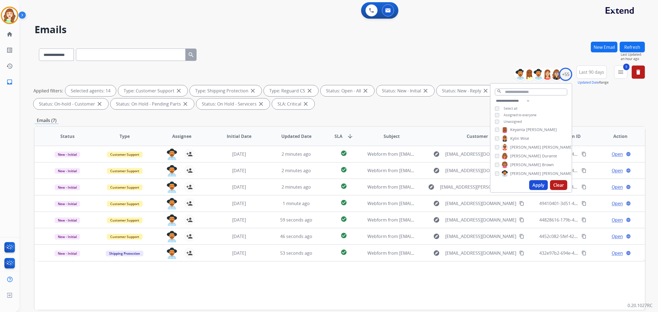
scroll to position [0, 0]
click at [537, 183] on button "Apply" at bounding box center [538, 185] width 19 height 10
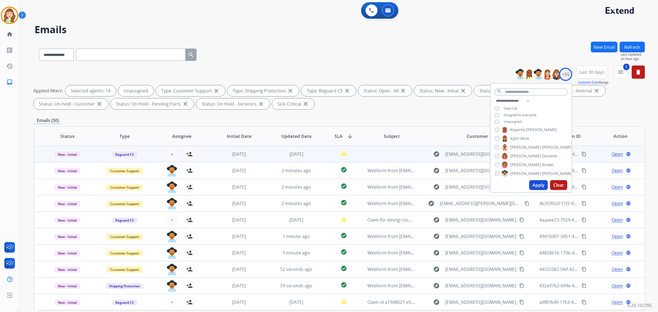
scroll to position [26, 0]
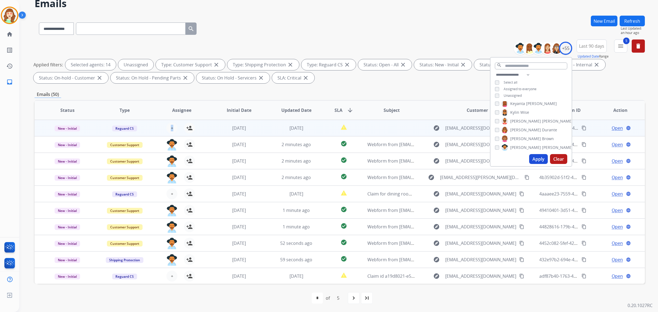
click at [170, 122] on div "+ Select agent person_add Assign to Me" at bounding box center [177, 127] width 57 height 15
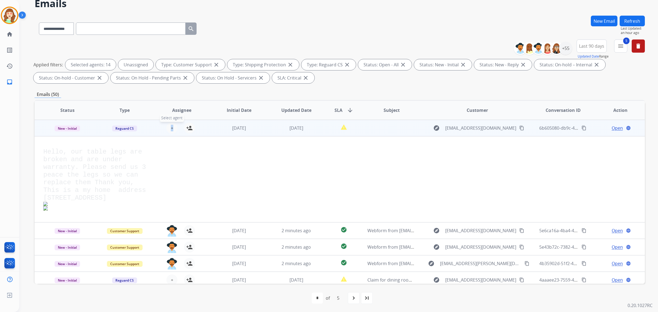
click at [171, 128] on span "+" at bounding box center [172, 128] width 2 height 7
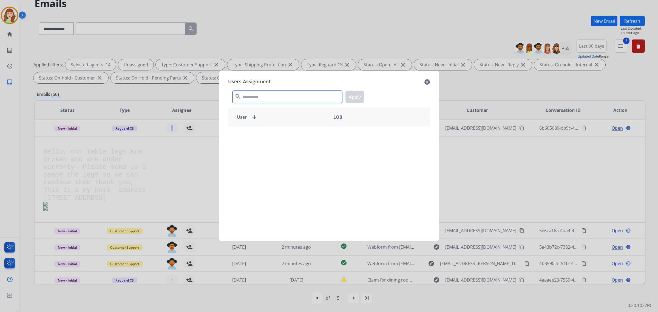
click at [309, 99] on input "text" at bounding box center [288, 97] width 110 height 12
type input "***"
click at [295, 136] on div "[PERSON_NAME]" at bounding box center [278, 136] width 101 height 13
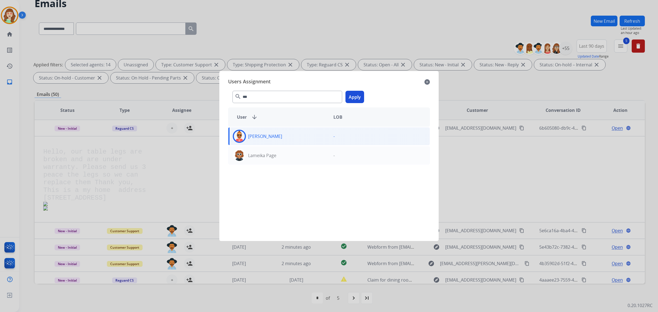
click at [352, 99] on button "Apply" at bounding box center [355, 97] width 19 height 12
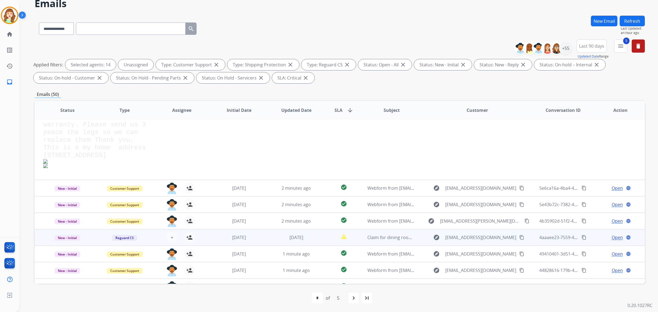
scroll to position [94, 0]
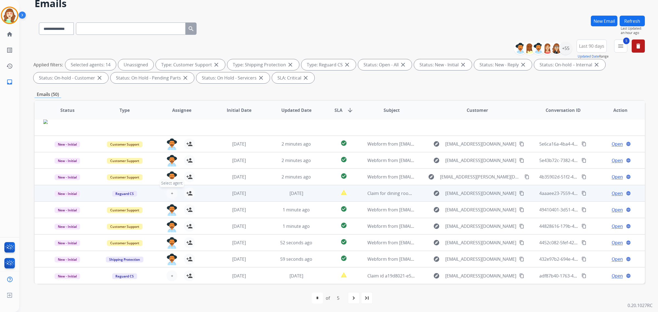
click at [171, 193] on span "+" at bounding box center [172, 193] width 2 height 7
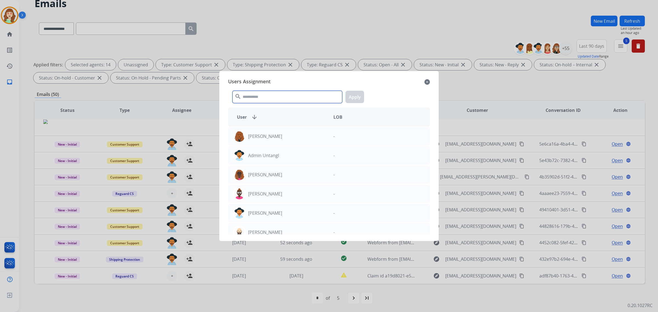
drag, startPoint x: 271, startPoint y: 95, endPoint x: 257, endPoint y: 88, distance: 16.3
click at [271, 95] on input "text" at bounding box center [288, 97] width 110 height 12
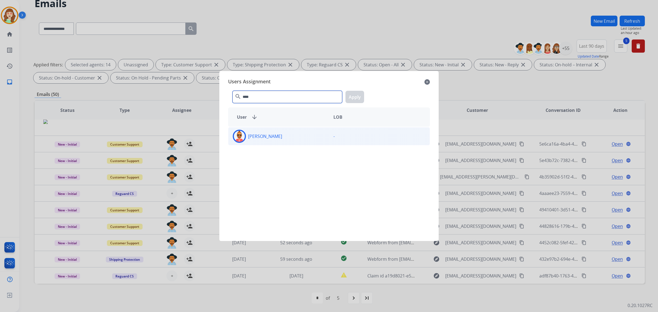
type input "****"
drag, startPoint x: 281, startPoint y: 140, endPoint x: 306, endPoint y: 137, distance: 25.1
click at [282, 141] on div "[PERSON_NAME]" at bounding box center [278, 136] width 101 height 13
click at [358, 95] on button "Apply" at bounding box center [355, 97] width 19 height 12
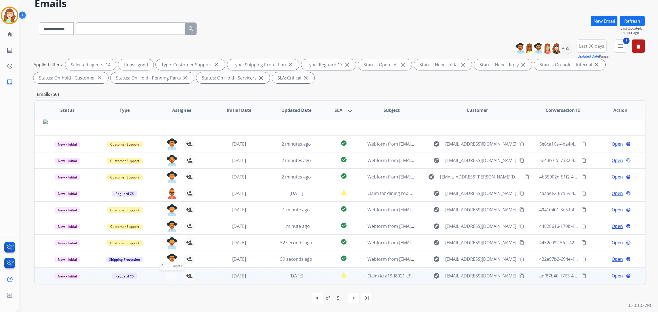
click at [171, 276] on span "+" at bounding box center [172, 276] width 2 height 7
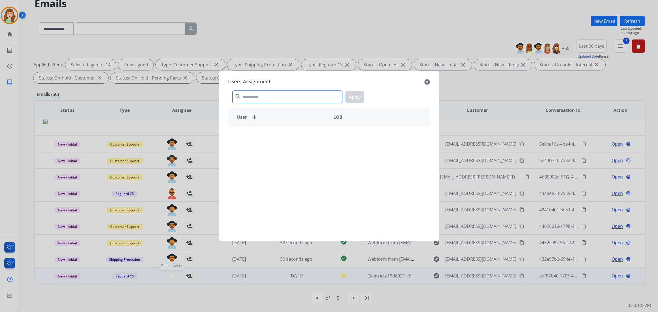
click at [308, 98] on input "text" at bounding box center [288, 97] width 110 height 12
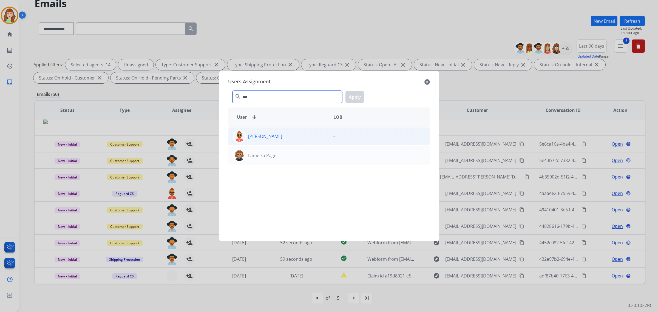
type input "***"
drag, startPoint x: 289, startPoint y: 136, endPoint x: 372, endPoint y: 110, distance: 86.9
click at [291, 136] on div "[PERSON_NAME]" at bounding box center [278, 136] width 101 height 13
click at [351, 96] on button "Apply" at bounding box center [355, 97] width 19 height 12
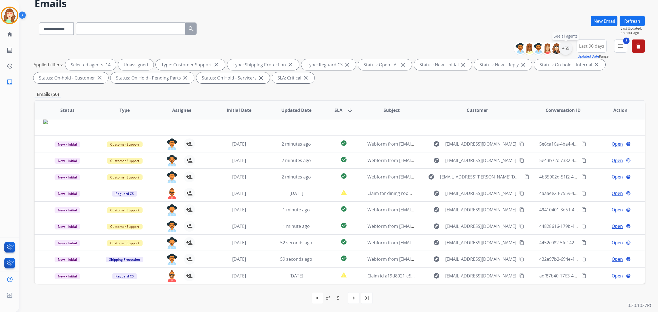
click at [564, 48] on div "+55" at bounding box center [565, 48] width 13 height 13
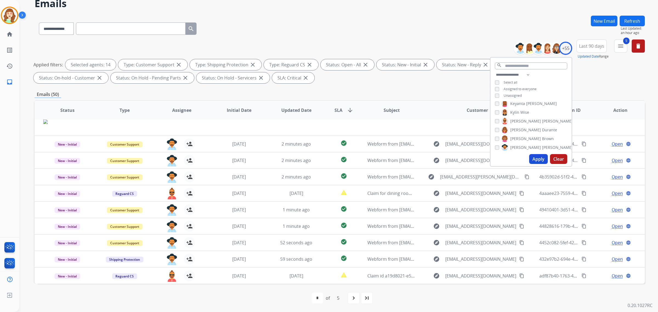
drag, startPoint x: 541, startPoint y: 157, endPoint x: 544, endPoint y: 155, distance: 3.7
click at [543, 156] on button "Apply" at bounding box center [538, 159] width 19 height 10
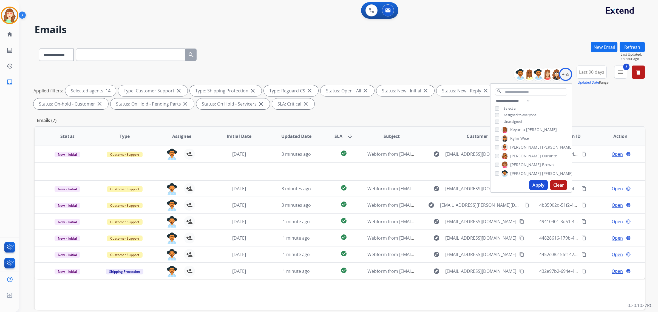
scroll to position [206, 0]
click at [535, 185] on button "Apply" at bounding box center [538, 185] width 19 height 10
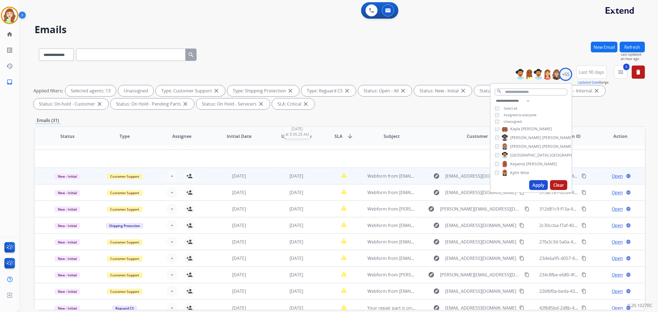
scroll to position [18, 0]
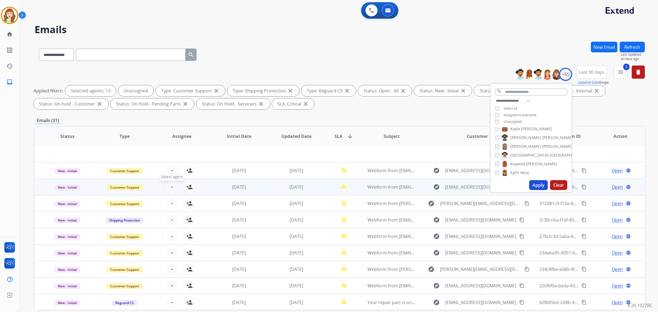
click at [173, 186] on button "+ Select agent" at bounding box center [171, 187] width 11 height 11
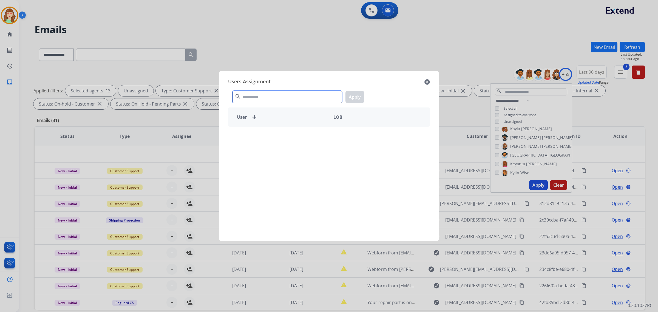
click at [294, 97] on input "text" at bounding box center [288, 97] width 110 height 12
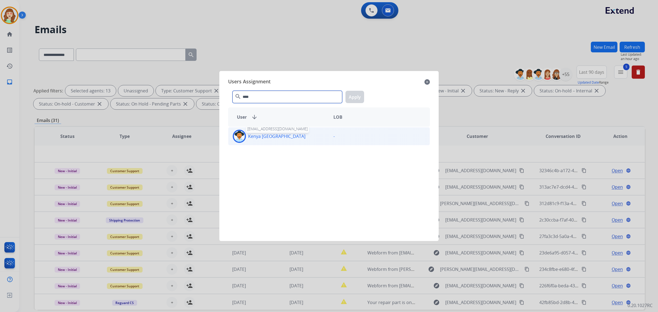
type input "****"
click at [274, 136] on p "Kenya [GEOGRAPHIC_DATA]" at bounding box center [276, 136] width 57 height 7
drag, startPoint x: 352, startPoint y: 96, endPoint x: 209, endPoint y: 170, distance: 161.5
click at [351, 96] on button "Apply" at bounding box center [355, 97] width 19 height 12
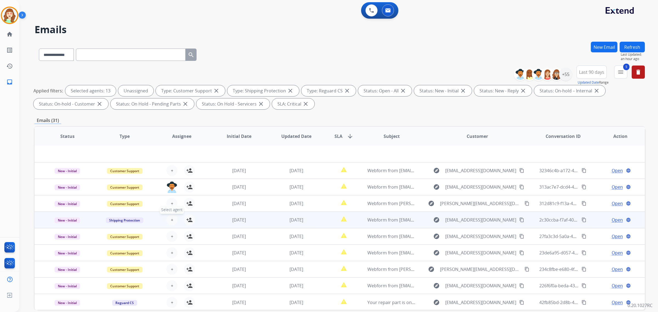
click at [169, 220] on button "+ Select agent" at bounding box center [171, 219] width 11 height 11
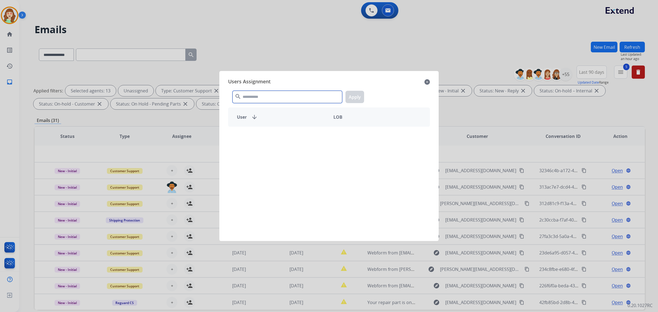
drag, startPoint x: 296, startPoint y: 95, endPoint x: 292, endPoint y: 84, distance: 11.8
click at [299, 93] on input "text" at bounding box center [288, 97] width 110 height 12
type input "****"
drag, startPoint x: 286, startPoint y: 136, endPoint x: 381, endPoint y: 99, distance: 101.9
click at [291, 136] on div "Kenya [GEOGRAPHIC_DATA]" at bounding box center [278, 136] width 101 height 13
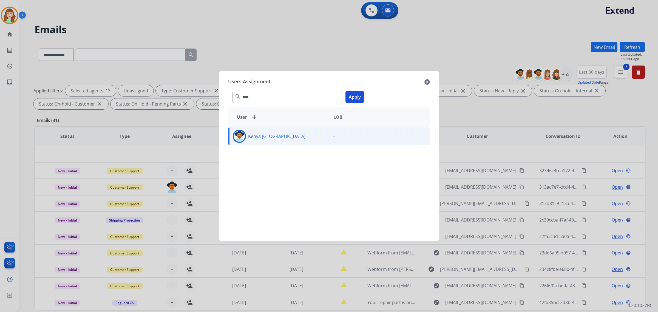
click at [350, 94] on button "Apply" at bounding box center [355, 97] width 19 height 12
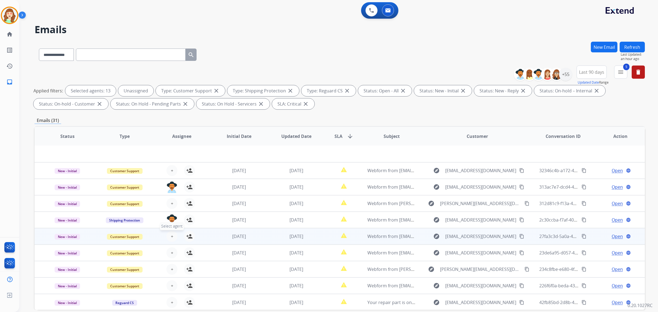
click at [167, 239] on button "+ Select agent" at bounding box center [171, 236] width 11 height 11
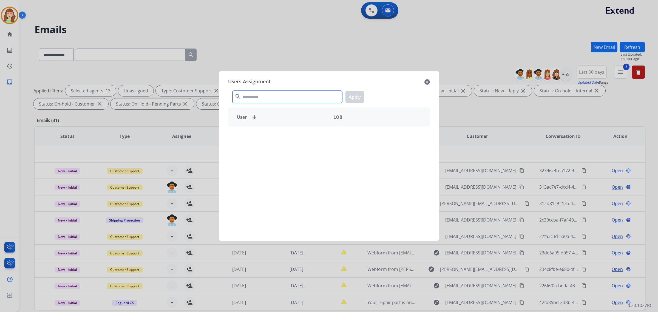
click at [287, 95] on input "text" at bounding box center [288, 97] width 110 height 12
type input "****"
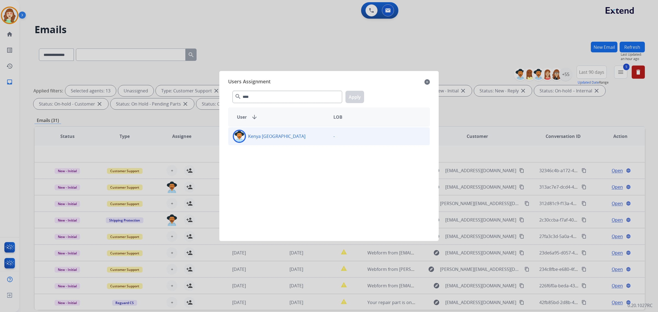
drag, startPoint x: 289, startPoint y: 138, endPoint x: 356, endPoint y: 103, distance: 75.9
click at [289, 138] on div "Kenya [GEOGRAPHIC_DATA]" at bounding box center [278, 136] width 101 height 13
click at [359, 98] on button "Apply" at bounding box center [355, 97] width 19 height 12
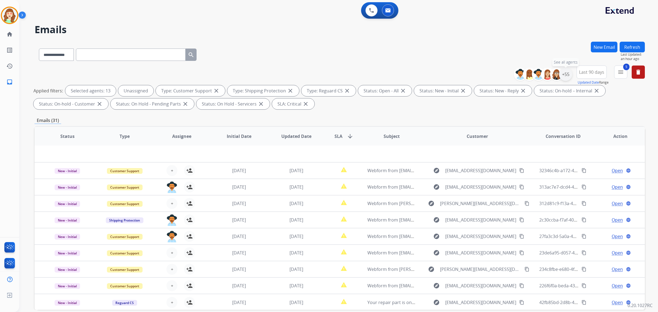
click at [565, 74] on div "+55" at bounding box center [565, 74] width 13 height 13
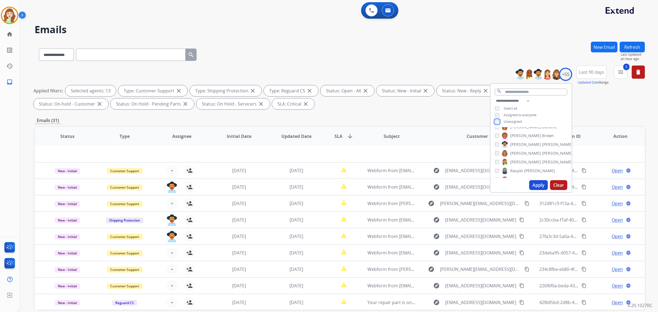
scroll to position [257, 0]
click at [536, 186] on button "Apply" at bounding box center [538, 185] width 19 height 10
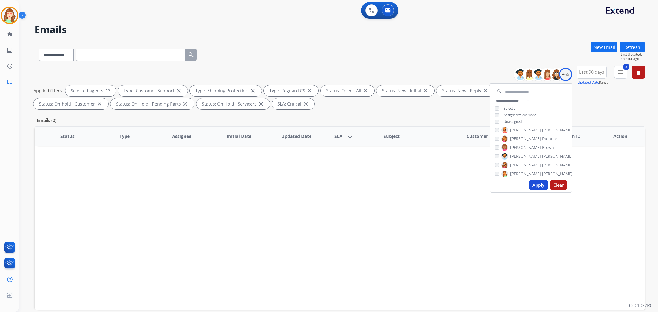
scroll to position [0, 0]
drag, startPoint x: 532, startPoint y: 186, endPoint x: 317, endPoint y: 186, distance: 215.3
click at [532, 186] on button "Apply" at bounding box center [538, 185] width 19 height 10
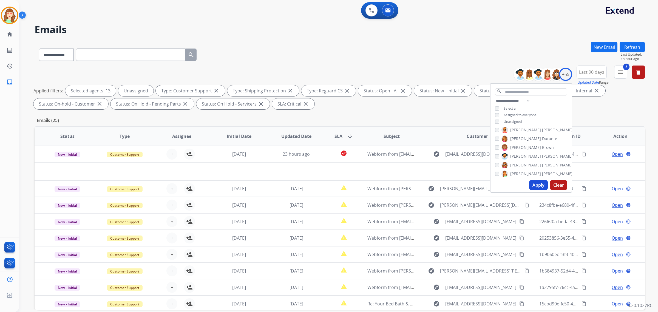
scroll to position [26, 0]
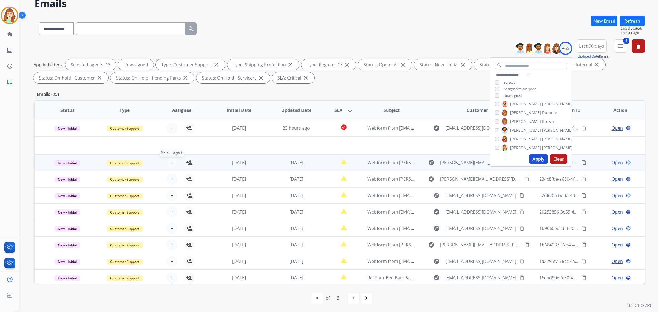
click at [171, 160] on span "+" at bounding box center [172, 162] width 2 height 7
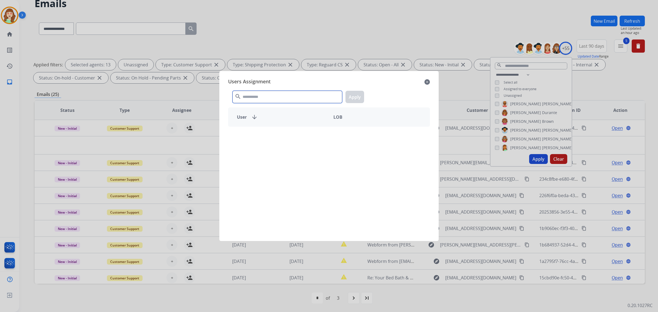
click at [278, 97] on input "text" at bounding box center [288, 97] width 110 height 12
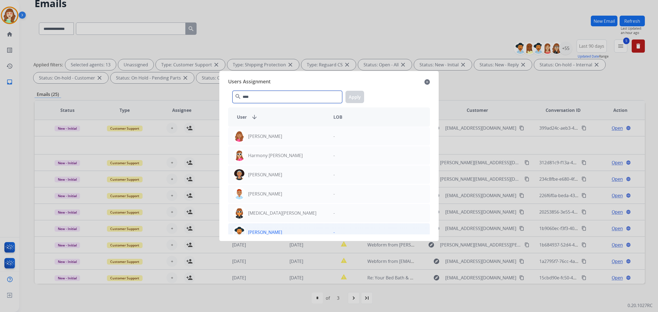
type input "****"
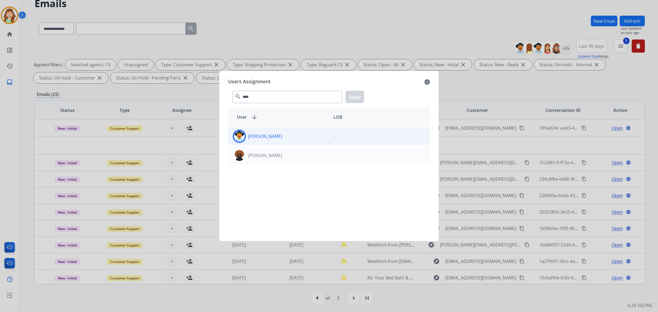
click at [278, 136] on div "[PERSON_NAME]" at bounding box center [278, 136] width 101 height 13
drag, startPoint x: 359, startPoint y: 94, endPoint x: 180, endPoint y: 171, distance: 195.0
click at [354, 95] on button "Apply" at bounding box center [355, 97] width 19 height 12
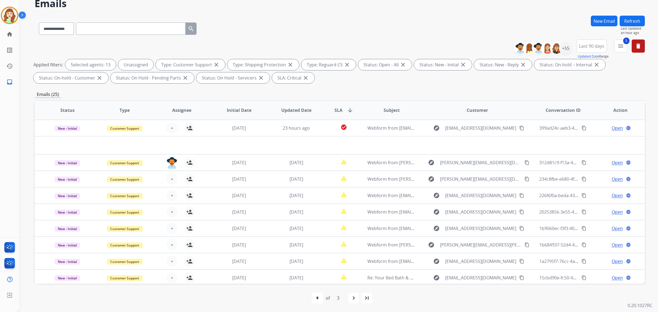
click at [171, 177] on span "+" at bounding box center [172, 179] width 2 height 7
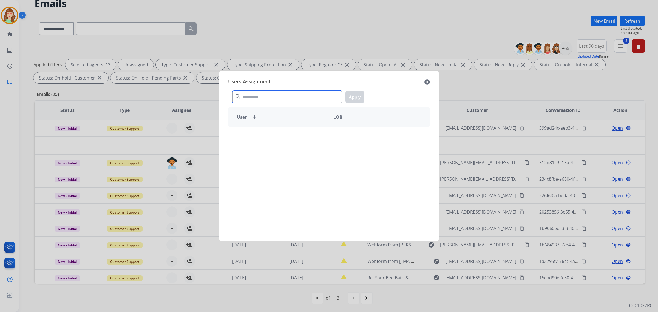
click at [293, 97] on input "text" at bounding box center [288, 97] width 110 height 12
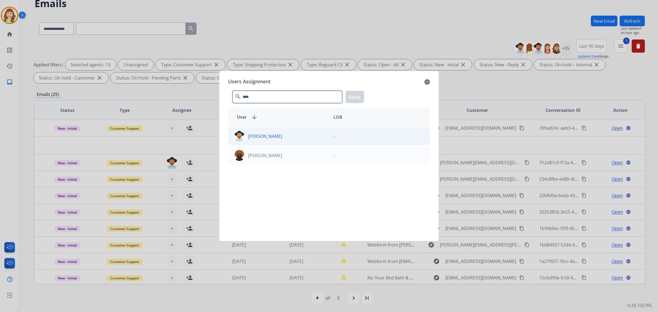
type input "****"
drag, startPoint x: 296, startPoint y: 139, endPoint x: 302, endPoint y: 137, distance: 6.1
click at [298, 137] on div "[PERSON_NAME]" at bounding box center [278, 136] width 101 height 13
click at [355, 95] on button "Apply" at bounding box center [355, 97] width 19 height 12
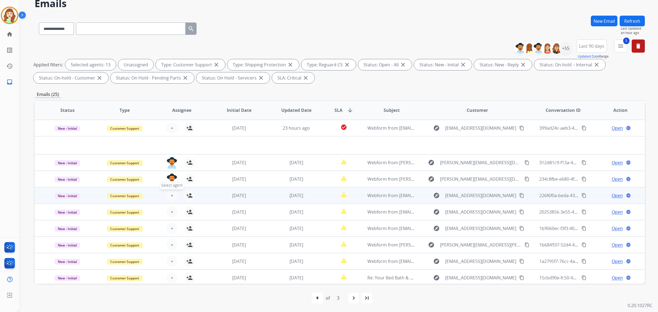
click at [170, 191] on button "+ Select agent" at bounding box center [171, 195] width 11 height 11
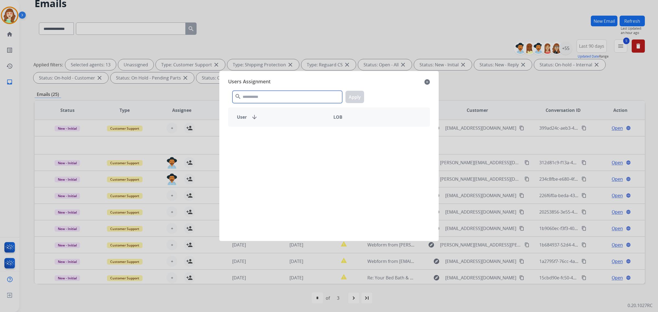
drag, startPoint x: 289, startPoint y: 95, endPoint x: 293, endPoint y: 95, distance: 4.7
click at [293, 95] on input "text" at bounding box center [288, 97] width 110 height 12
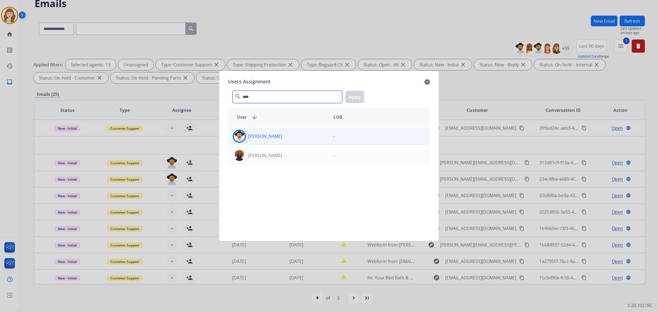
type input "****"
drag, startPoint x: 296, startPoint y: 140, endPoint x: 301, endPoint y: 138, distance: 5.7
click at [301, 138] on div "[PERSON_NAME]" at bounding box center [278, 136] width 101 height 13
click at [358, 96] on button "Apply" at bounding box center [355, 97] width 19 height 12
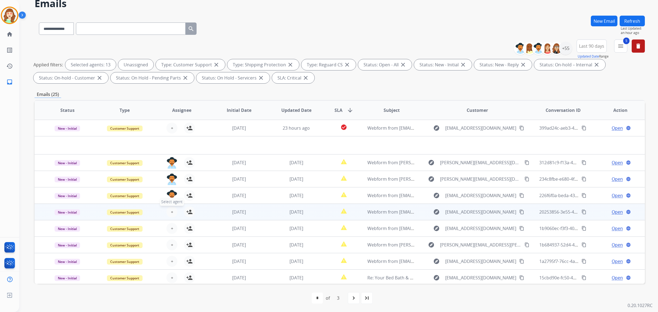
click at [171, 212] on span "+" at bounding box center [172, 212] width 2 height 7
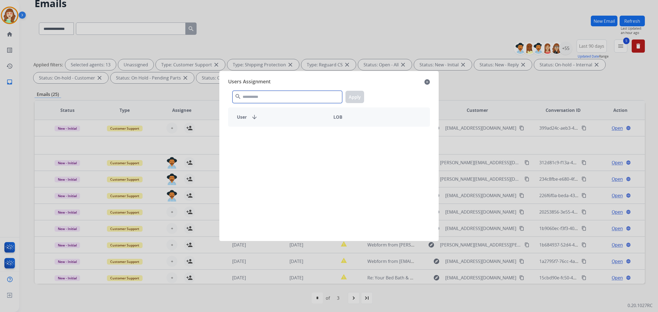
click at [262, 101] on input "text" at bounding box center [288, 97] width 110 height 12
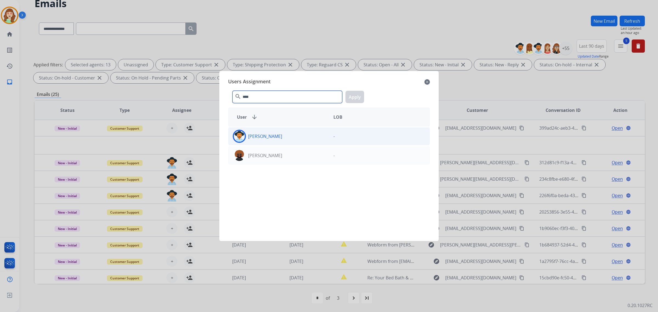
type input "****"
drag, startPoint x: 293, startPoint y: 137, endPoint x: 339, endPoint y: 119, distance: 48.9
click at [293, 137] on div "[PERSON_NAME]" at bounding box center [278, 136] width 101 height 13
drag, startPoint x: 358, startPoint y: 97, endPoint x: 222, endPoint y: 111, distance: 137.5
click at [358, 97] on button "Apply" at bounding box center [355, 97] width 19 height 12
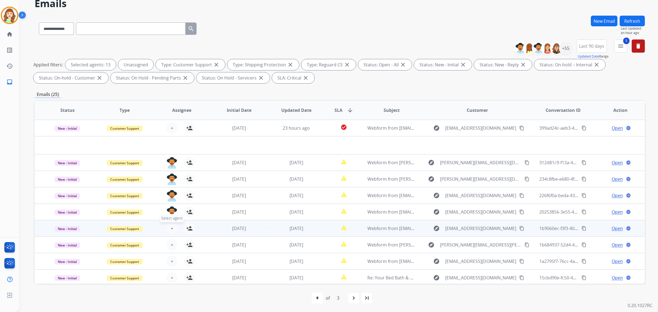
click at [171, 226] on span "+" at bounding box center [172, 228] width 2 height 7
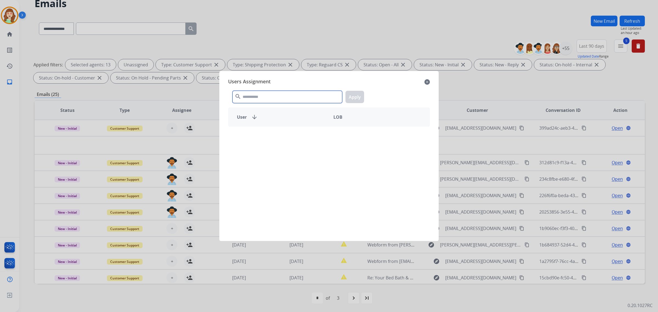
click at [282, 92] on input "text" at bounding box center [288, 97] width 110 height 12
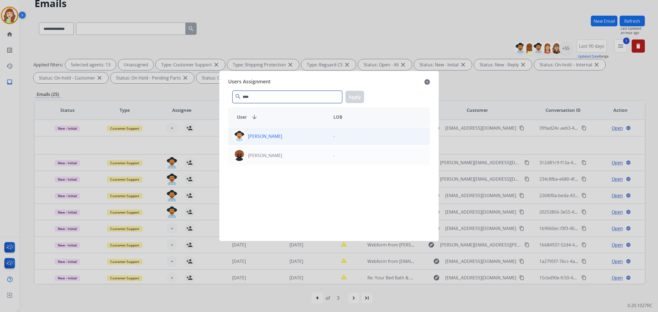
type input "****"
click at [321, 143] on div "[PERSON_NAME]" at bounding box center [278, 136] width 101 height 13
drag, startPoint x: 352, startPoint y: 92, endPoint x: 341, endPoint y: 2, distance: 91.2
click at [352, 92] on button "Apply" at bounding box center [355, 97] width 19 height 12
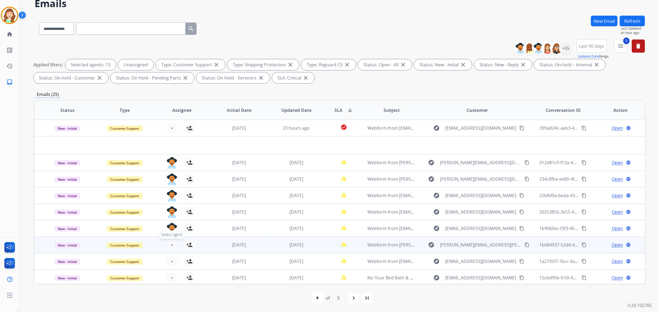
click at [171, 243] on span "+" at bounding box center [172, 245] width 2 height 7
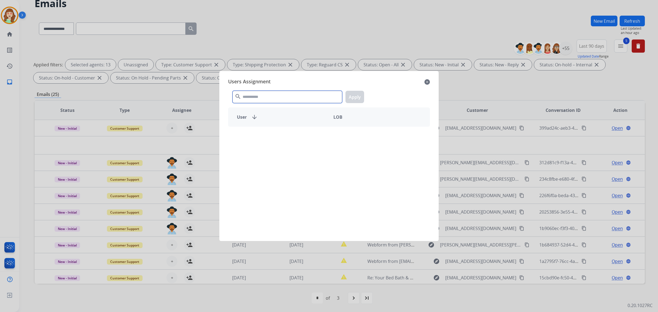
click at [287, 95] on input "text" at bounding box center [288, 97] width 110 height 12
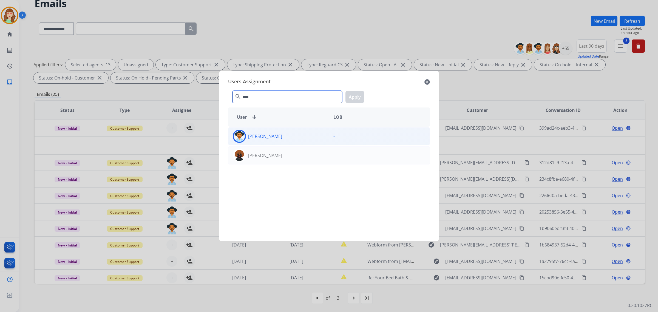
type input "****"
click at [292, 138] on div "[PERSON_NAME]" at bounding box center [278, 136] width 101 height 13
drag, startPoint x: 353, startPoint y: 95, endPoint x: 346, endPoint y: 100, distance: 9.2
click at [353, 94] on button "Apply" at bounding box center [355, 97] width 19 height 12
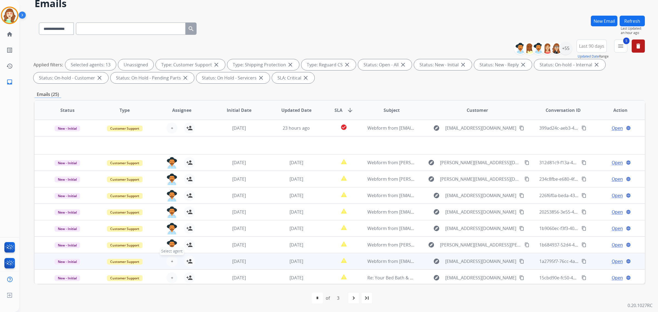
click at [169, 262] on button "+ Select agent" at bounding box center [171, 261] width 11 height 11
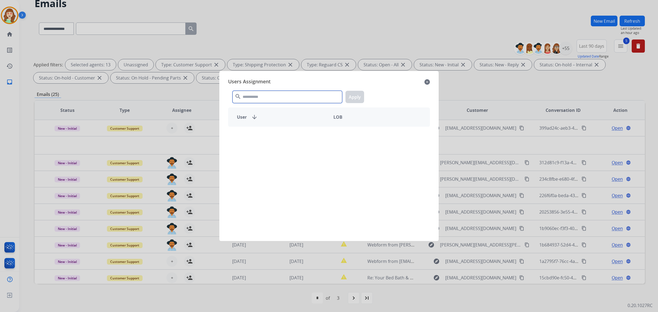
click at [269, 98] on input "text" at bounding box center [288, 97] width 110 height 12
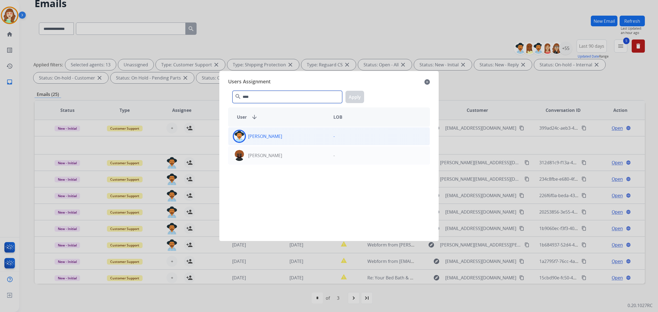
type input "****"
click at [298, 135] on div "[PERSON_NAME]" at bounding box center [278, 136] width 101 height 13
click at [349, 95] on button "Apply" at bounding box center [355, 97] width 19 height 12
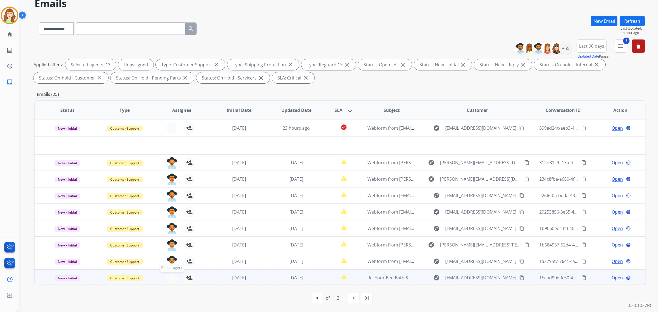
click at [171, 279] on span "+" at bounding box center [172, 277] width 2 height 7
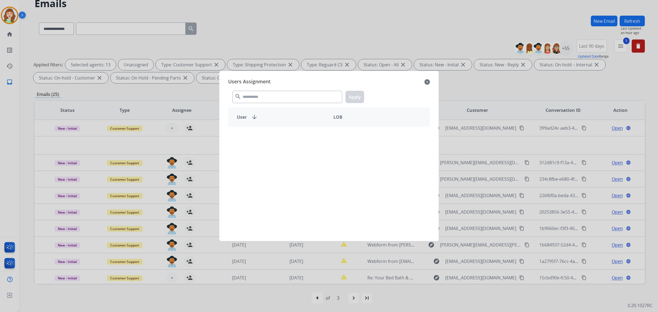
click at [304, 103] on div "search Apply" at bounding box center [329, 95] width 202 height 19
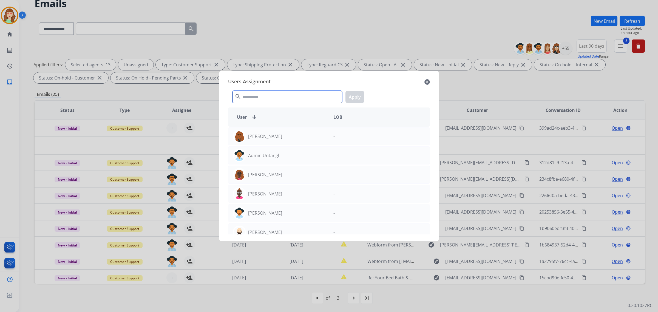
click at [303, 97] on input "text" at bounding box center [288, 97] width 110 height 12
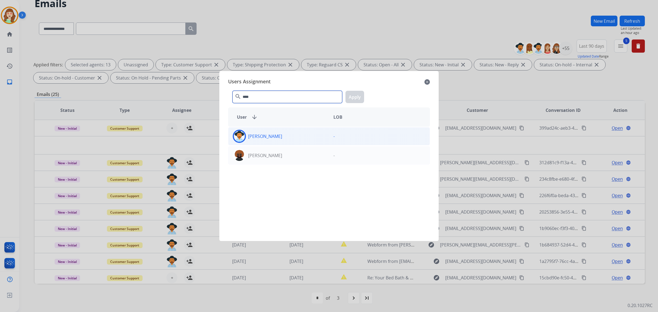
type input "****"
drag, startPoint x: 292, startPoint y: 136, endPoint x: 329, endPoint y: 123, distance: 39.3
click at [293, 136] on div "[PERSON_NAME]" at bounding box center [278, 136] width 101 height 13
click at [351, 97] on button "Apply" at bounding box center [355, 97] width 19 height 12
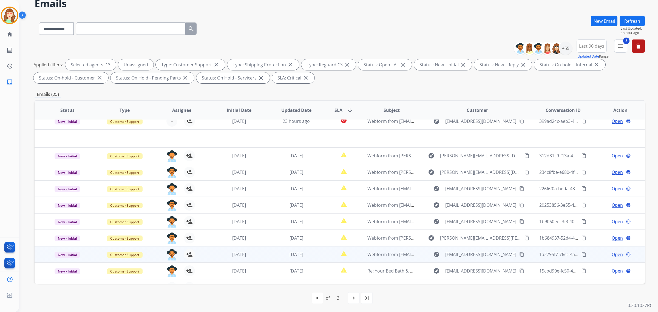
scroll to position [18, 0]
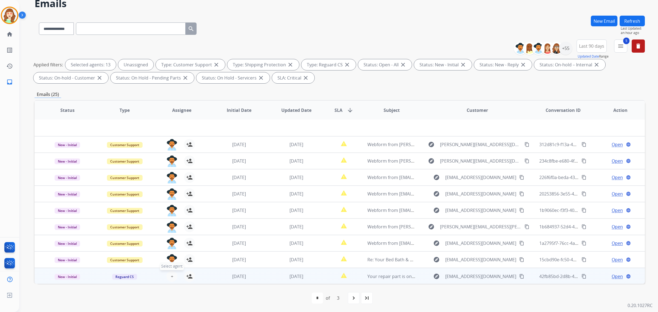
click at [169, 276] on button "+ Select agent" at bounding box center [171, 276] width 11 height 11
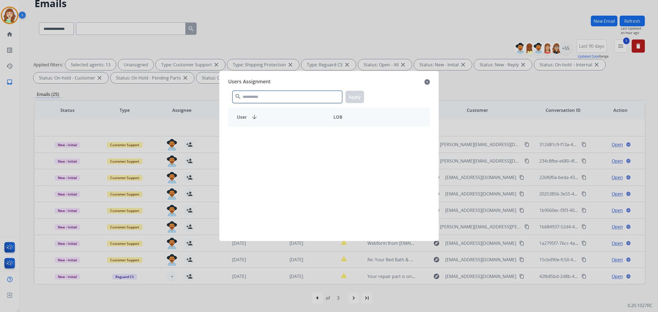
click at [272, 95] on input "text" at bounding box center [288, 97] width 110 height 12
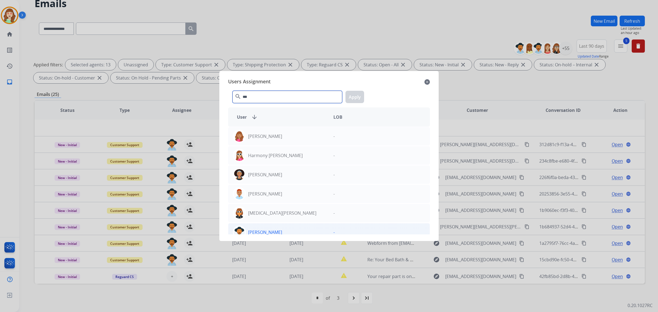
type input "***"
click at [279, 234] on div "[PERSON_NAME]" at bounding box center [278, 232] width 101 height 13
click at [351, 98] on button "Apply" at bounding box center [355, 97] width 19 height 12
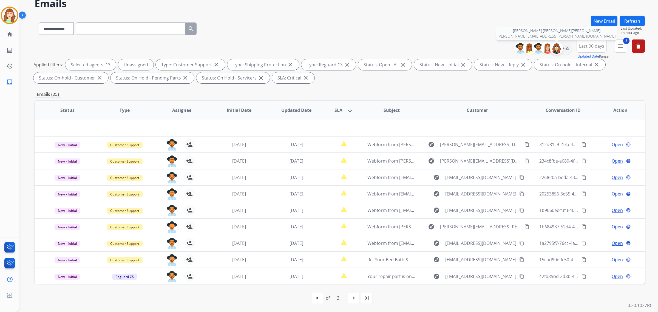
click at [557, 48] on img at bounding box center [556, 48] width 11 height 11
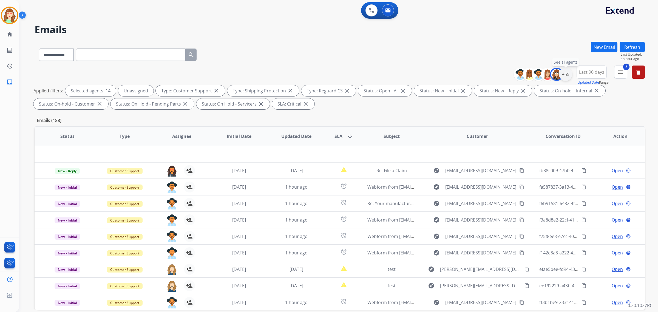
click at [564, 75] on div "+55" at bounding box center [565, 74] width 13 height 13
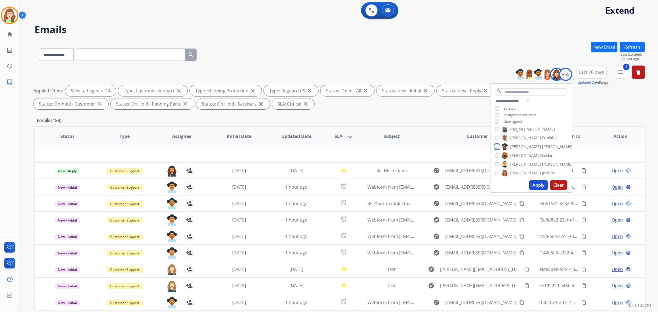
scroll to position [326, 0]
click at [538, 185] on button "Apply" at bounding box center [538, 185] width 19 height 10
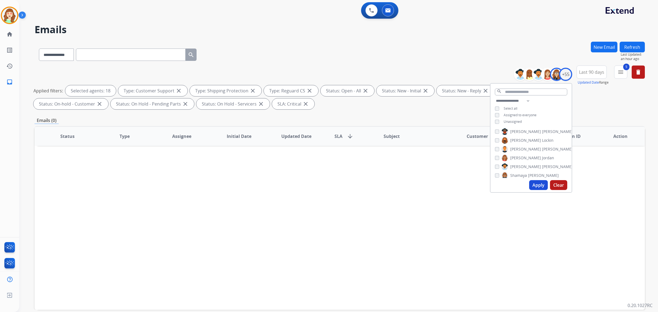
scroll to position [0, 0]
click at [540, 185] on button "Apply" at bounding box center [538, 185] width 19 height 10
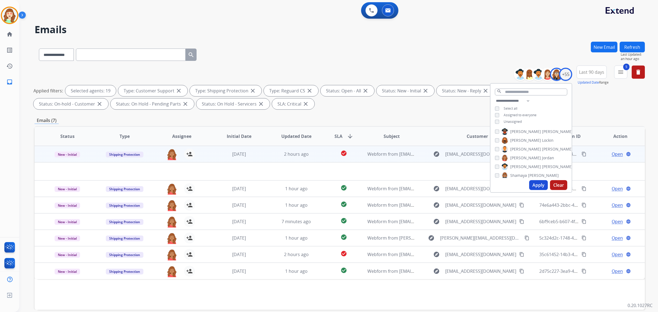
scroll to position [26, 0]
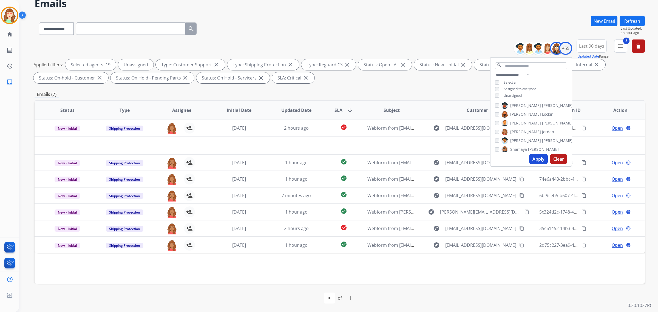
click at [537, 158] on button "Apply" at bounding box center [538, 159] width 19 height 10
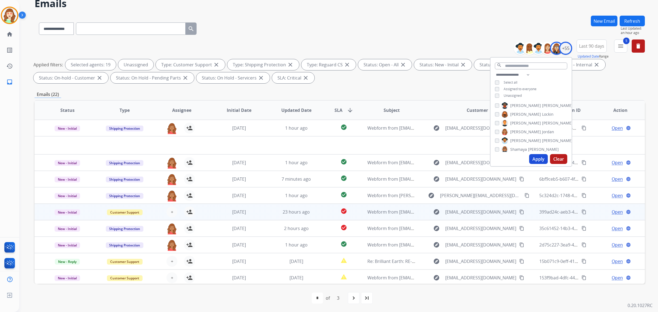
scroll to position [18, 0]
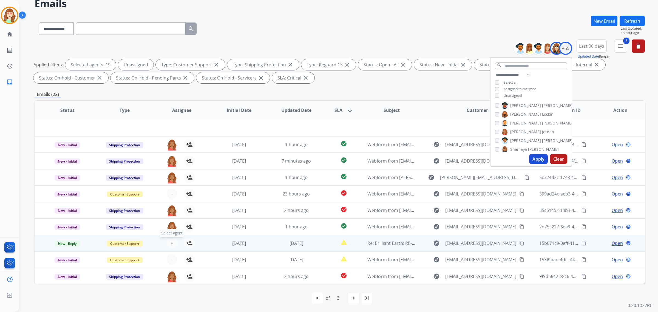
click at [169, 244] on button "+ Select agent" at bounding box center [171, 243] width 11 height 11
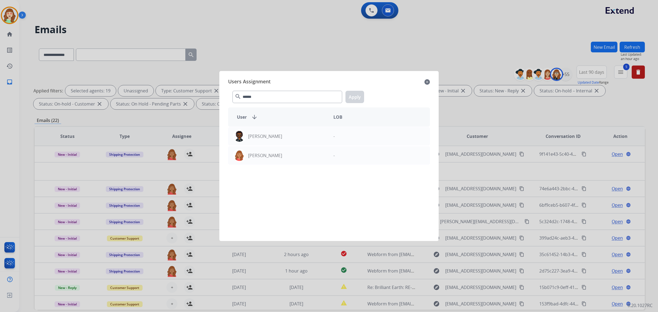
select select "**********"
type input "******"
click at [276, 155] on p "[PERSON_NAME]" at bounding box center [265, 155] width 34 height 7
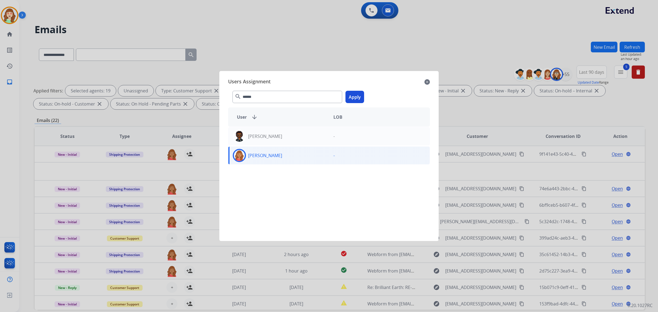
click at [356, 93] on button "Apply" at bounding box center [355, 97] width 19 height 12
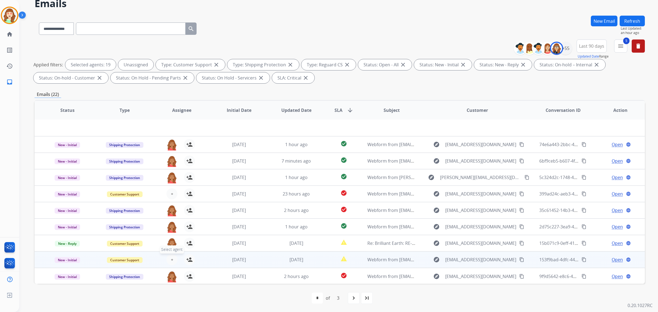
click at [167, 256] on button "+ Select agent" at bounding box center [171, 259] width 11 height 11
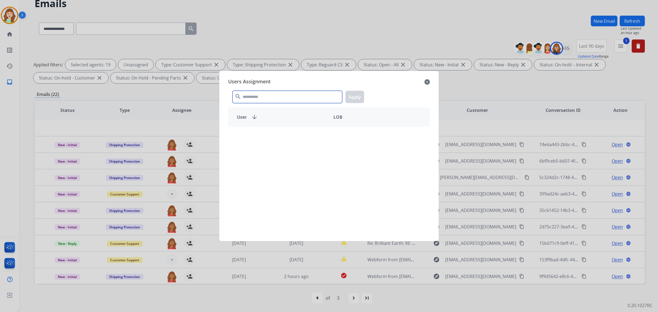
drag, startPoint x: 265, startPoint y: 99, endPoint x: 262, endPoint y: 83, distance: 17.0
click at [264, 97] on input "text" at bounding box center [288, 97] width 110 height 12
type input "*****"
click at [310, 196] on div "[PERSON_NAME]" at bounding box center [278, 193] width 101 height 13
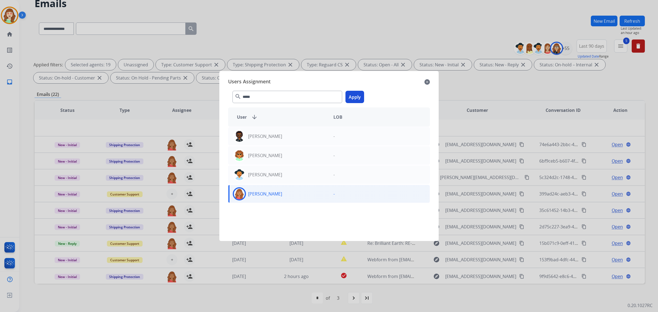
drag, startPoint x: 353, startPoint y: 95, endPoint x: 216, endPoint y: 168, distance: 155.3
click at [351, 97] on button "Apply" at bounding box center [355, 97] width 19 height 12
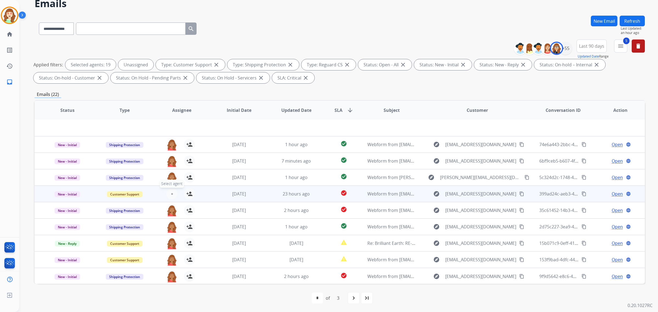
click at [171, 194] on span "+" at bounding box center [172, 194] width 2 height 7
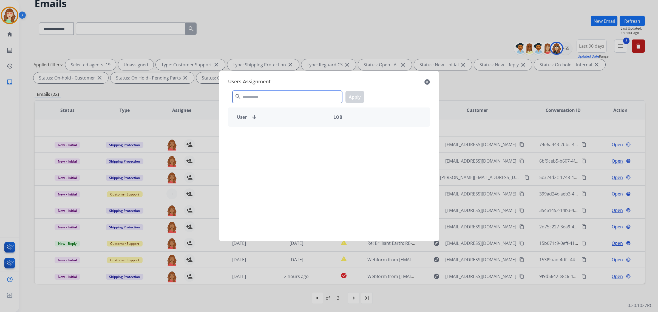
drag, startPoint x: 278, startPoint y: 96, endPoint x: 261, endPoint y: 66, distance: 34.1
click at [273, 89] on div "search Apply" at bounding box center [329, 95] width 202 height 19
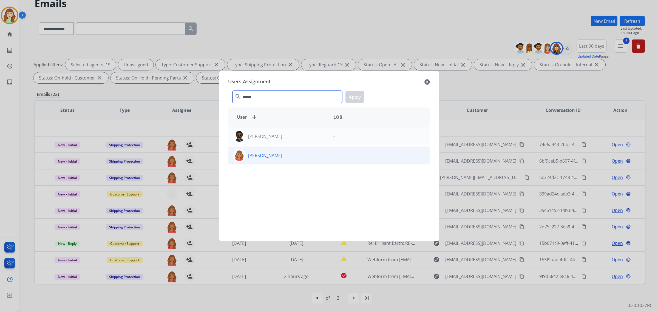
type input "******"
drag, startPoint x: 293, startPoint y: 157, endPoint x: 301, endPoint y: 154, distance: 8.9
click at [293, 157] on div "[PERSON_NAME]" at bounding box center [278, 155] width 101 height 13
drag, startPoint x: 363, startPoint y: 94, endPoint x: 328, endPoint y: 196, distance: 108.3
click at [362, 94] on button "Apply" at bounding box center [355, 97] width 19 height 12
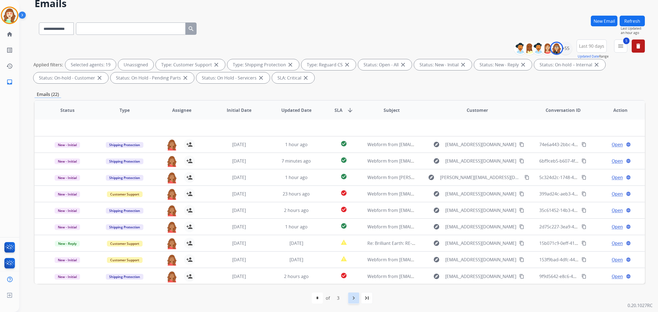
click at [352, 298] on mat-icon "navigate_next" at bounding box center [353, 298] width 7 height 7
select select "*"
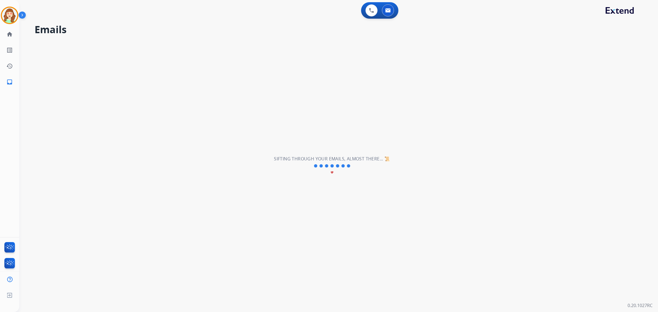
scroll to position [0, 0]
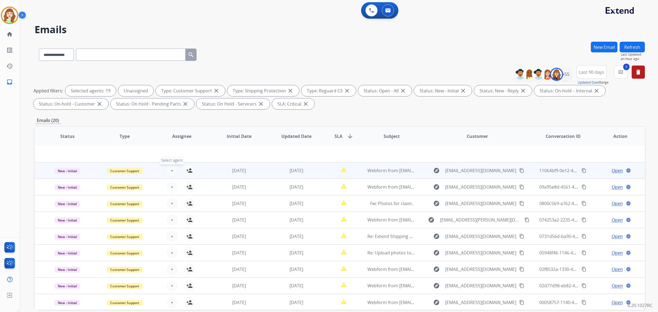
click at [171, 169] on span "+" at bounding box center [172, 170] width 2 height 7
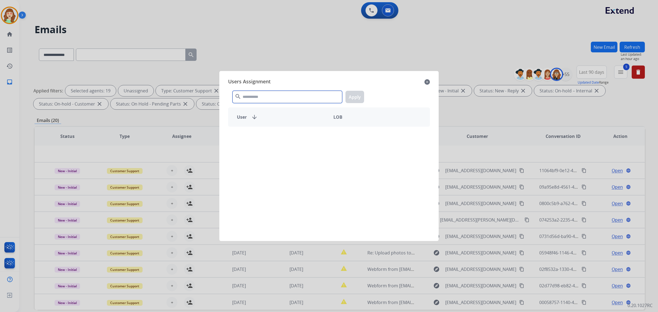
drag, startPoint x: 298, startPoint y: 99, endPoint x: 293, endPoint y: 76, distance: 23.8
click at [295, 89] on div "search Apply" at bounding box center [329, 95] width 202 height 19
type input "*******"
click at [283, 135] on div "[PERSON_NAME]" at bounding box center [278, 136] width 101 height 13
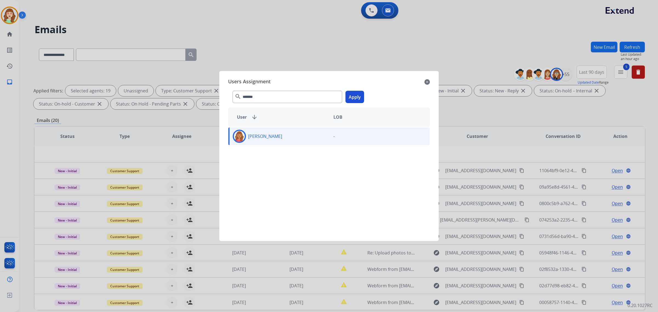
click at [359, 88] on div "******* search Apply" at bounding box center [329, 95] width 202 height 19
drag, startPoint x: 356, startPoint y: 97, endPoint x: 126, endPoint y: 179, distance: 244.6
click at [356, 97] on button "Apply" at bounding box center [355, 97] width 19 height 12
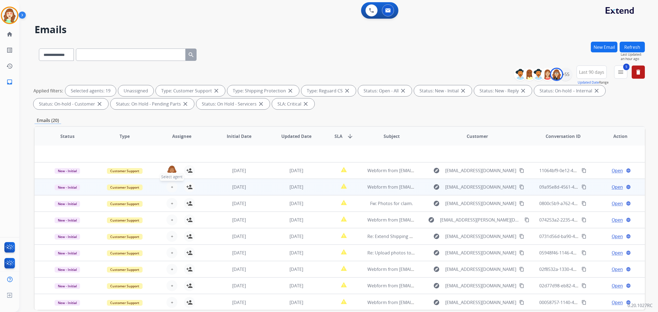
click at [169, 186] on button "+ Select agent" at bounding box center [171, 187] width 11 height 11
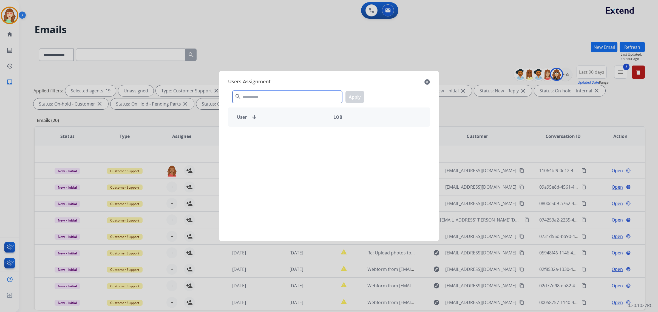
drag, startPoint x: 279, startPoint y: 94, endPoint x: 273, endPoint y: 83, distance: 11.7
click at [279, 92] on input "text" at bounding box center [288, 97] width 110 height 12
type input "*******"
click at [276, 137] on p "[PERSON_NAME]" at bounding box center [265, 136] width 34 height 7
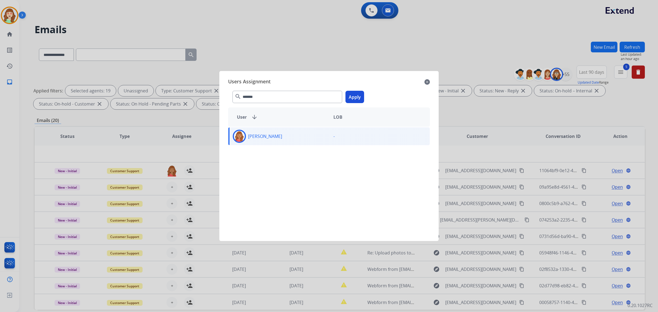
click at [353, 95] on button "Apply" at bounding box center [355, 97] width 19 height 12
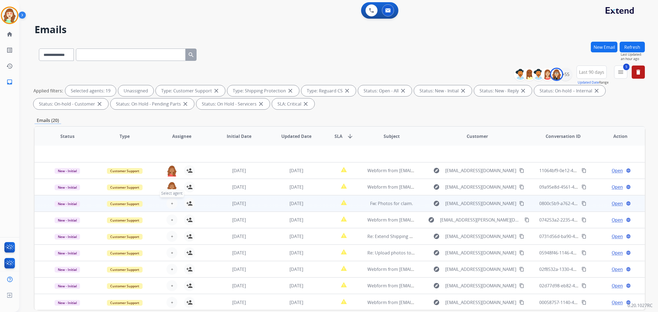
click at [171, 202] on span "+" at bounding box center [172, 203] width 2 height 7
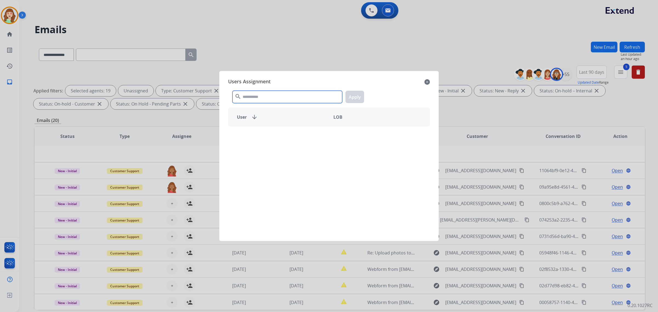
click at [283, 94] on input "text" at bounding box center [288, 97] width 110 height 12
type input "*******"
click at [309, 134] on div "[PERSON_NAME]" at bounding box center [278, 136] width 101 height 13
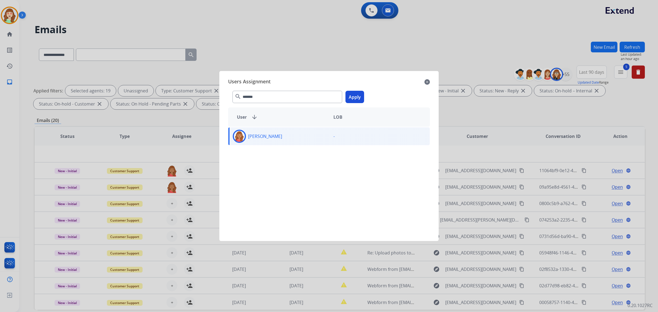
drag, startPoint x: 354, startPoint y: 95, endPoint x: 160, endPoint y: 205, distance: 222.4
click at [349, 96] on button "Apply" at bounding box center [355, 97] width 19 height 12
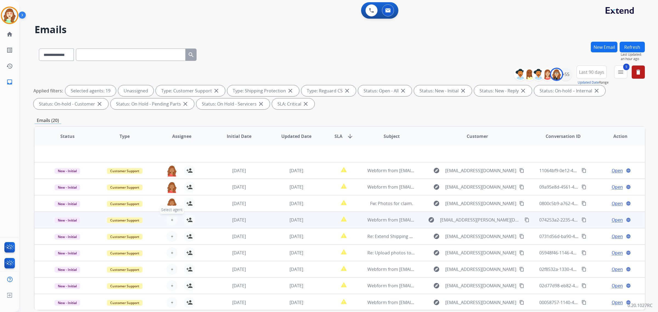
click at [171, 217] on span "+" at bounding box center [172, 220] width 2 height 7
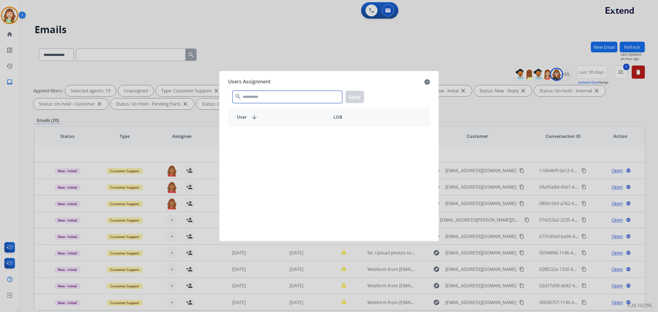
click at [257, 94] on input "text" at bounding box center [288, 97] width 110 height 12
type input "*******"
click at [291, 136] on div "[PERSON_NAME]" at bounding box center [278, 136] width 101 height 13
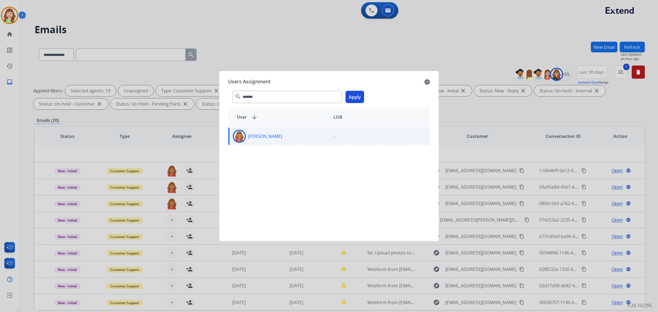
click at [351, 96] on button "Apply" at bounding box center [355, 97] width 19 height 12
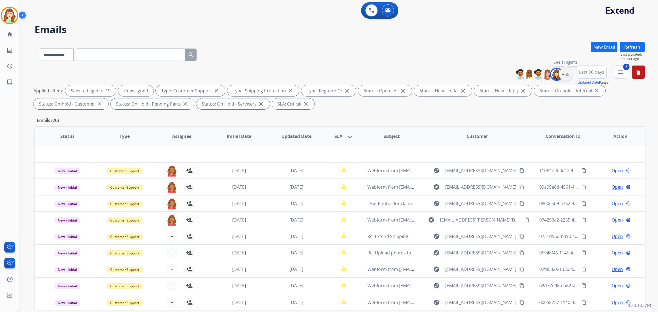
click at [566, 73] on div "+55" at bounding box center [565, 74] width 13 height 13
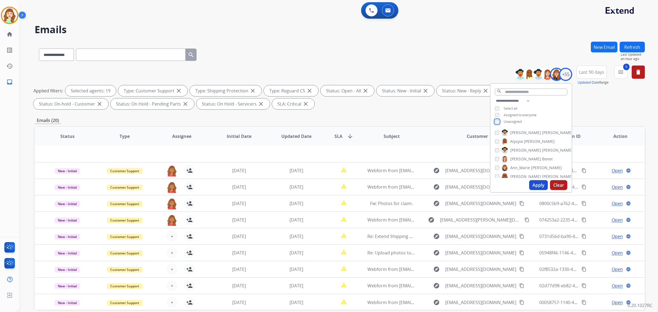
scroll to position [360, 0]
click at [538, 183] on button "Apply" at bounding box center [538, 185] width 19 height 10
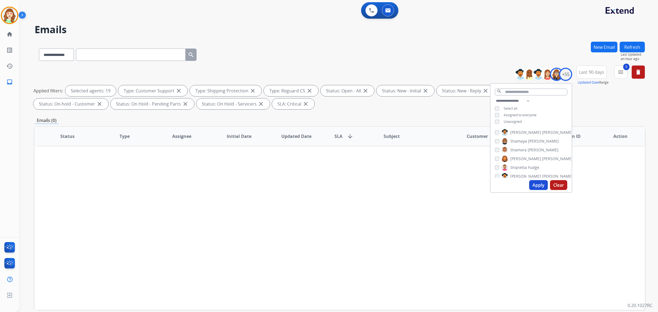
scroll to position [0, 0]
drag, startPoint x: 534, startPoint y: 184, endPoint x: 422, endPoint y: 185, distance: 111.9
click at [530, 184] on button "Apply" at bounding box center [538, 185] width 19 height 10
drag, startPoint x: 533, startPoint y: 183, endPoint x: 354, endPoint y: 3, distance: 253.4
click at [533, 183] on button "Apply" at bounding box center [538, 185] width 19 height 10
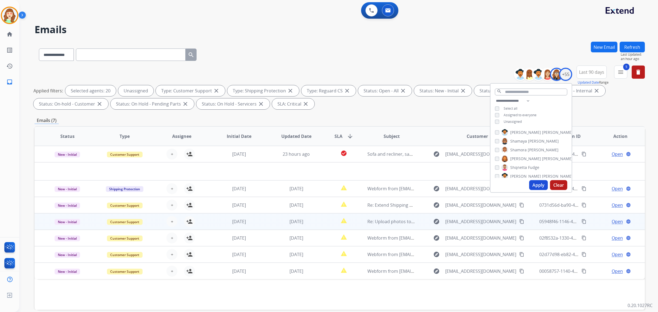
scroll to position [26, 0]
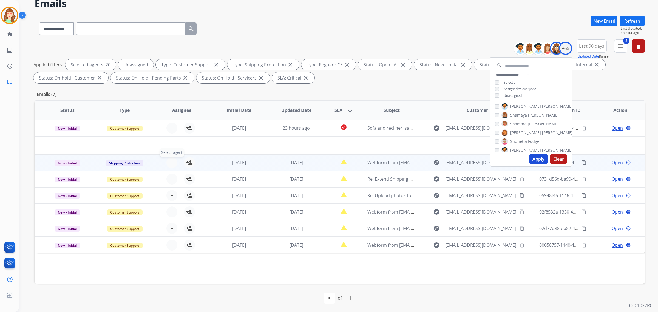
click at [171, 161] on span "+" at bounding box center [172, 162] width 2 height 7
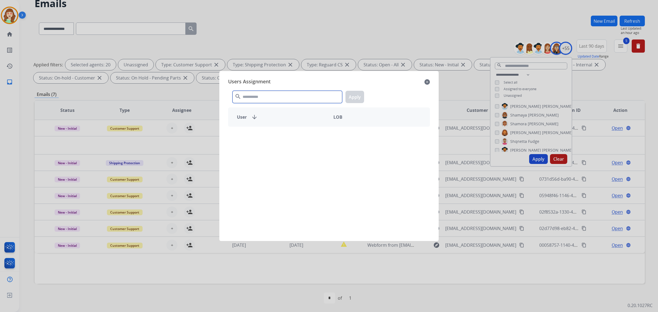
click at [293, 95] on input "text" at bounding box center [288, 97] width 110 height 12
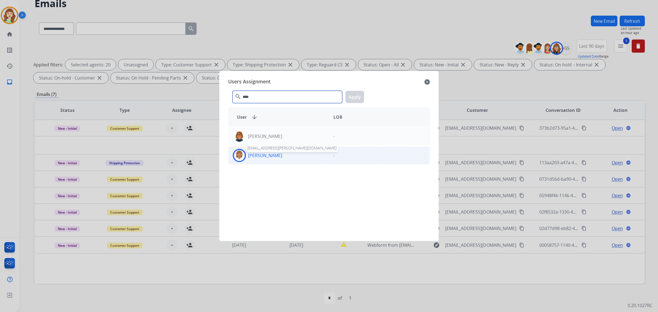
type input "****"
click at [266, 156] on p "[PERSON_NAME]" at bounding box center [265, 155] width 34 height 7
click at [359, 95] on button "Apply" at bounding box center [355, 97] width 19 height 12
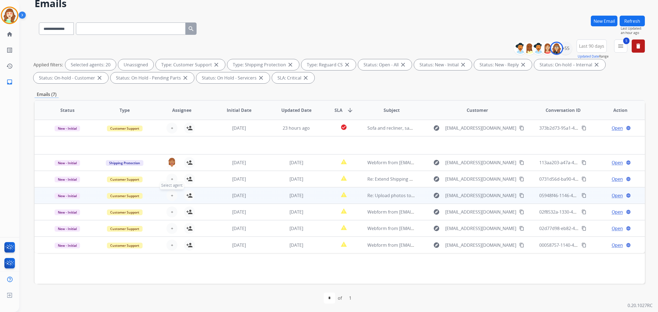
click at [173, 191] on button "+ Select agent" at bounding box center [171, 195] width 11 height 11
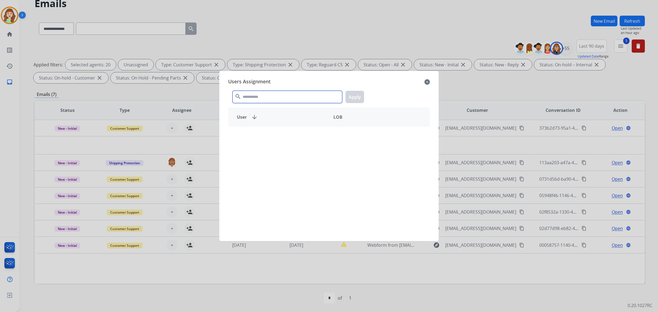
click at [303, 96] on input "text" at bounding box center [288, 97] width 110 height 12
type input "*****"
click at [268, 141] on div "[PERSON_NAME]" at bounding box center [278, 136] width 101 height 13
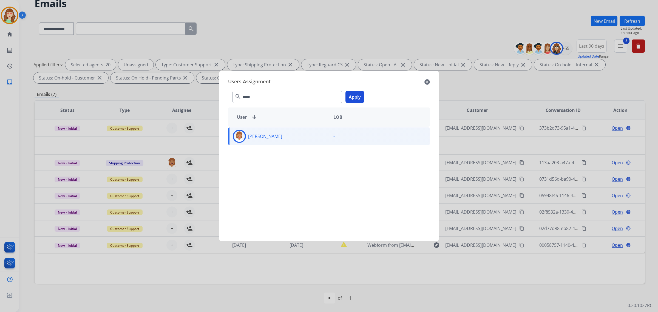
click at [354, 96] on button "Apply" at bounding box center [355, 97] width 19 height 12
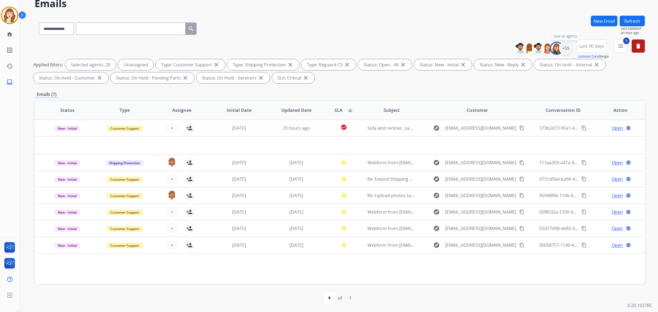
click at [570, 48] on div "+55" at bounding box center [565, 48] width 13 height 13
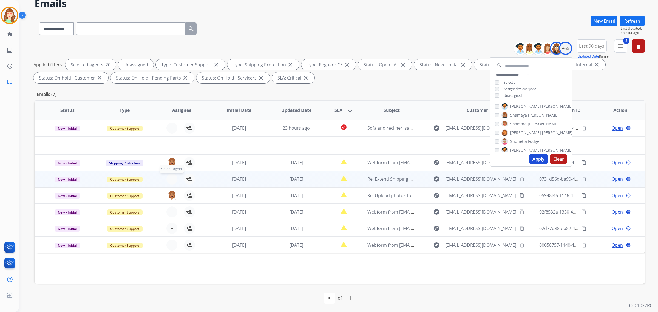
click at [171, 176] on span "+" at bounding box center [172, 179] width 2 height 7
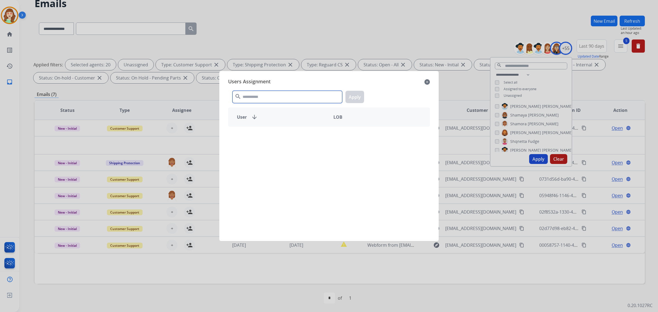
click at [275, 96] on input "text" at bounding box center [288, 97] width 110 height 12
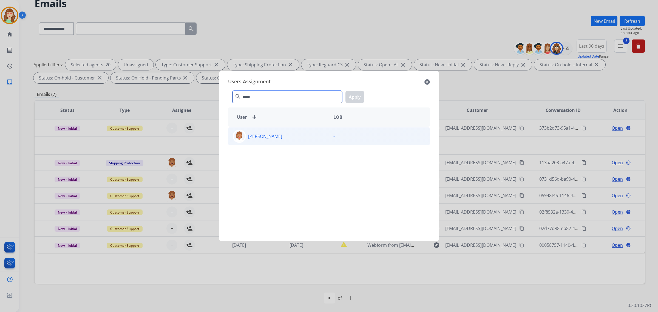
type input "*****"
drag, startPoint x: 287, startPoint y: 136, endPoint x: 297, endPoint y: 133, distance: 10.1
click at [291, 135] on div "[PERSON_NAME]" at bounding box center [278, 136] width 101 height 13
click at [354, 94] on button "Apply" at bounding box center [355, 97] width 19 height 12
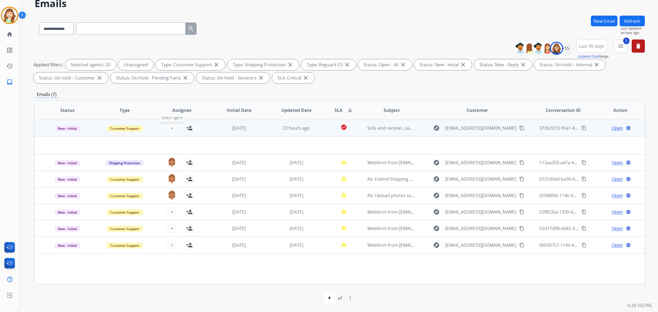
click at [172, 125] on span "+" at bounding box center [172, 128] width 2 height 7
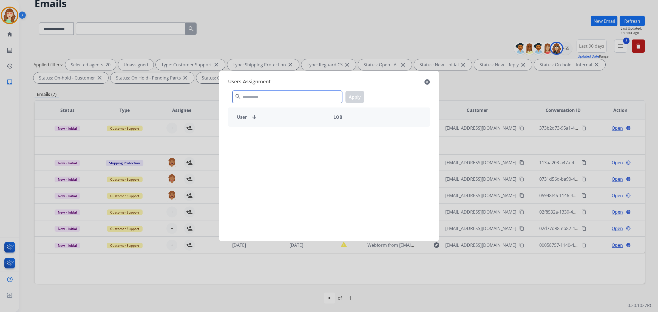
click at [253, 95] on input "text" at bounding box center [288, 97] width 110 height 12
type input "******"
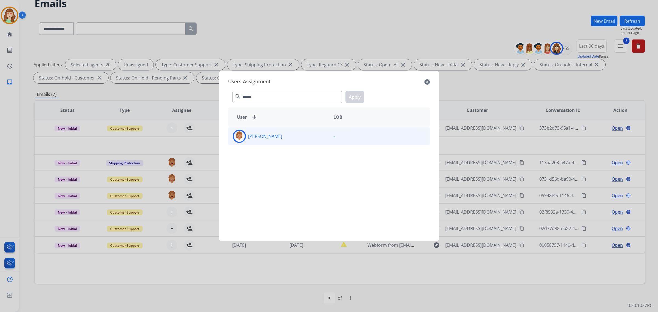
click at [294, 137] on div "[PERSON_NAME]" at bounding box center [278, 136] width 101 height 13
drag, startPoint x: 359, startPoint y: 92, endPoint x: 352, endPoint y: 98, distance: 8.8
click at [355, 95] on button "Apply" at bounding box center [355, 97] width 19 height 12
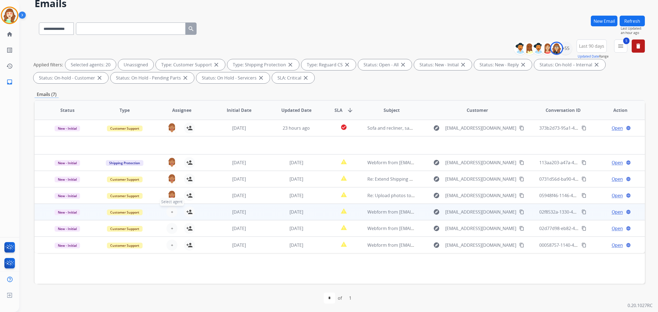
click at [171, 209] on span "+" at bounding box center [172, 212] width 2 height 7
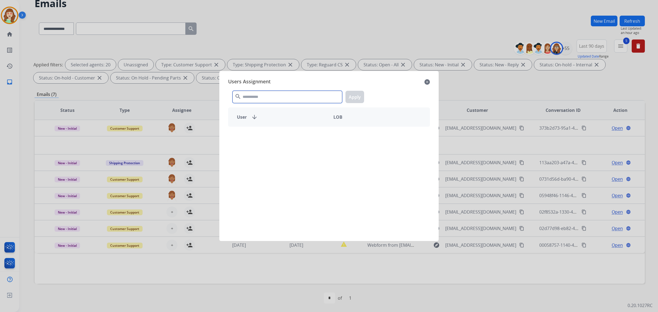
click at [268, 96] on input "text" at bounding box center [288, 97] width 110 height 12
type input "******"
click at [295, 136] on div "[PERSON_NAME]" at bounding box center [278, 136] width 101 height 13
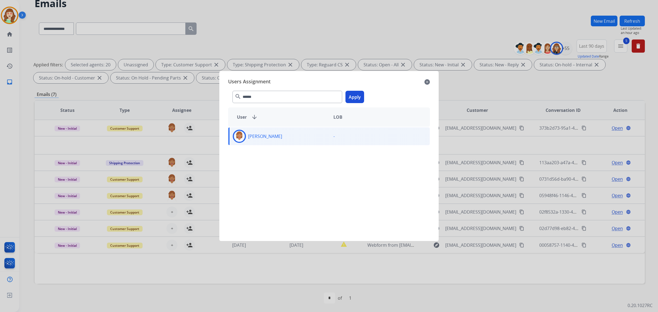
click at [360, 96] on button "Apply" at bounding box center [355, 97] width 19 height 12
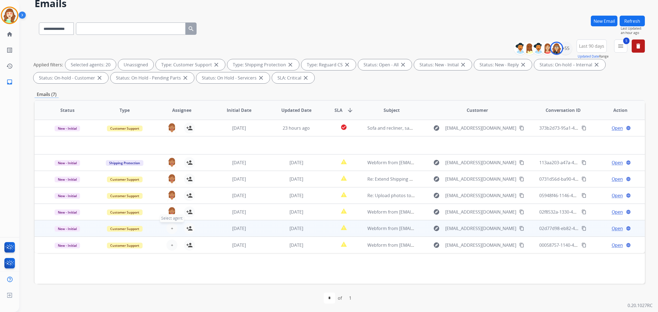
click at [171, 225] on span "+" at bounding box center [172, 228] width 2 height 7
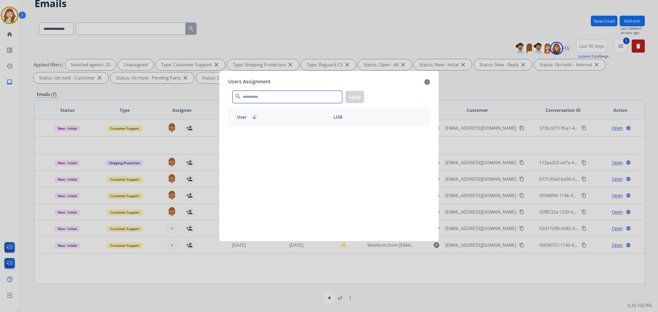
click at [295, 93] on input "text" at bounding box center [288, 97] width 110 height 12
type input "******"
click at [290, 133] on div "[PERSON_NAME]" at bounding box center [278, 136] width 101 height 13
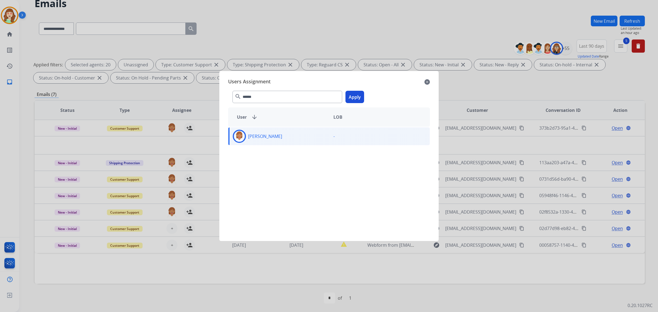
click at [360, 97] on button "Apply" at bounding box center [355, 97] width 19 height 12
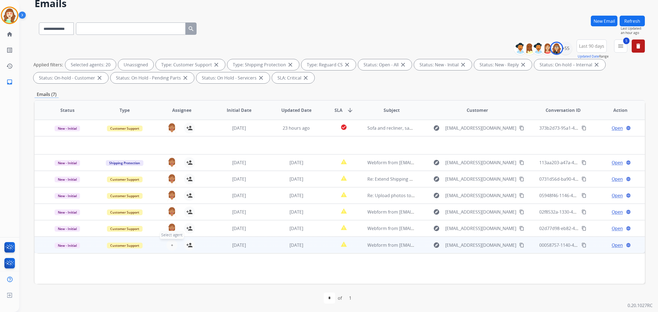
click at [171, 244] on span "+" at bounding box center [172, 245] width 2 height 7
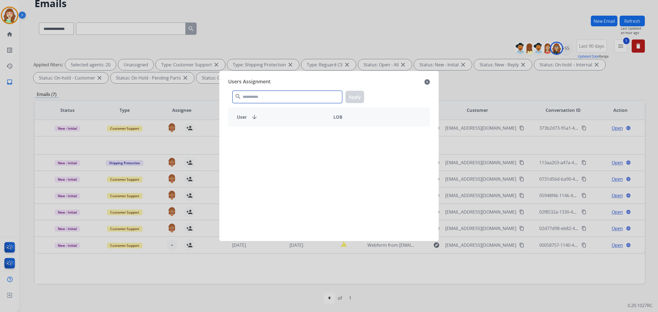
click at [273, 95] on input "text" at bounding box center [288, 97] width 110 height 12
type input "******"
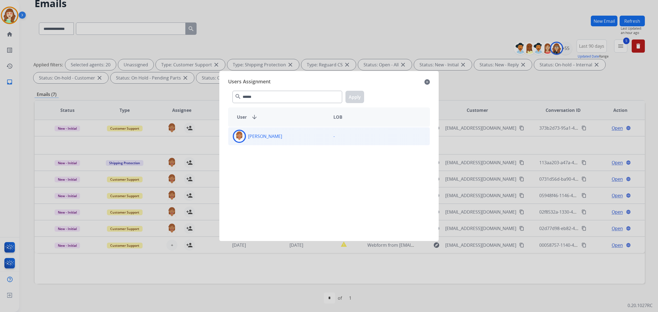
drag, startPoint x: 301, startPoint y: 141, endPoint x: 316, endPoint y: 134, distance: 16.4
click at [303, 139] on div "[PERSON_NAME]" at bounding box center [278, 136] width 101 height 13
drag, startPoint x: 354, startPoint y: 96, endPoint x: 353, endPoint y: 99, distance: 2.8
click at [354, 96] on button "Apply" at bounding box center [355, 97] width 19 height 12
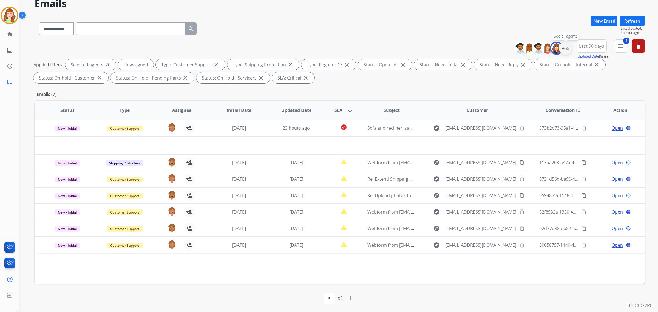
click at [564, 46] on div "+55" at bounding box center [565, 48] width 13 height 13
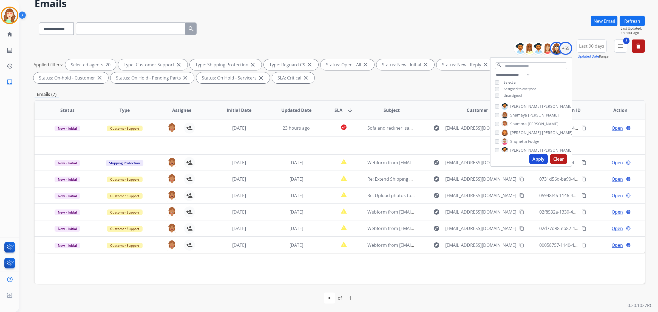
click at [540, 159] on button "Apply" at bounding box center [538, 159] width 19 height 10
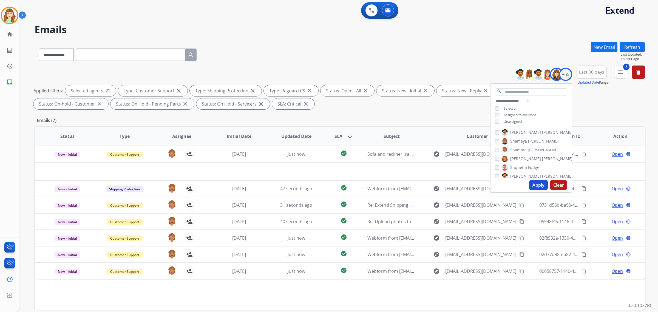
scroll to position [394, 0]
click at [537, 184] on button "Apply" at bounding box center [538, 185] width 19 height 10
drag, startPoint x: 539, startPoint y: 185, endPoint x: 78, endPoint y: 209, distance: 462.4
click at [537, 186] on button "Apply" at bounding box center [538, 185] width 19 height 10
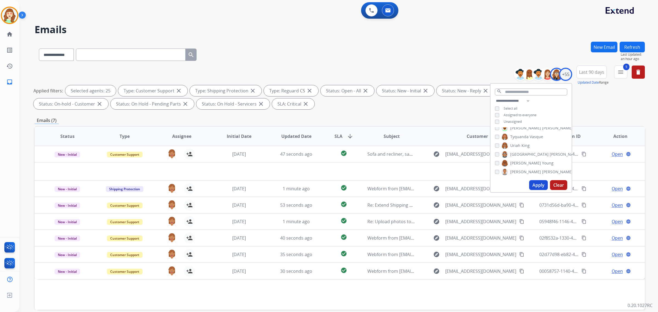
scroll to position [26, 0]
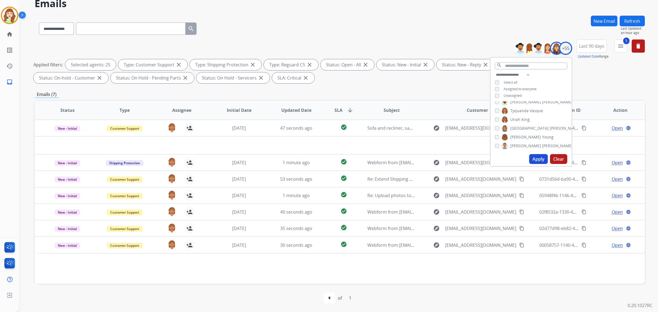
click at [539, 159] on button "Apply" at bounding box center [538, 159] width 19 height 10
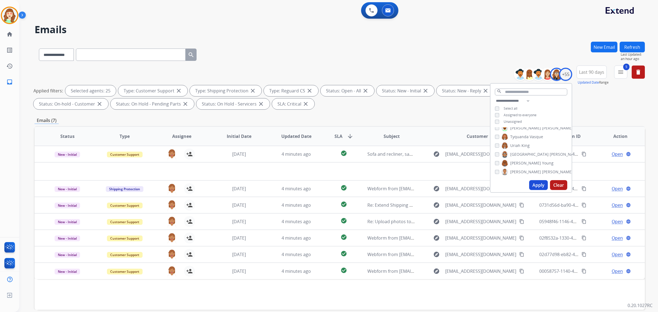
click at [556, 184] on button "Clear" at bounding box center [558, 185] width 17 height 10
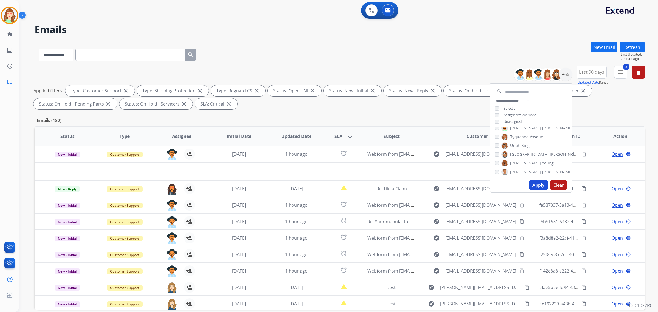
click at [67, 57] on select "**********" at bounding box center [56, 55] width 34 height 12
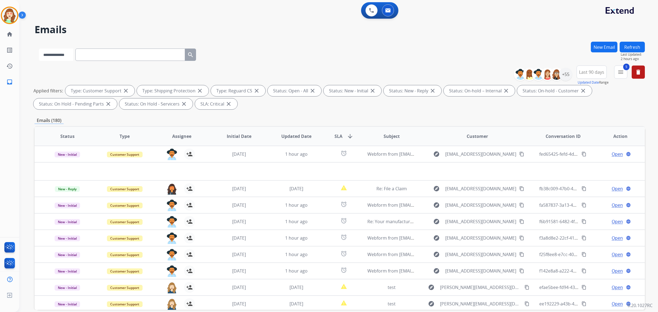
select select "**********"
click at [39, 49] on select "**********" at bounding box center [56, 55] width 34 height 12
paste input "**********"
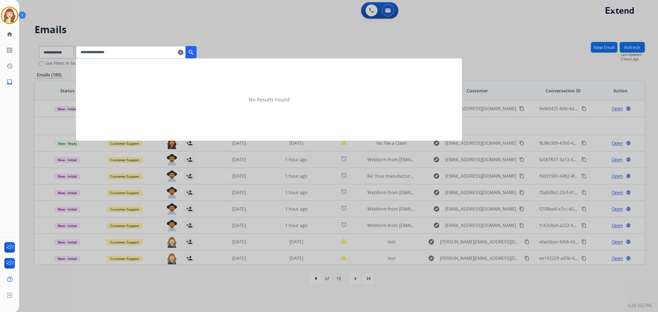
type input "**********"
click at [194, 52] on mat-icon "search" at bounding box center [191, 52] width 7 height 7
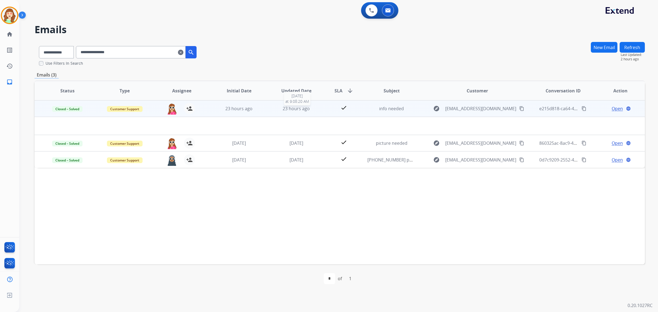
click at [293, 107] on span "23 hours ago" at bounding box center [296, 109] width 27 height 6
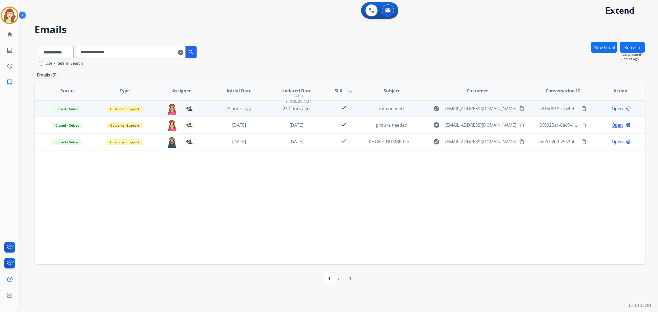
click at [293, 109] on span "23 hours ago" at bounding box center [296, 109] width 27 height 6
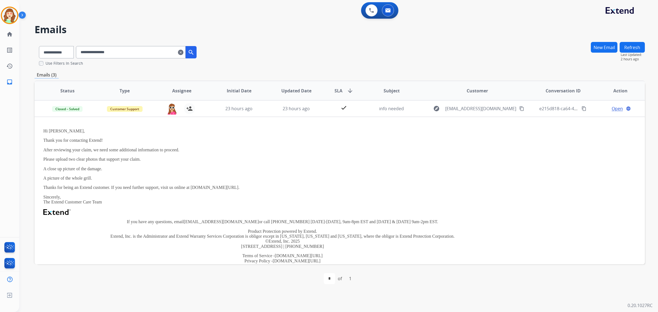
drag, startPoint x: 187, startPoint y: 52, endPoint x: 114, endPoint y: 53, distance: 73.2
click at [183, 51] on mat-icon "clear" at bounding box center [180, 52] width 5 height 7
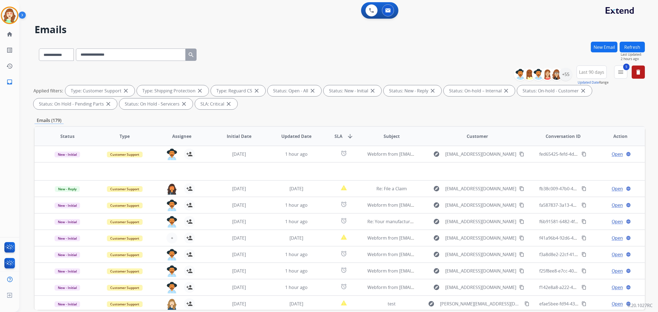
select select "**********"
click at [94, 51] on input "text" at bounding box center [131, 55] width 110 height 12
paste input "**********"
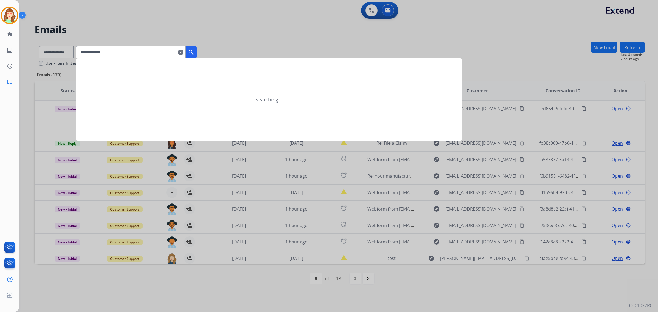
type input "**********"
click at [194, 50] on mat-icon "search" at bounding box center [191, 52] width 7 height 7
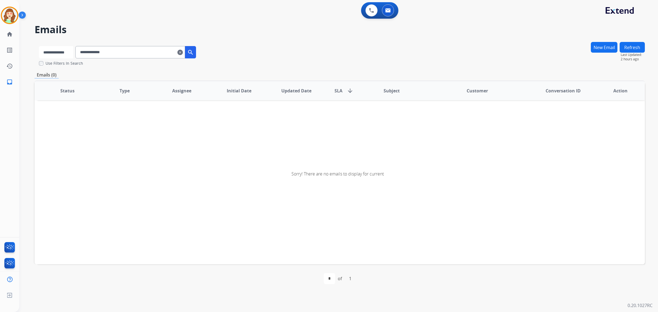
click at [61, 53] on select "**********" at bounding box center [56, 52] width 34 height 12
click at [39, 46] on select "**********" at bounding box center [56, 52] width 34 height 12
click at [183, 51] on mat-icon "clear" at bounding box center [180, 52] width 5 height 7
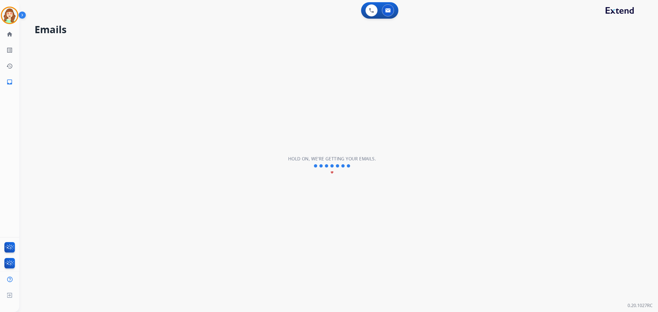
select select "**********"
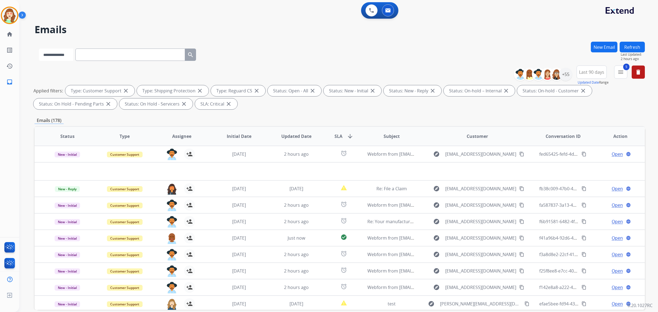
drag, startPoint x: 63, startPoint y: 52, endPoint x: 62, endPoint y: 56, distance: 4.3
click at [63, 52] on select "**********" at bounding box center [56, 55] width 34 height 12
select select "**********"
click at [39, 49] on select "**********" at bounding box center [56, 55] width 34 height 12
paste input "**********"
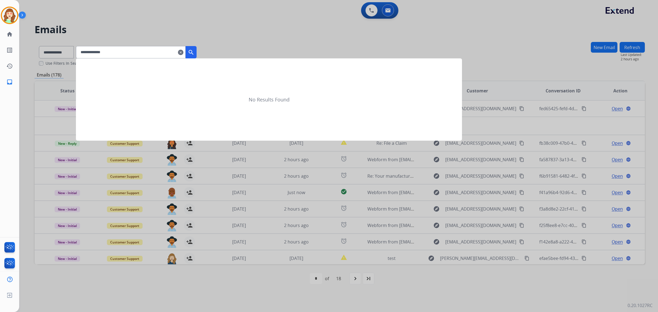
type input "**********"
click at [194, 50] on mat-icon "search" at bounding box center [191, 52] width 7 height 7
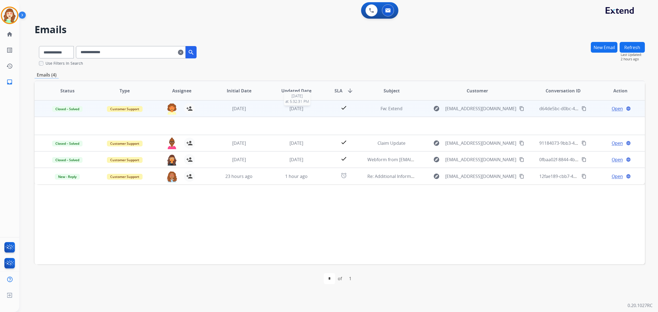
click at [306, 110] on div "4 days ago" at bounding box center [296, 108] width 48 height 7
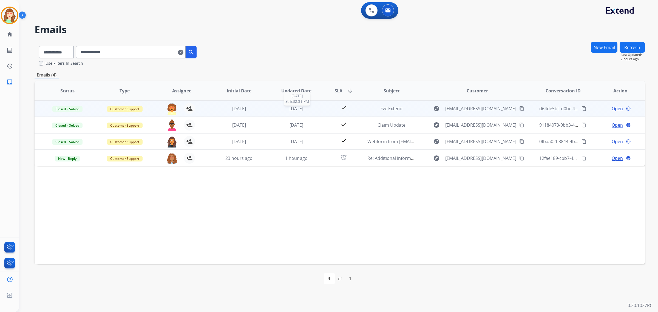
click at [303, 110] on span "4 days ago" at bounding box center [297, 109] width 14 height 6
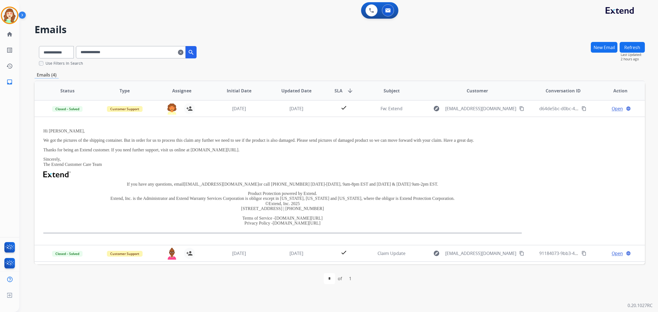
drag, startPoint x: 188, startPoint y: 51, endPoint x: 179, endPoint y: 51, distance: 9.0
click at [183, 51] on mat-icon "clear" at bounding box center [180, 52] width 5 height 7
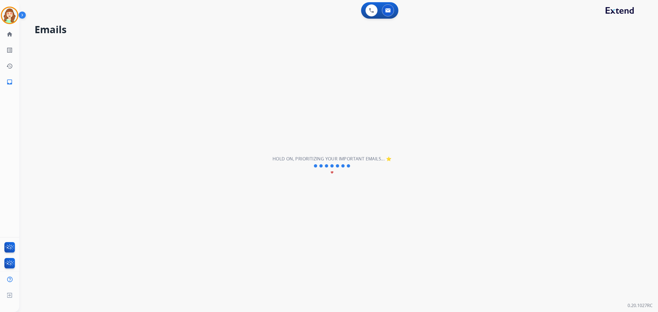
select select "**********"
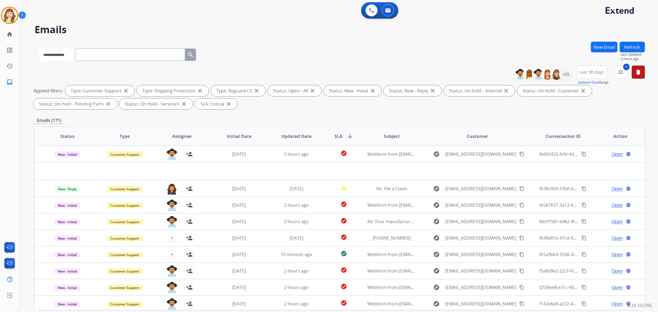
click at [48, 58] on select "**********" at bounding box center [56, 55] width 34 height 12
select select "**********"
click at [39, 49] on select "**********" at bounding box center [56, 55] width 34 height 12
paste input "**********"
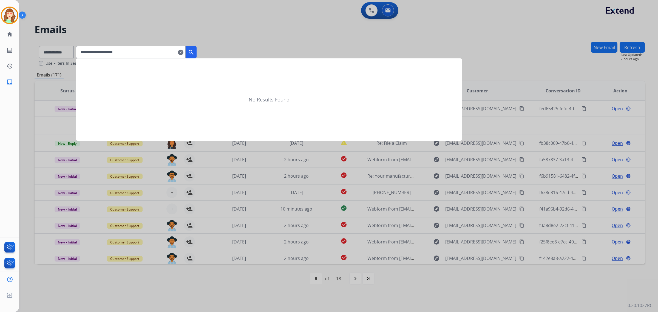
type input "**********"
click at [194, 52] on mat-icon "search" at bounding box center [191, 52] width 7 height 7
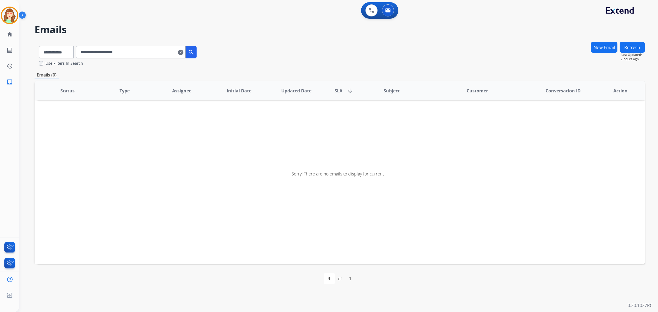
click at [86, 53] on input "**********" at bounding box center [131, 52] width 110 height 12
drag, startPoint x: 187, startPoint y: 51, endPoint x: 120, endPoint y: 51, distance: 67.2
click at [183, 51] on mat-icon "clear" at bounding box center [180, 52] width 5 height 7
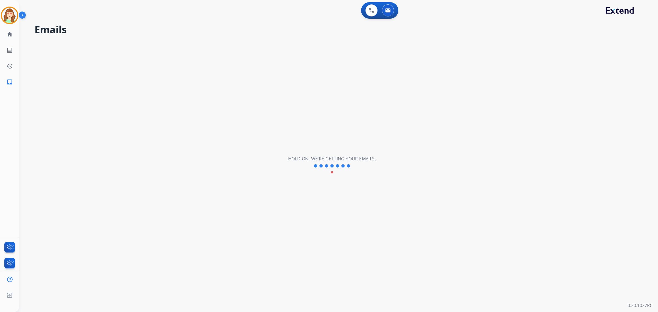
select select "**********"
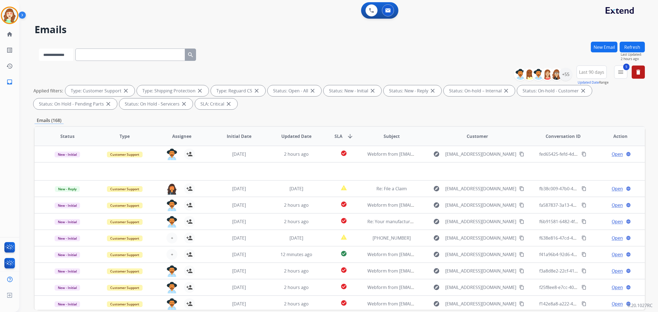
drag, startPoint x: 55, startPoint y: 53, endPoint x: 89, endPoint y: 67, distance: 37.0
click at [55, 53] on select "**********" at bounding box center [56, 55] width 34 height 12
select select "**********"
click at [39, 49] on select "**********" at bounding box center [56, 55] width 34 height 12
click at [136, 55] on input "text" at bounding box center [131, 55] width 110 height 12
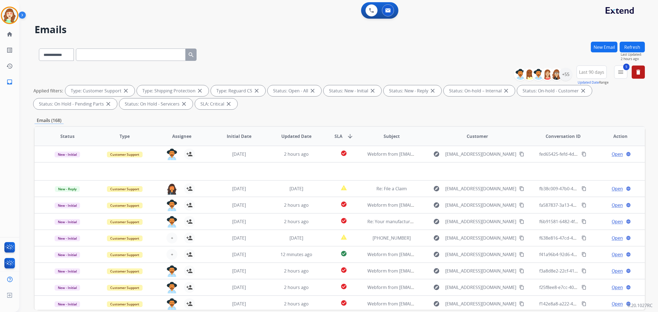
paste input "**********"
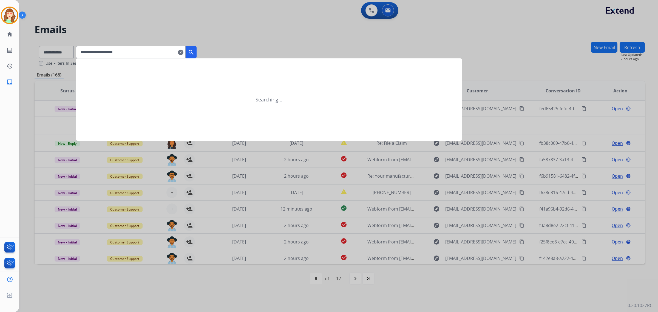
type input "**********"
click at [194, 53] on mat-icon "search" at bounding box center [191, 52] width 7 height 7
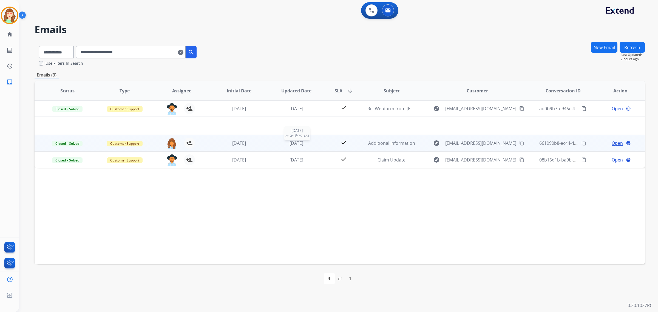
click at [306, 141] on div "[DATE]" at bounding box center [296, 143] width 48 height 7
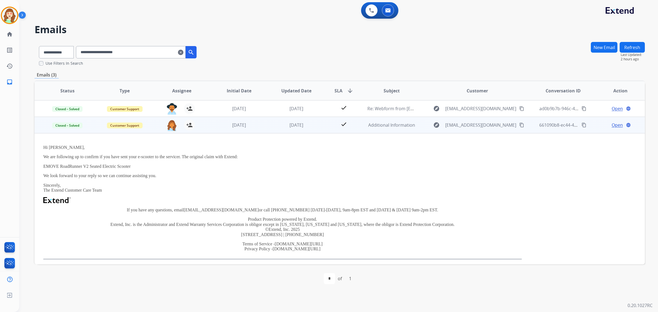
scroll to position [16, 0]
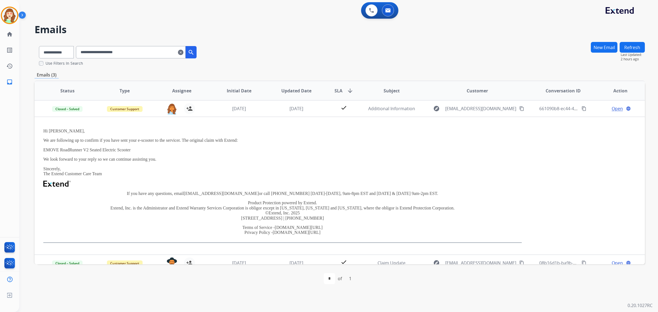
click at [183, 53] on mat-icon "clear" at bounding box center [180, 52] width 5 height 7
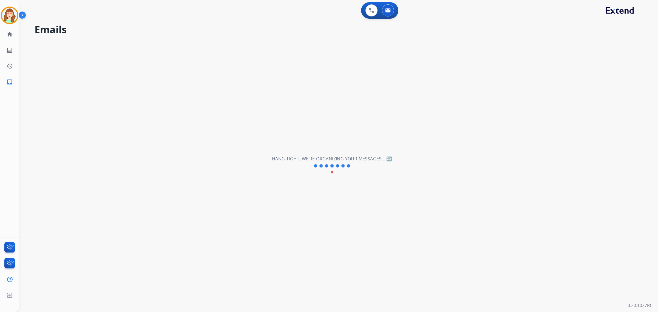
select select "**********"
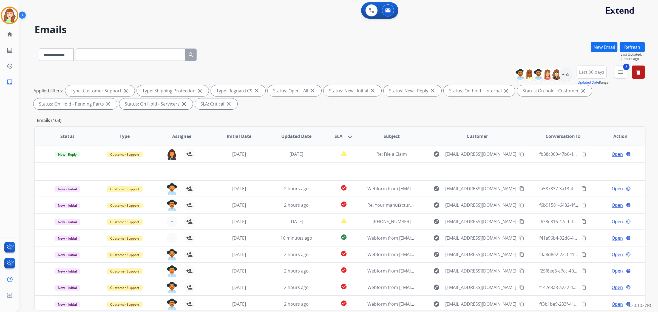
paste input "**********"
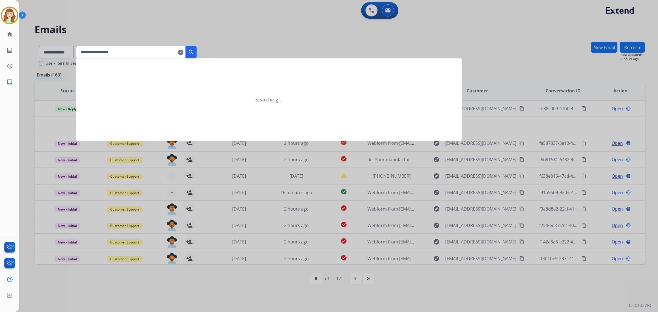
type input "**********"
click at [63, 52] on div at bounding box center [329, 156] width 658 height 312
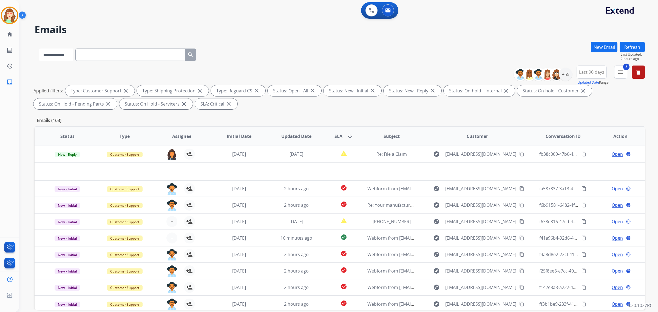
click at [66, 55] on select "**********" at bounding box center [56, 55] width 34 height 12
select select "**********"
click at [39, 49] on select "**********" at bounding box center [56, 55] width 34 height 12
paste input "**********"
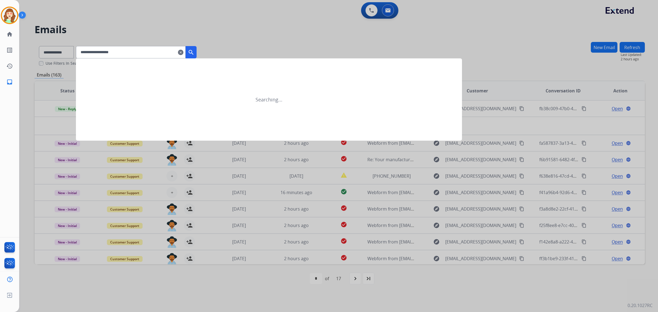
type input "**********"
click at [194, 51] on mat-icon "search" at bounding box center [191, 52] width 7 height 7
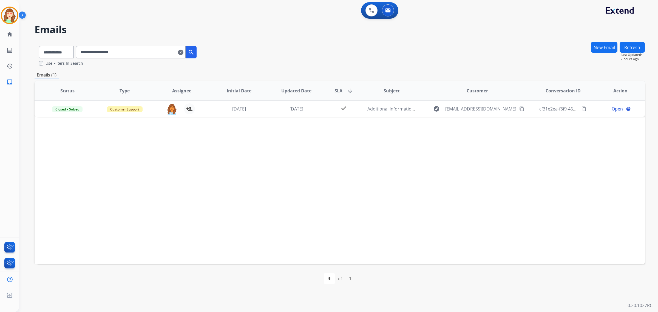
scroll to position [0, 0]
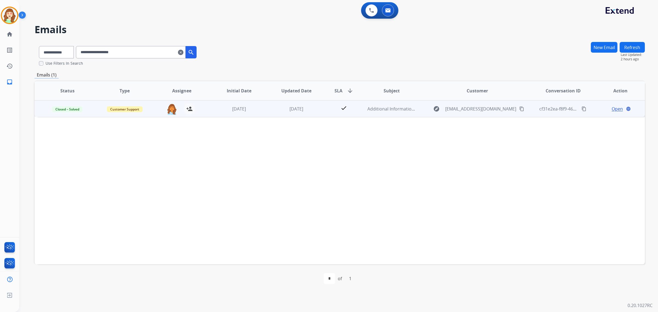
click at [616, 109] on span "Open" at bounding box center [617, 109] width 11 height 7
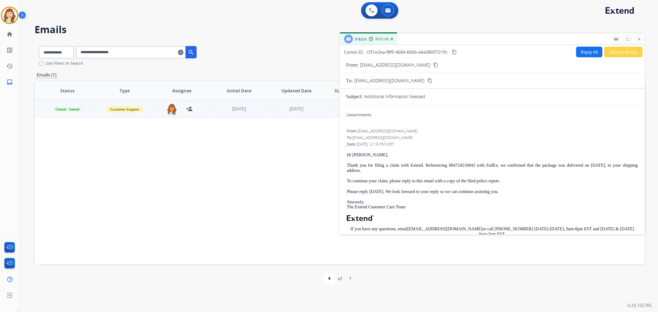
drag, startPoint x: 187, startPoint y: 52, endPoint x: 107, endPoint y: 52, distance: 80.1
click at [183, 52] on mat-icon "clear" at bounding box center [180, 52] width 5 height 7
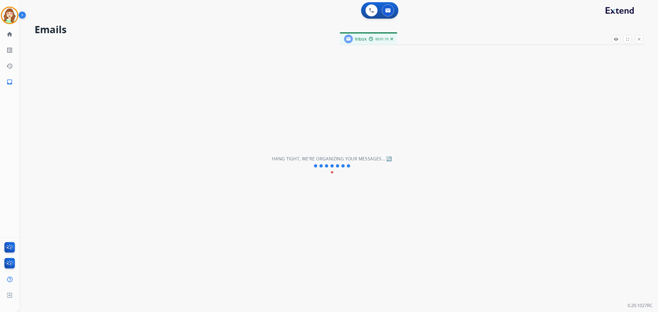
select select "**********"
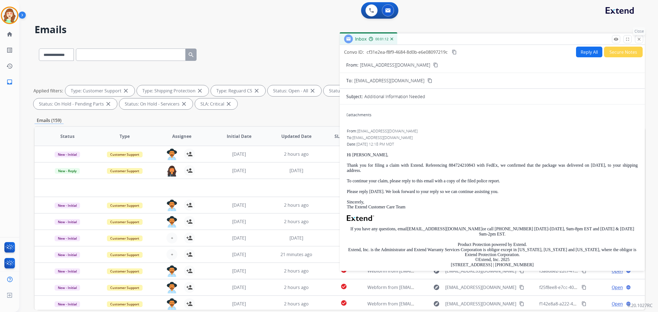
click at [639, 40] on mat-icon "close" at bounding box center [639, 39] width 5 height 5
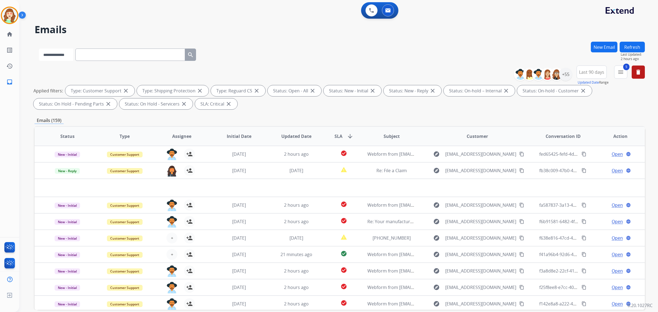
drag, startPoint x: 48, startPoint y: 53, endPoint x: 50, endPoint y: 60, distance: 7.2
click at [48, 53] on select "**********" at bounding box center [56, 55] width 34 height 12
select select "**********"
click at [39, 49] on select "**********" at bounding box center [56, 55] width 34 height 12
paste input "**********"
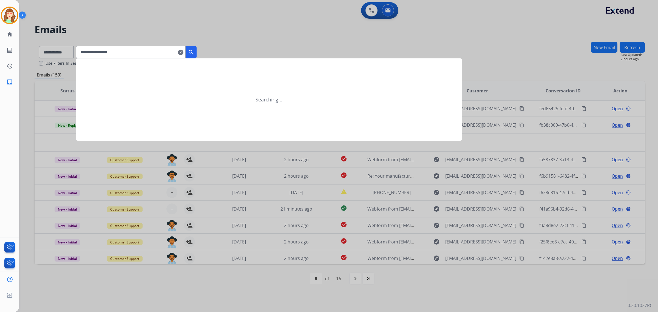
type input "**********"
click at [194, 51] on mat-icon "search" at bounding box center [191, 52] width 7 height 7
